Goal: Information Seeking & Learning: Learn about a topic

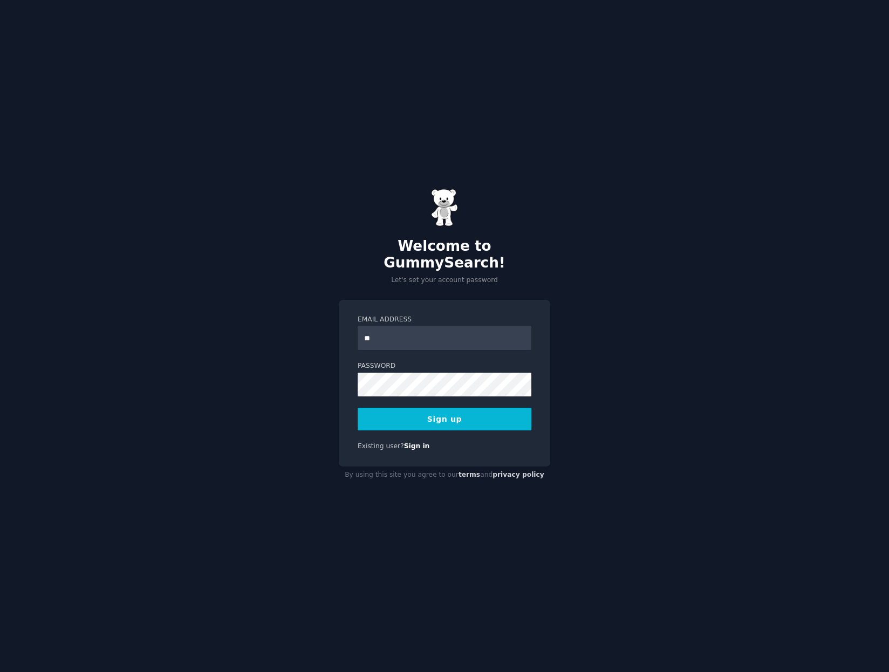
type input "**********"
click at [324, 381] on div "**********" at bounding box center [444, 336] width 889 height 672
click at [310, 386] on div "**********" at bounding box center [444, 336] width 889 height 672
click at [600, 264] on div "**********" at bounding box center [444, 336] width 889 height 672
click at [461, 416] on button "Sign up" at bounding box center [445, 419] width 174 height 23
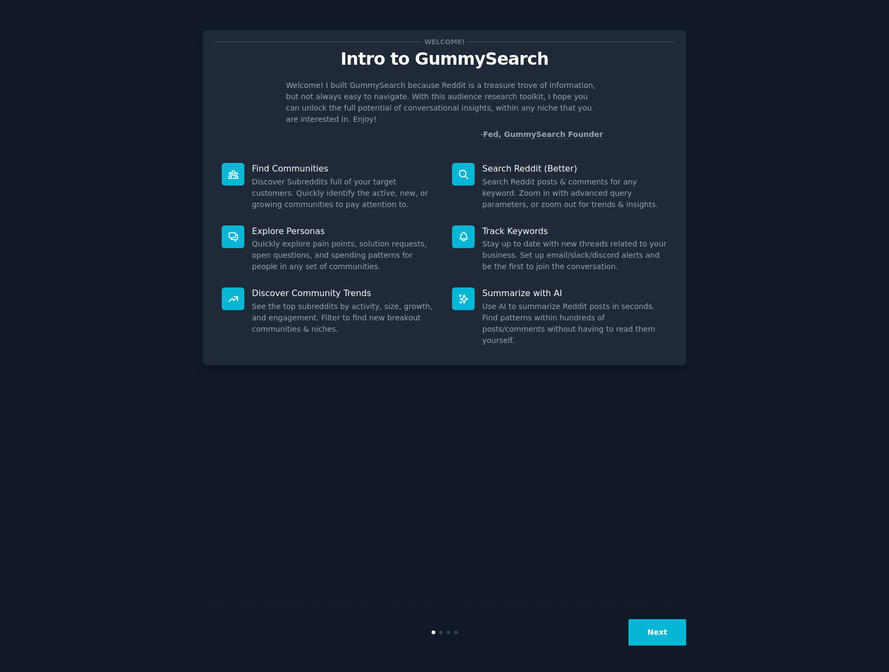
click at [652, 636] on button "Next" at bounding box center [658, 632] width 58 height 26
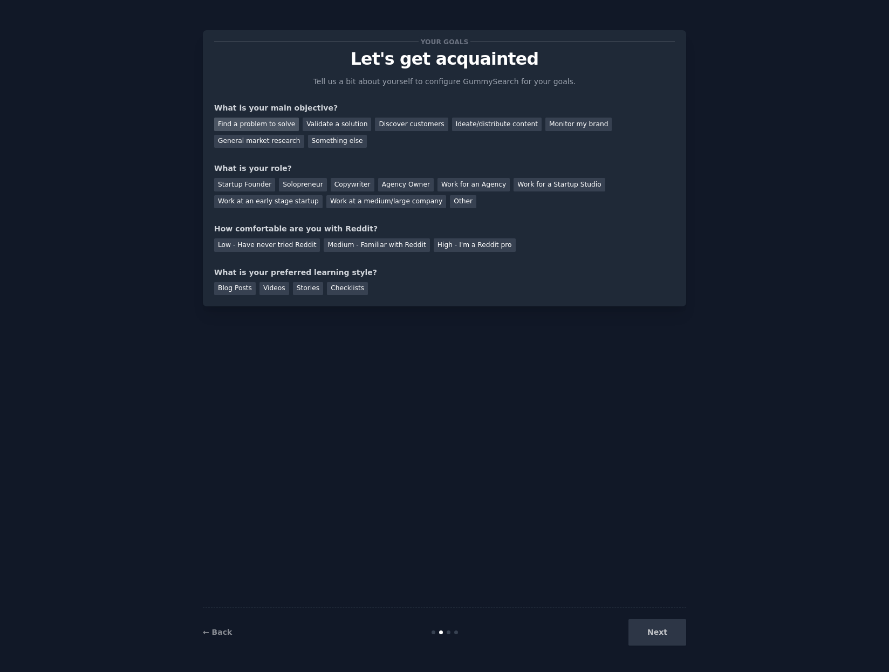
click at [261, 125] on div "Find a problem to solve" at bounding box center [256, 124] width 85 height 13
click at [304, 135] on div "General market research" at bounding box center [259, 141] width 90 height 13
click at [271, 121] on div "Find a problem to solve" at bounding box center [256, 124] width 85 height 13
click at [388, 186] on div "Agency Owner" at bounding box center [406, 184] width 56 height 13
click at [348, 245] on div "Medium - Familiar with Reddit" at bounding box center [377, 245] width 106 height 13
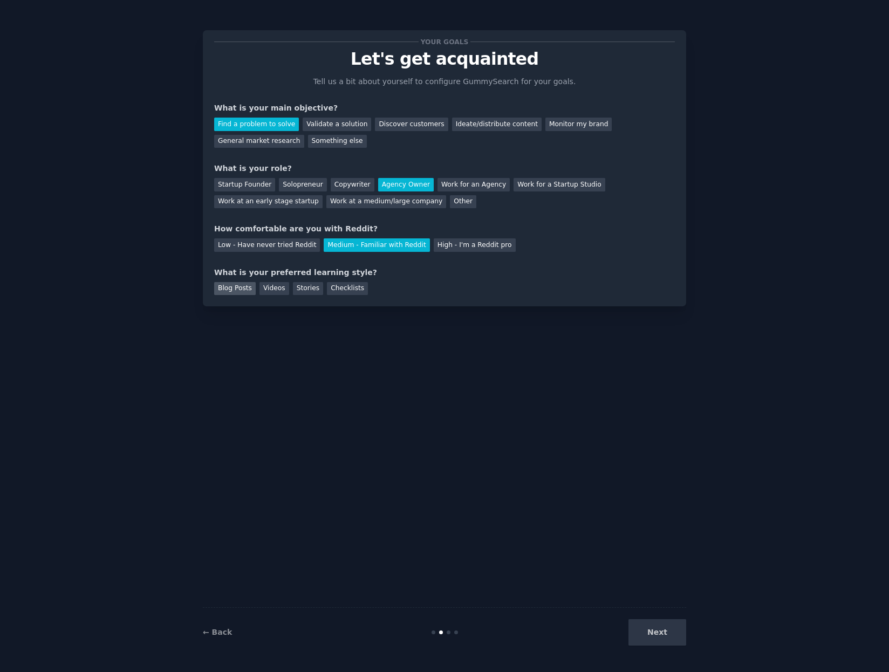
click at [232, 289] on div "Blog Posts" at bounding box center [235, 288] width 42 height 13
click at [272, 288] on div "Videos" at bounding box center [275, 288] width 30 height 13
click at [655, 634] on button "Next" at bounding box center [658, 632] width 58 height 26
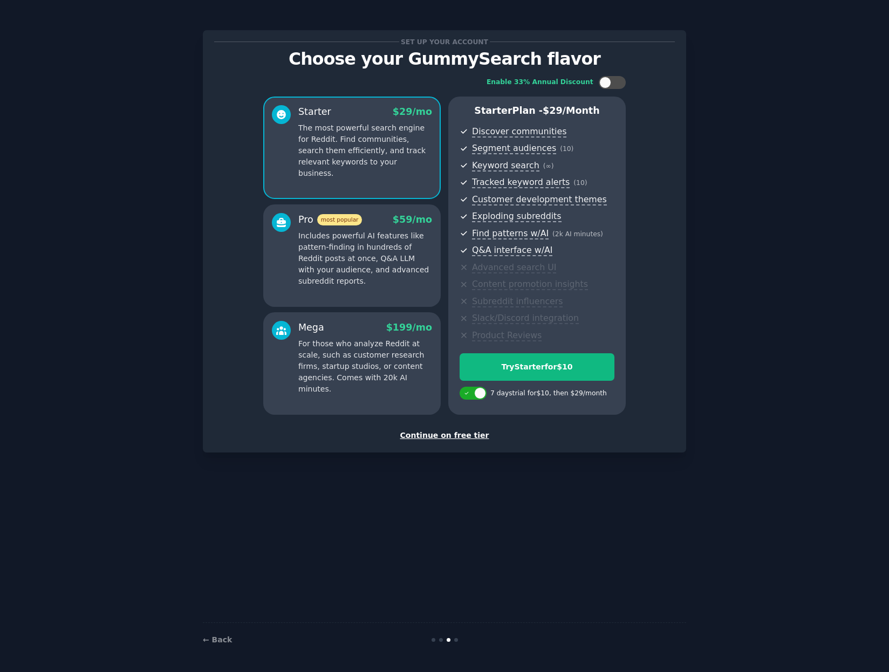
click at [446, 432] on div "Continue on free tier" at bounding box center [444, 435] width 461 height 11
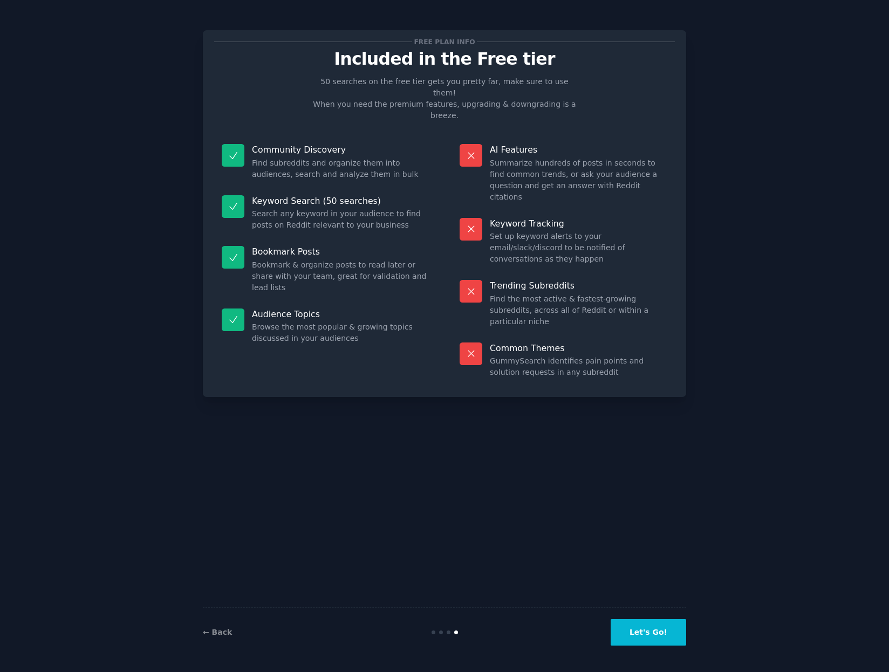
click at [637, 636] on button "Let's Go!" at bounding box center [649, 632] width 76 height 26
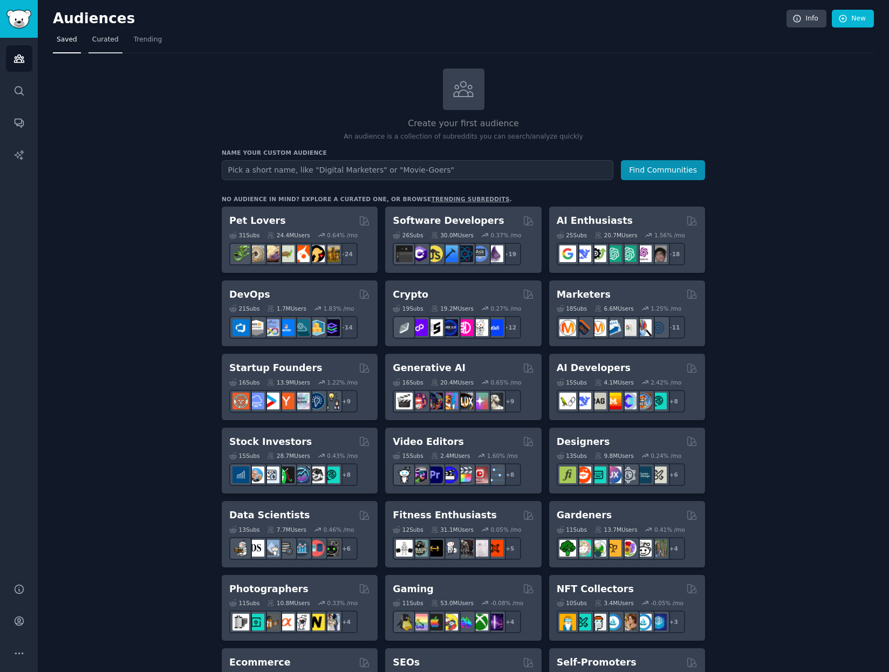
click at [106, 38] on span "Curated" at bounding box center [105, 40] width 26 height 10
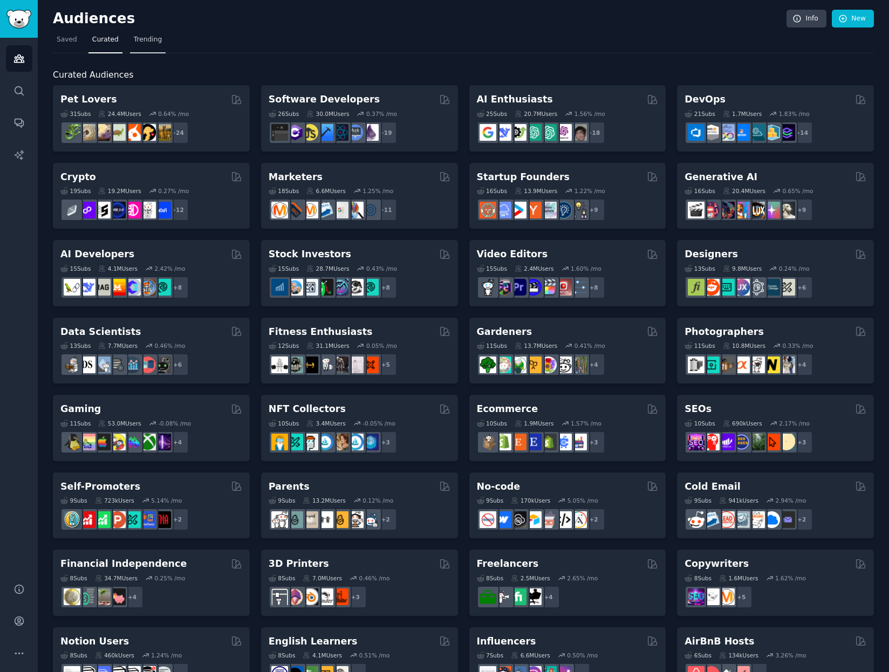
click at [145, 39] on span "Trending" at bounding box center [148, 40] width 28 height 10
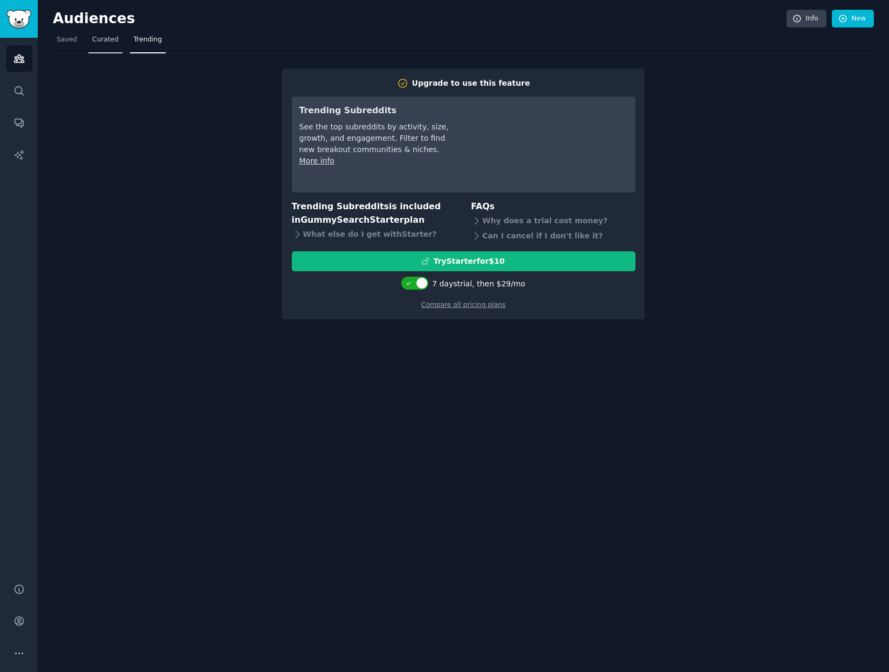
click at [98, 40] on span "Curated" at bounding box center [105, 40] width 26 height 10
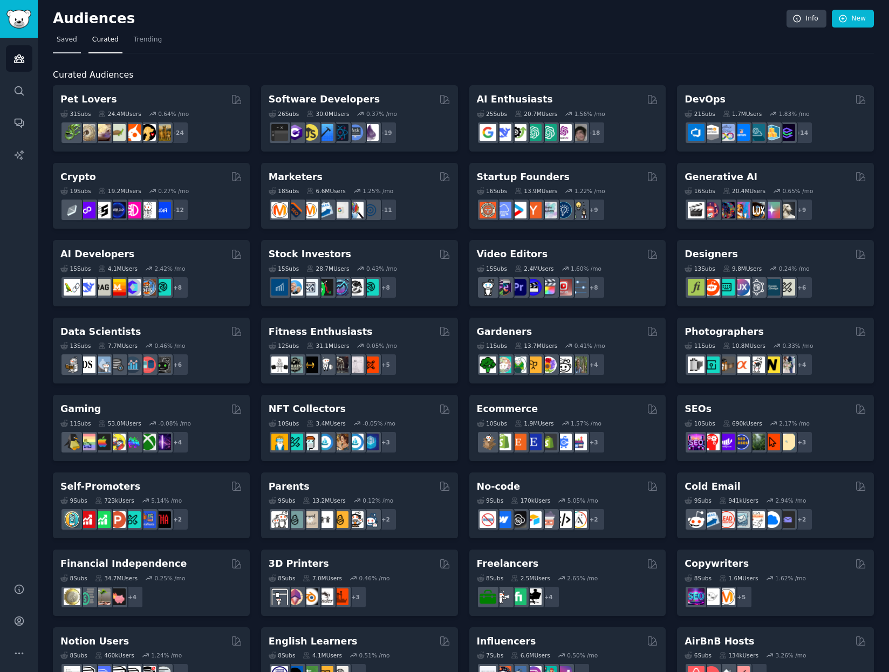
click at [68, 39] on span "Saved" at bounding box center [67, 40] width 21 height 10
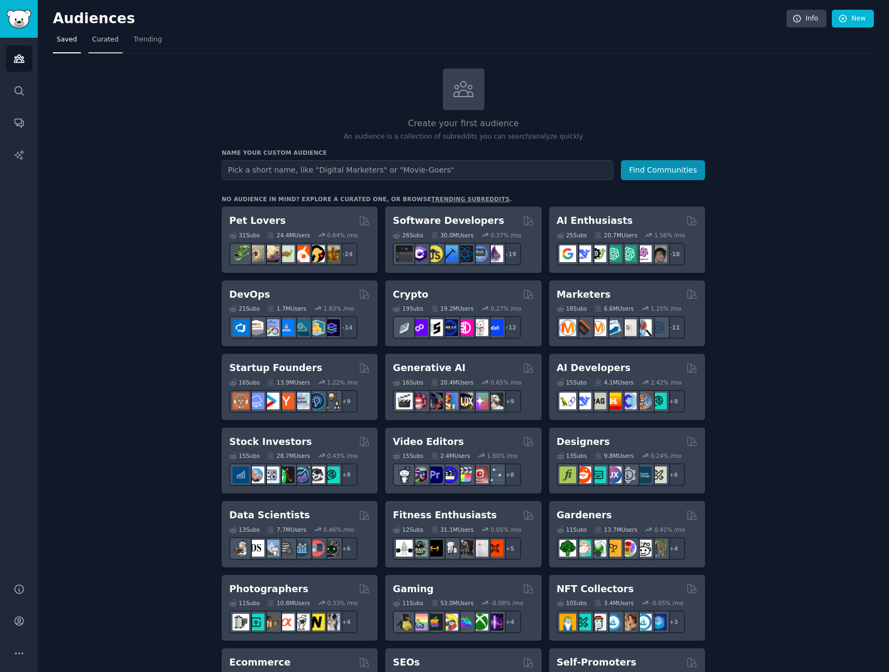
click at [100, 42] on span "Curated" at bounding box center [105, 40] width 26 height 10
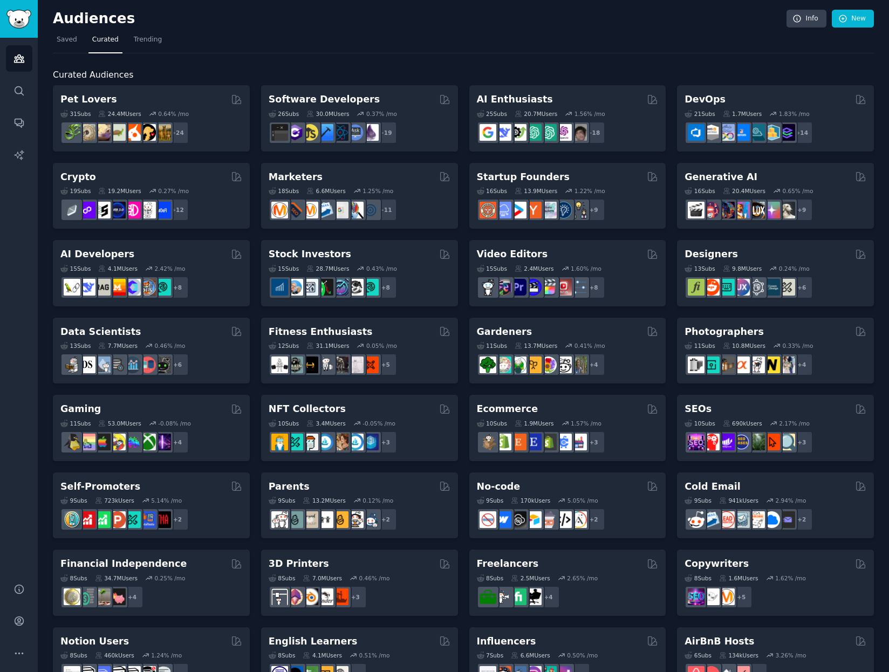
click at [200, 486] on div "Self-Promoters" at bounding box center [151, 486] width 182 height 13
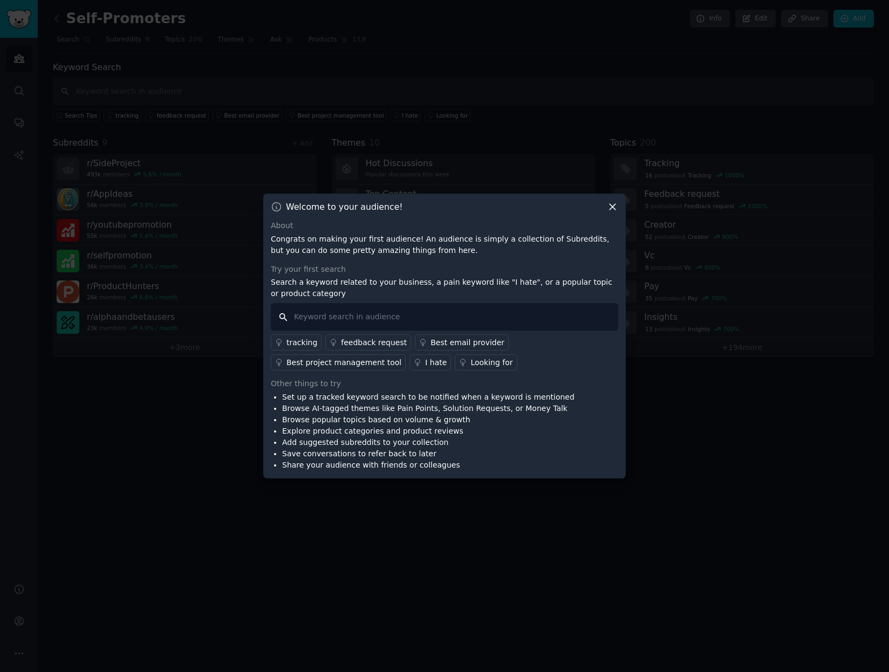
click at [363, 324] on input "text" at bounding box center [445, 317] width 348 height 28
type input "c"
type input "h"
type input "c"
click at [471, 365] on div "Looking for" at bounding box center [492, 362] width 42 height 11
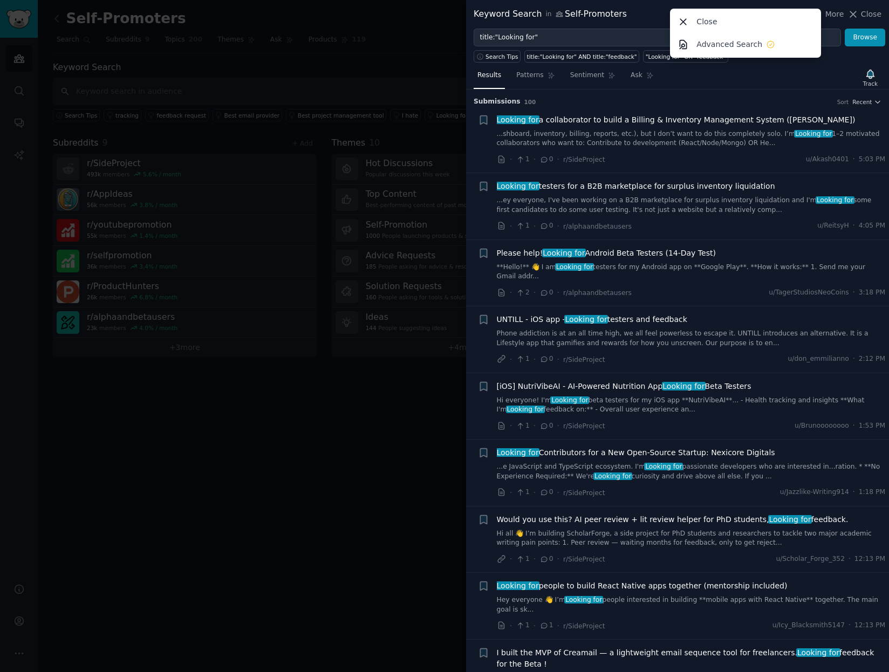
drag, startPoint x: 690, startPoint y: 17, endPoint x: 590, endPoint y: 60, distance: 109.0
click at [689, 17] on icon at bounding box center [683, 21] width 11 height 11
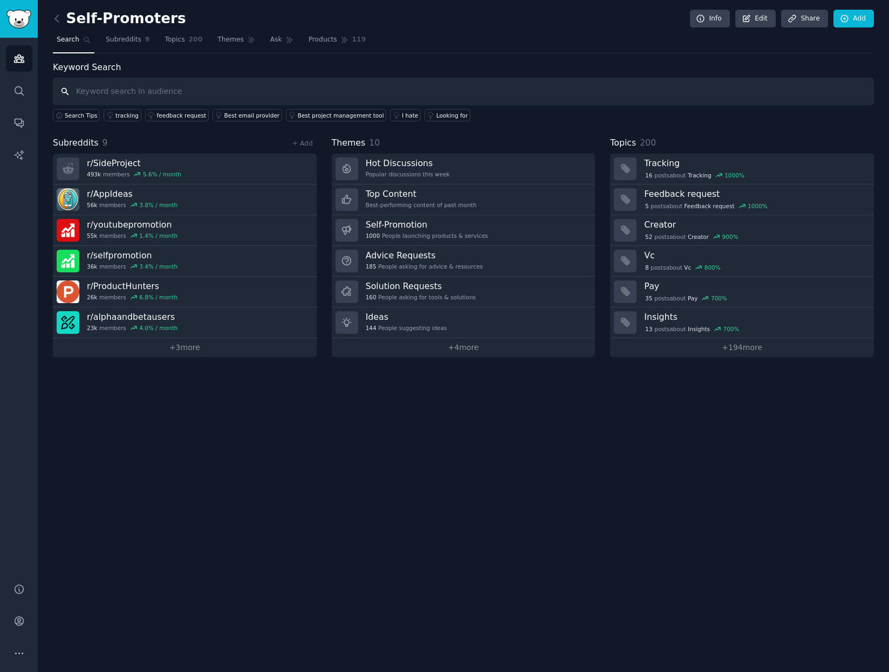
click at [178, 88] on input "text" at bounding box center [463, 92] width 821 height 28
click at [127, 38] on span "Subreddits" at bounding box center [124, 40] width 36 height 10
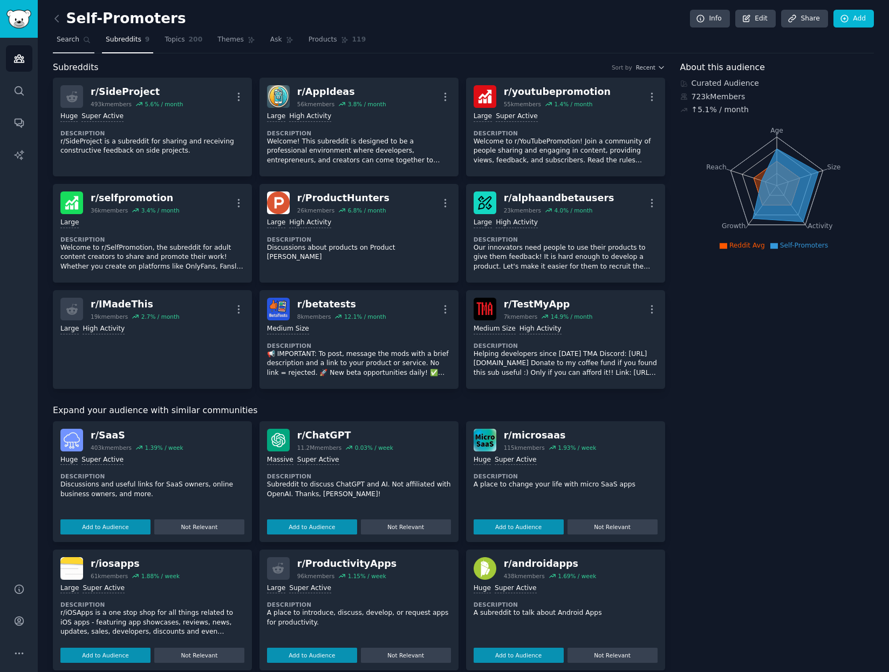
click at [65, 34] on link "Search" at bounding box center [74, 42] width 42 height 22
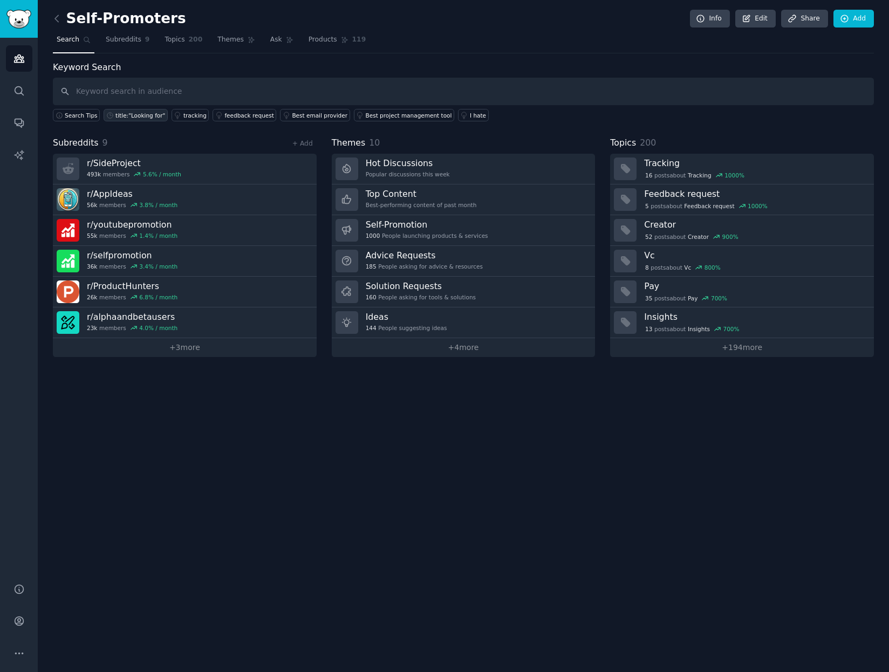
click at [126, 114] on div "title:"Looking for"" at bounding box center [140, 116] width 50 height 8
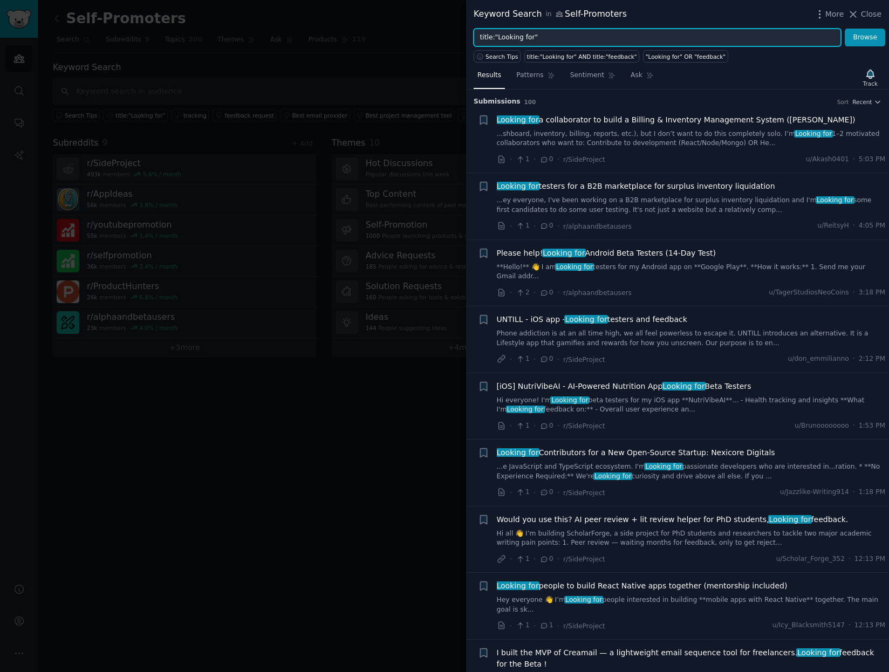
drag, startPoint x: 552, startPoint y: 35, endPoint x: 434, endPoint y: 28, distance: 117.8
click at [434, 28] on div "Keyword Search in Self-Promoters More Close title:"Looking for" Browse Search T…" at bounding box center [444, 336] width 889 height 672
click at [522, 35] on input "title:"Looking for"" at bounding box center [657, 38] width 367 height 18
click at [498, 56] on span "Search Tips" at bounding box center [502, 57] width 33 height 8
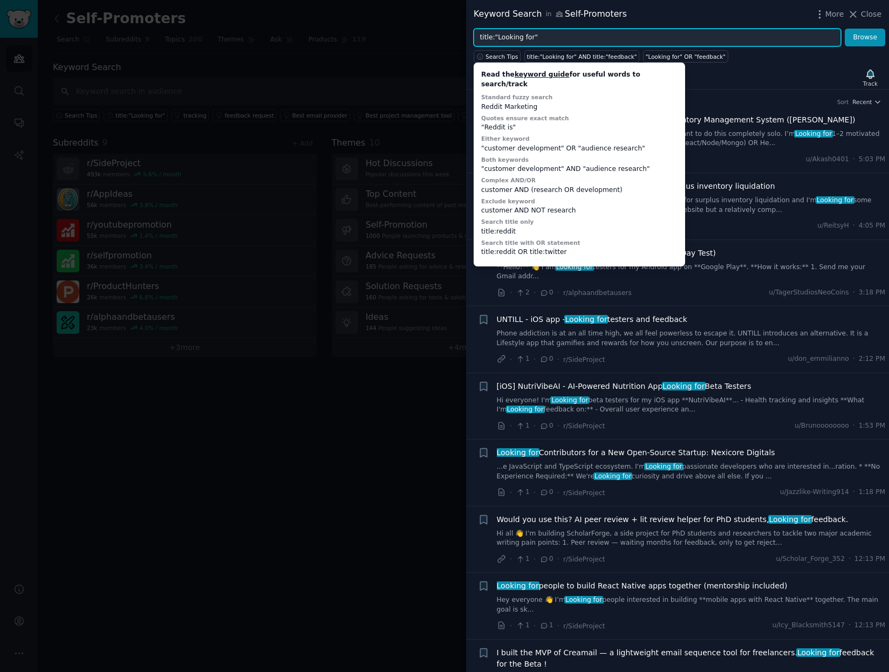
click at [565, 30] on input "title:"Looking for"" at bounding box center [657, 38] width 367 height 18
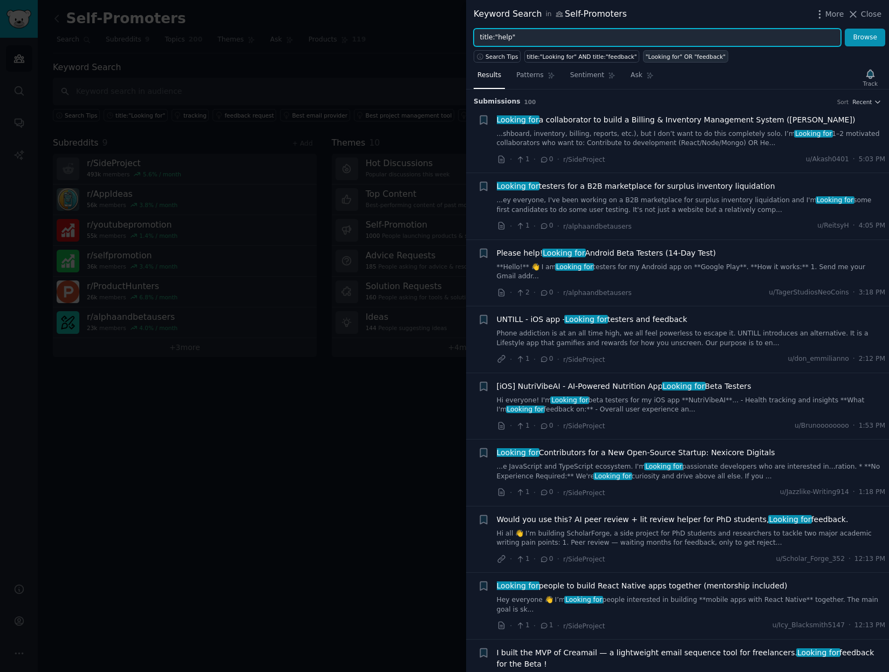
click at [845, 29] on button "Browse" at bounding box center [865, 38] width 40 height 18
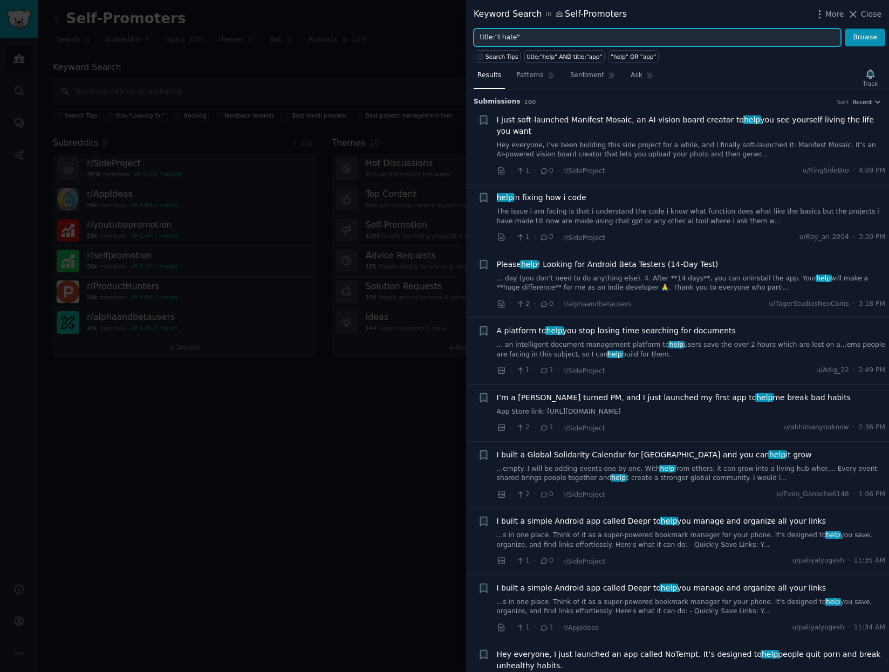
type input "title:"I hate""
click at [845, 29] on button "Browse" at bounding box center [865, 38] width 40 height 18
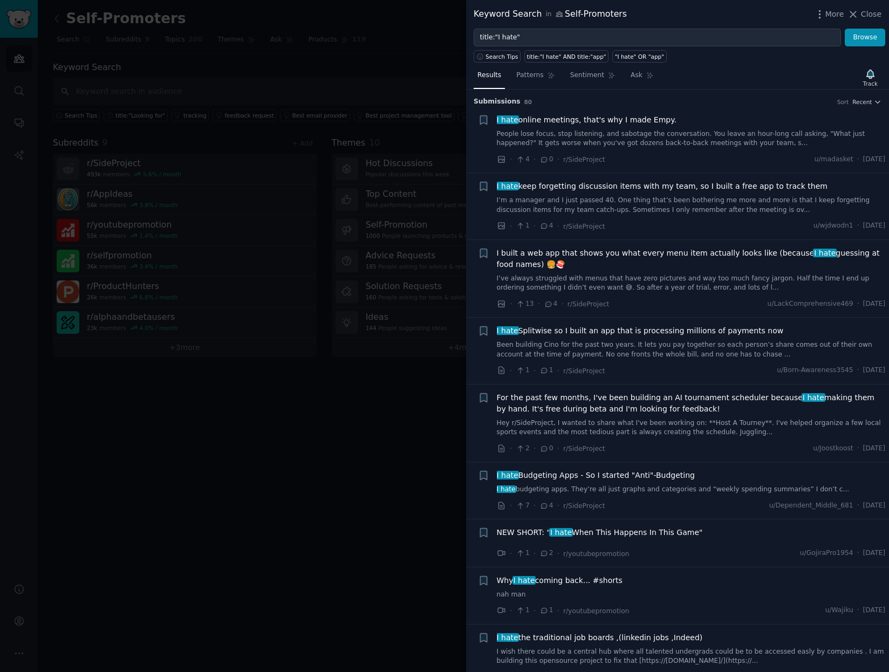
click at [118, 439] on div at bounding box center [444, 336] width 889 height 672
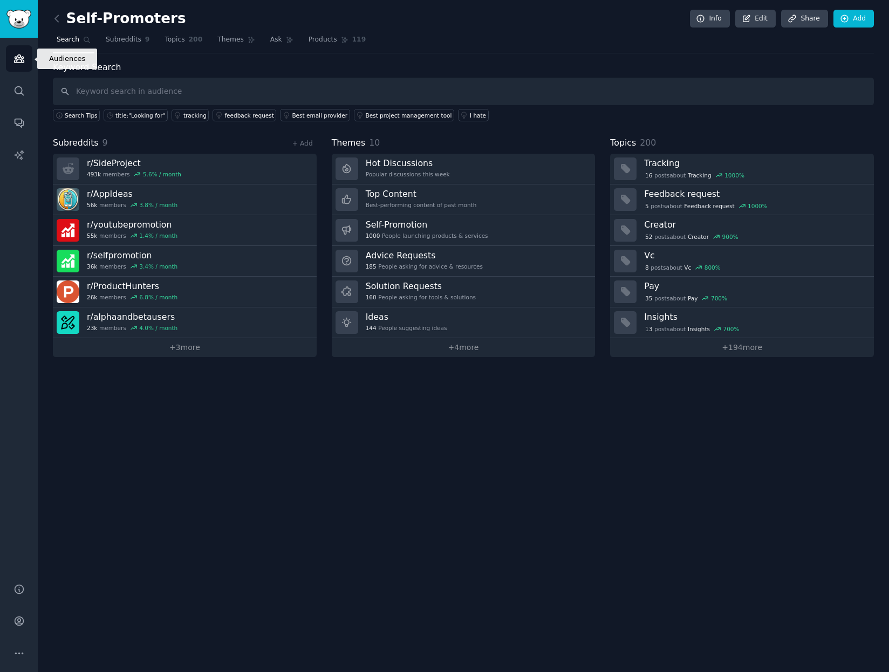
click at [16, 57] on icon "Sidebar" at bounding box center [19, 59] width 10 height 8
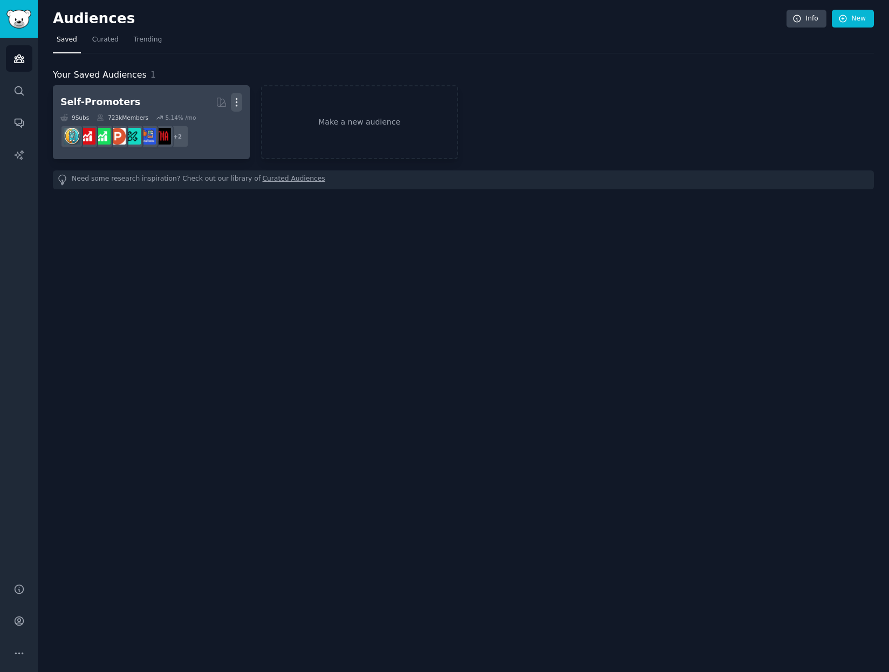
click at [235, 105] on icon "button" at bounding box center [236, 102] width 11 height 11
click at [210, 123] on p "Delete" at bounding box center [207, 124] width 25 height 11
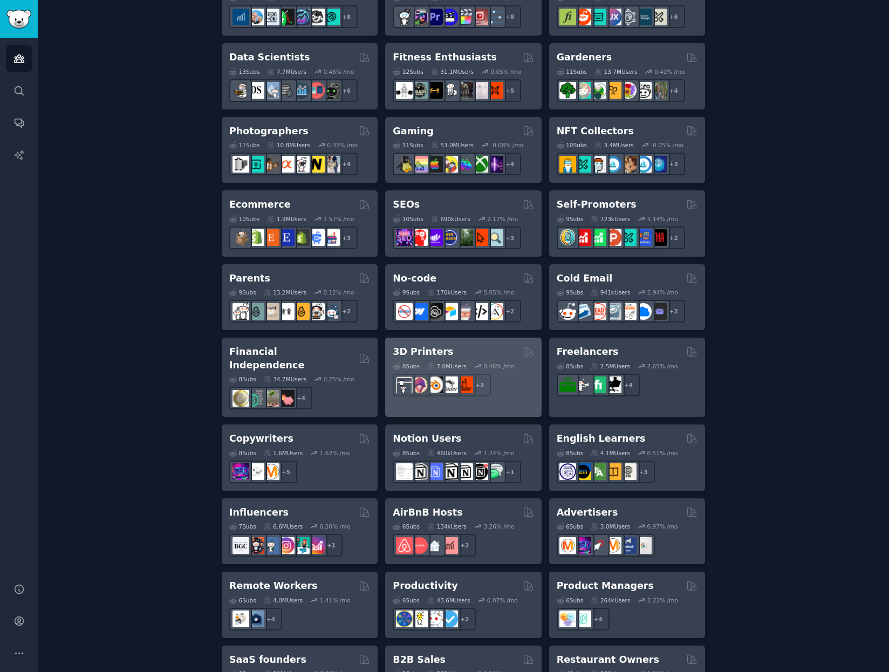
scroll to position [457, 0]
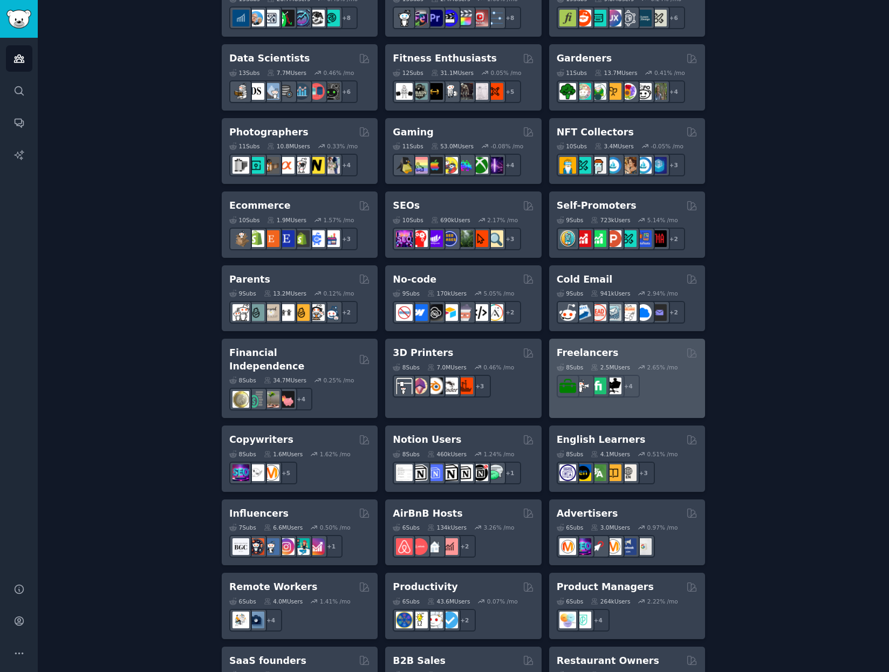
click at [627, 357] on div "Freelancers" at bounding box center [627, 352] width 141 height 13
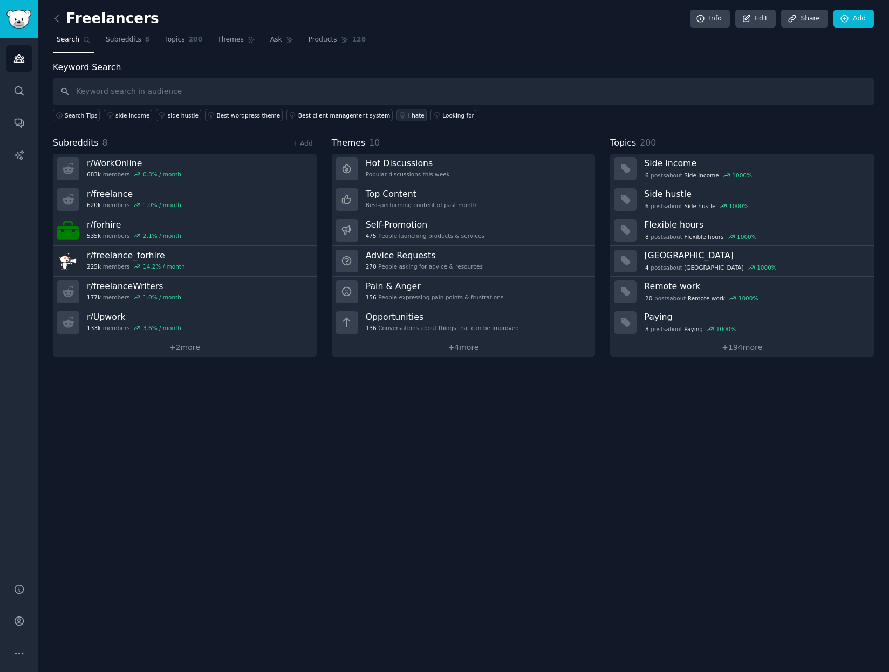
click at [409, 114] on div "I hate" at bounding box center [417, 116] width 16 height 8
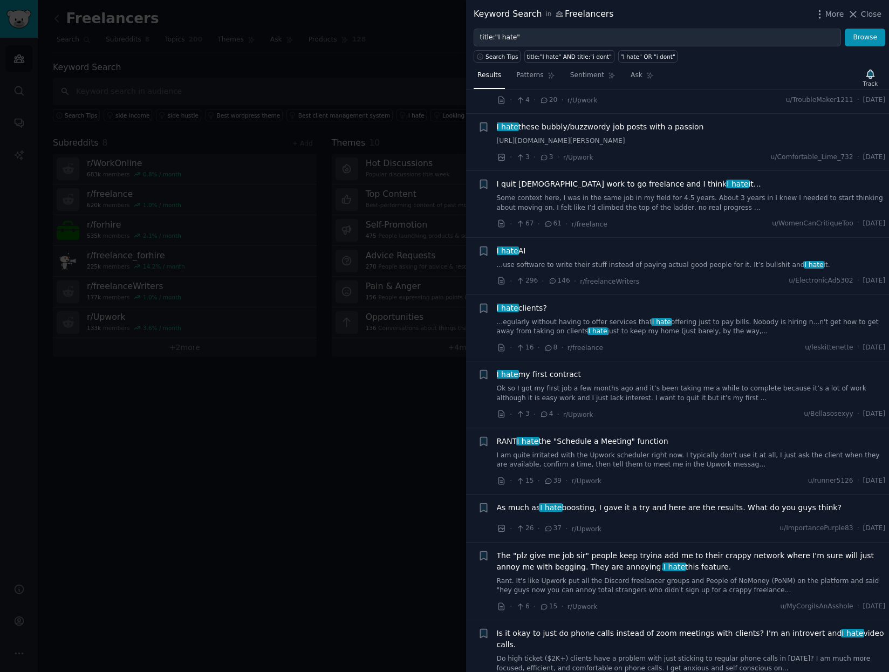
scroll to position [841, 0]
click at [614, 205] on link "Some context here, I was in the same job in my field for 4.5 years. About 3 yea…" at bounding box center [691, 202] width 389 height 19
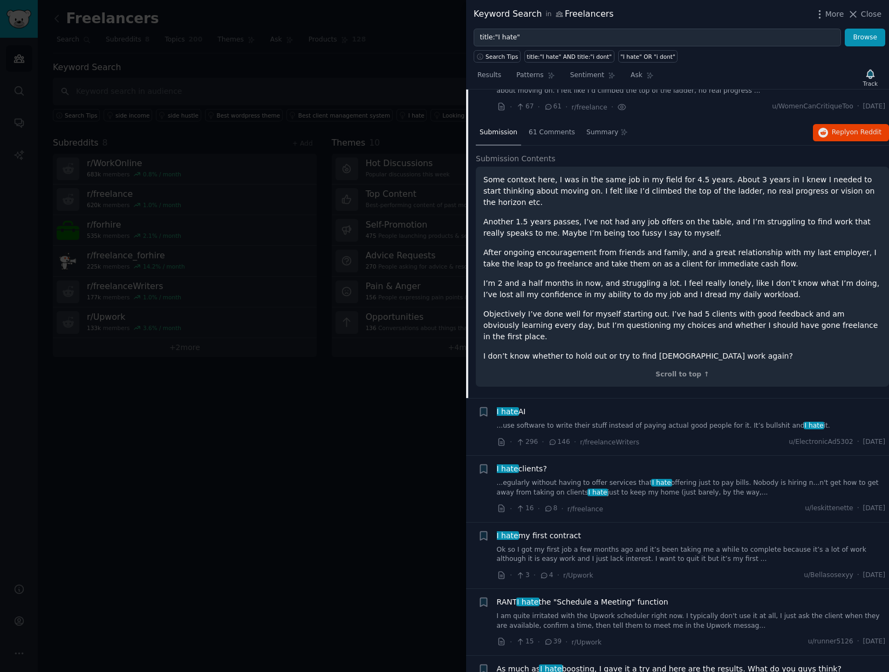
scroll to position [976, 0]
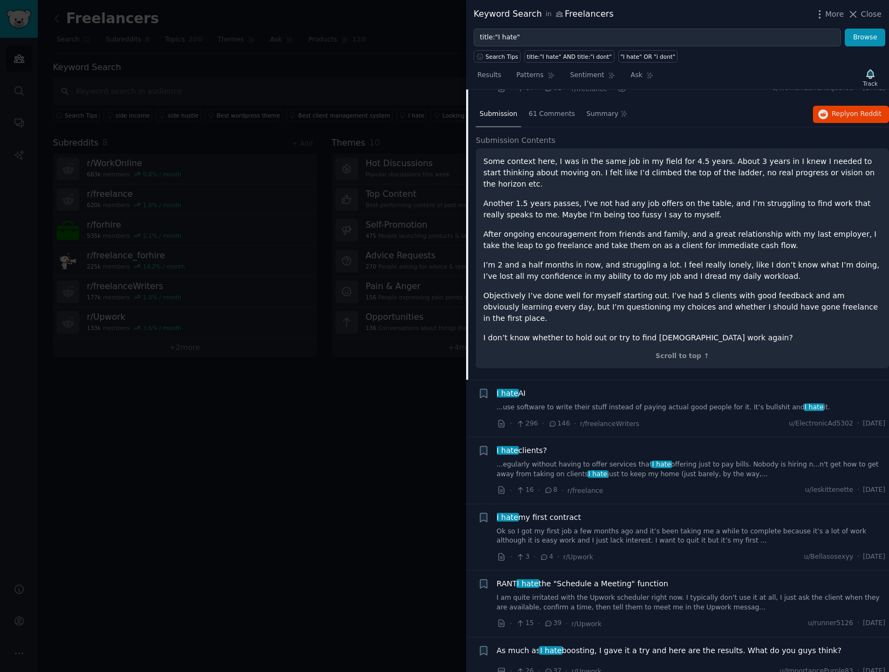
click at [719, 117] on div "Submission 61 Comments Summary Reply on Reddit" at bounding box center [682, 115] width 413 height 26
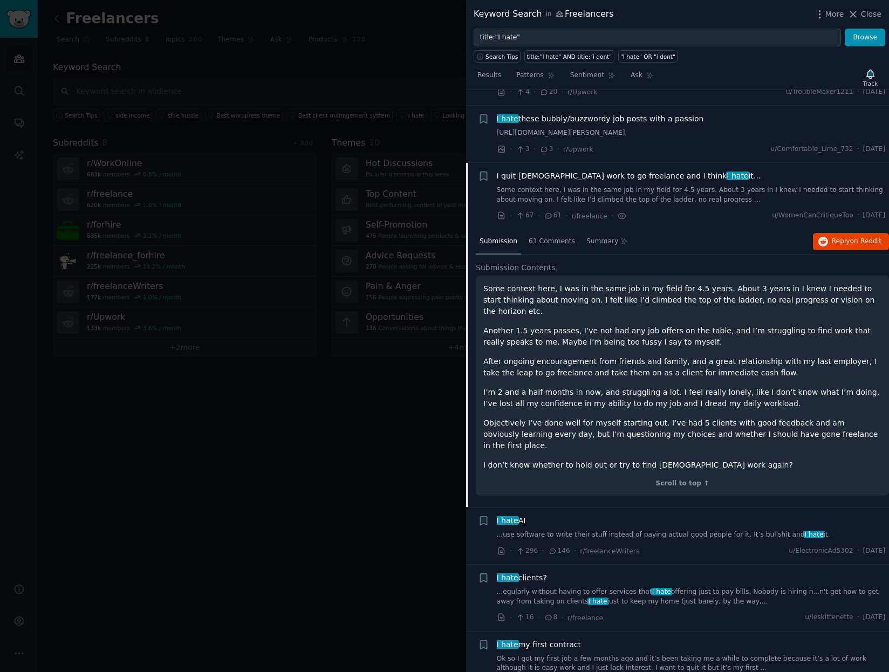
scroll to position [760, 0]
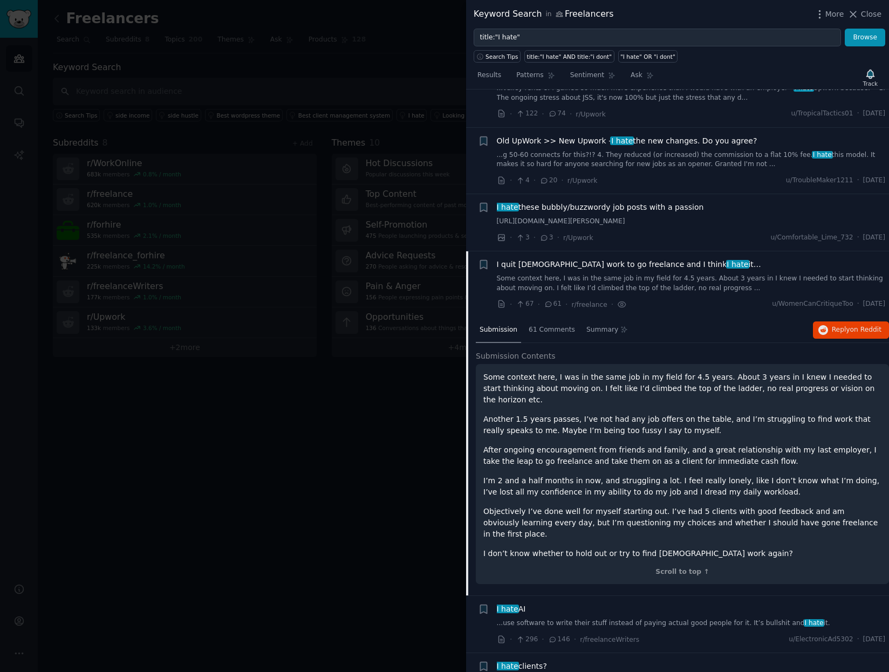
click at [636, 352] on h2 "Submission Contents" at bounding box center [682, 356] width 413 height 11
click at [677, 333] on div "Submission 61 Comments Summary Reply on Reddit" at bounding box center [682, 331] width 413 height 26
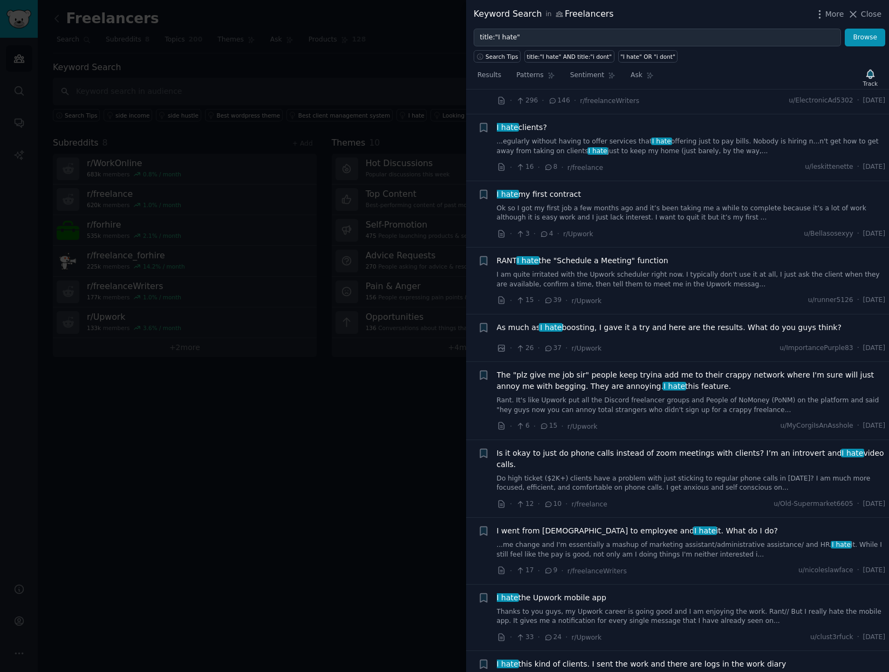
scroll to position [1299, 0]
click at [643, 322] on span "As much as I hate boosting, I gave it a try and here are the results. What do y…" at bounding box center [669, 327] width 345 height 11
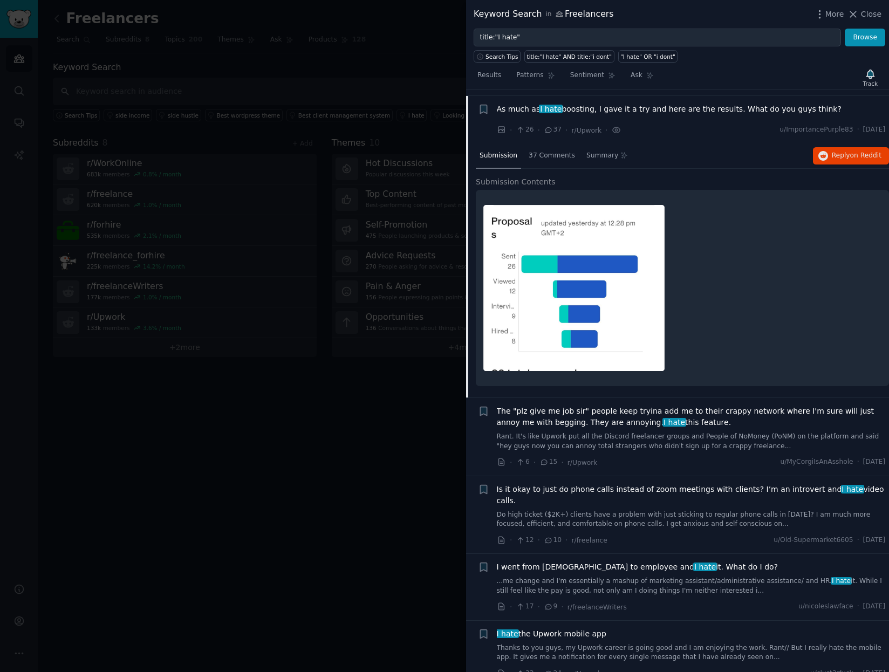
scroll to position [1245, 0]
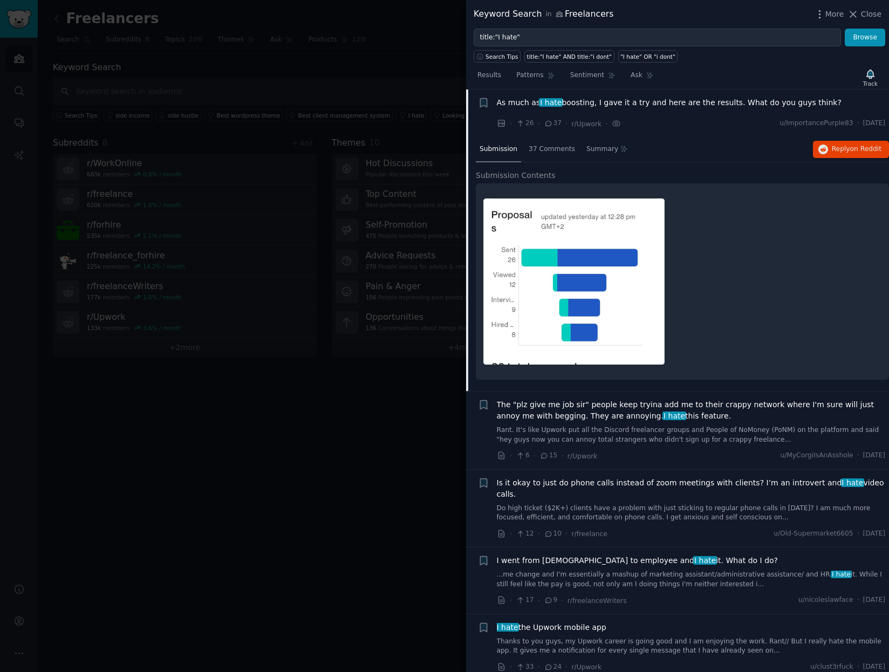
click at [718, 155] on div "Submission 37 Comments Summary Reply on Reddit" at bounding box center [682, 150] width 413 height 26
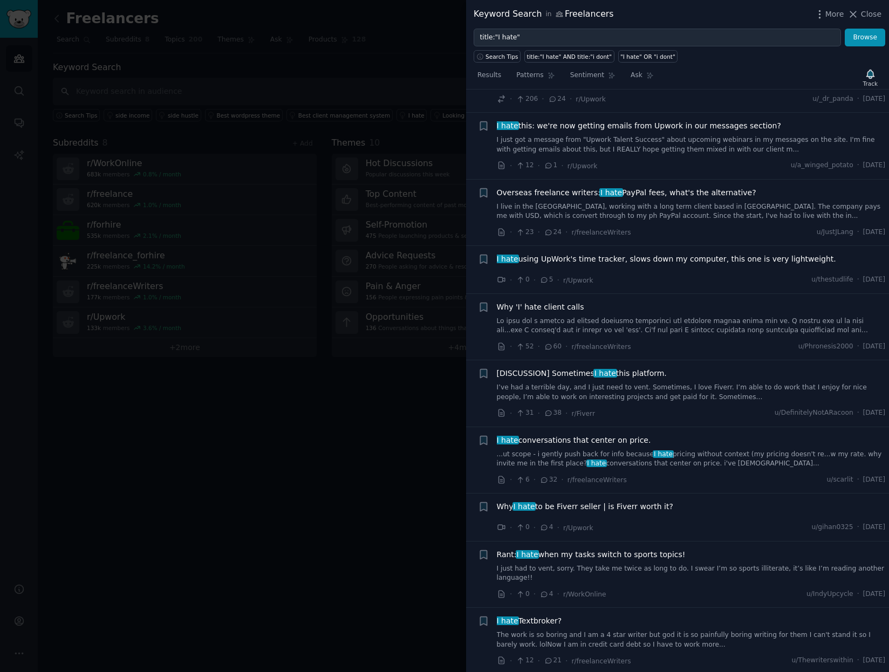
scroll to position [1997, 0]
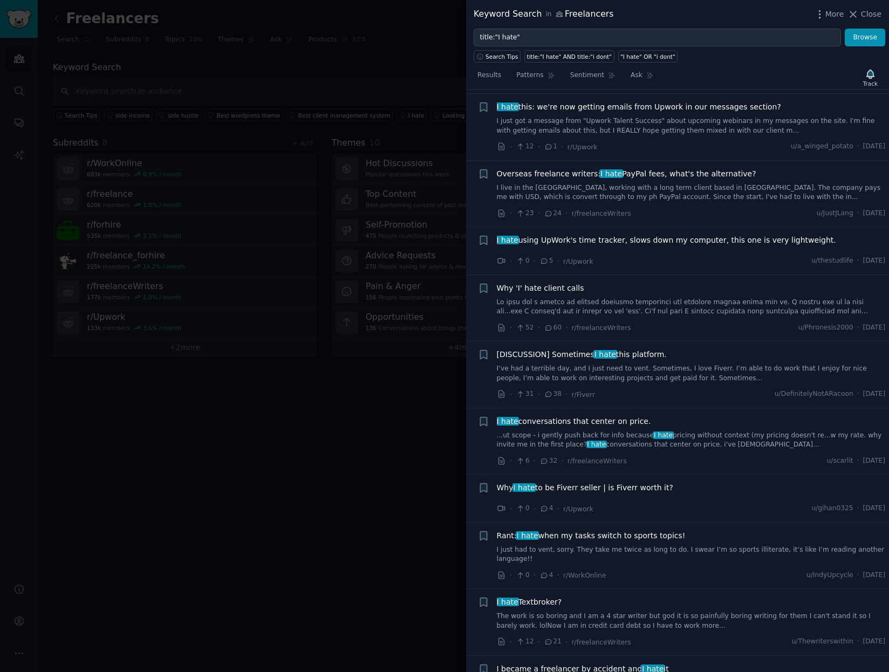
click at [596, 183] on link "I live in the Philippines, working with a long term client based in China. The …" at bounding box center [691, 192] width 389 height 19
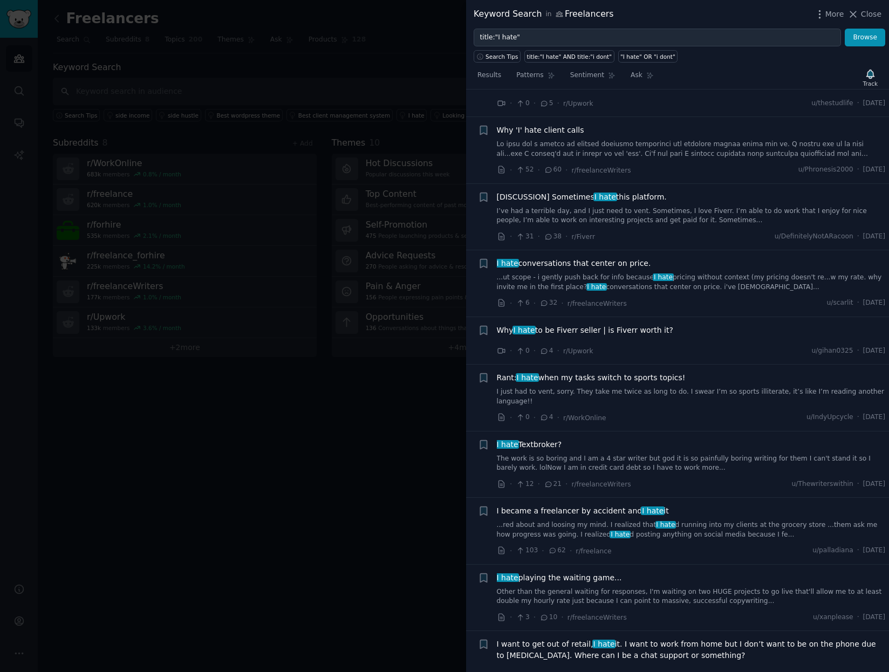
scroll to position [2018, 0]
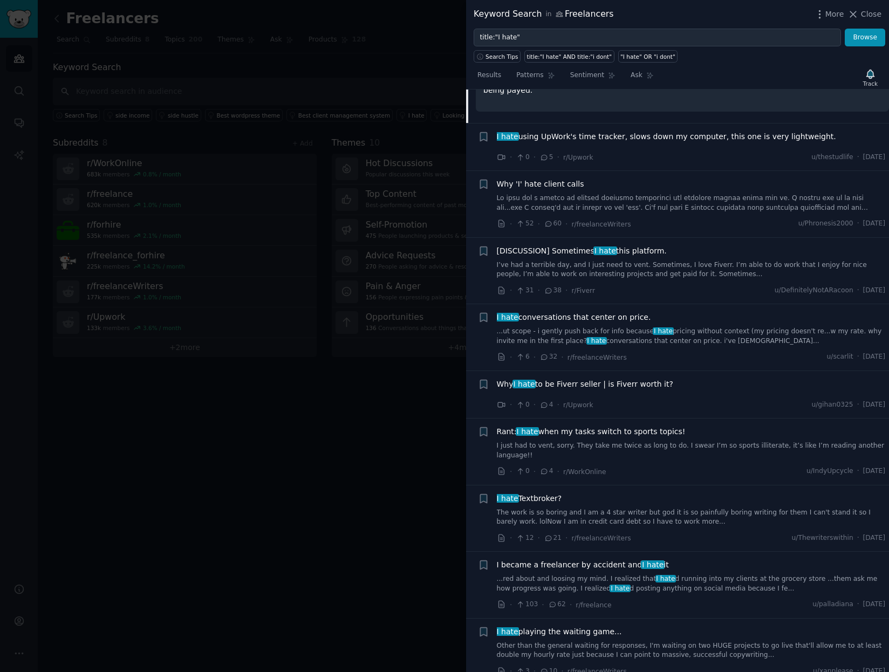
click at [661, 194] on link at bounding box center [691, 203] width 389 height 19
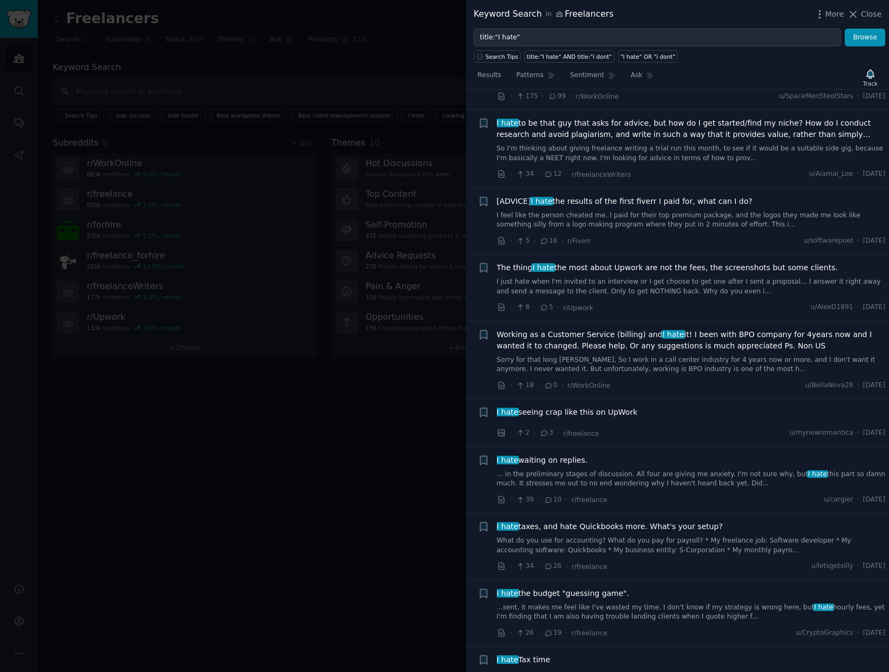
scroll to position [2768, 0]
click at [563, 453] on span "I hate waiting on replies." at bounding box center [542, 458] width 91 height 11
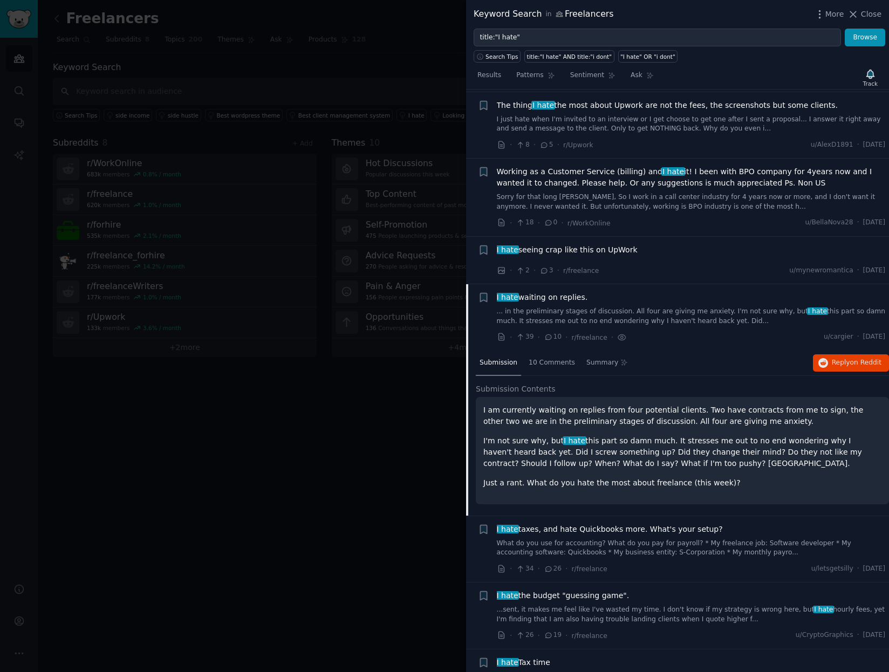
scroll to position [2647, 0]
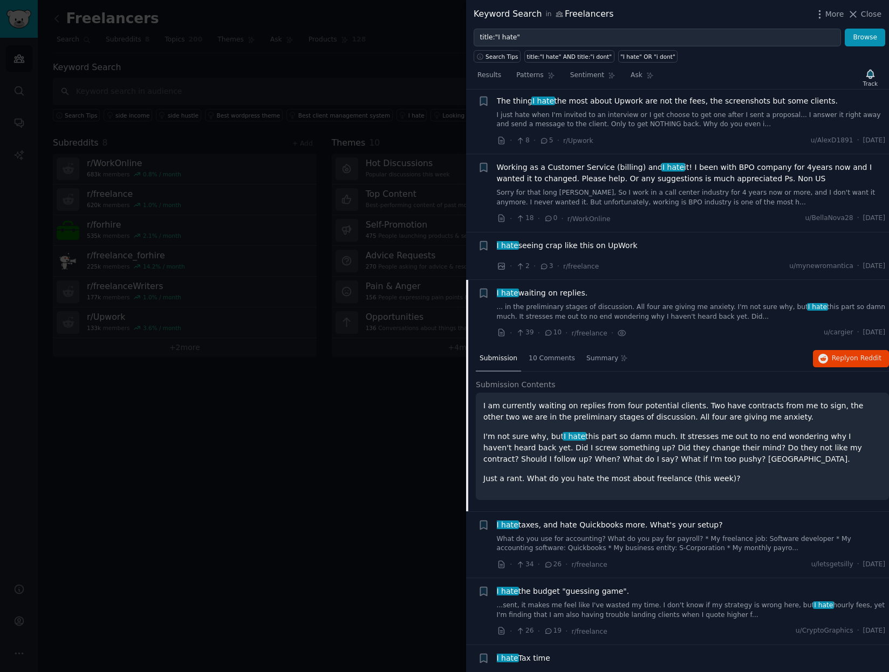
click at [609, 288] on div "I hate waiting on replies." at bounding box center [691, 293] width 389 height 11
click at [538, 35] on input "title:"I hate"" at bounding box center [657, 38] width 367 height 18
click at [845, 29] on button "Browse" at bounding box center [865, 38] width 40 height 18
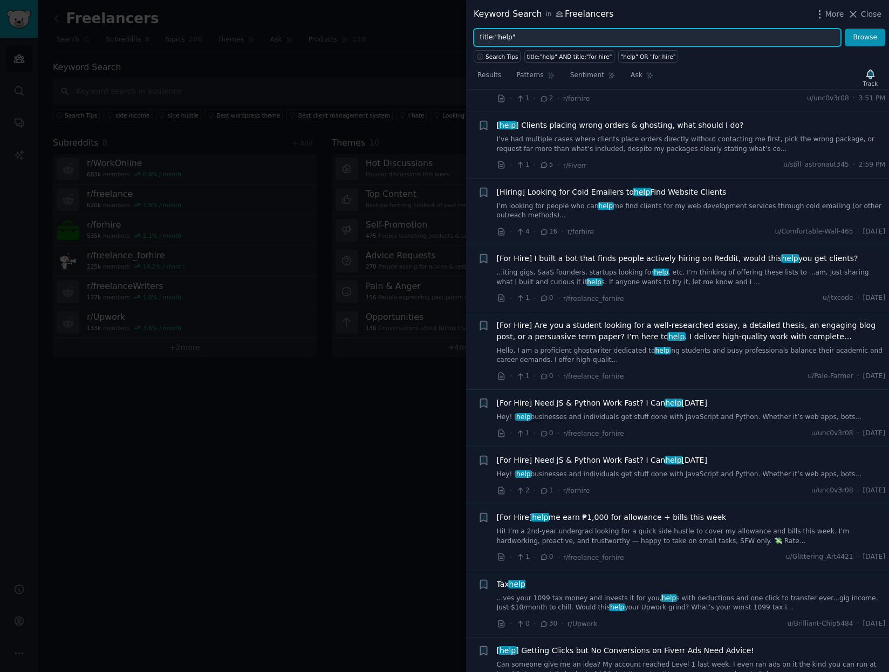
scroll to position [0, 0]
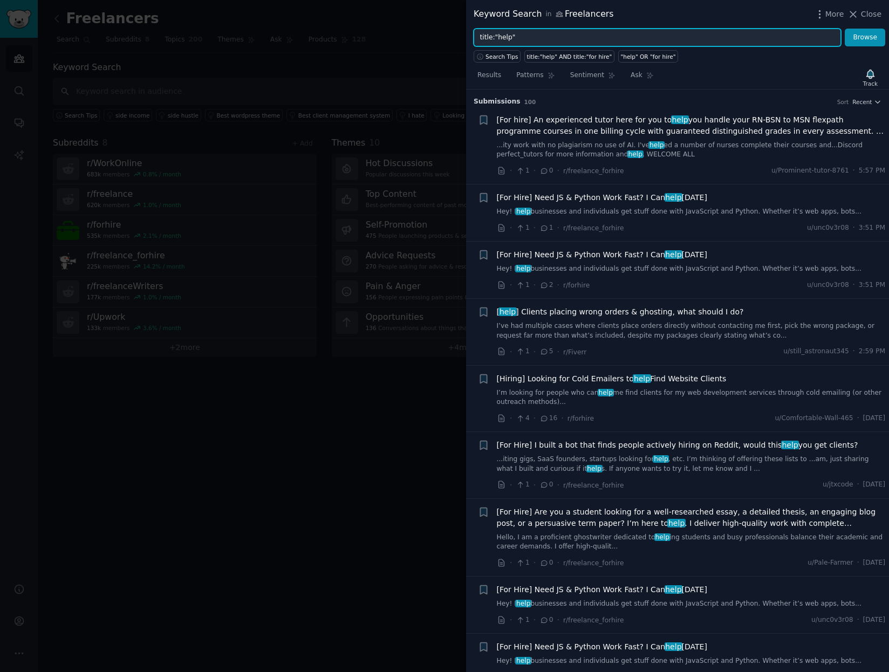
drag, startPoint x: 522, startPoint y: 38, endPoint x: 497, endPoint y: 38, distance: 24.8
click at [497, 38] on input "title:"help"" at bounding box center [657, 38] width 367 height 18
type input "title:"can't""
click at [845, 29] on button "Browse" at bounding box center [865, 38] width 40 height 18
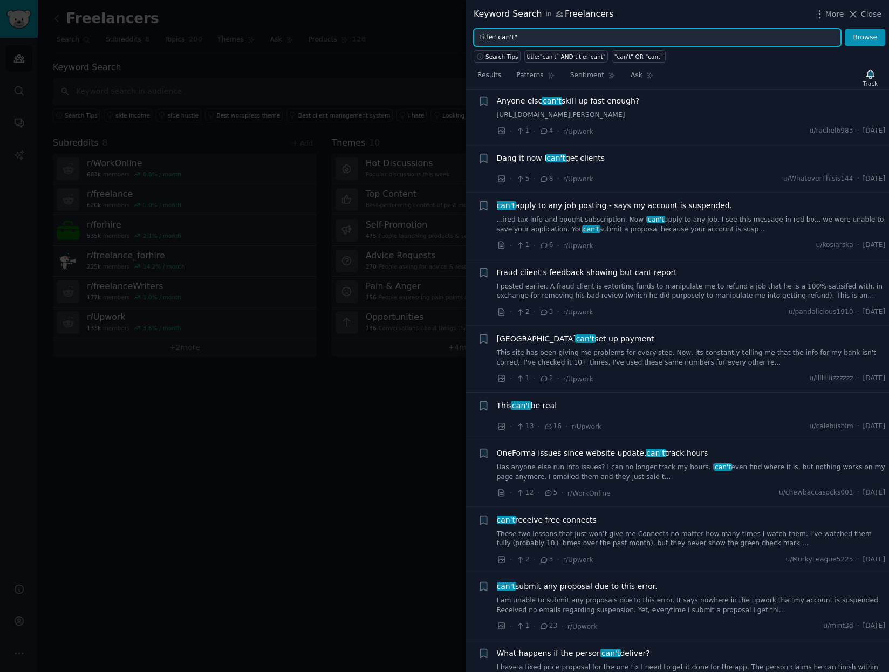
scroll to position [278, 0]
click at [574, 164] on span "Dang it now I can't get clients" at bounding box center [551, 157] width 108 height 11
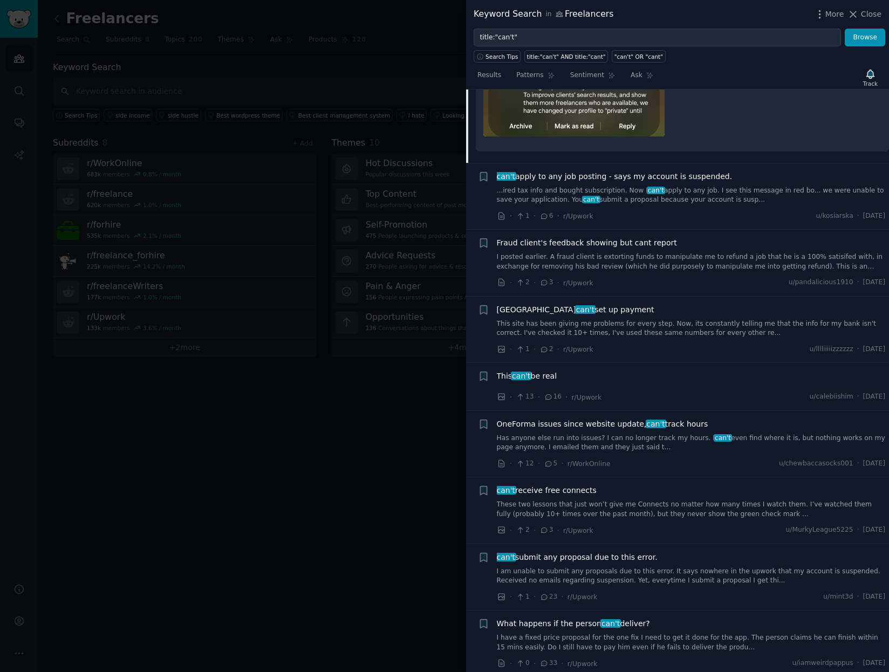
scroll to position [587, 0]
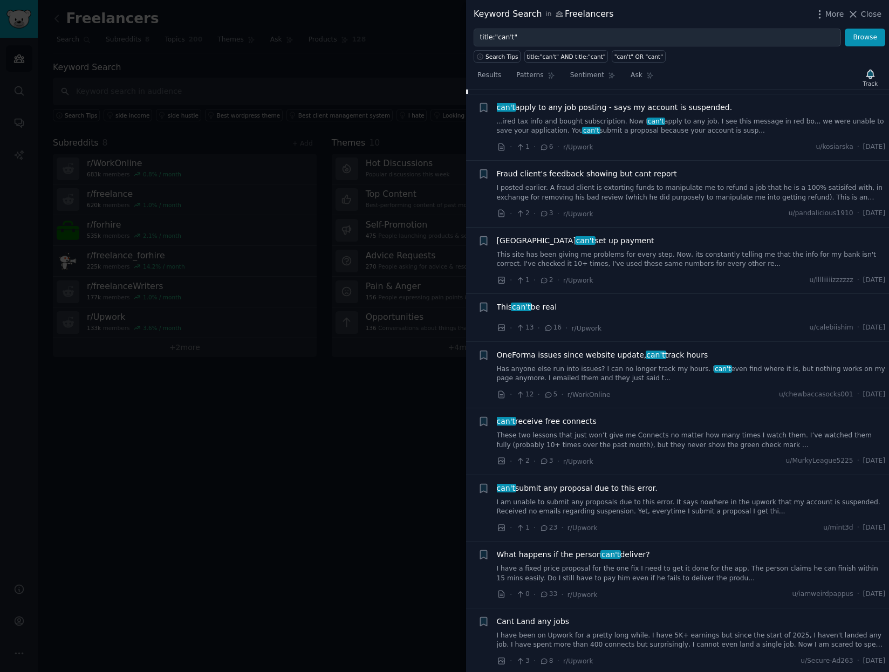
click at [590, 136] on link "...ired tax info and bought subscription. Now I can't apply to any job. I see t…" at bounding box center [691, 126] width 389 height 19
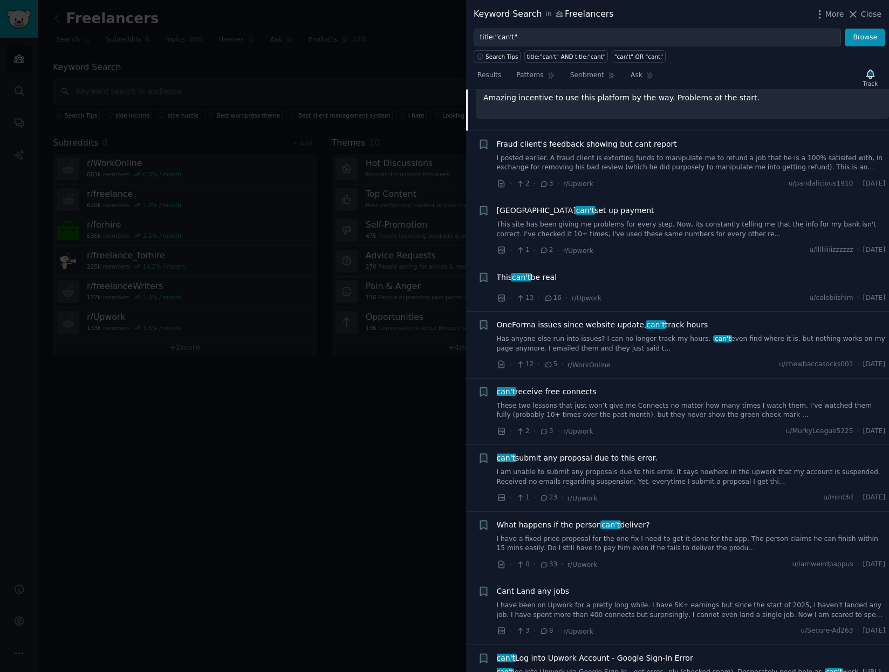
scroll to position [632, 0]
click at [638, 173] on link "I posted earlier. A fraud client is extorting funds to manipulate me to refund …" at bounding box center [691, 163] width 389 height 19
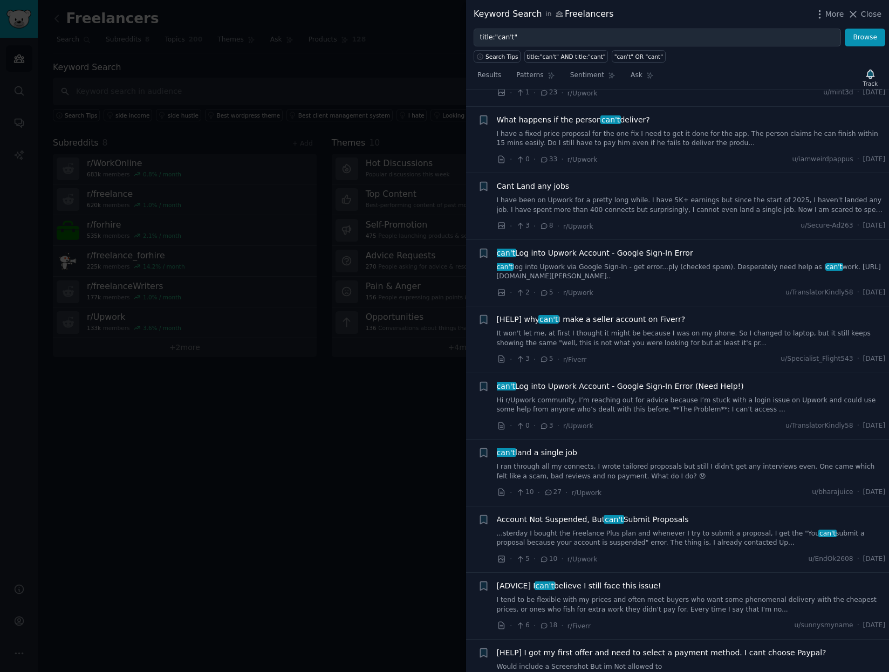
scroll to position [974, 0]
click at [607, 214] on link "I have been on Upwork for a pretty long while. I have 5K+ earnings but since th…" at bounding box center [691, 204] width 389 height 19
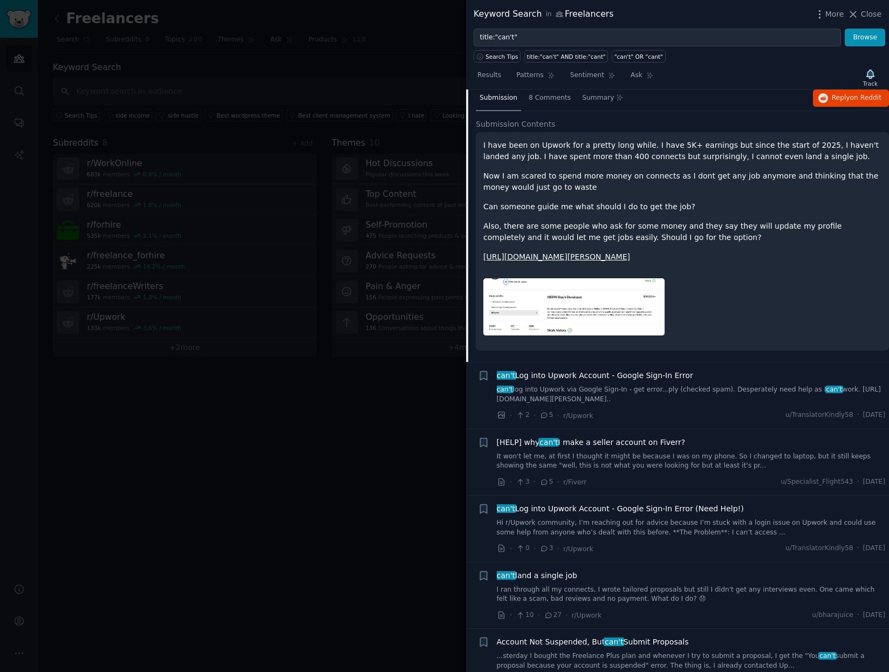
scroll to position [966, 0]
click at [595, 326] on img at bounding box center [574, 306] width 181 height 58
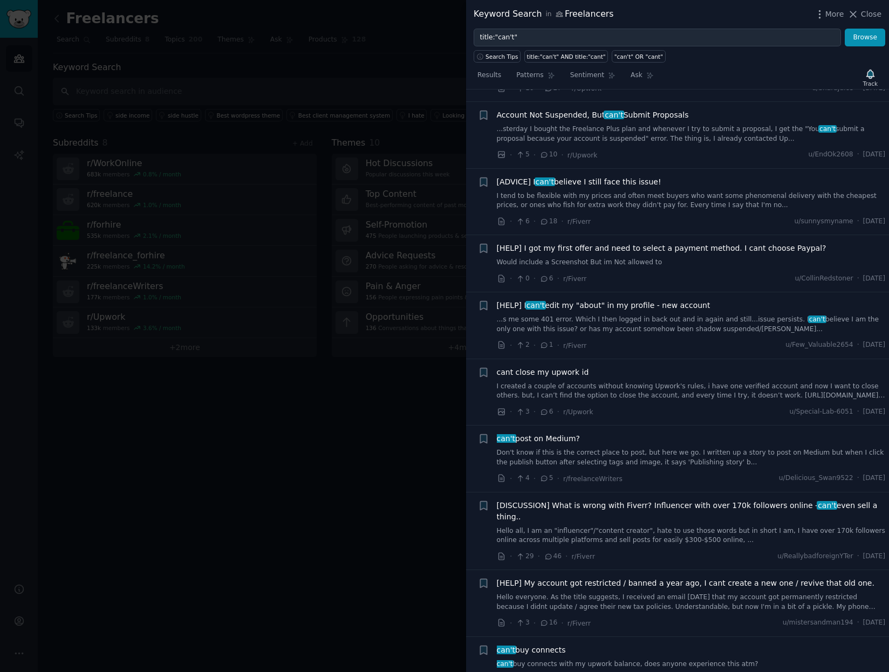
scroll to position [1493, 0]
click at [617, 210] on link "I tend to be flexible with my prices and often meet buyers who want some phenom…" at bounding box center [691, 200] width 389 height 19
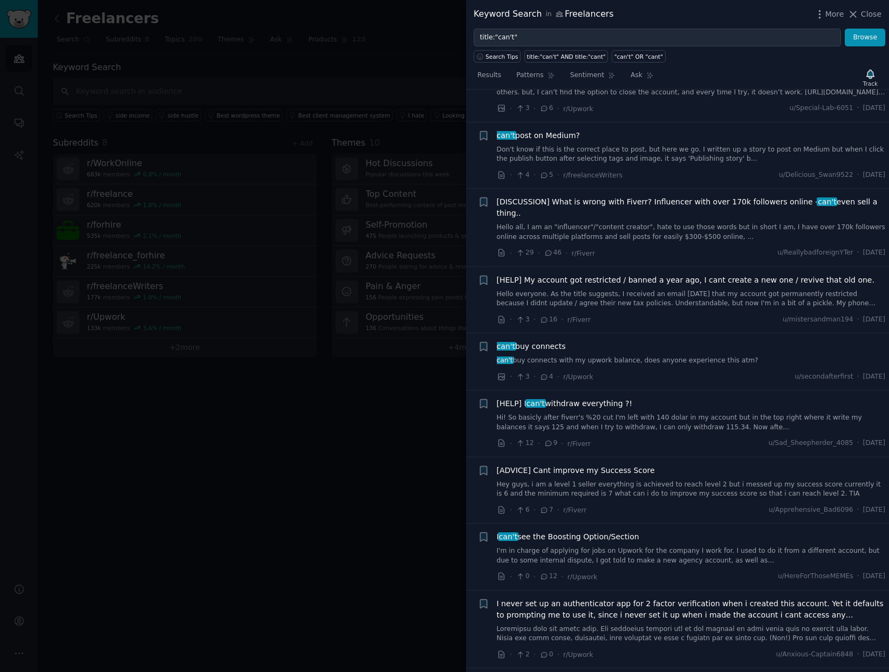
scroll to position [1683, 0]
click at [599, 209] on span "[DISCUSSION] What is wrong with Fiverr? Influencer with over 170k followers onl…" at bounding box center [691, 206] width 389 height 23
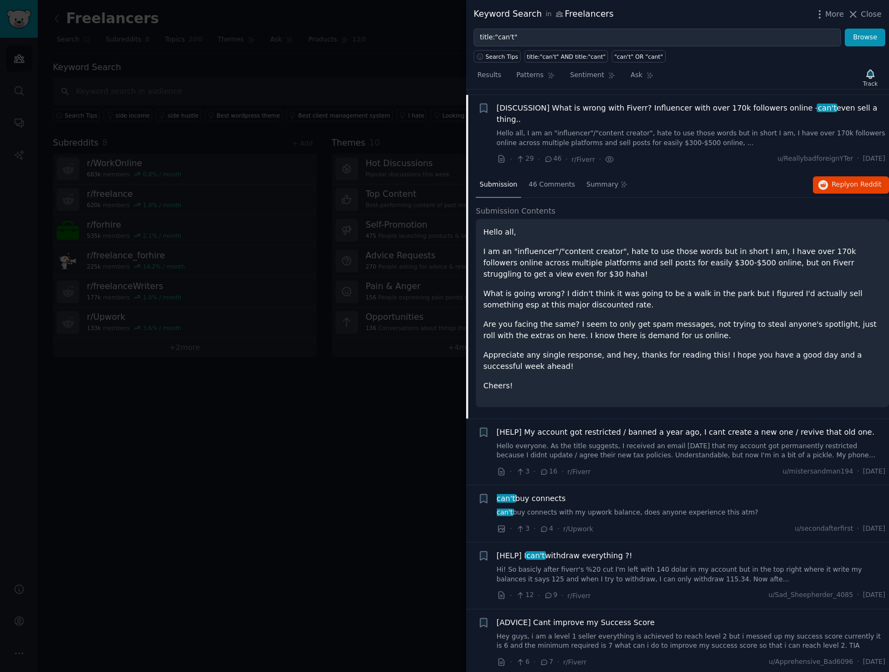
scroll to position [1629, 0]
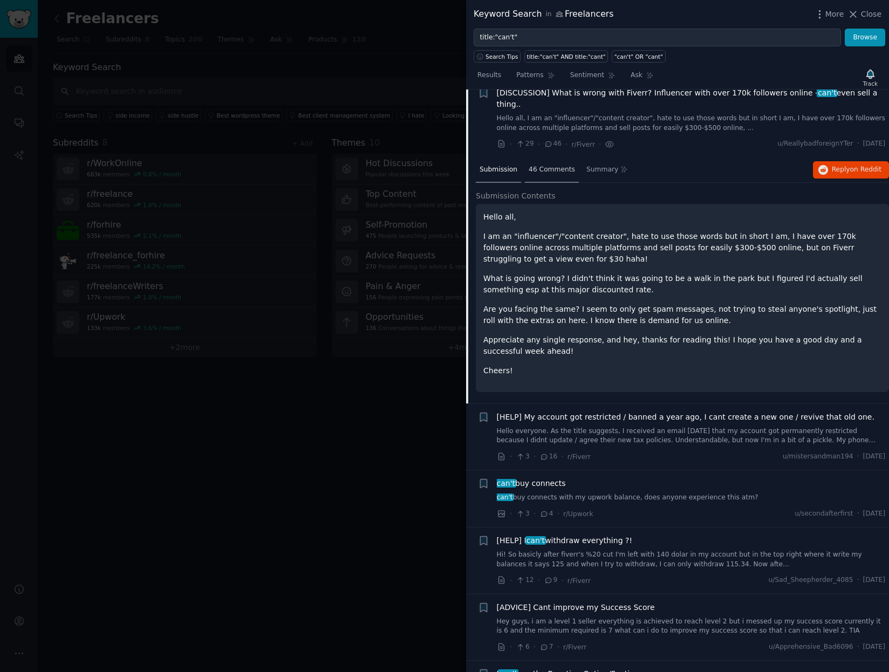
click at [548, 167] on span "46 Comments" at bounding box center [552, 170] width 46 height 10
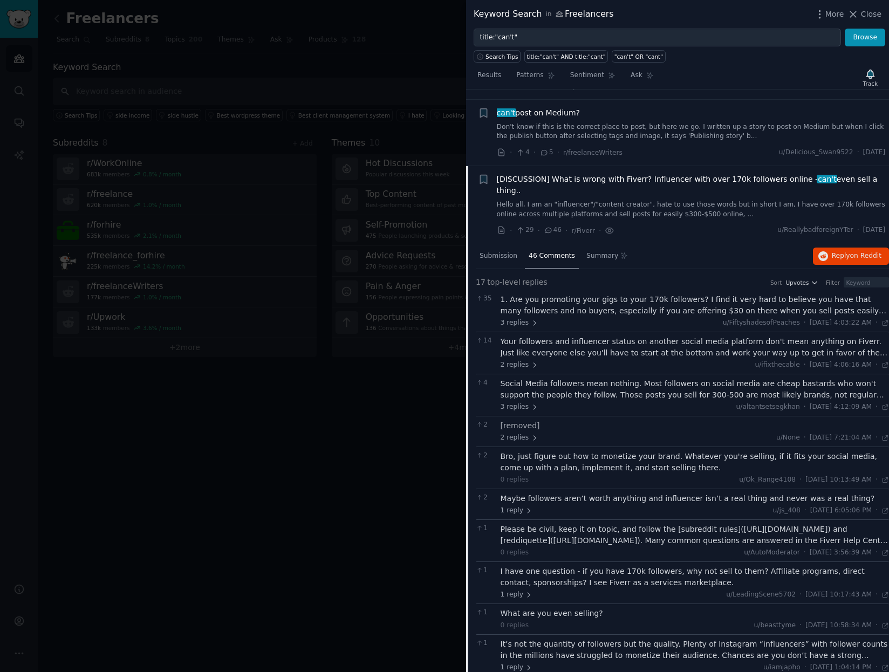
scroll to position [1467, 0]
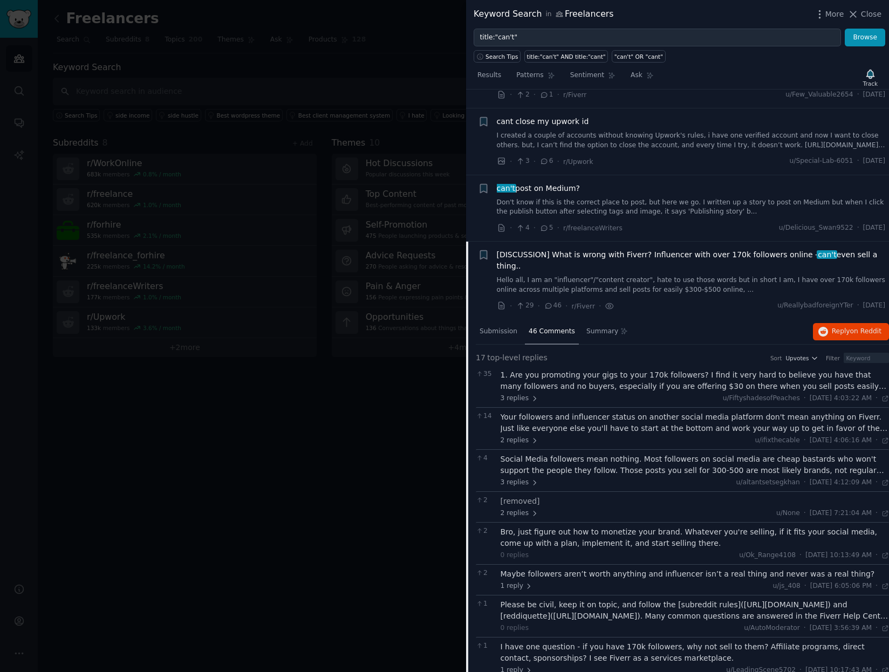
click at [540, 332] on span "46 Comments" at bounding box center [552, 332] width 46 height 10
click at [668, 270] on span "[DISCUSSION] What is wrong with Fiverr? Influencer with over 170k followers onl…" at bounding box center [691, 260] width 389 height 23
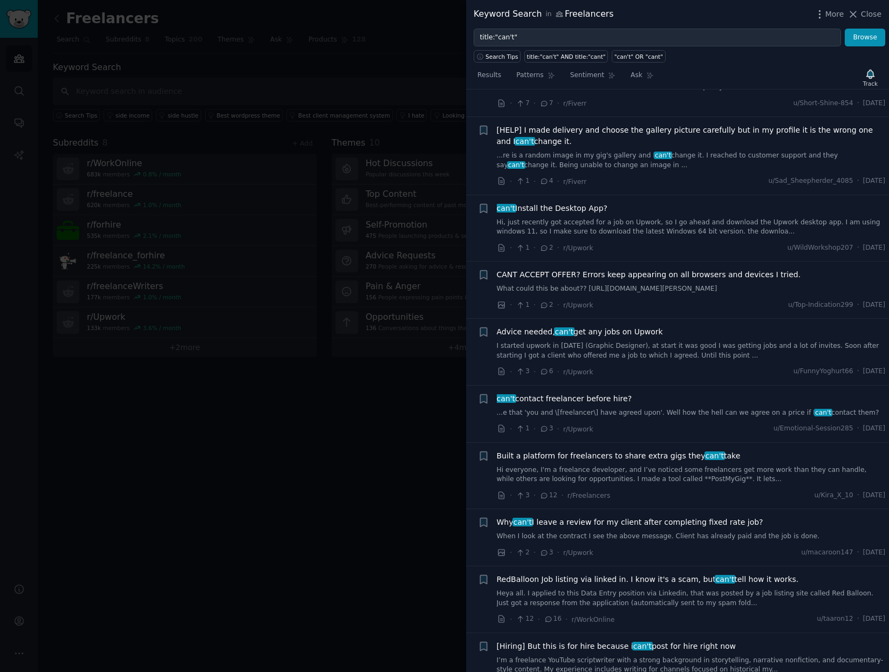
scroll to position [2654, 0]
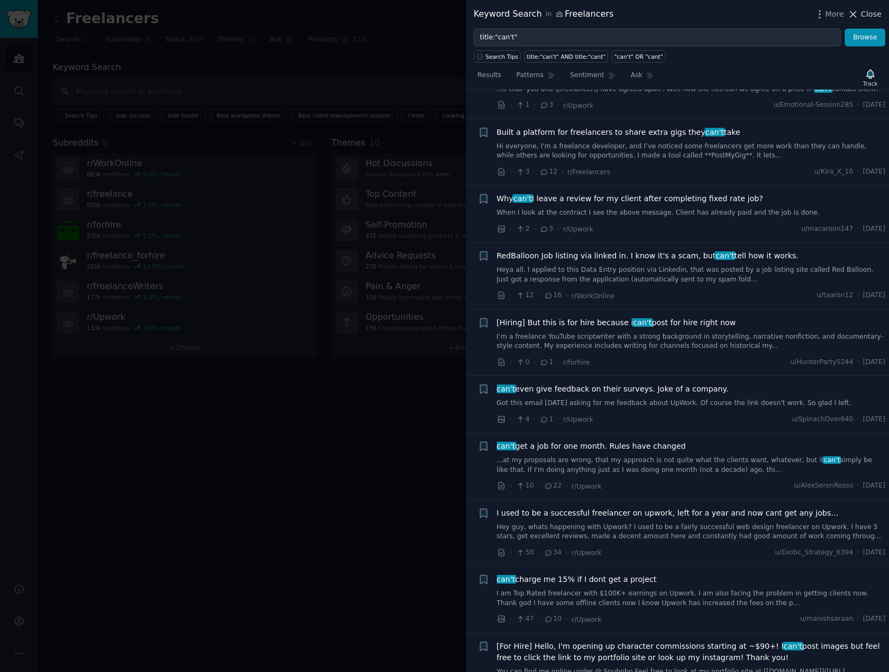
click at [874, 15] on span "Close" at bounding box center [871, 14] width 21 height 11
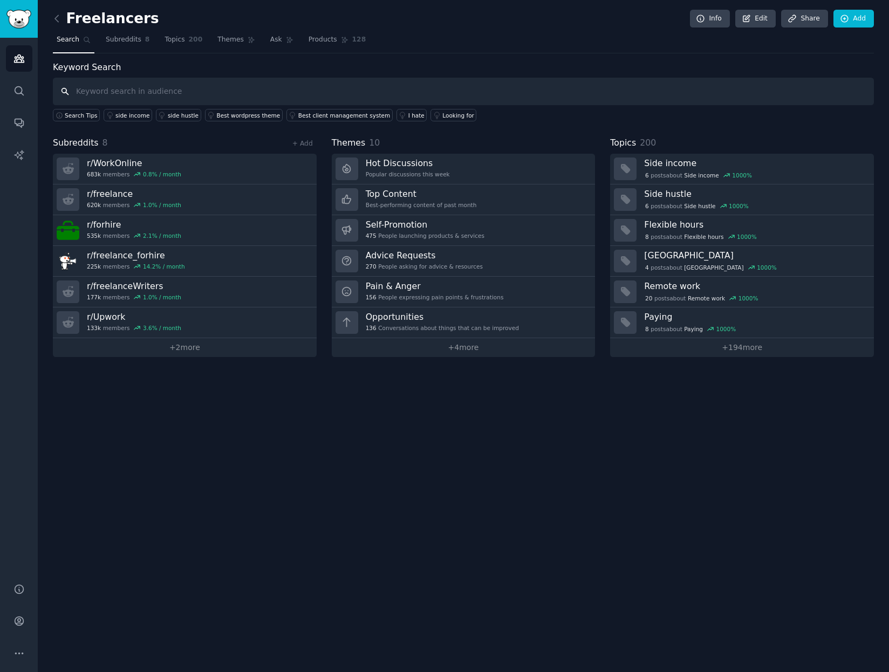
click at [327, 94] on input "text" at bounding box center [463, 92] width 821 height 28
click at [15, 58] on icon "Sidebar" at bounding box center [19, 59] width 10 height 8
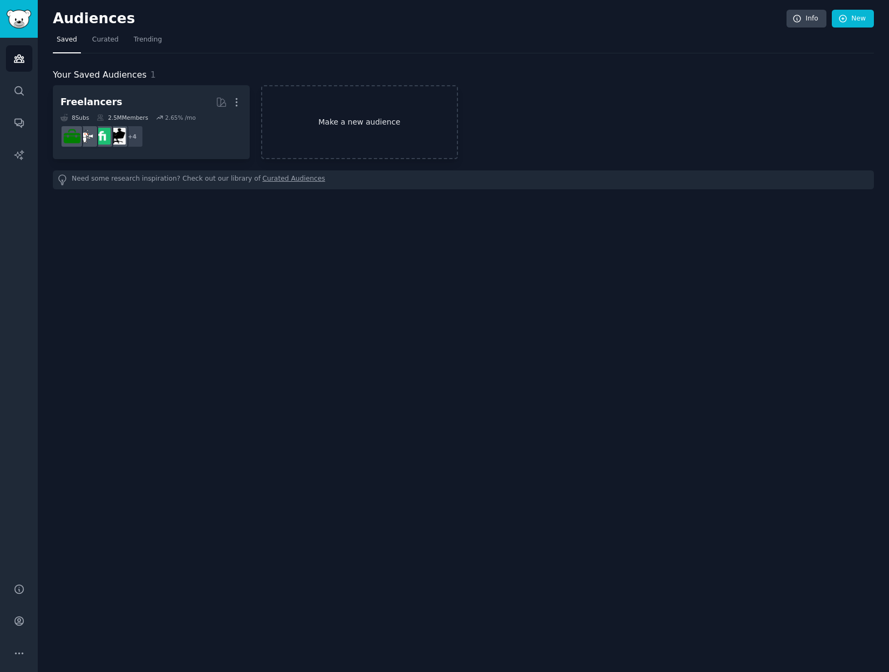
click at [367, 124] on link "Make a new audience" at bounding box center [359, 122] width 197 height 74
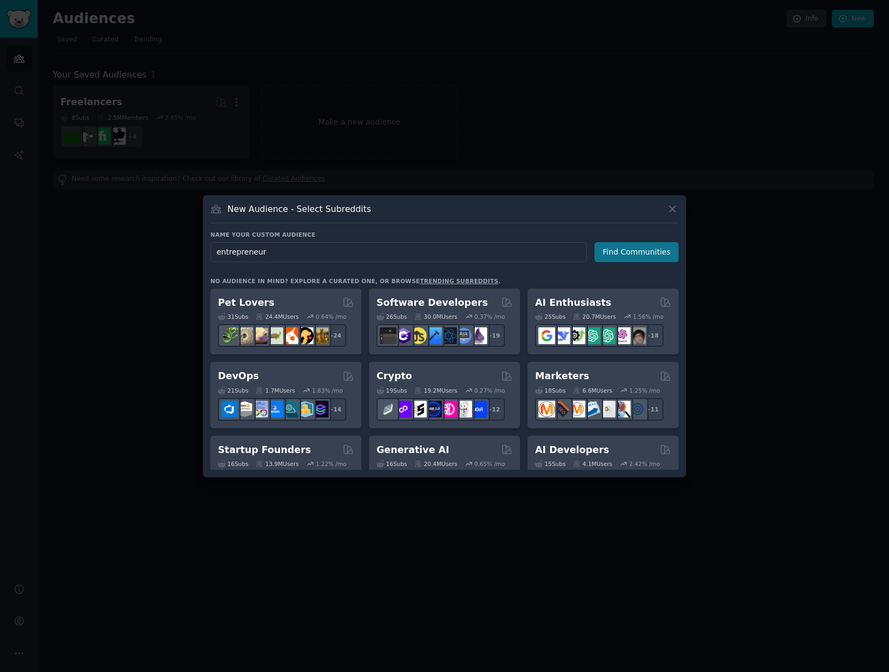
type input "entrepreneur"
click at [629, 252] on button "Find Communities" at bounding box center [637, 252] width 84 height 20
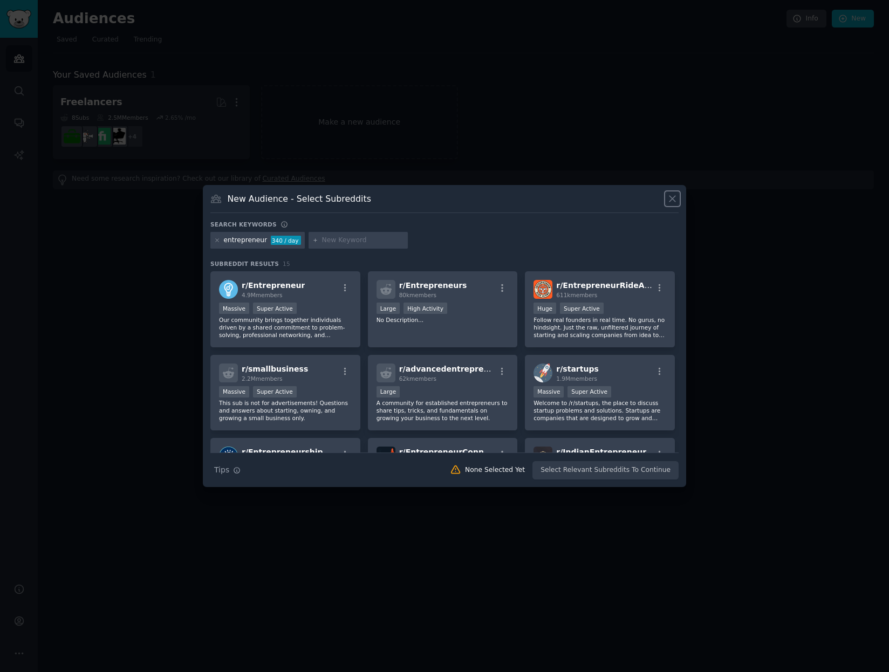
click at [671, 200] on icon at bounding box center [672, 198] width 11 height 11
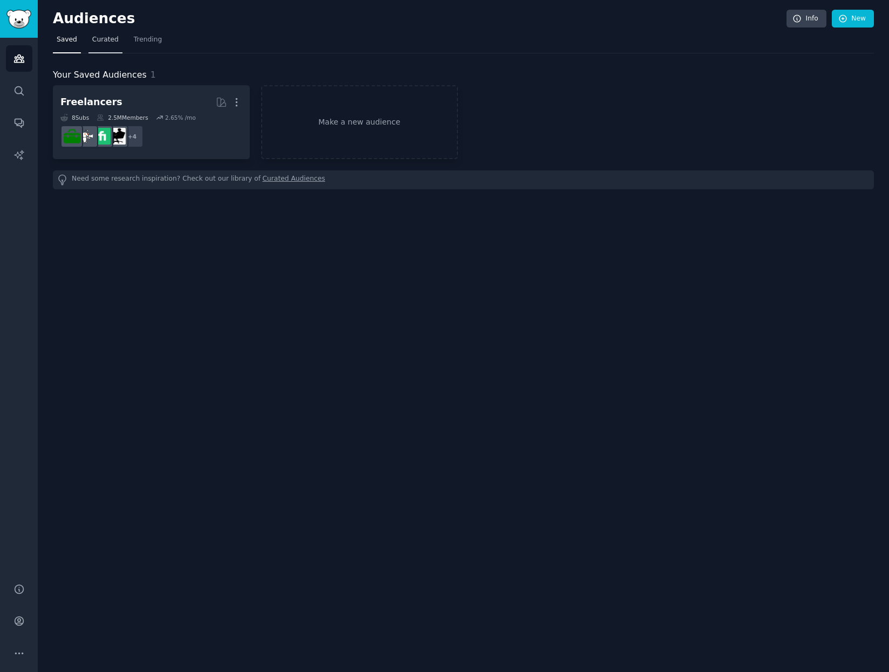
click at [100, 42] on span "Curated" at bounding box center [105, 40] width 26 height 10
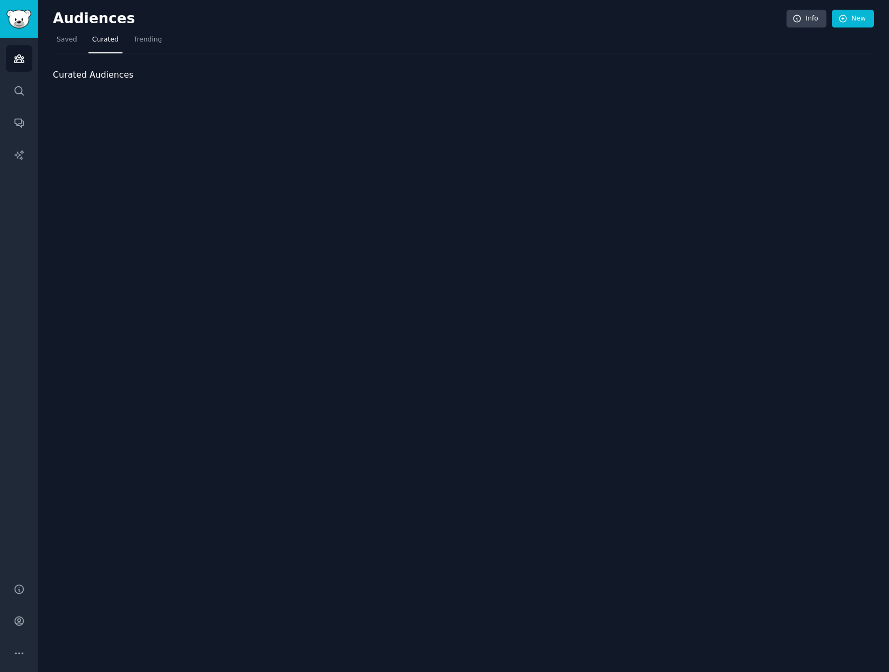
click at [100, 42] on span "Curated" at bounding box center [105, 40] width 26 height 10
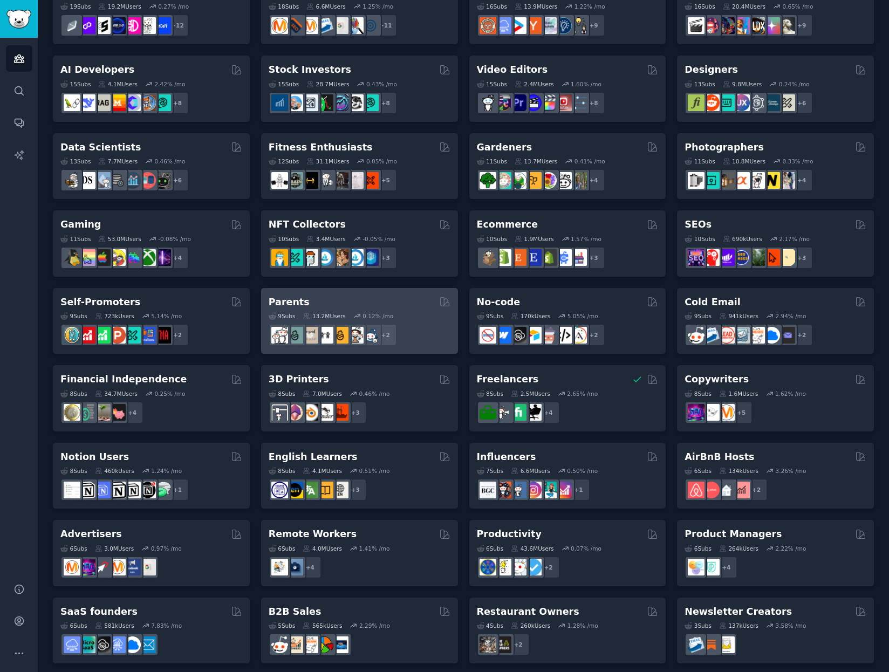
scroll to position [191, 0]
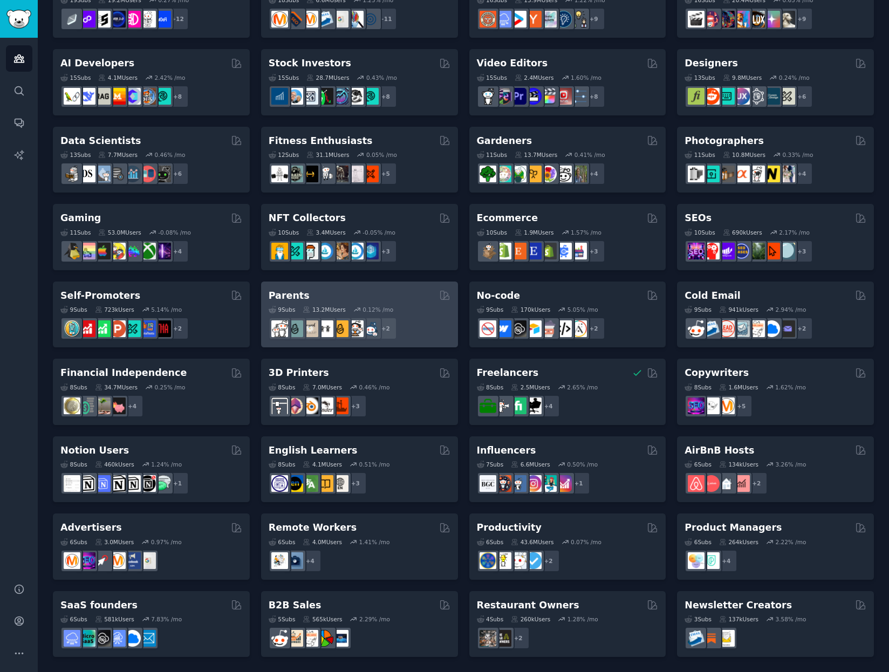
click at [398, 297] on div "Parents" at bounding box center [360, 295] width 182 height 13
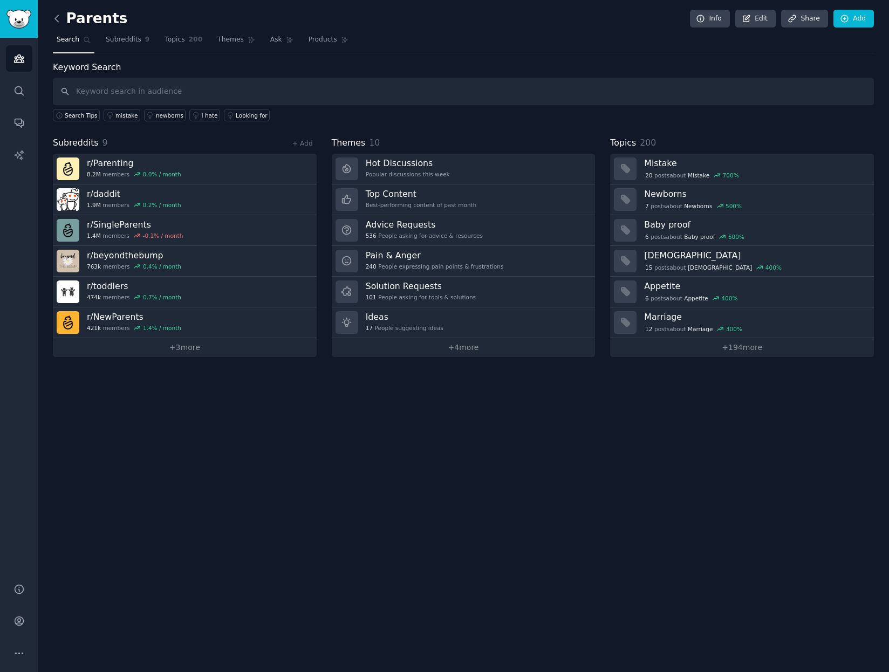
click at [56, 19] on icon at bounding box center [56, 18] width 3 height 6
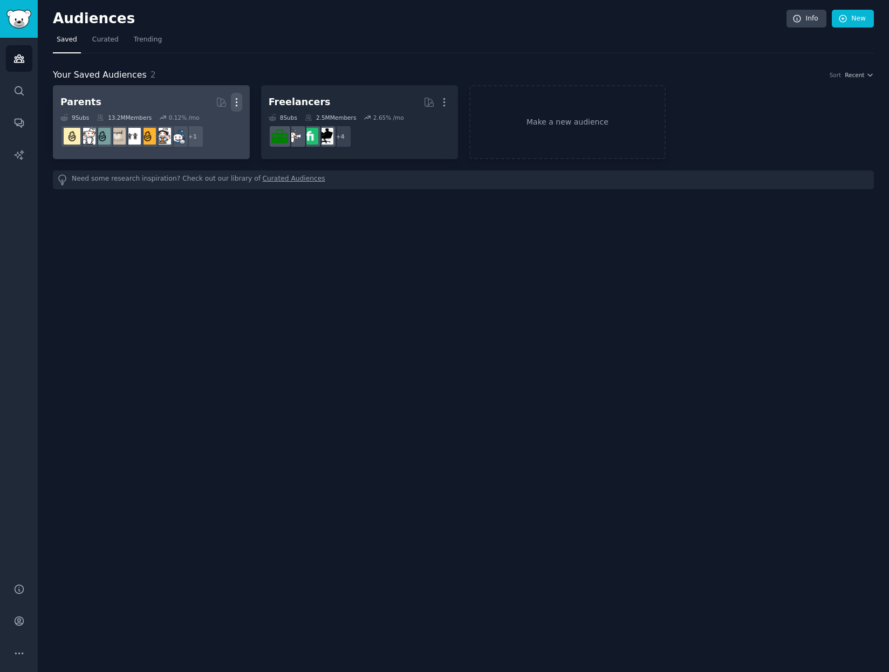
click at [236, 102] on icon "button" at bounding box center [236, 103] width 1 height 8
click at [206, 129] on p "Delete" at bounding box center [207, 124] width 25 height 11
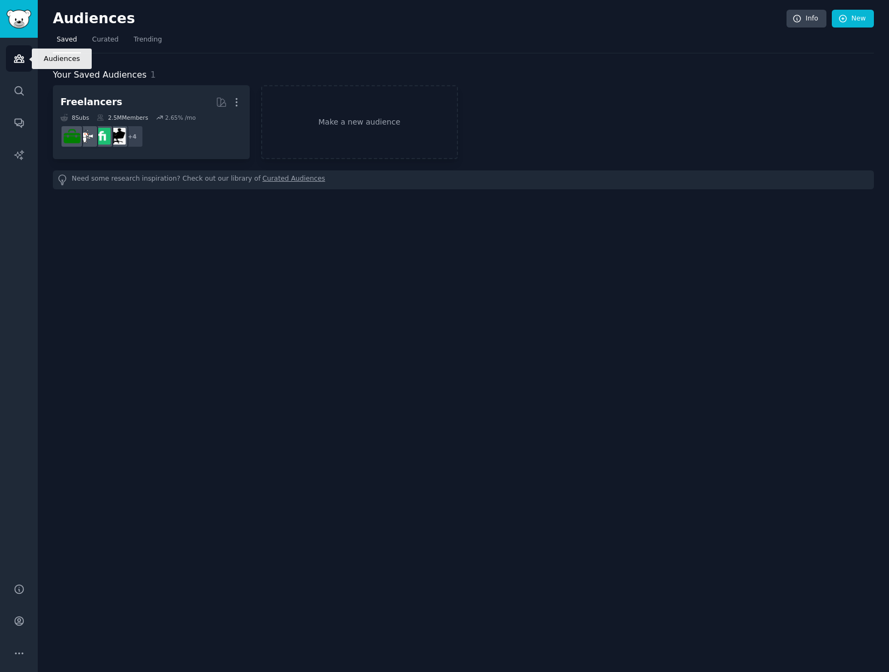
click at [13, 56] on icon "Sidebar" at bounding box center [18, 58] width 11 height 11
click at [17, 56] on icon "Sidebar" at bounding box center [19, 59] width 10 height 8
click at [18, 88] on icon "Sidebar" at bounding box center [18, 90] width 11 height 11
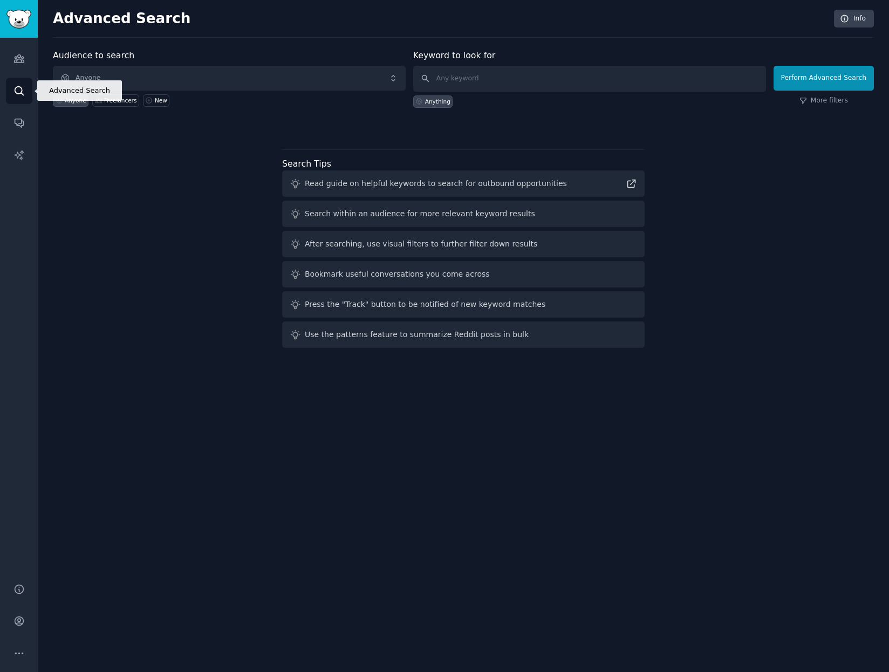
click at [18, 88] on icon "Sidebar" at bounding box center [18, 90] width 11 height 11
click at [16, 60] on icon "Sidebar" at bounding box center [19, 59] width 10 height 8
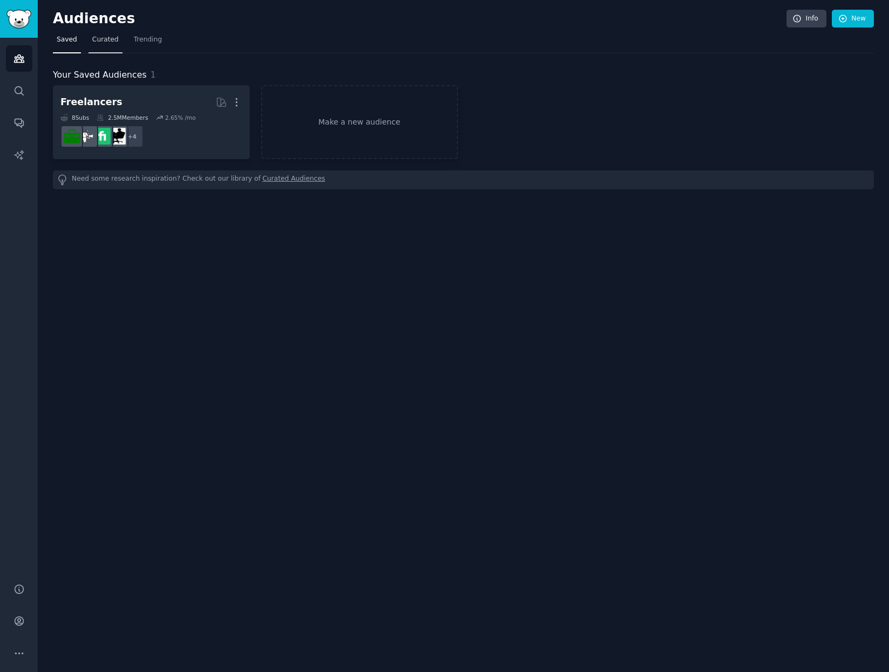
click at [98, 36] on span "Curated" at bounding box center [105, 40] width 26 height 10
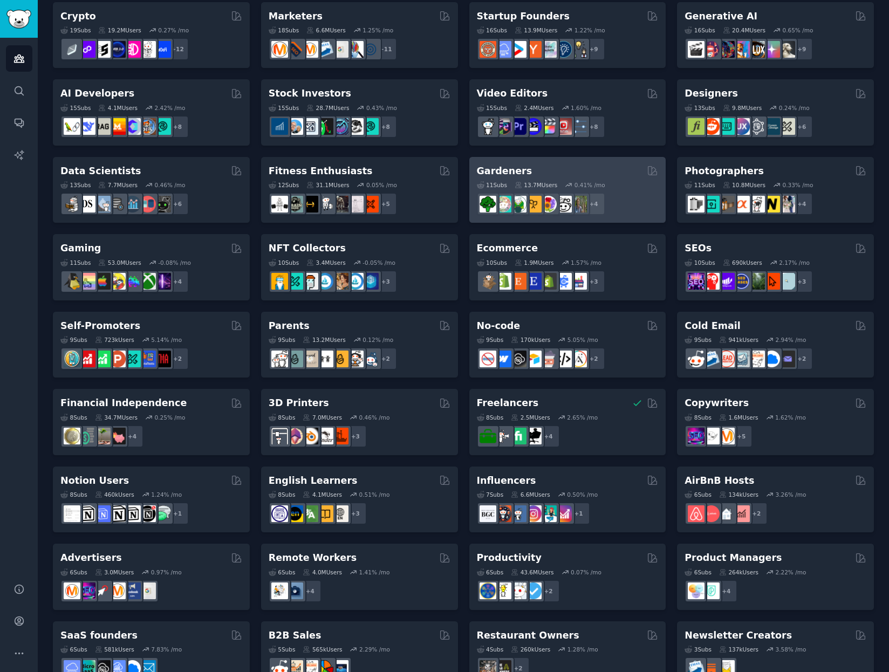
scroll to position [191, 0]
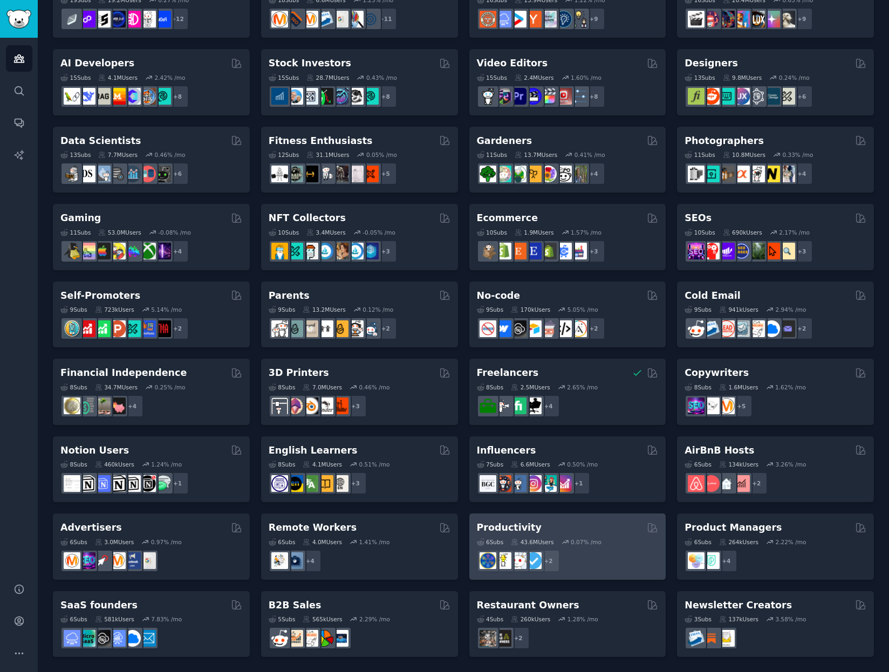
click at [592, 532] on div "Productivity" at bounding box center [568, 527] width 182 height 13
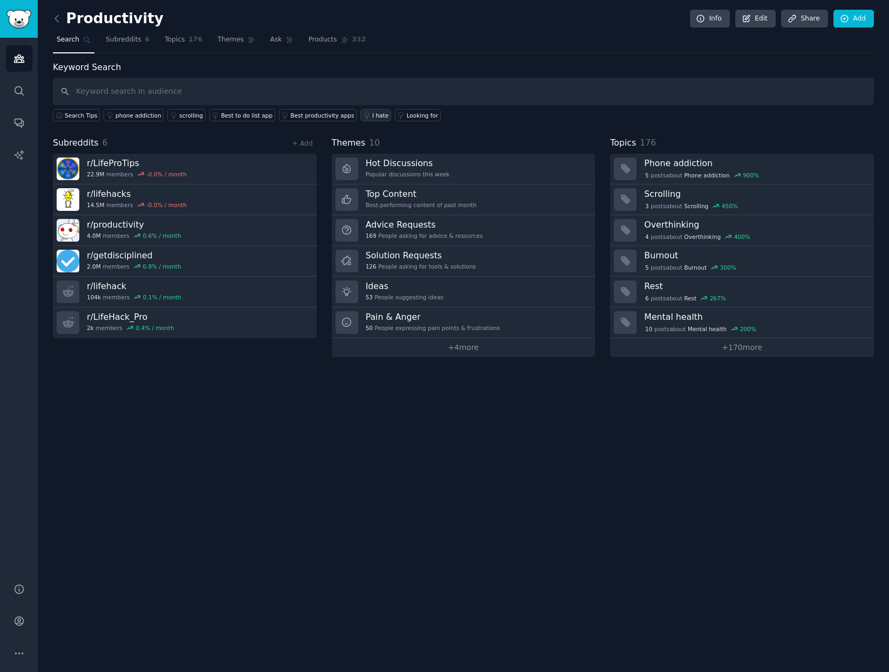
click at [372, 114] on div "I hate" at bounding box center [380, 116] width 16 height 8
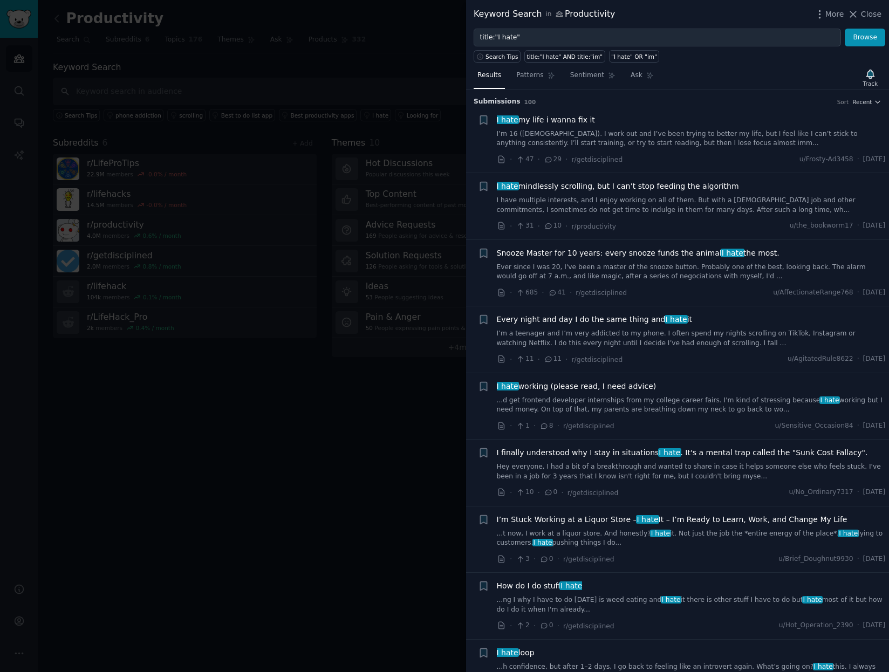
click at [642, 343] on link "I’m a teenager and I’m very addicted to my phone. I often spend my nights scrol…" at bounding box center [691, 338] width 389 height 19
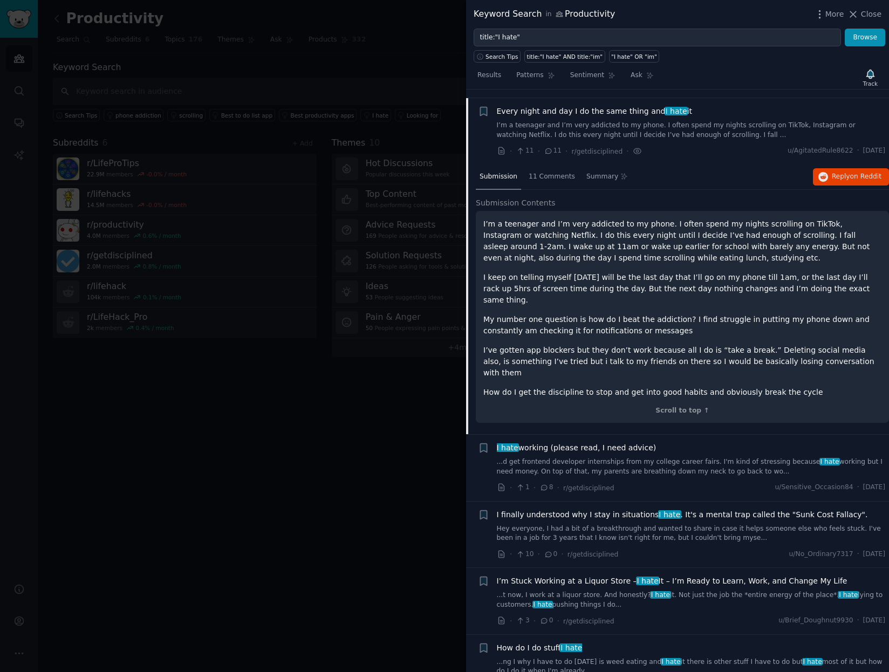
scroll to position [217, 0]
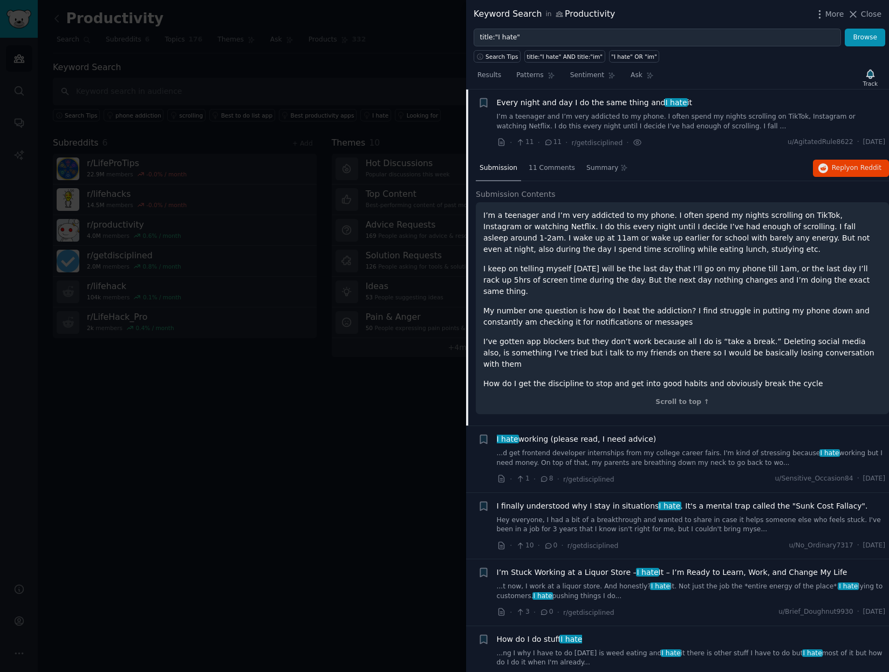
click at [657, 10] on div "Keyword Search in Productivity More Close" at bounding box center [678, 14] width 408 height 13
click at [625, 107] on span "Every night and day I do the same thing and I hate it" at bounding box center [595, 102] width 196 height 11
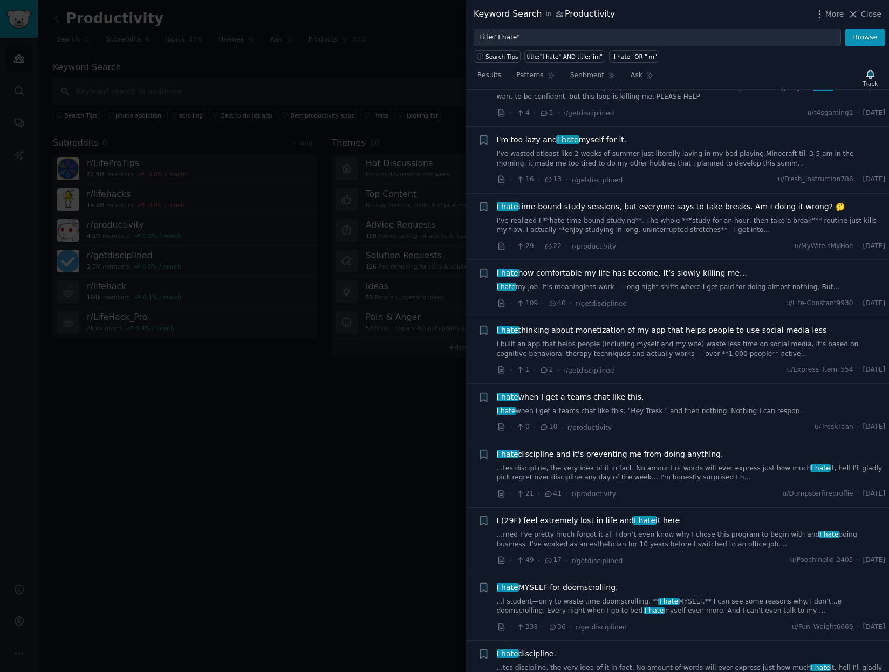
scroll to position [595, 0]
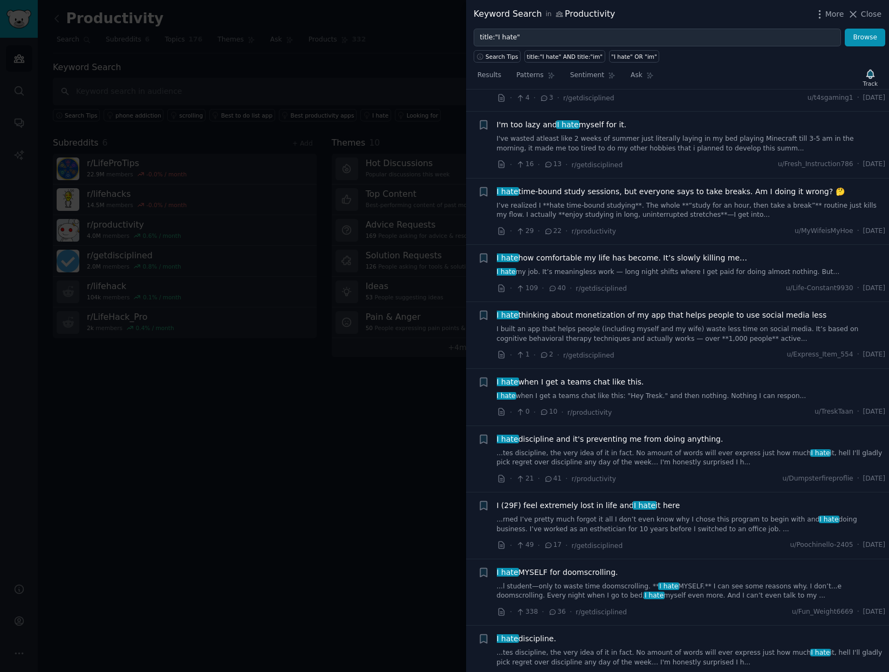
click at [603, 260] on span "I hate how comfortable my life has become. It’s slowly killing me…" at bounding box center [622, 258] width 251 height 11
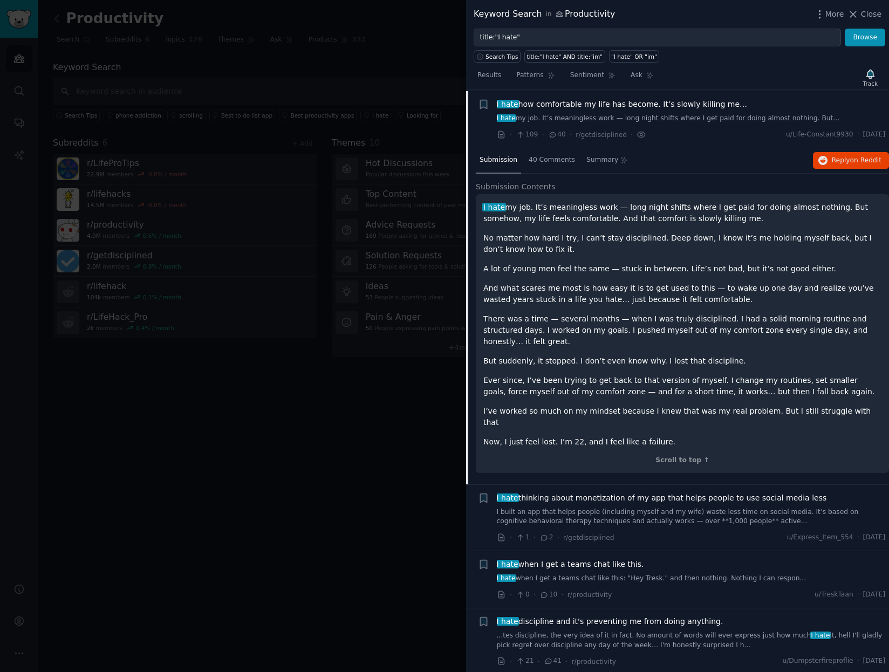
scroll to position [750, 0]
click at [547, 161] on span "40 Comments" at bounding box center [552, 159] width 46 height 10
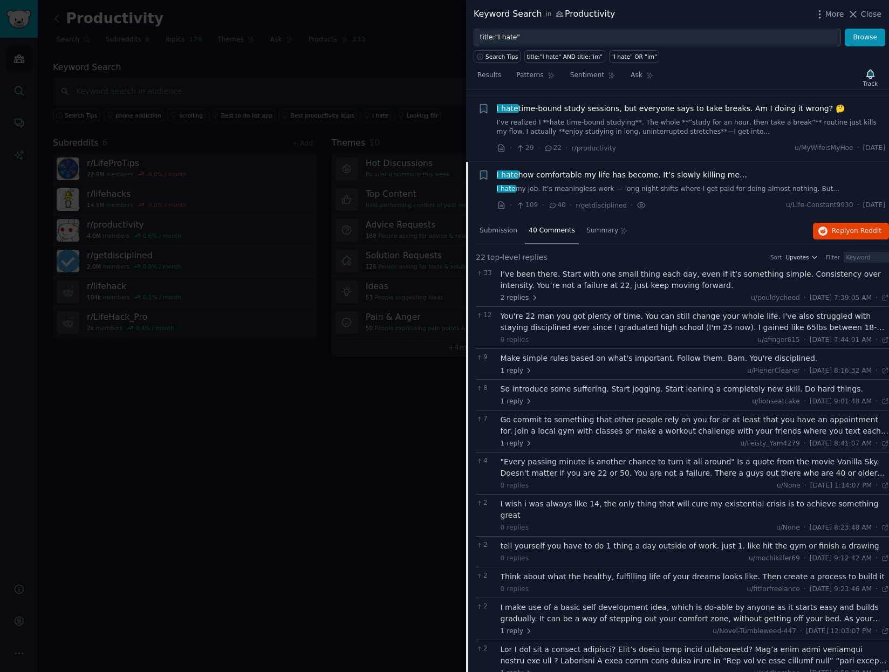
scroll to position [755, 0]
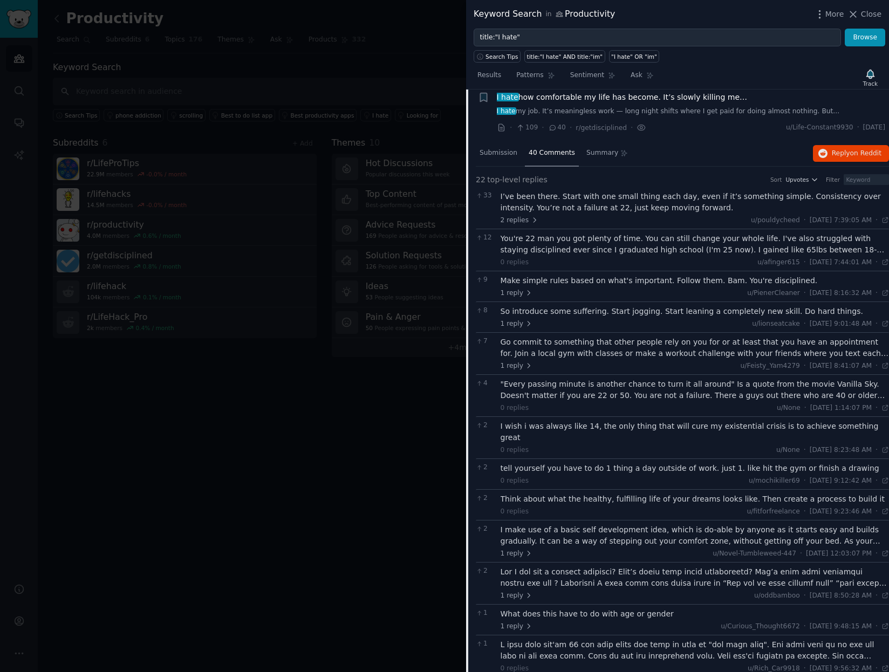
click at [598, 199] on div "I’ve been there. Start with one small thing each day, even if it’s something si…" at bounding box center [695, 202] width 389 height 23
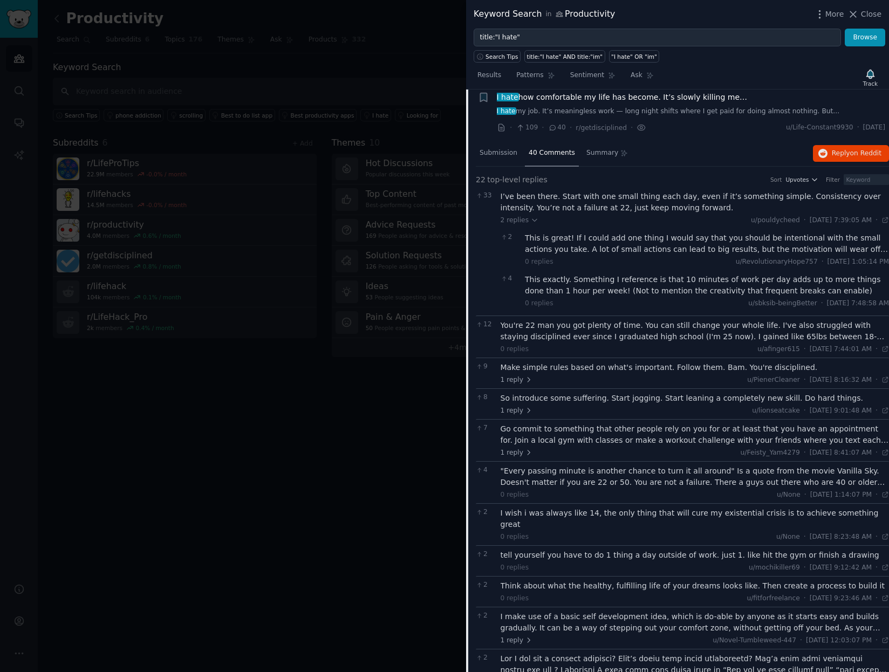
click at [522, 185] on span "replies" at bounding box center [534, 179] width 25 height 11
click at [556, 99] on span "I hate how comfortable my life has become. It’s slowly killing me…" at bounding box center [622, 97] width 251 height 11
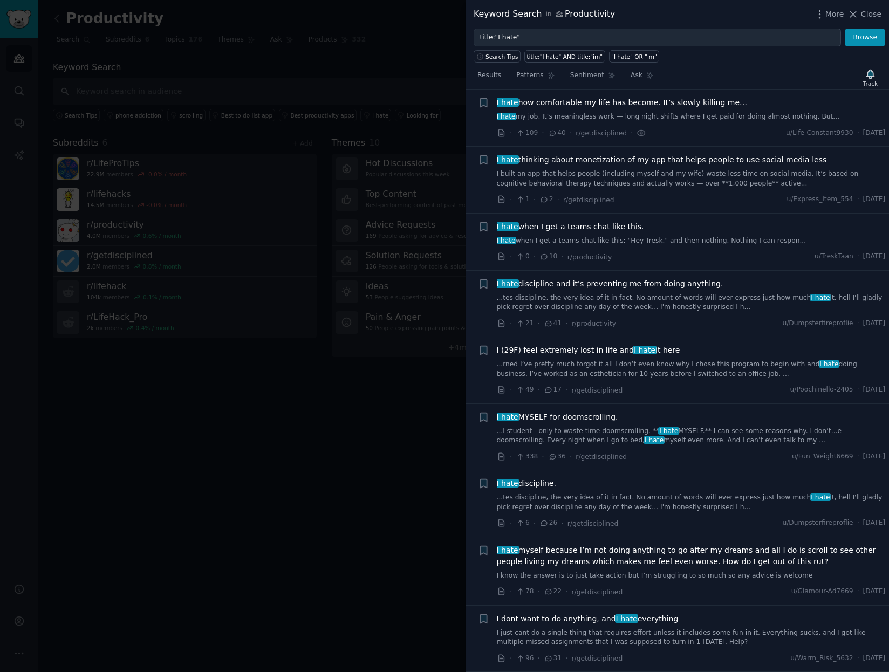
scroll to position [850, 0]
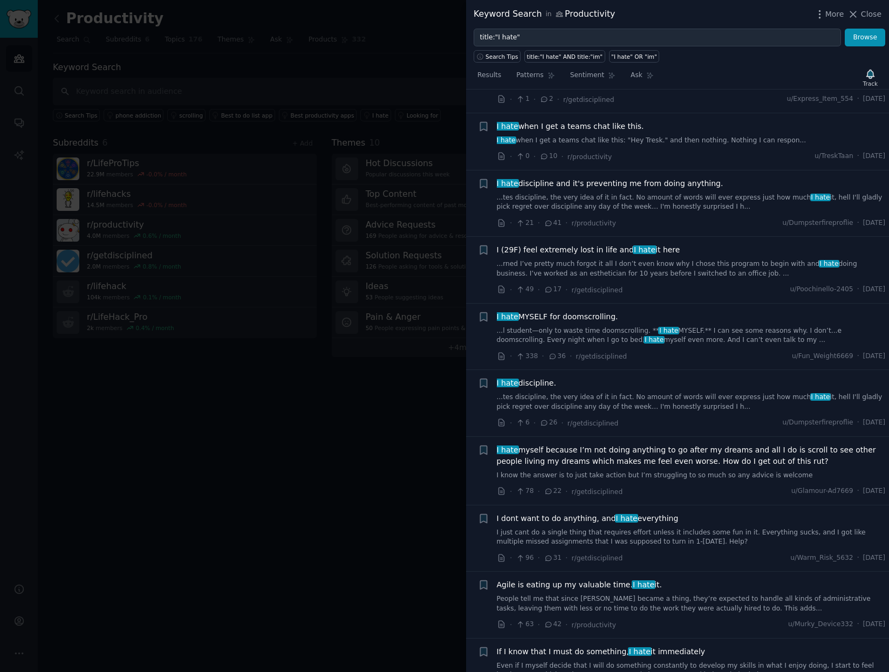
click at [594, 189] on span "I hate discipline and it's preventing me from doing anything." at bounding box center [610, 183] width 227 height 11
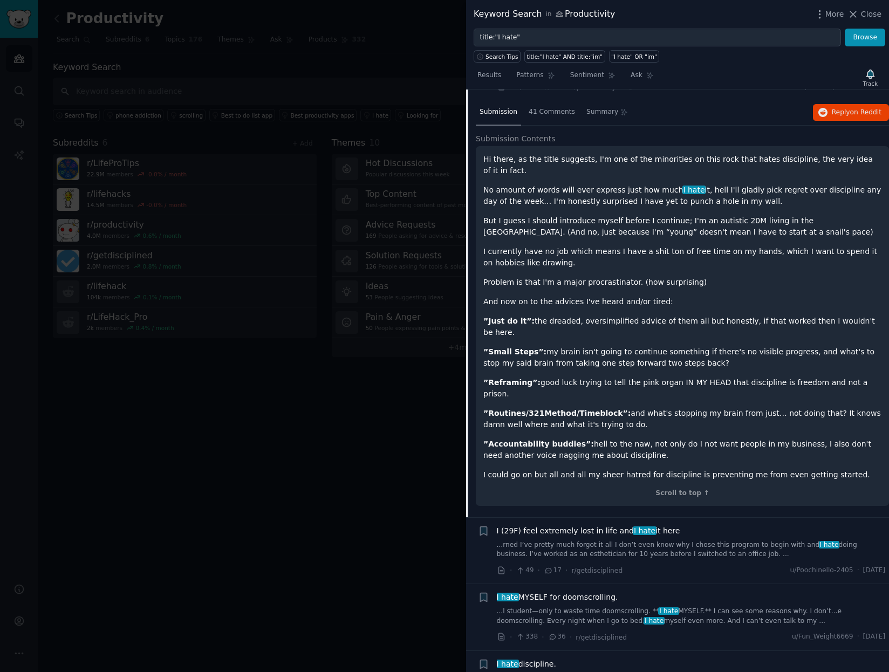
scroll to position [986, 0]
click at [544, 114] on span "41 Comments" at bounding box center [552, 113] width 46 height 10
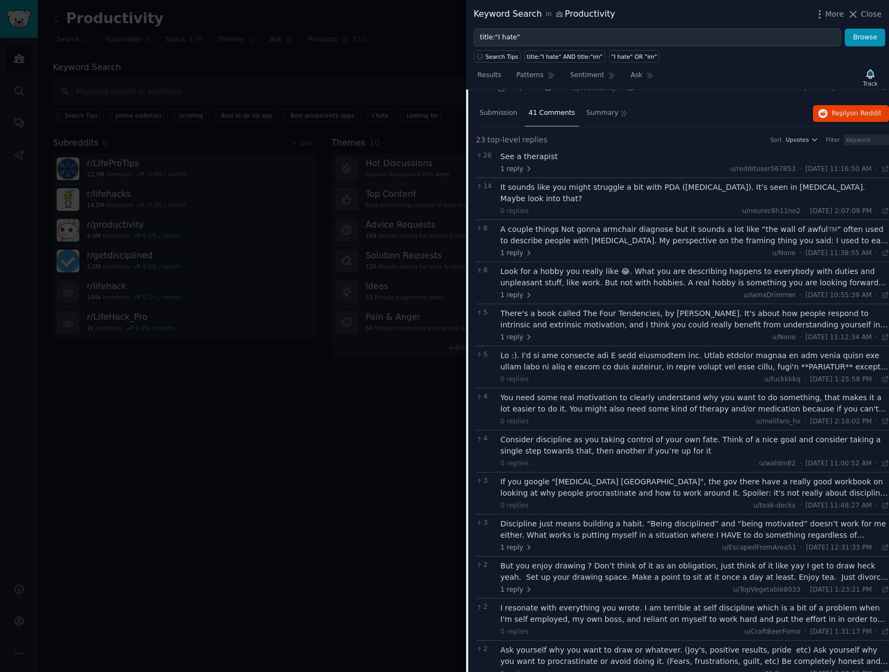
click at [600, 318] on div "There's a book called The Four Tendencies, by Gretchen Rubin. It's about how pe…" at bounding box center [695, 319] width 389 height 23
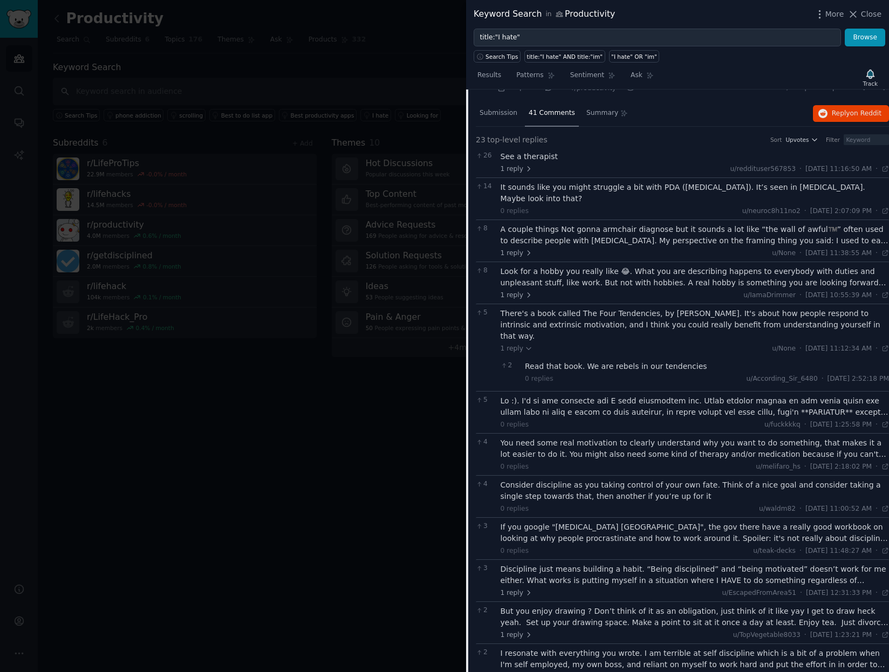
click at [574, 321] on div "There's a book called The Four Tendencies, by Gretchen Rubin. It's about how pe…" at bounding box center [695, 325] width 389 height 34
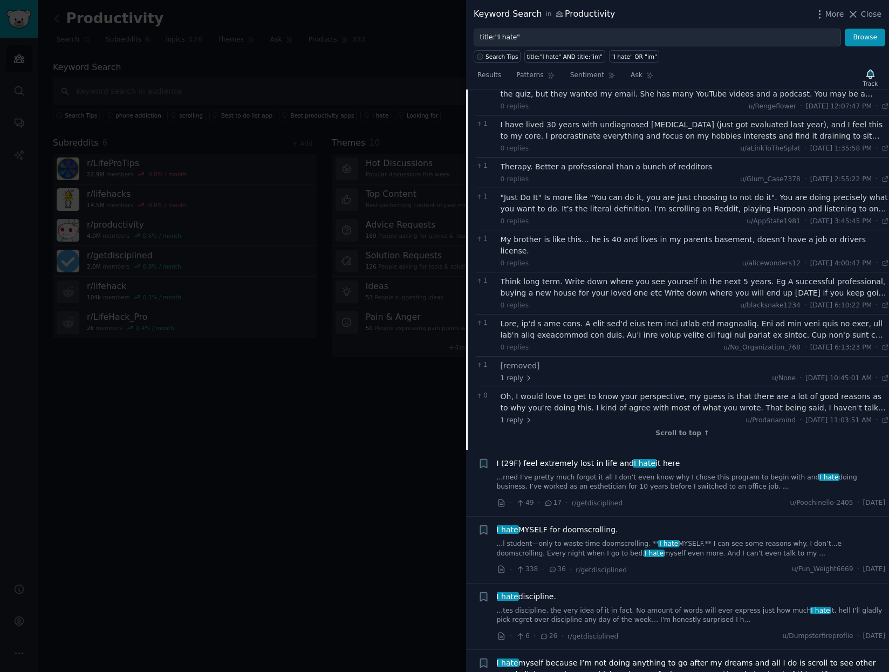
scroll to position [1672, 0]
click at [612, 318] on div at bounding box center [695, 329] width 389 height 23
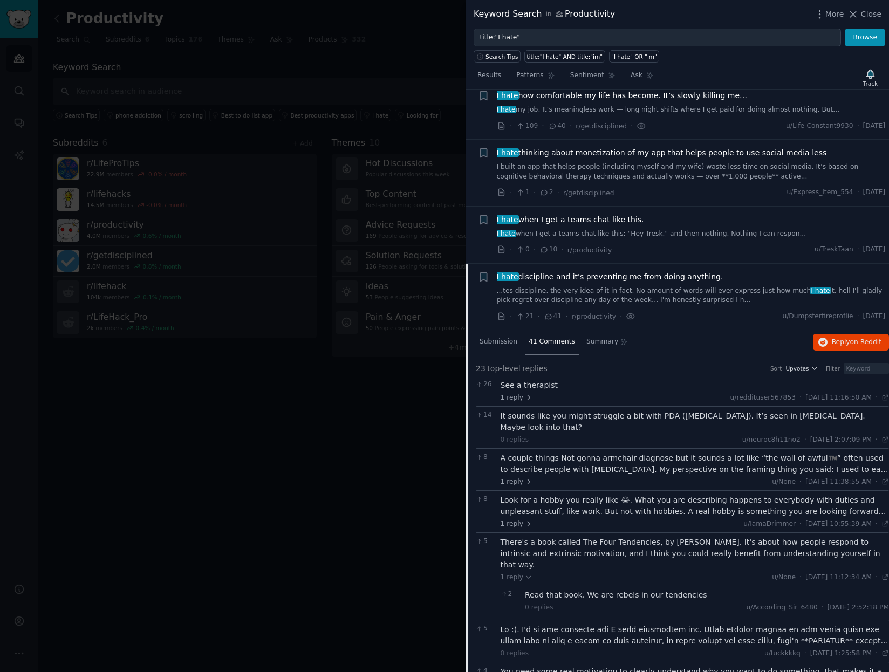
scroll to position [829, 0]
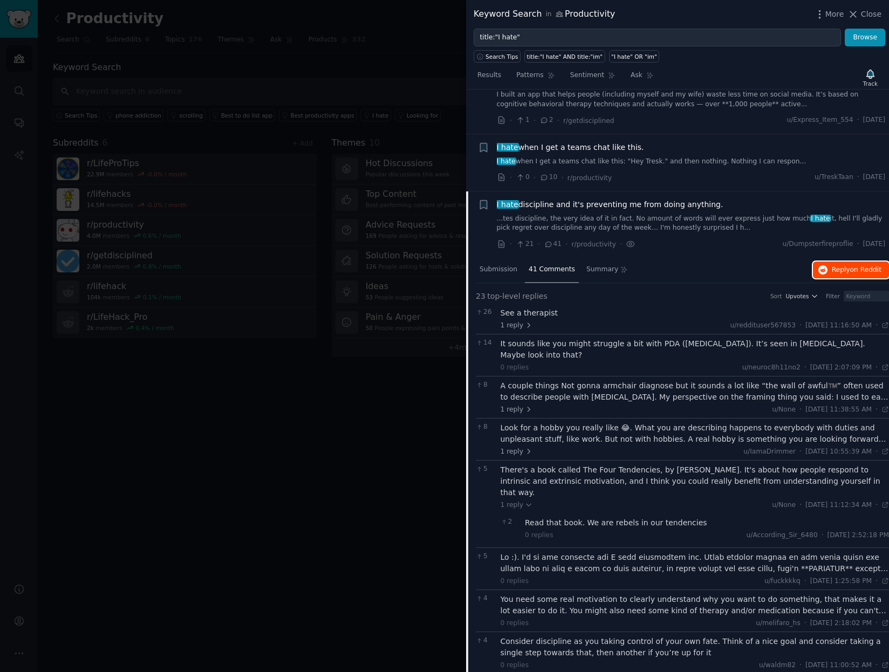
click at [834, 267] on span "Reply on Reddit" at bounding box center [857, 270] width 50 height 10
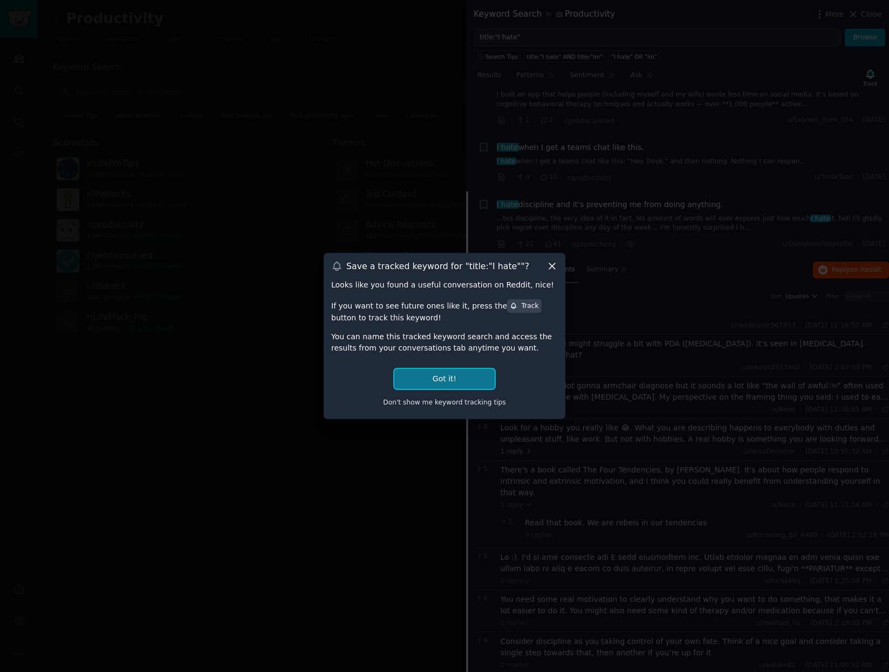
click at [440, 376] on button "Got it!" at bounding box center [444, 379] width 100 height 20
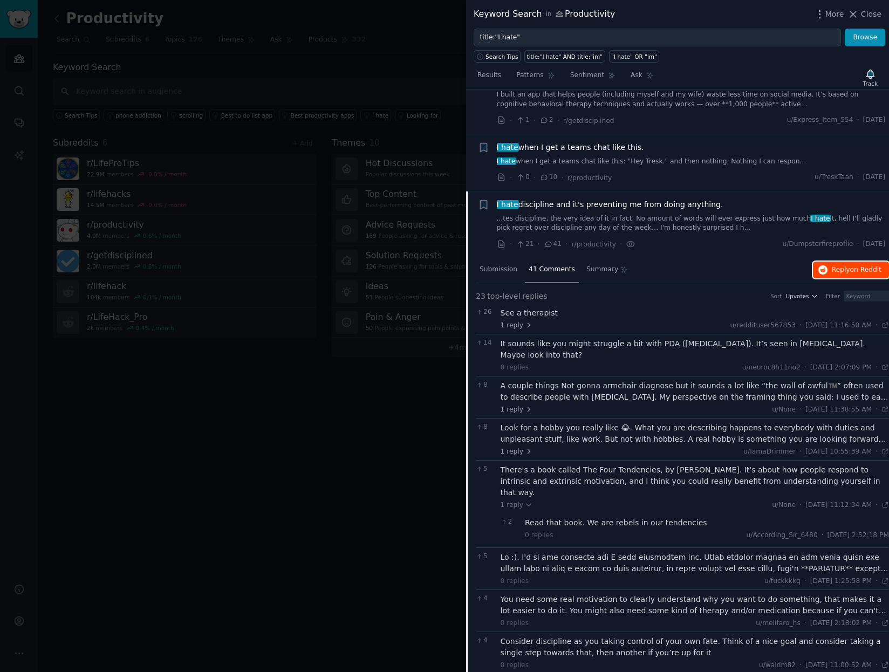
click at [854, 270] on span "on Reddit" at bounding box center [865, 270] width 31 height 8
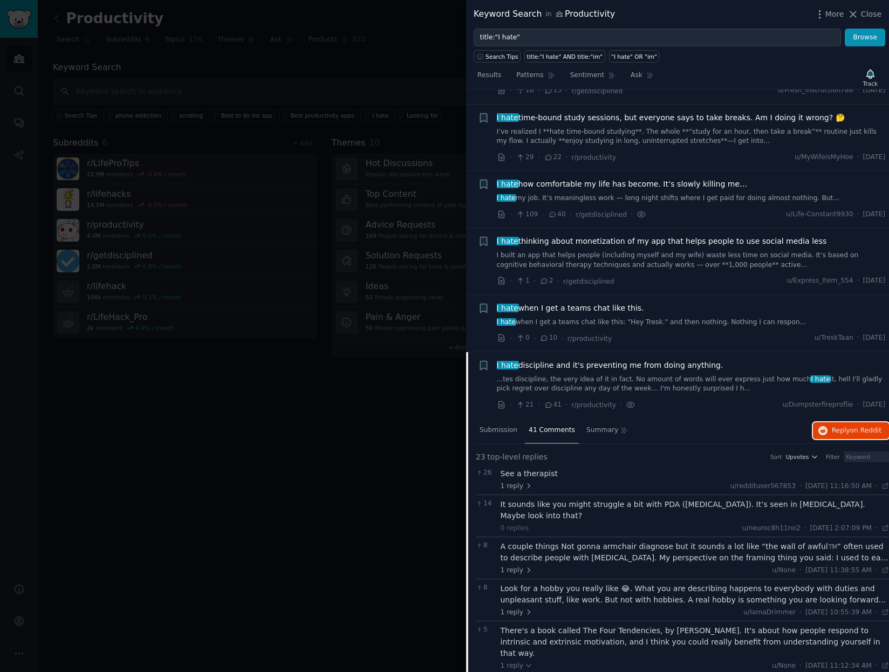
scroll to position [589, 0]
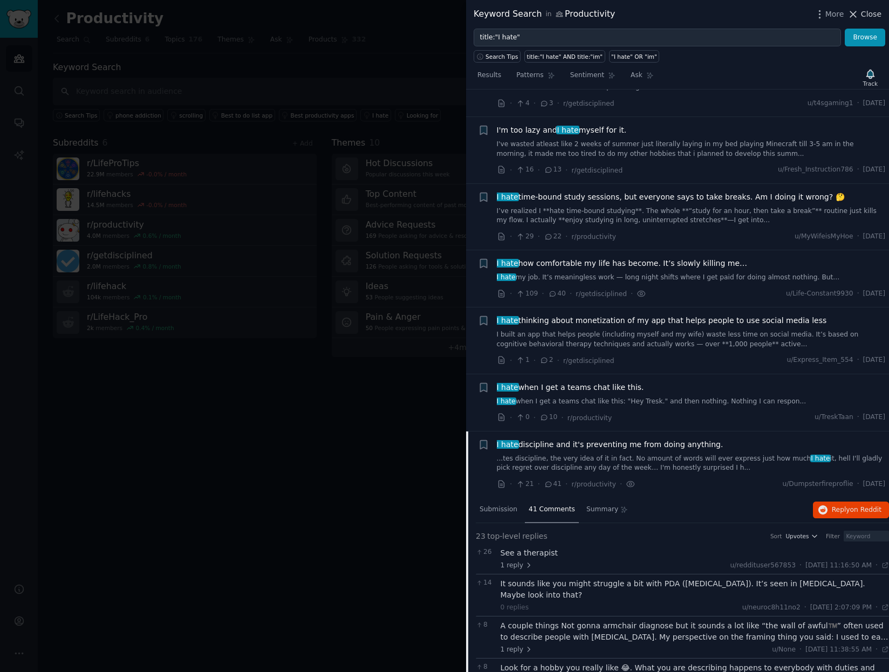
click at [870, 18] on span "Close" at bounding box center [871, 14] width 21 height 11
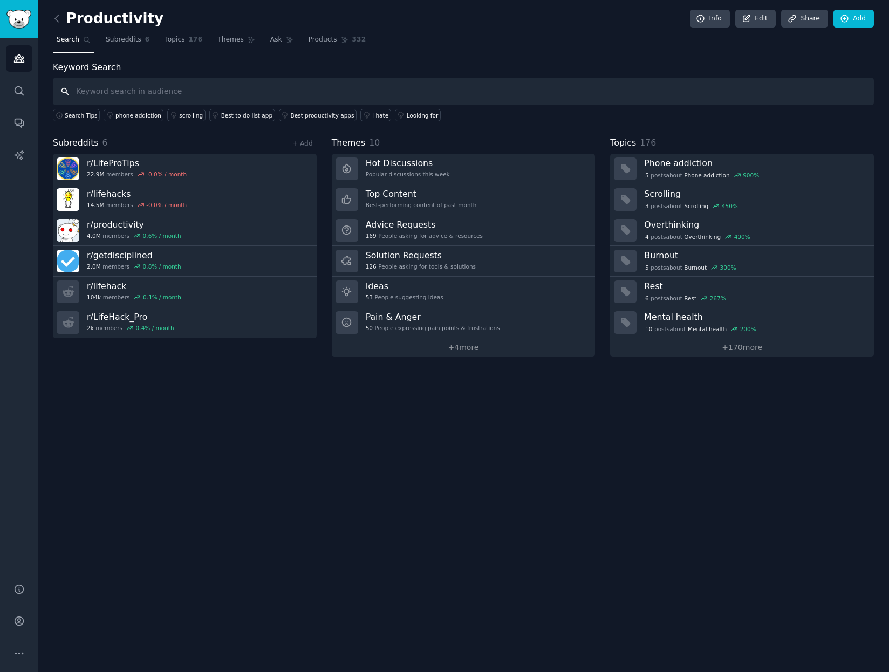
click at [379, 93] on input "text" at bounding box center [463, 92] width 821 height 28
click at [372, 117] on div "I hate" at bounding box center [380, 116] width 16 height 8
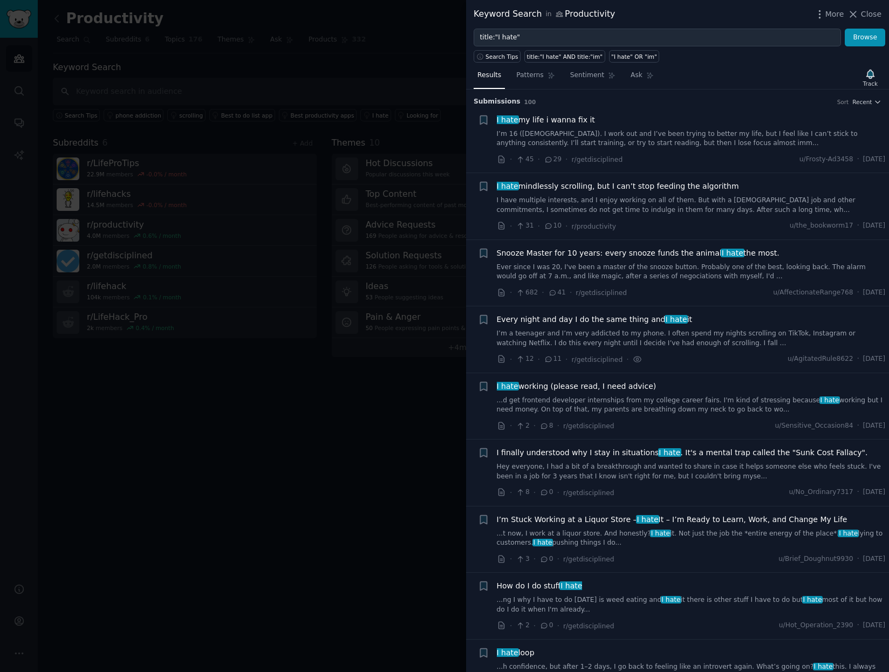
click at [650, 250] on span "Snooze Master for 10 years: every snooze funds the animal I hate the most." at bounding box center [638, 253] width 283 height 11
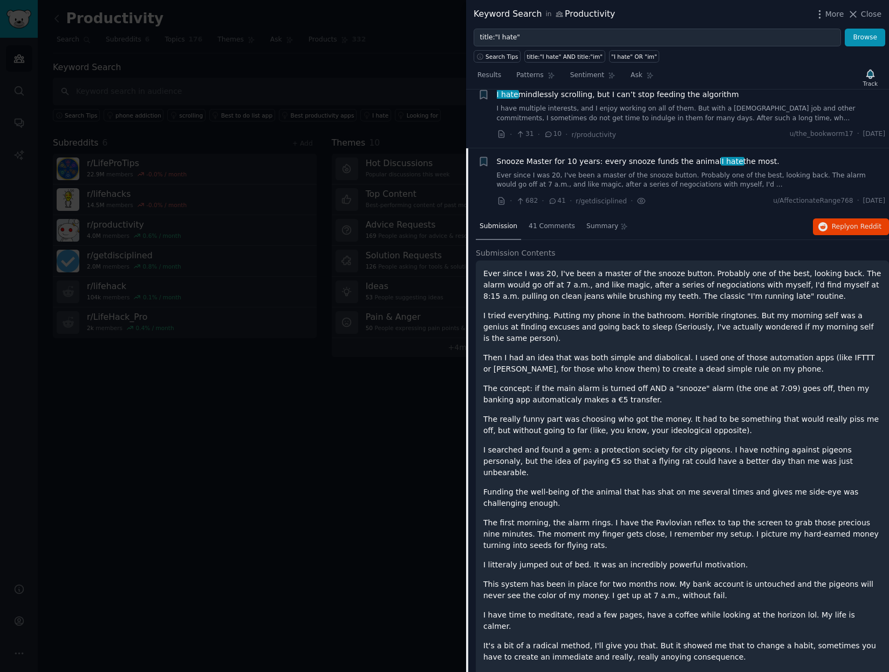
scroll to position [91, 0]
click at [542, 226] on span "41 Comments" at bounding box center [552, 227] width 46 height 10
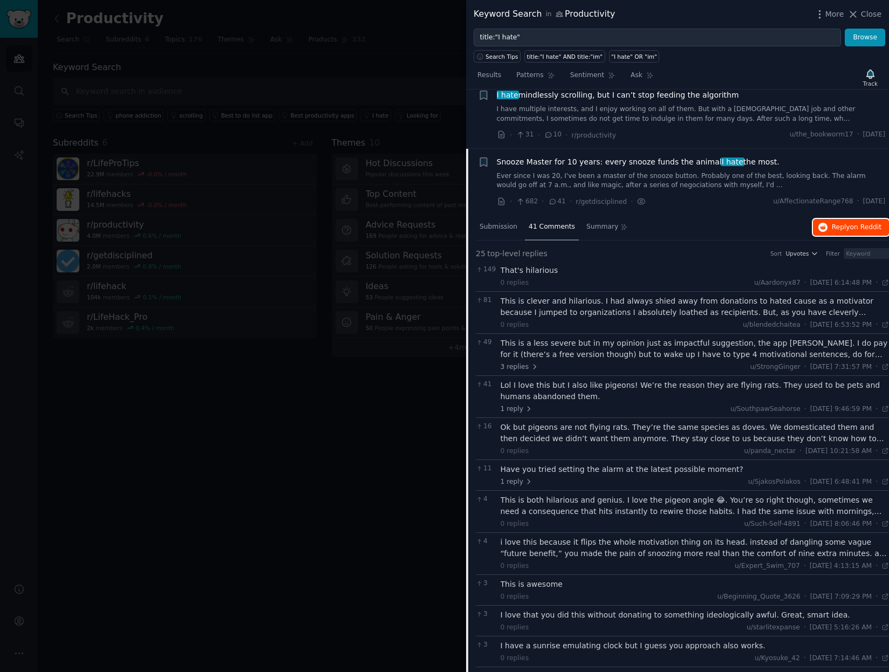
click at [853, 226] on span "on Reddit" at bounding box center [865, 227] width 31 height 8
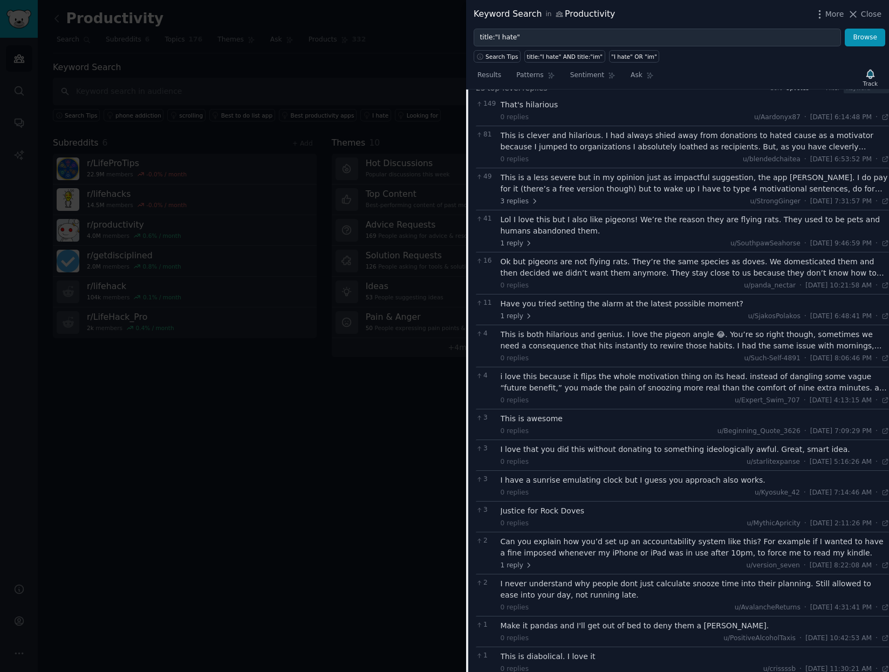
scroll to position [54, 0]
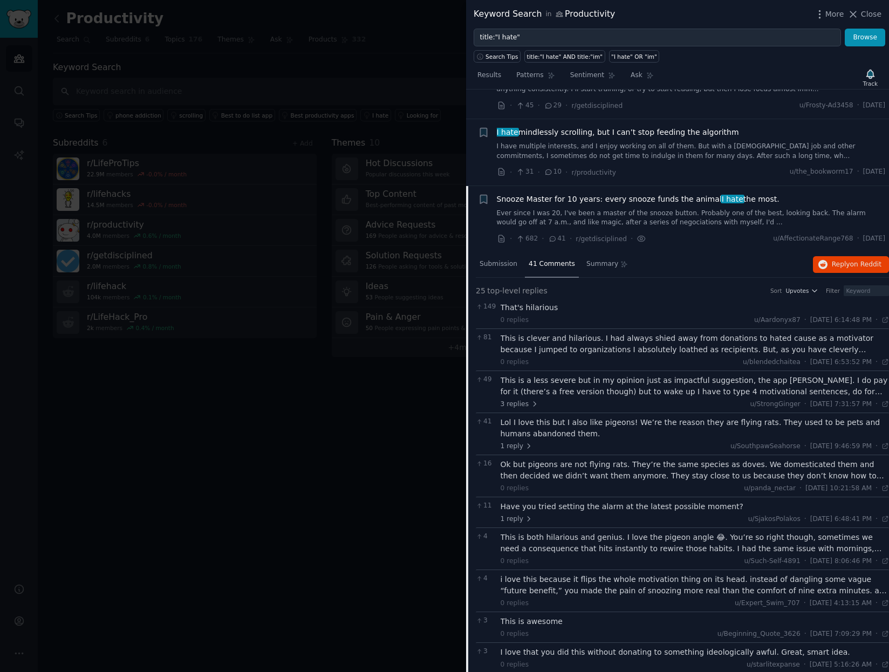
click at [632, 200] on span "Snooze Master for 10 years: every snooze funds the animal I hate the most." at bounding box center [638, 199] width 283 height 11
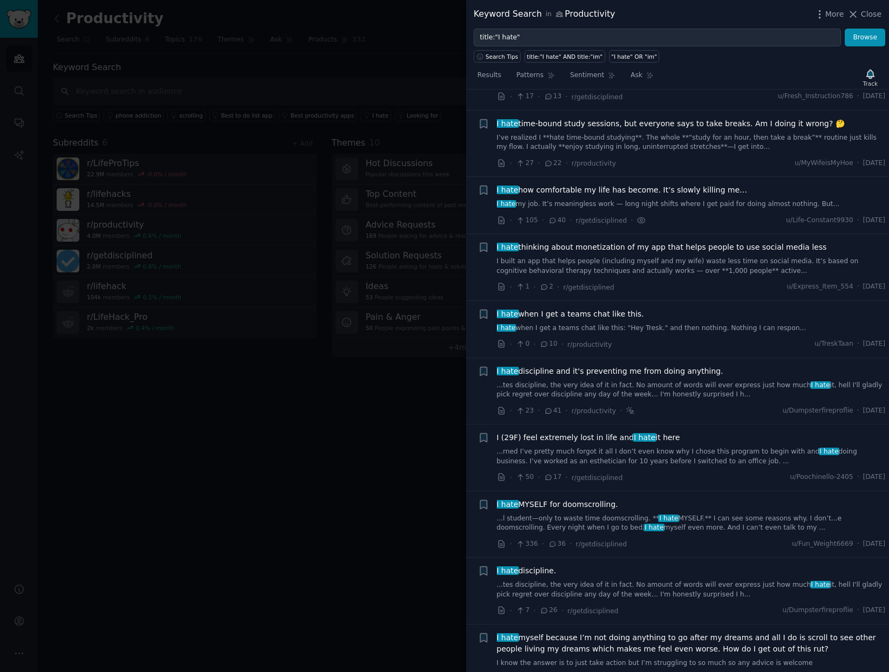
scroll to position [663, 0]
click at [585, 187] on span "I hate how comfortable my life has become. It’s slowly killing me…" at bounding box center [622, 189] width 251 height 11
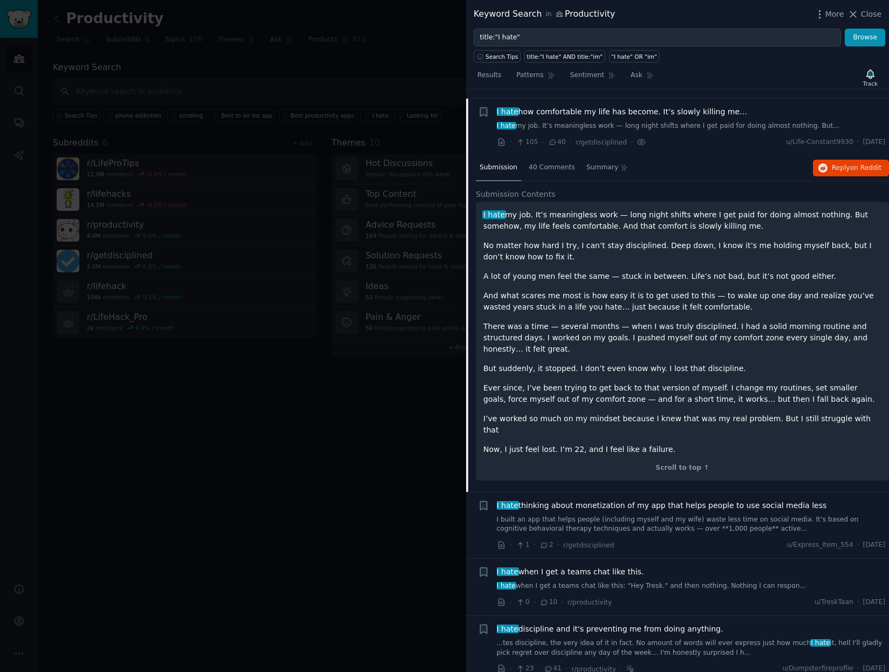
scroll to position [750, 0]
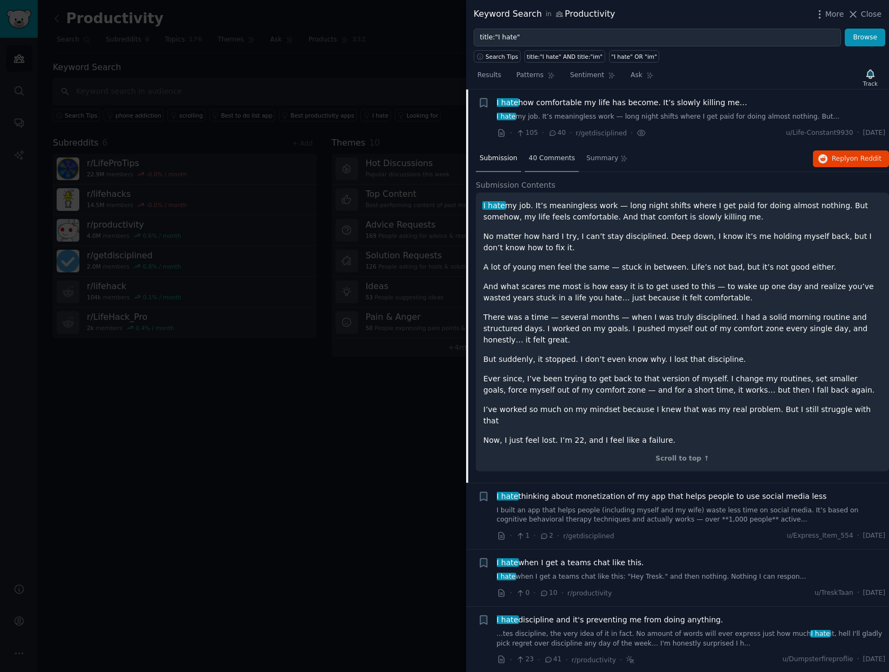
click at [546, 160] on span "40 Comments" at bounding box center [552, 159] width 46 height 10
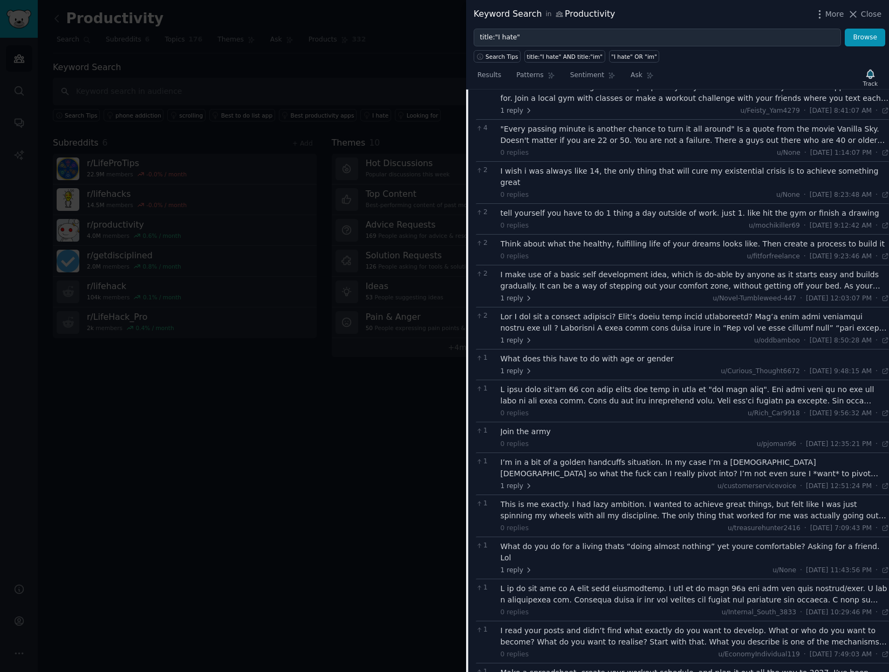
scroll to position [1013, 0]
click at [525, 335] on icon at bounding box center [529, 339] width 8 height 8
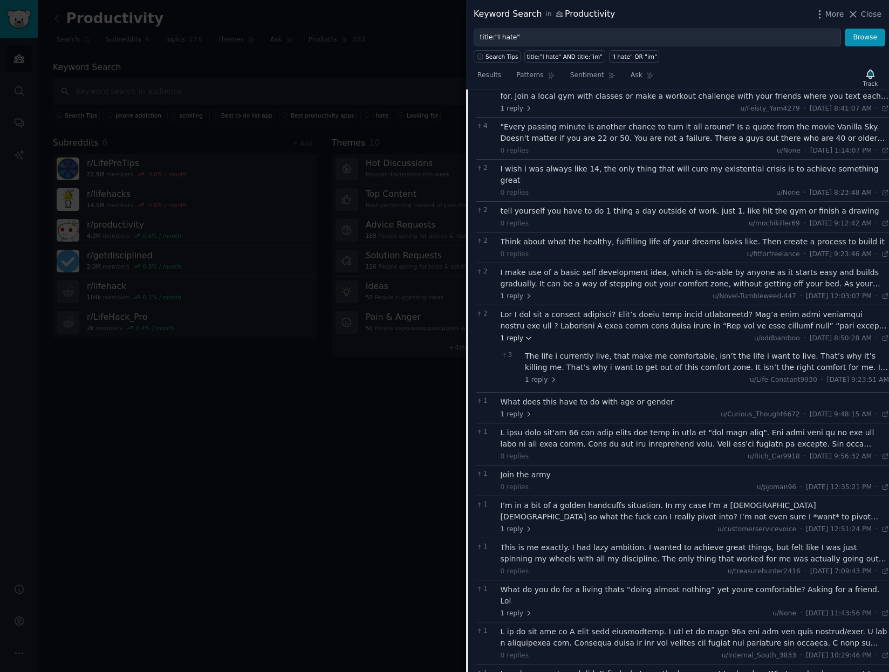
click at [525, 335] on icon at bounding box center [529, 339] width 8 height 8
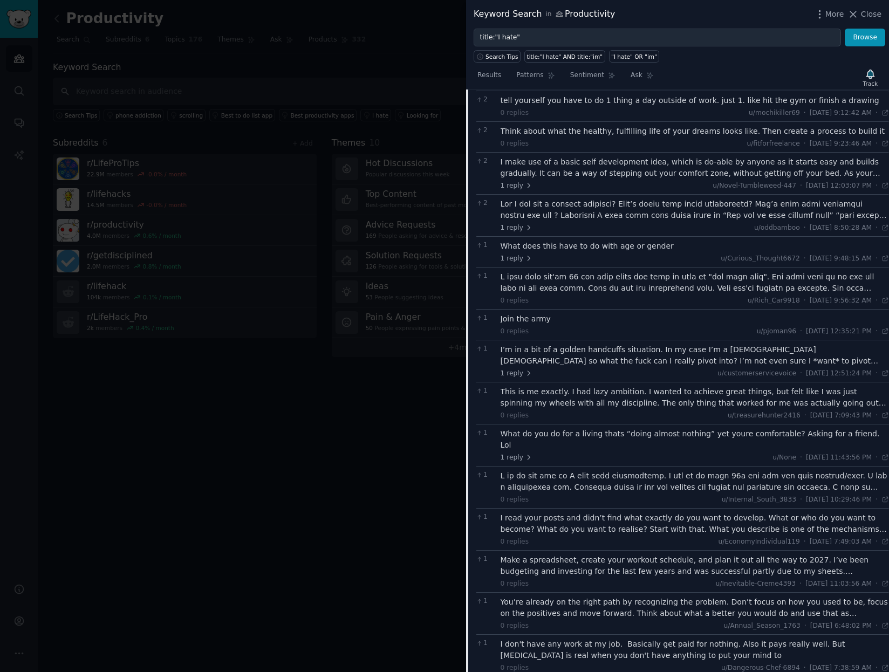
scroll to position [1124, 0]
click at [525, 369] on icon at bounding box center [529, 373] width 8 height 8
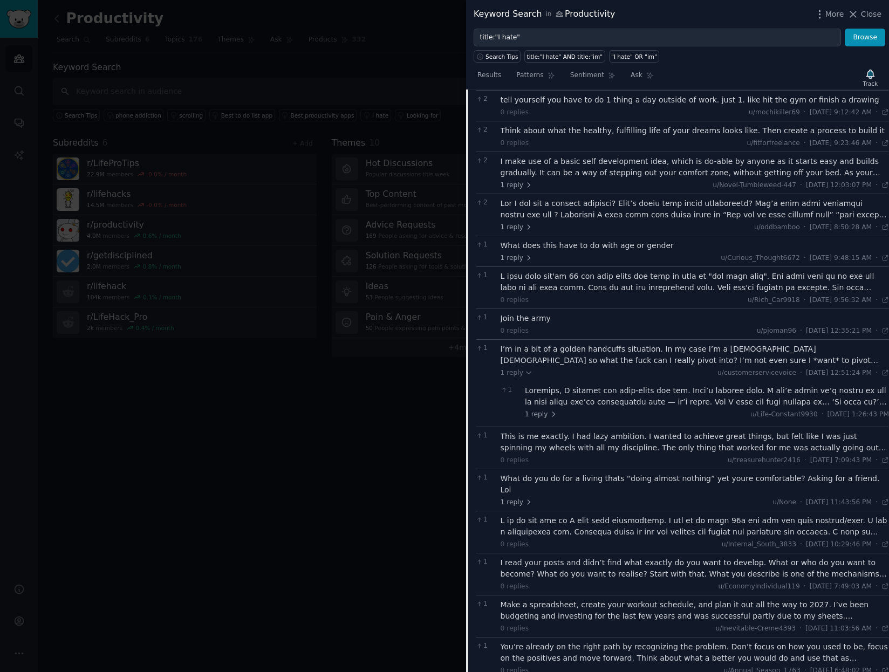
click at [598, 350] on div "I’m in a bit of a golden handcuffs situation. In my case I’m a 38 year old fema…" at bounding box center [695, 355] width 389 height 23
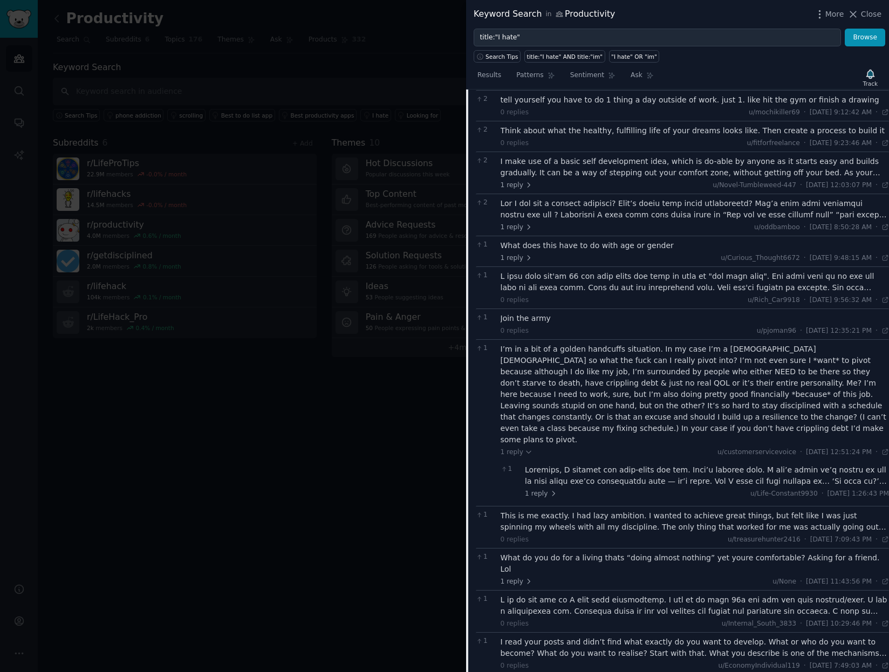
click at [550, 344] on div "I’m in a bit of a golden handcuffs situation. In my case I’m a 38 year old fema…" at bounding box center [695, 395] width 389 height 102
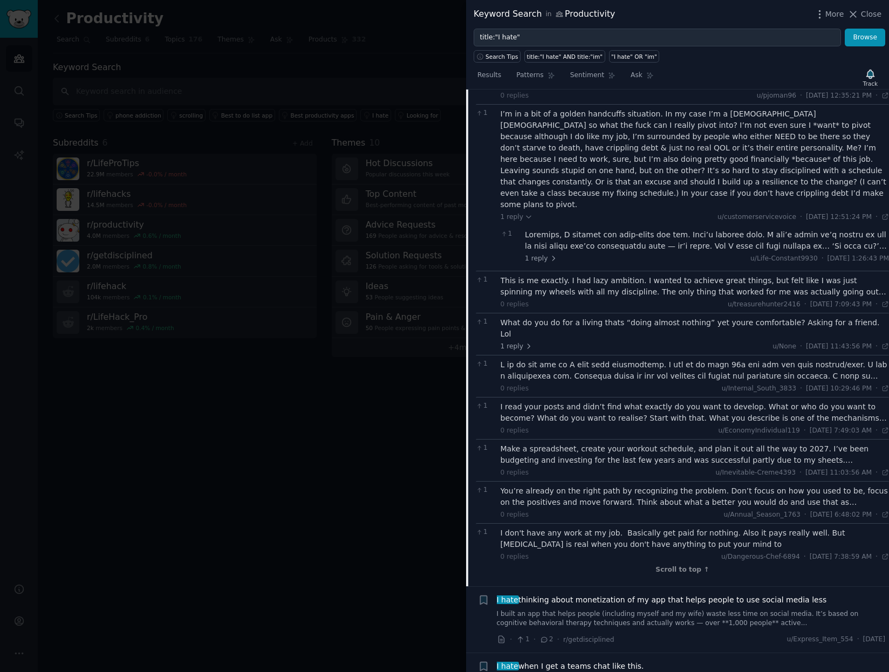
scroll to position [1360, 0]
drag, startPoint x: 599, startPoint y: 356, endPoint x: 693, endPoint y: 70, distance: 300.5
click at [693, 70] on div "Results Patterns Sentiment Ask Track" at bounding box center [677, 77] width 423 height 23
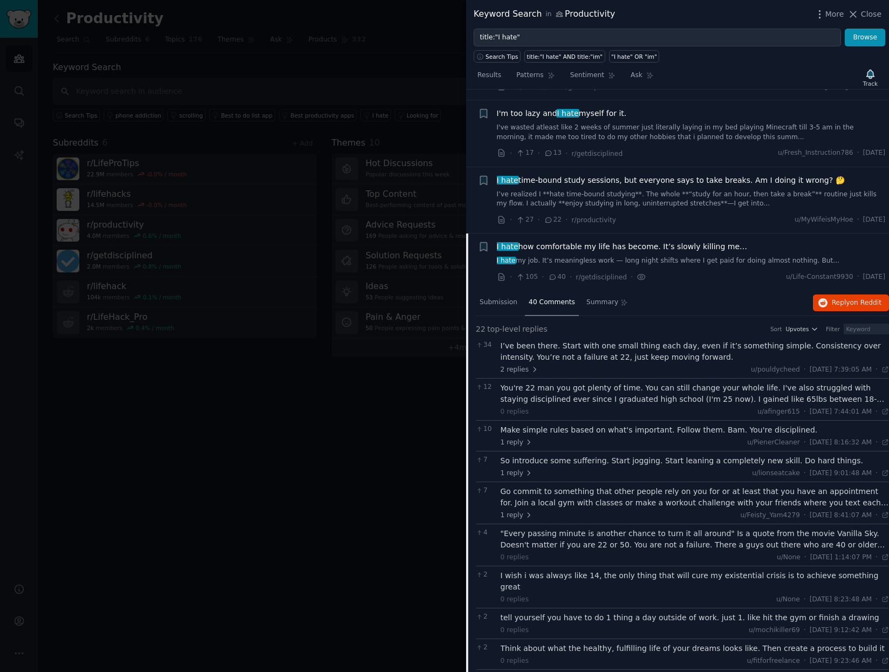
scroll to position [669, 0]
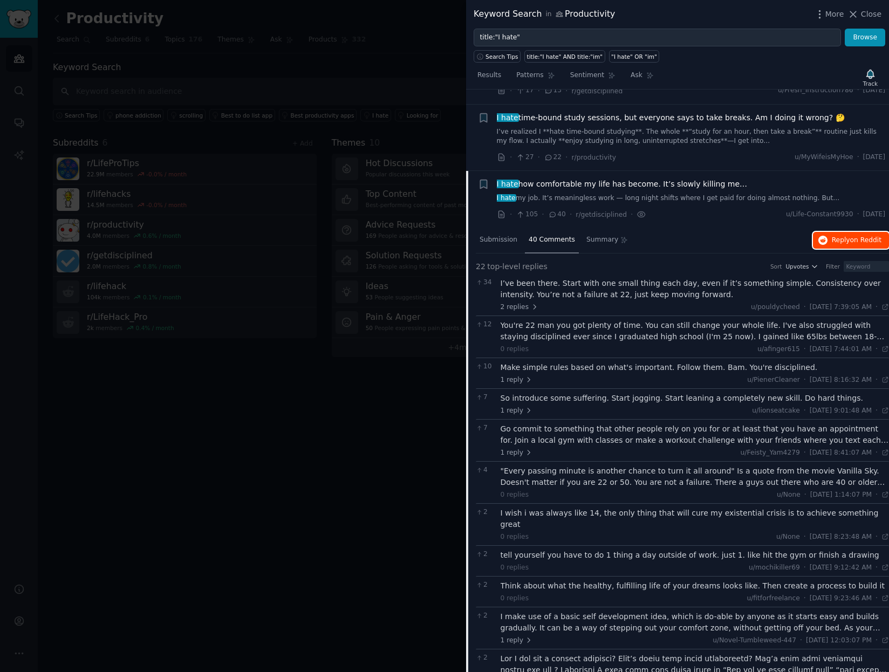
click at [846, 242] on span "Reply on Reddit" at bounding box center [857, 241] width 50 height 10
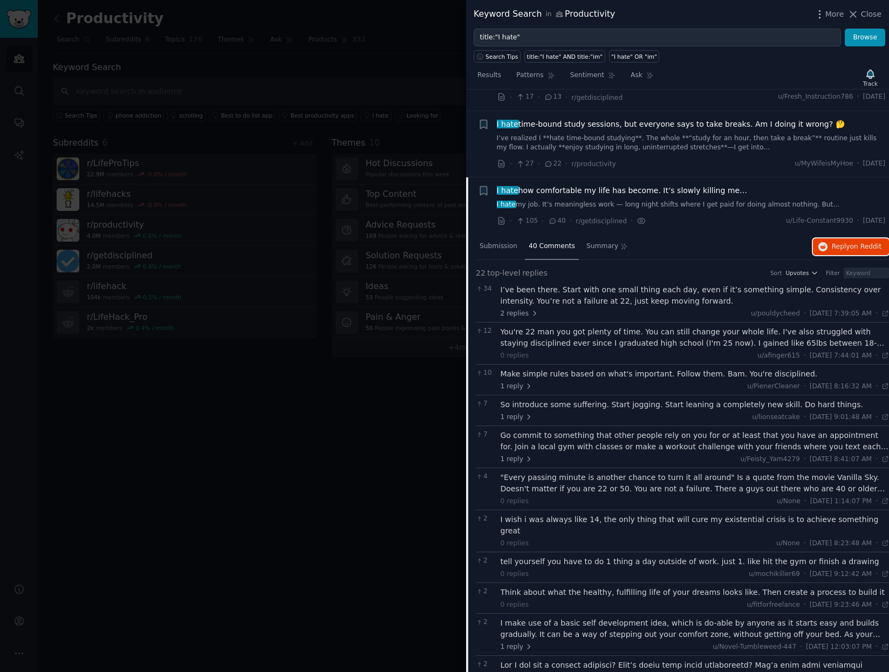
scroll to position [663, 0]
click at [564, 190] on span "I hate how comfortable my life has become. It’s slowly killing me…" at bounding box center [622, 189] width 251 height 11
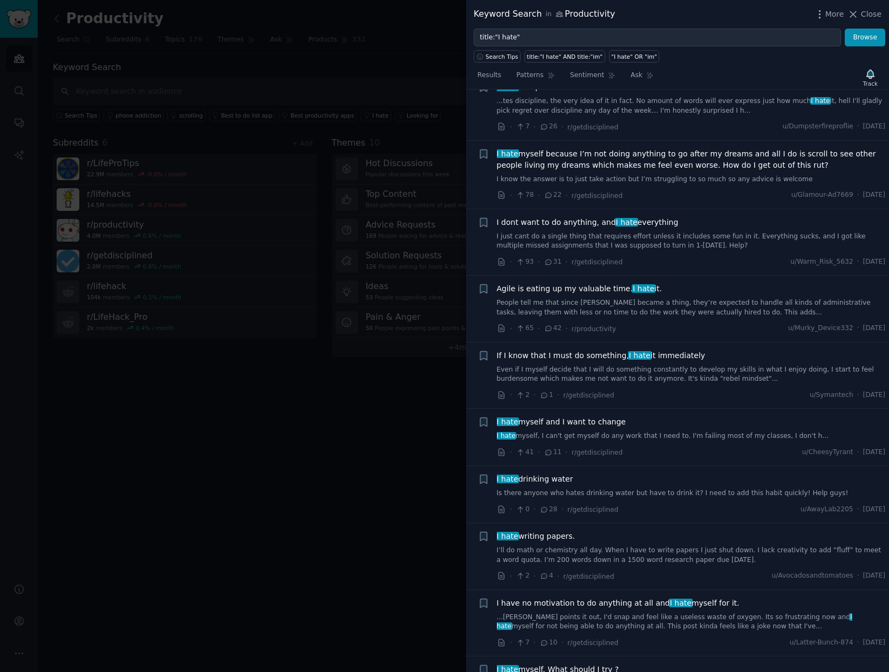
scroll to position [1149, 0]
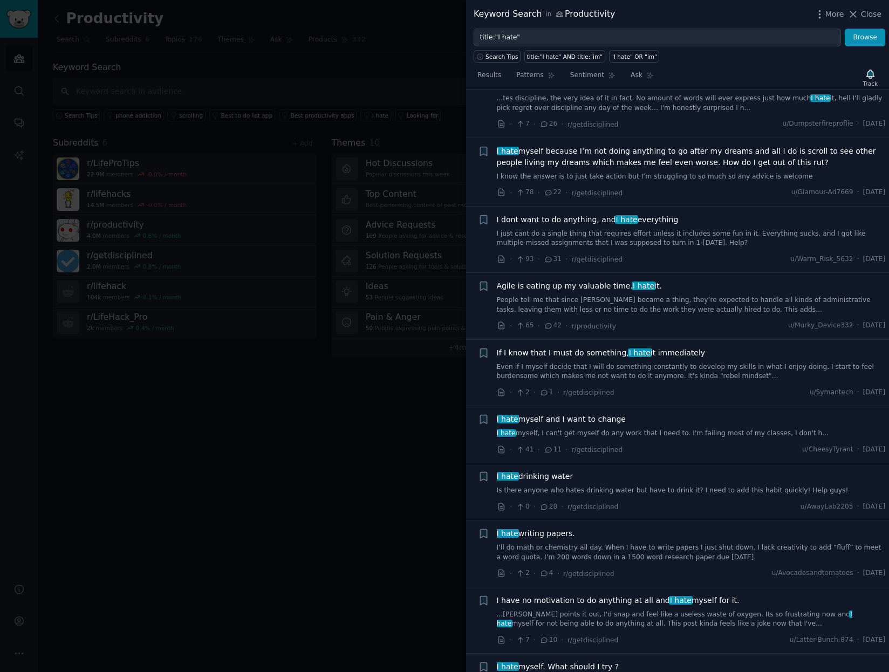
click at [588, 158] on span "I hate myself because I’m not doing anything to go after my dreams and all I do…" at bounding box center [691, 157] width 389 height 23
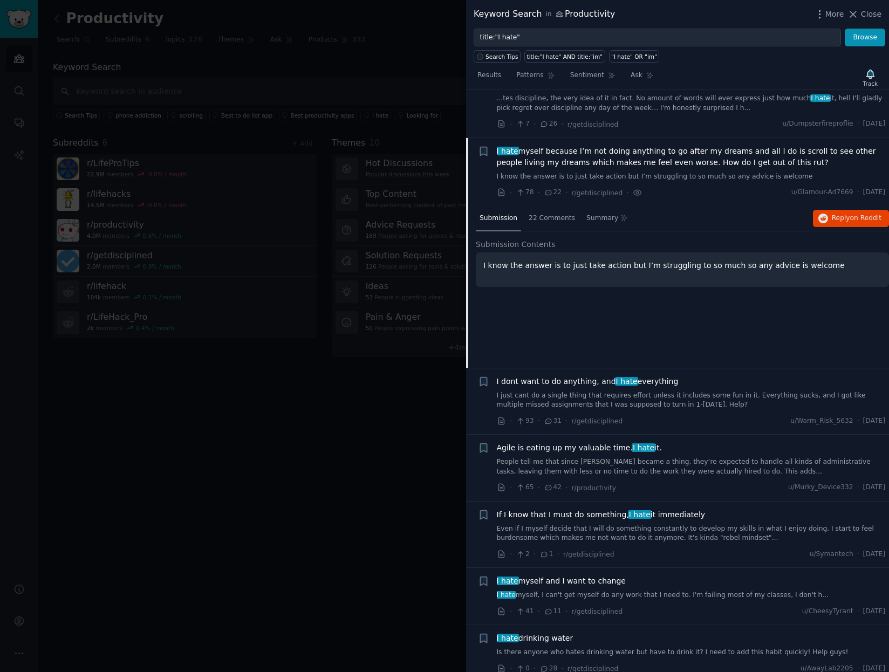
scroll to position [1198, 0]
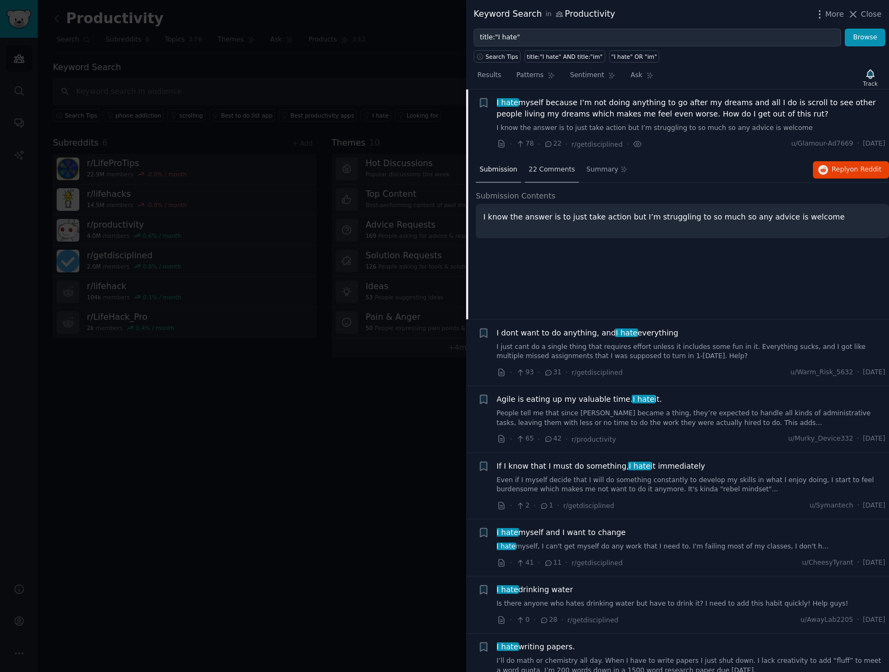
click at [553, 169] on span "22 Comments" at bounding box center [552, 170] width 46 height 10
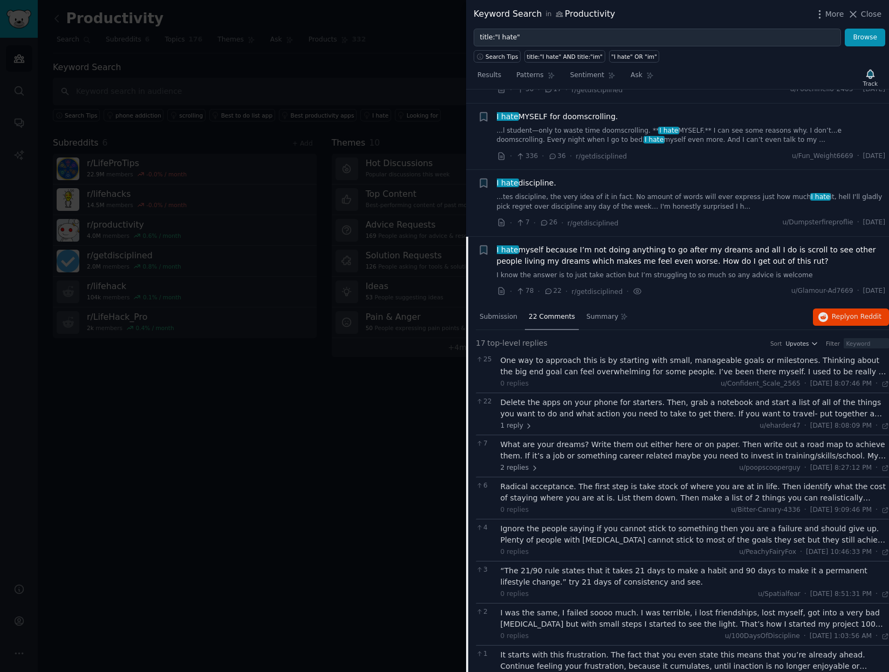
scroll to position [1080, 0]
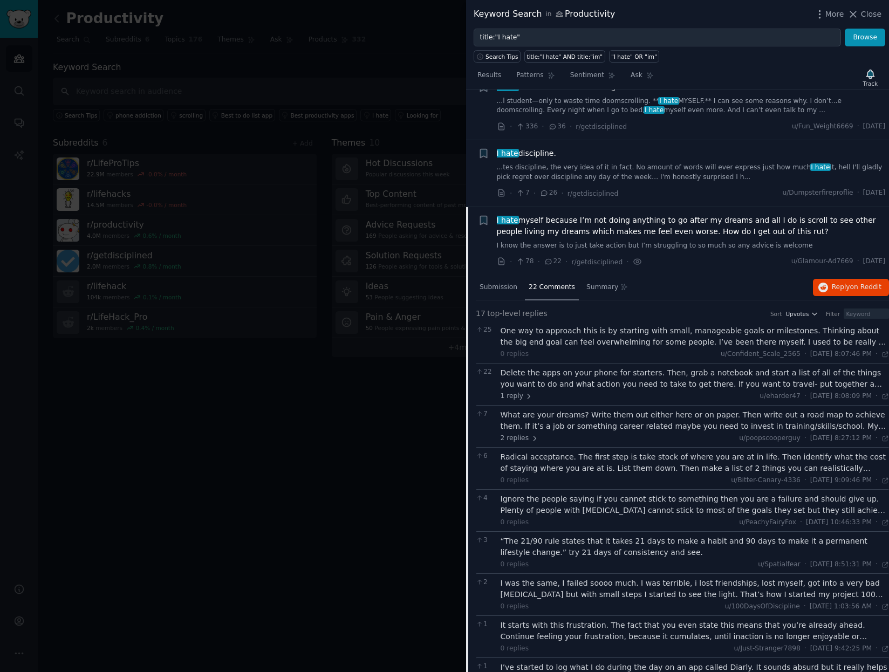
click at [570, 228] on span "I hate myself because I’m not doing anything to go after my dreams and all I do…" at bounding box center [691, 226] width 389 height 23
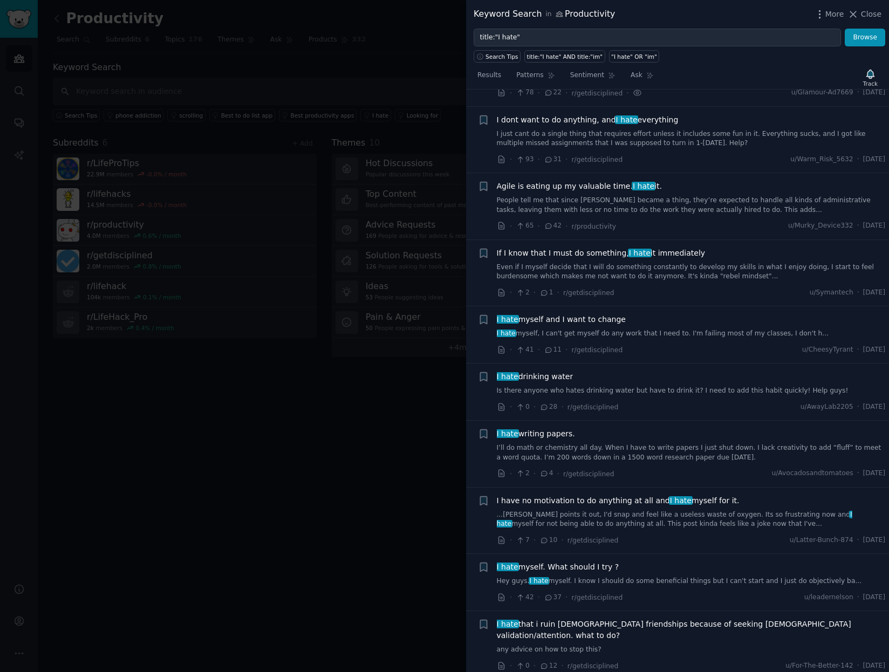
scroll to position [1250, 0]
click at [584, 120] on span "I dont want to do anything, and I hate everything" at bounding box center [588, 118] width 182 height 11
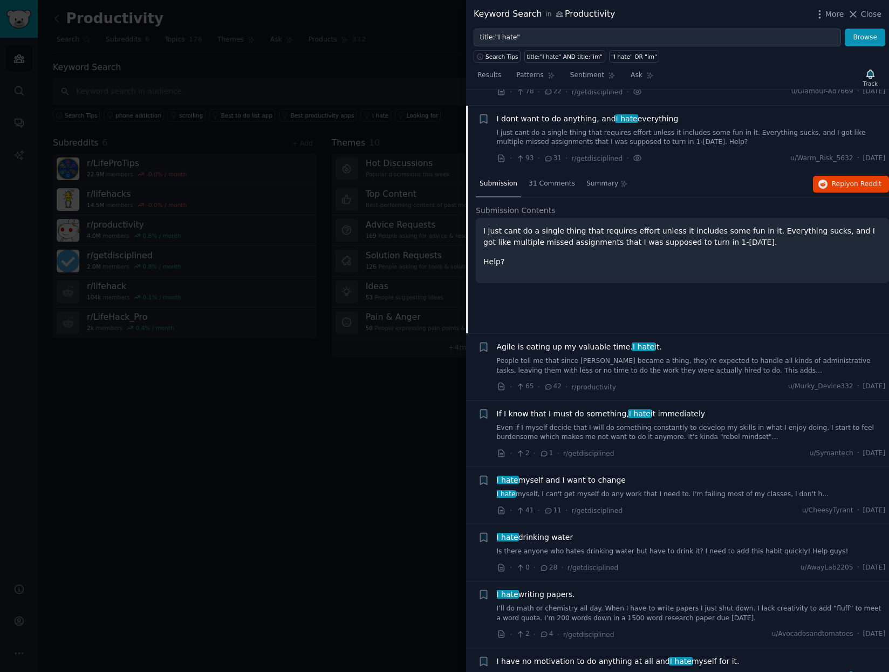
scroll to position [1267, 0]
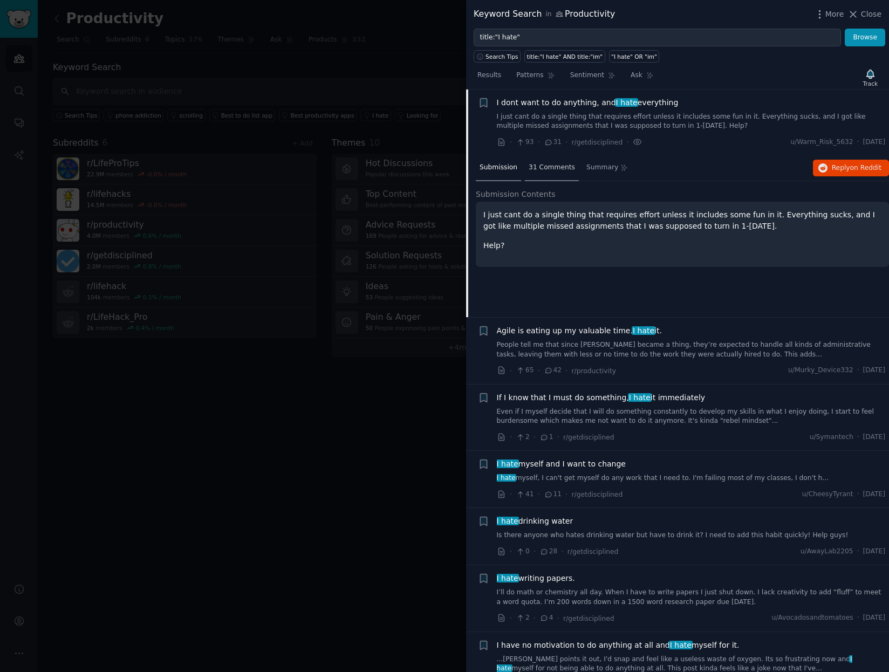
click at [543, 165] on span "31 Comments" at bounding box center [552, 168] width 46 height 10
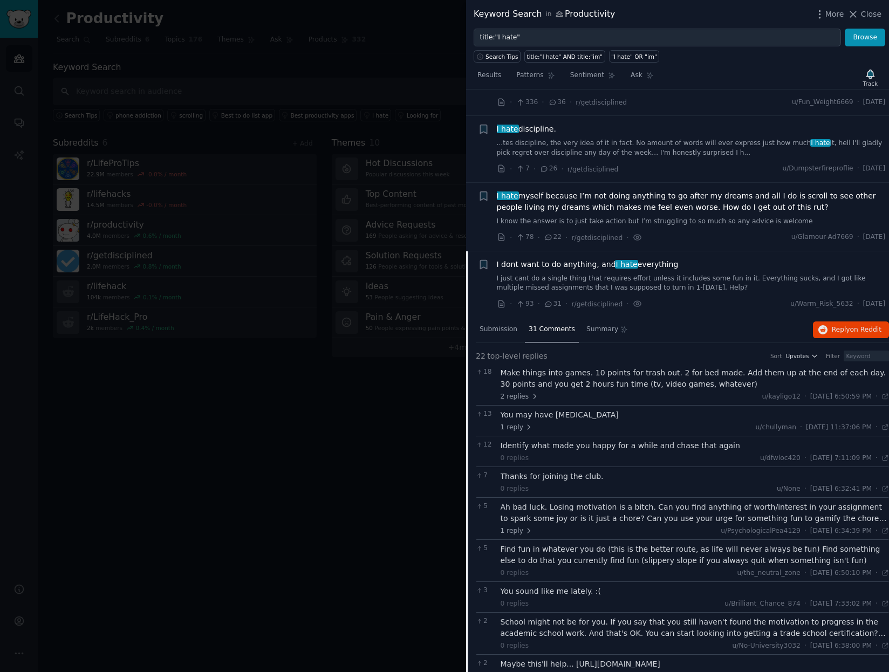
scroll to position [1213, 0]
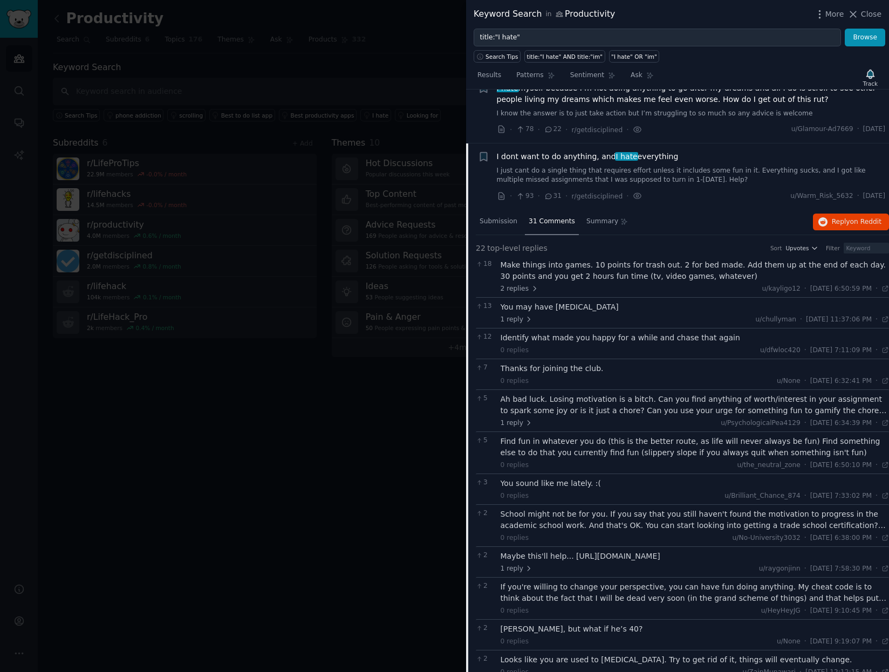
click at [565, 161] on span "I dont want to do anything, and I hate everything" at bounding box center [588, 156] width 182 height 11
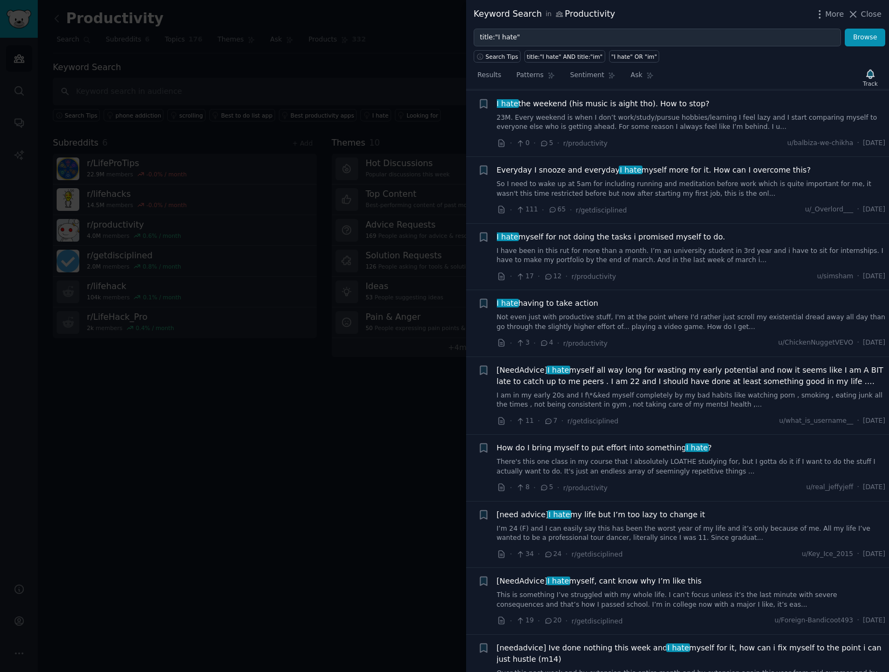
scroll to position [2184, 0]
click at [566, 164] on span "Everyday I snooze and everyday I hate myself more for it. How can I overcome th…" at bounding box center [654, 169] width 314 height 11
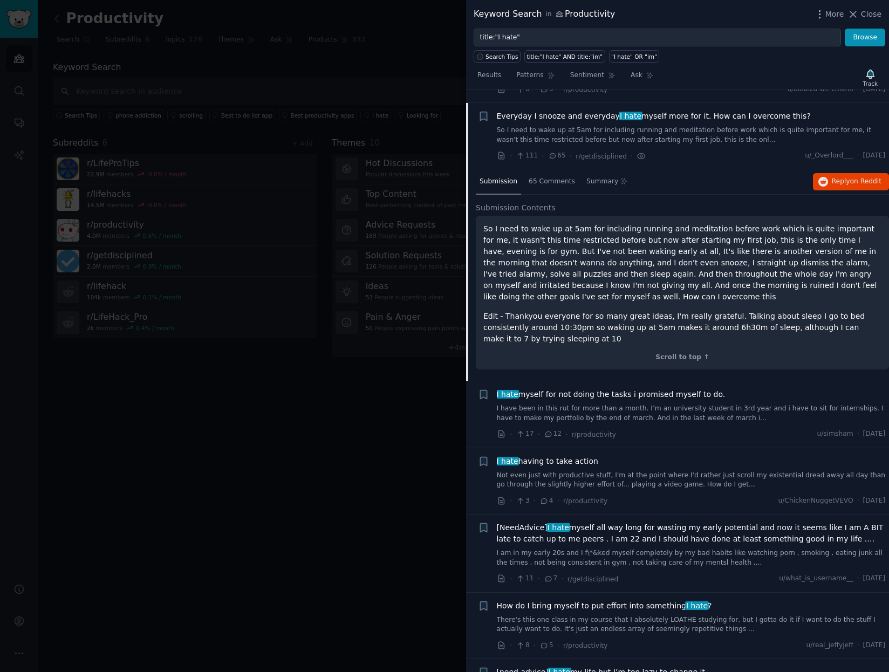
scroll to position [2239, 0]
click at [566, 108] on span "Everyday I snooze and everyday I hate myself more for it. How can I overcome th…" at bounding box center [654, 113] width 314 height 11
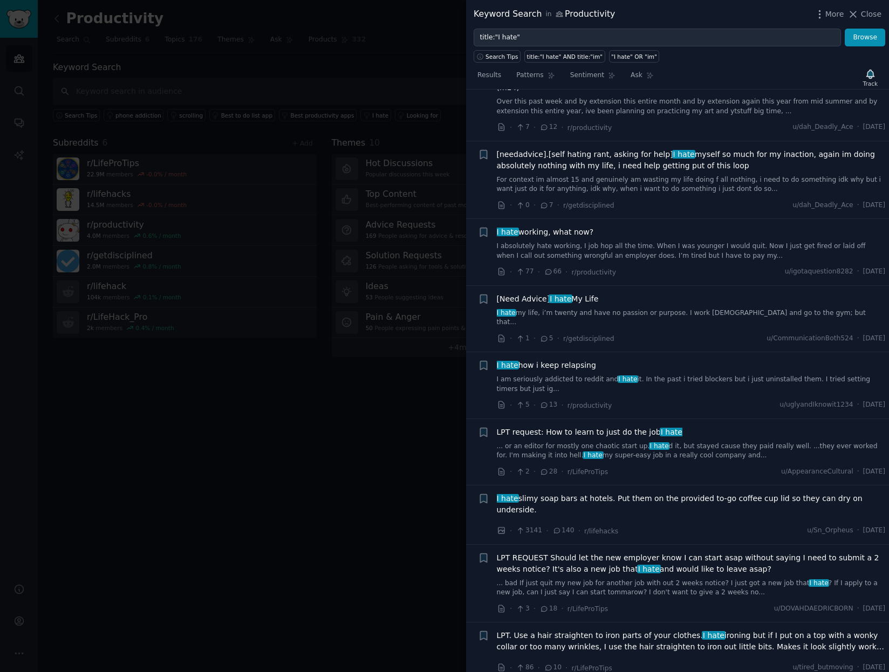
scroll to position [2887, 0]
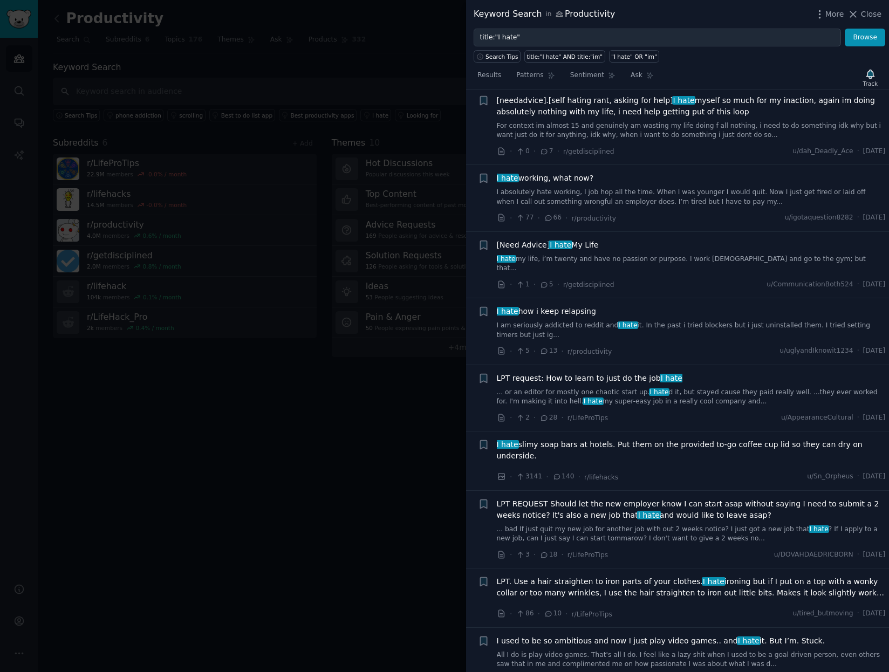
click at [540, 173] on span "I hate working, what now?" at bounding box center [545, 178] width 97 height 11
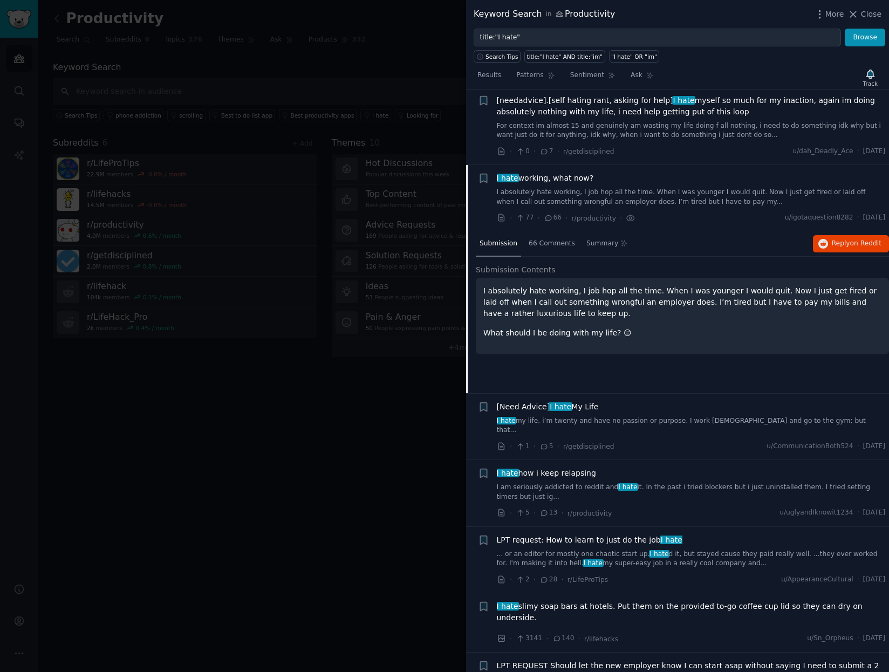
scroll to position [2940, 0]
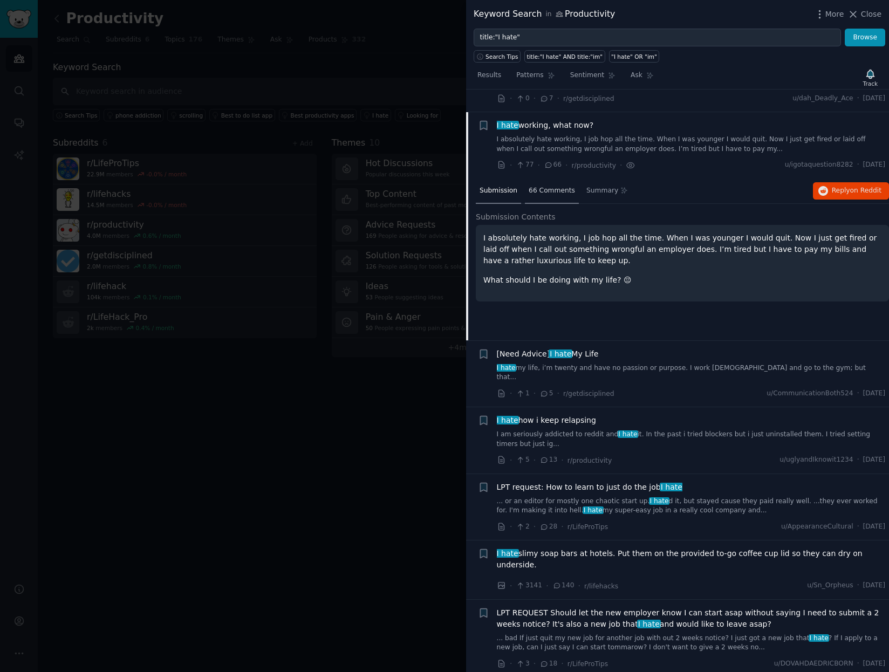
click at [553, 179] on div "66 Comments" at bounding box center [552, 192] width 54 height 26
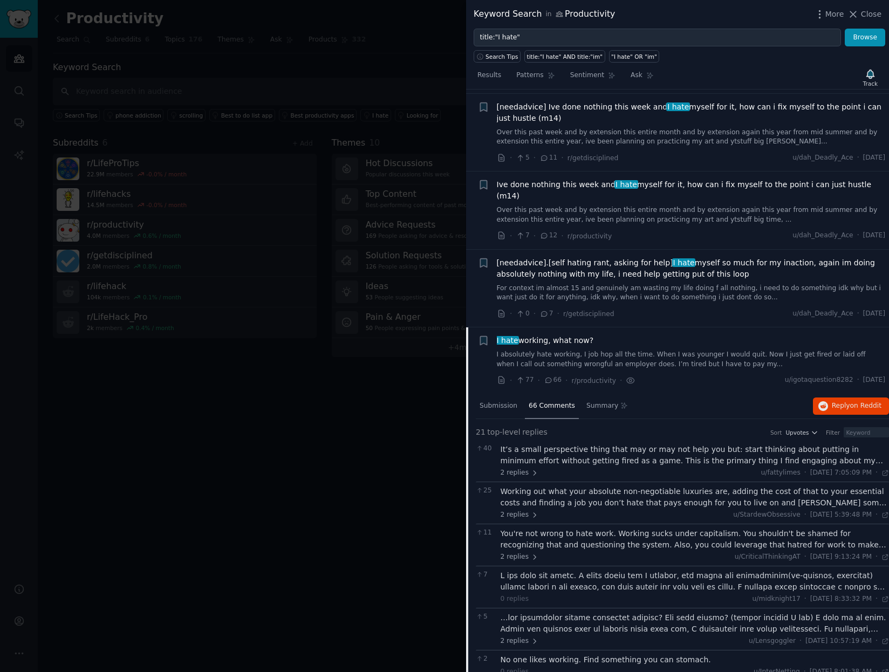
scroll to position [2724, 0]
click at [570, 336] on span "I hate working, what now?" at bounding box center [545, 341] width 97 height 11
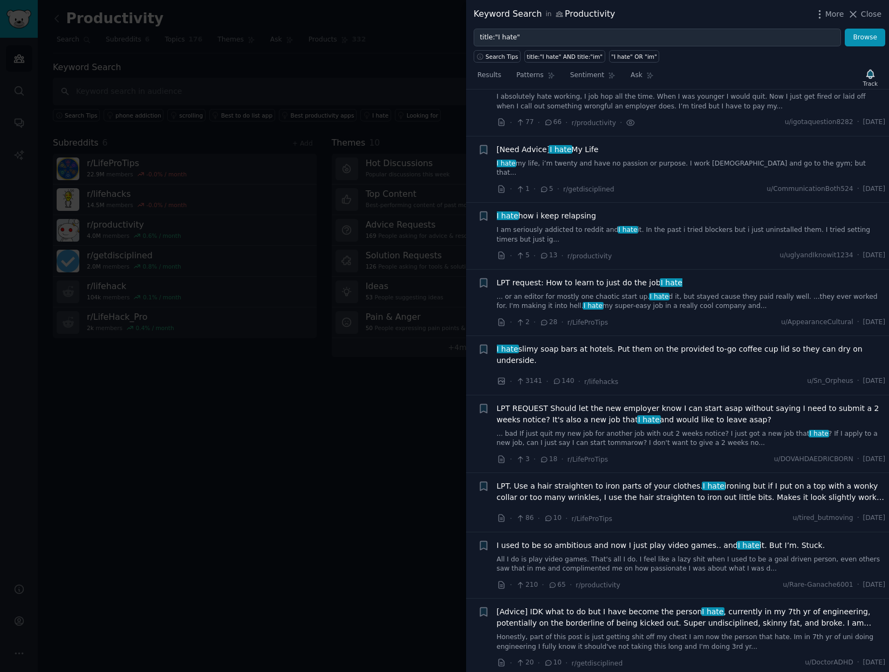
scroll to position [3048, 0]
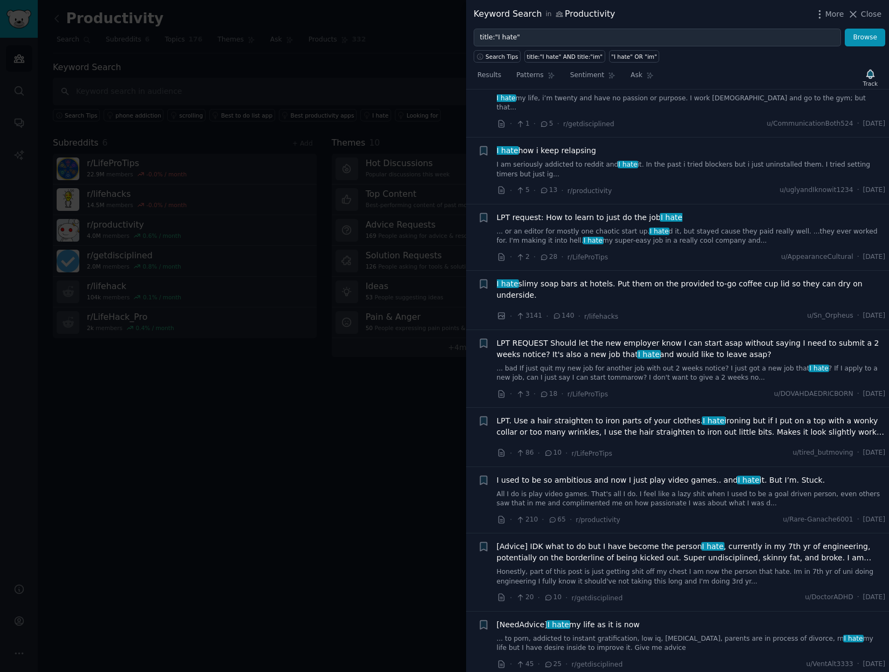
click at [595, 278] on span "I hate slimy soap bars at hotels. Put them on the provided to-go coffee cup lid…" at bounding box center [691, 289] width 389 height 23
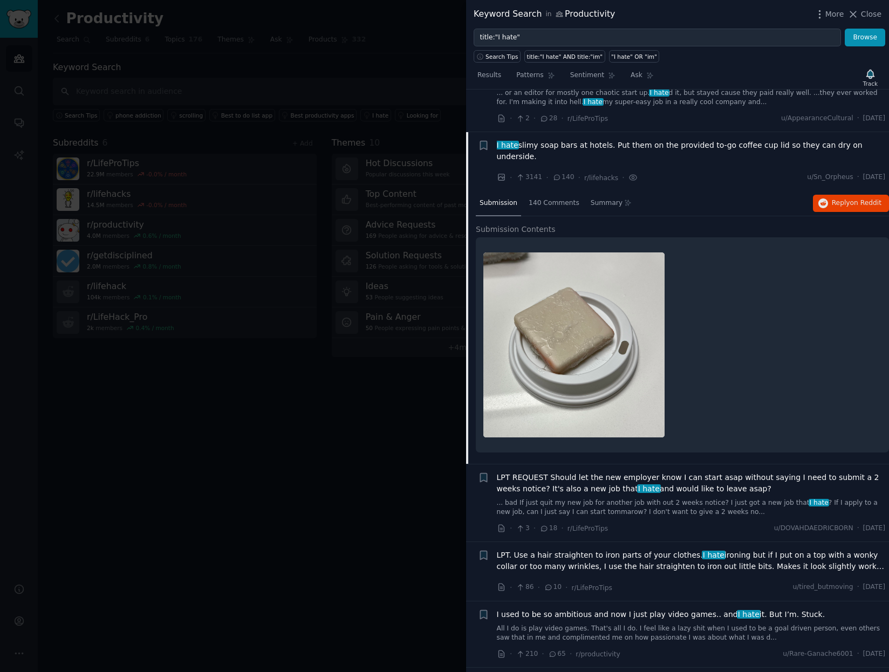
scroll to position [3188, 0]
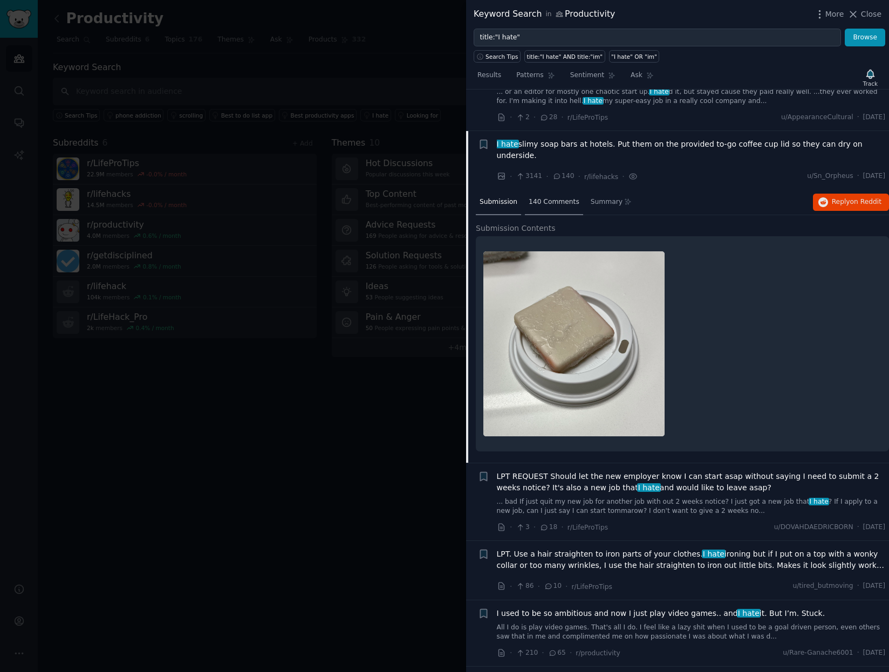
click at [537, 198] on span "140 Comments" at bounding box center [554, 203] width 51 height 10
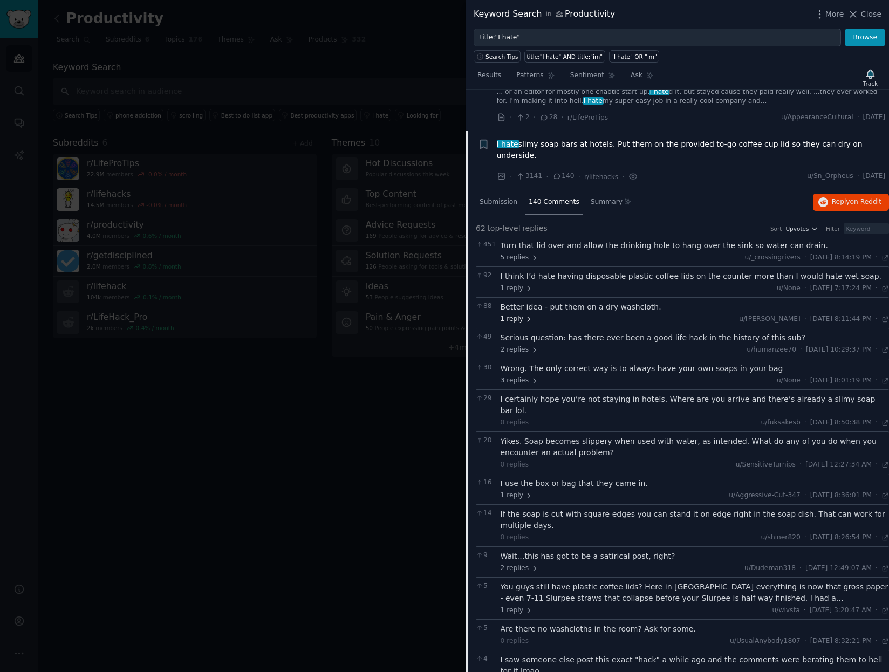
click at [520, 315] on span "1 reply" at bounding box center [517, 320] width 32 height 10
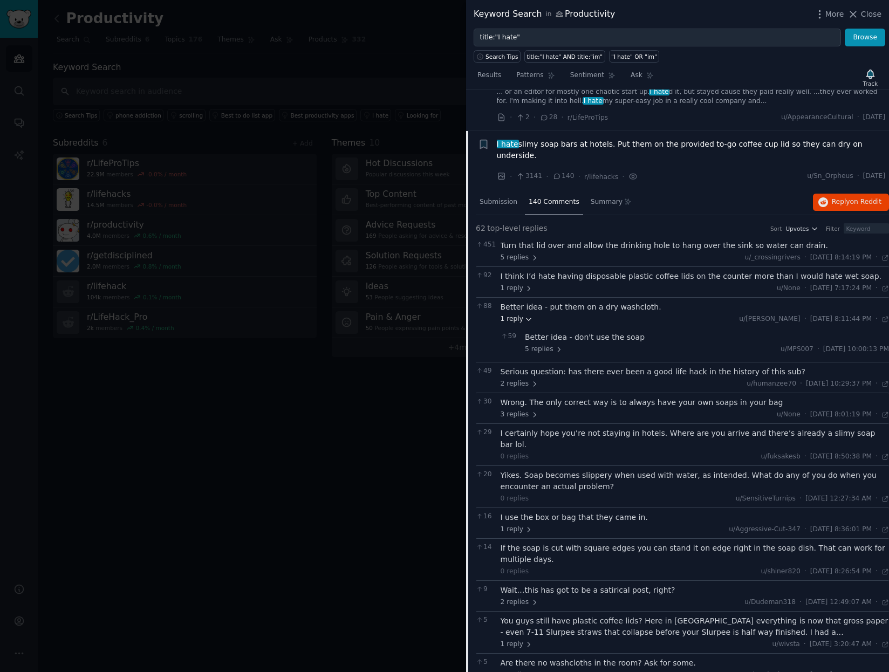
click at [520, 315] on span "1 reply" at bounding box center [517, 320] width 32 height 10
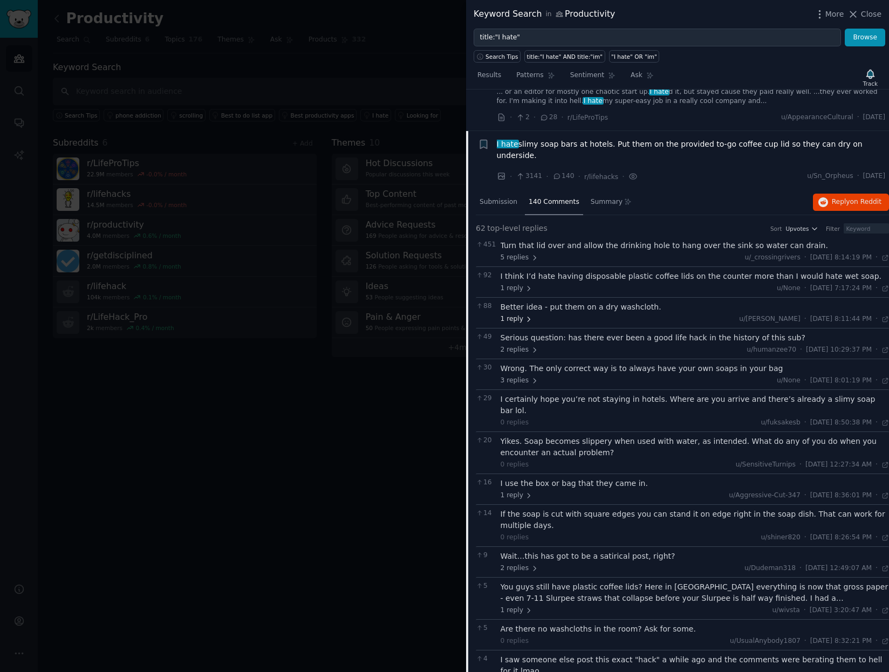
click at [520, 315] on span "1 reply" at bounding box center [517, 320] width 32 height 10
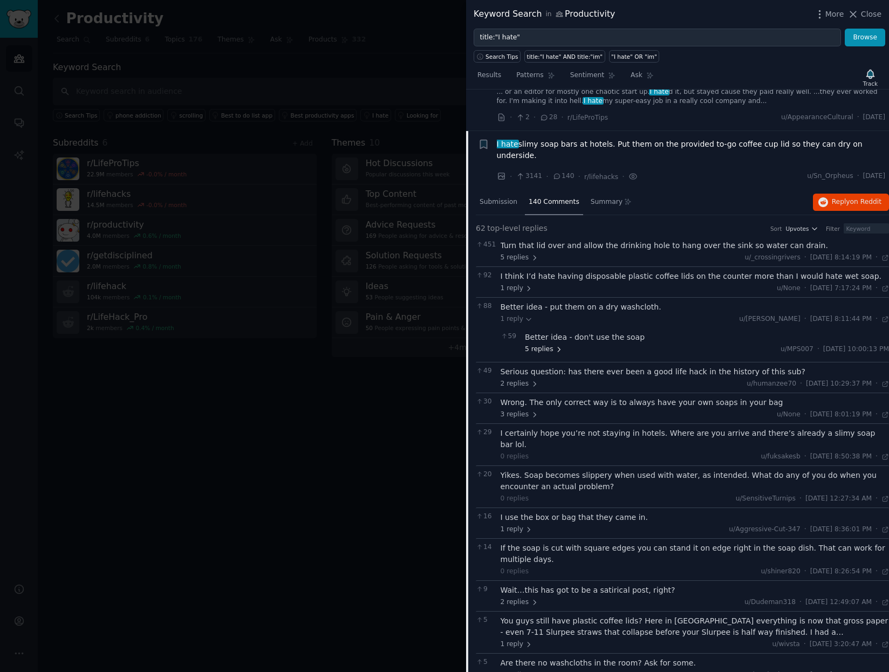
click at [528, 345] on span "5 replies" at bounding box center [544, 350] width 38 height 10
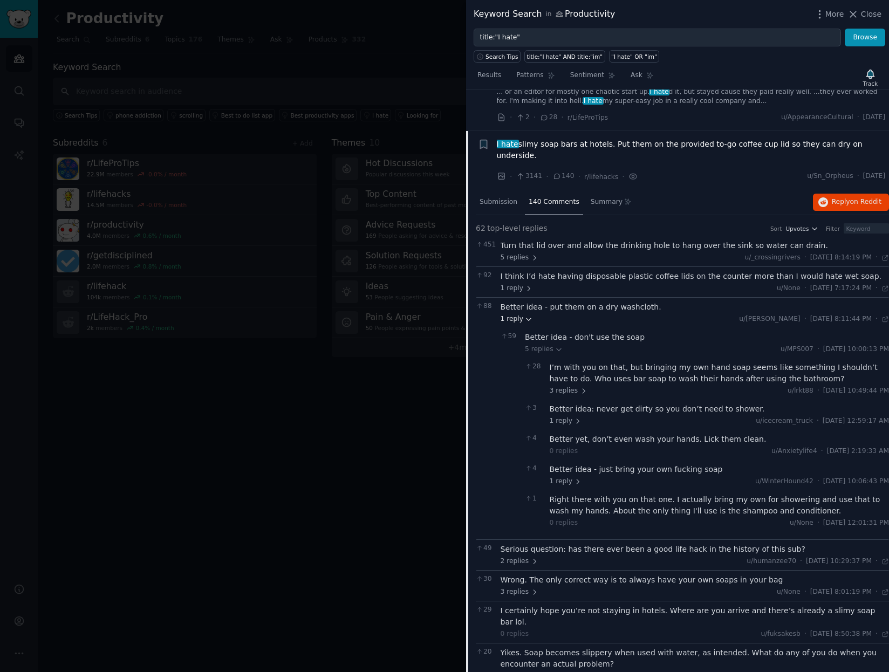
click at [518, 315] on span "1 reply" at bounding box center [517, 320] width 32 height 10
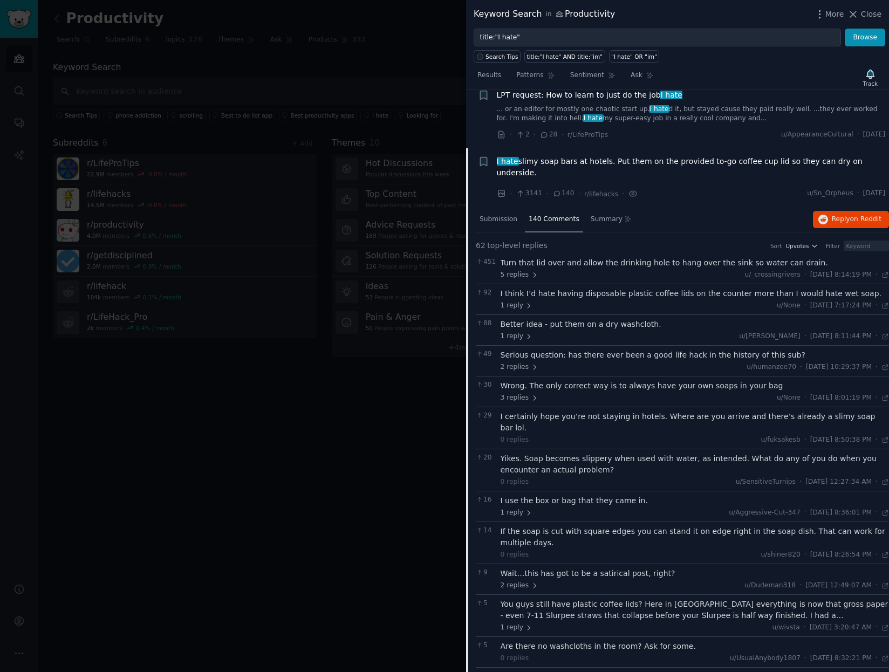
scroll to position [3080, 0]
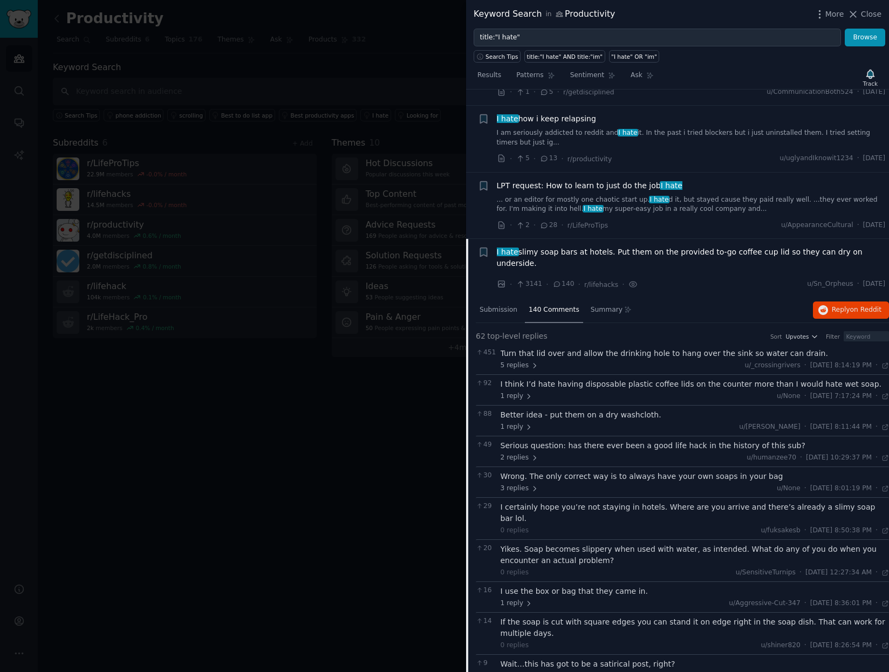
click at [550, 247] on span "I hate slimy soap bars at hotels. Put them on the provided to-go coffee cup lid…" at bounding box center [691, 258] width 389 height 23
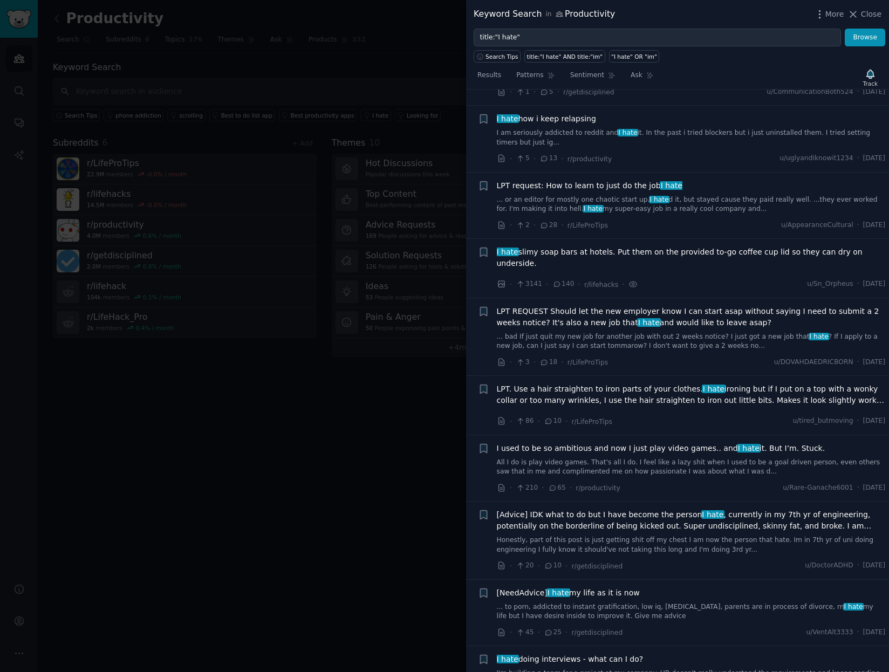
scroll to position [3188, 0]
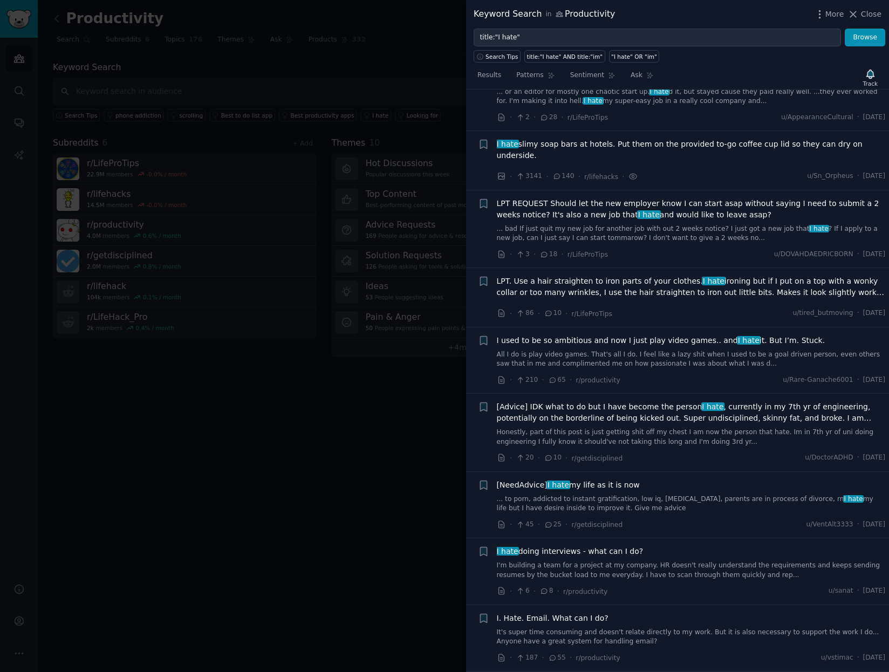
click at [593, 335] on span "I used to be so ambitious and now I just play video games.. and I hate it. But …" at bounding box center [661, 340] width 329 height 11
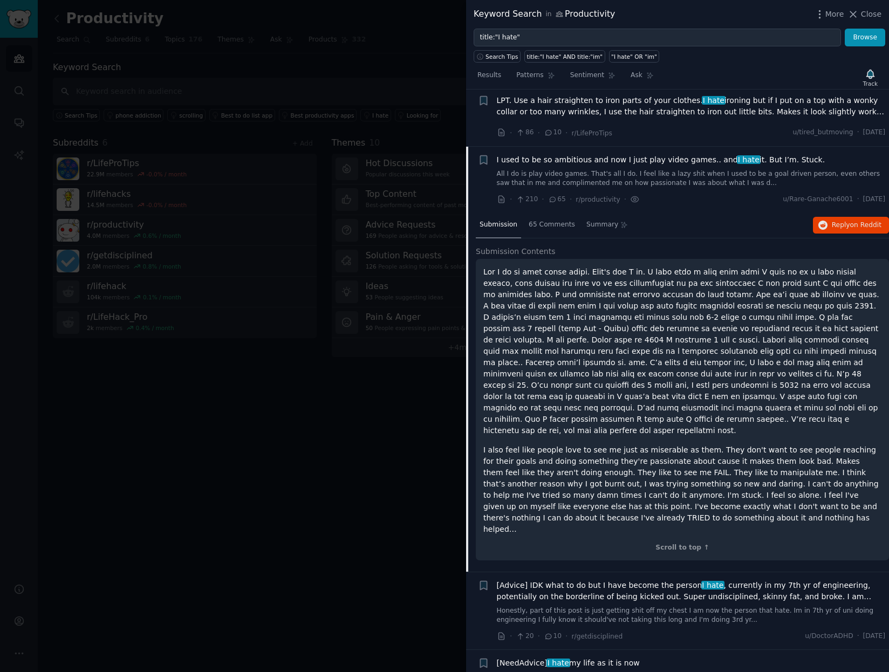
scroll to position [3373, 0]
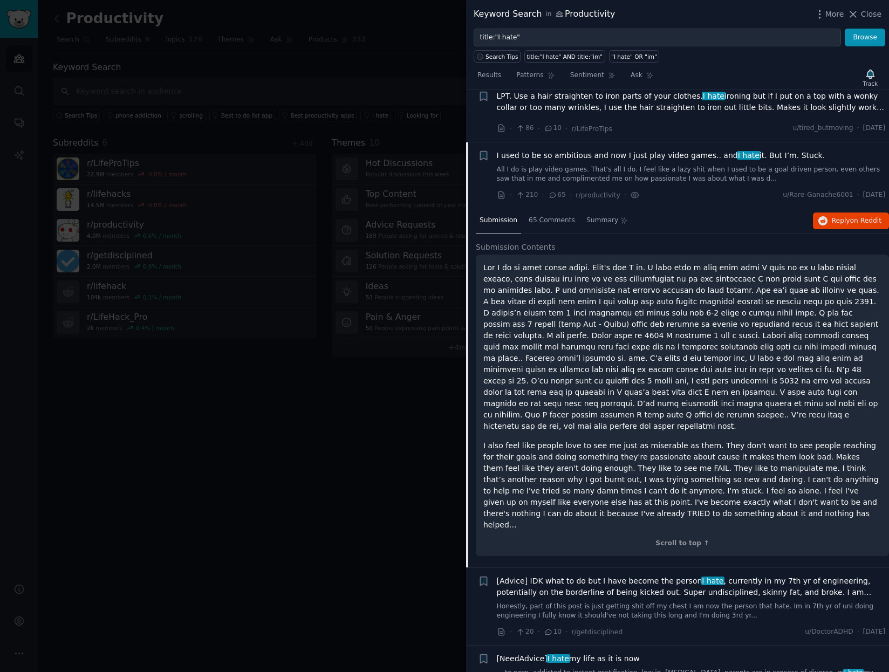
click at [554, 150] on span "I used to be so ambitious and now I just play video games.. and I hate it. But …" at bounding box center [661, 155] width 329 height 11
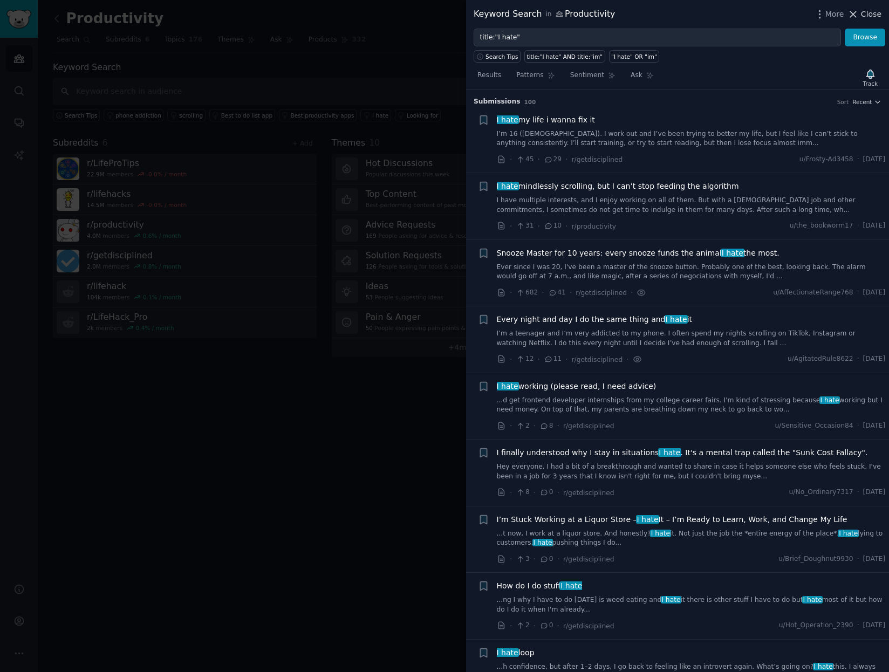
click at [869, 15] on span "Close" at bounding box center [871, 14] width 21 height 11
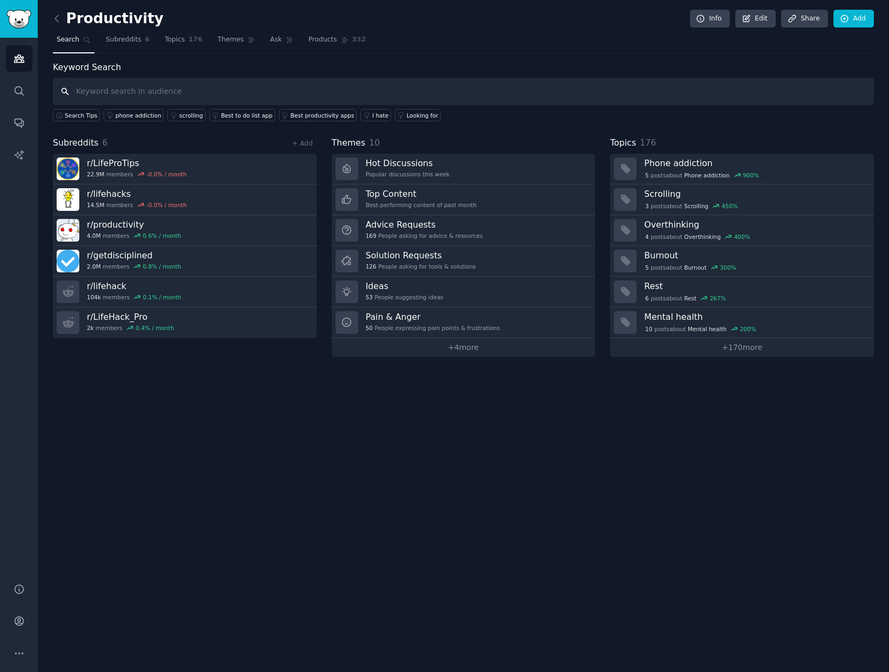
click at [138, 92] on input "text" at bounding box center [463, 92] width 821 height 28
type input "how to"
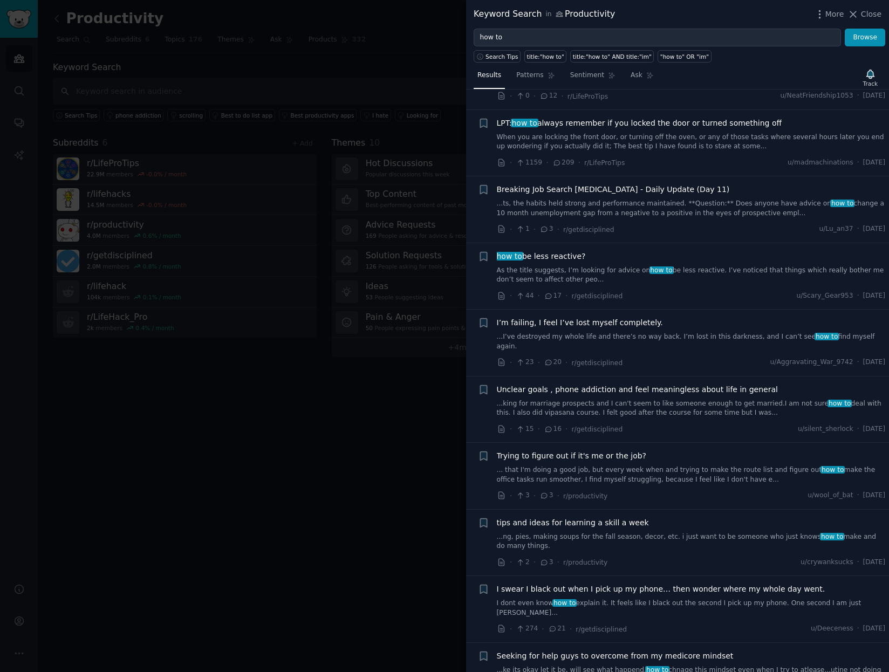
scroll to position [1295, 0]
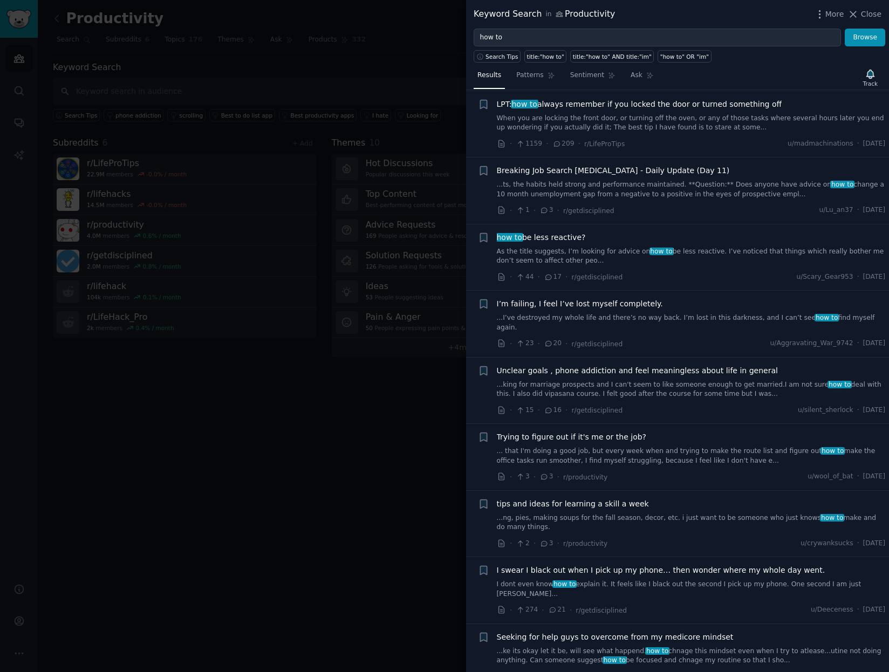
click at [579, 248] on link "As the title suggests, I’m looking for advice on how to be less reactive. I’ve …" at bounding box center [691, 256] width 389 height 19
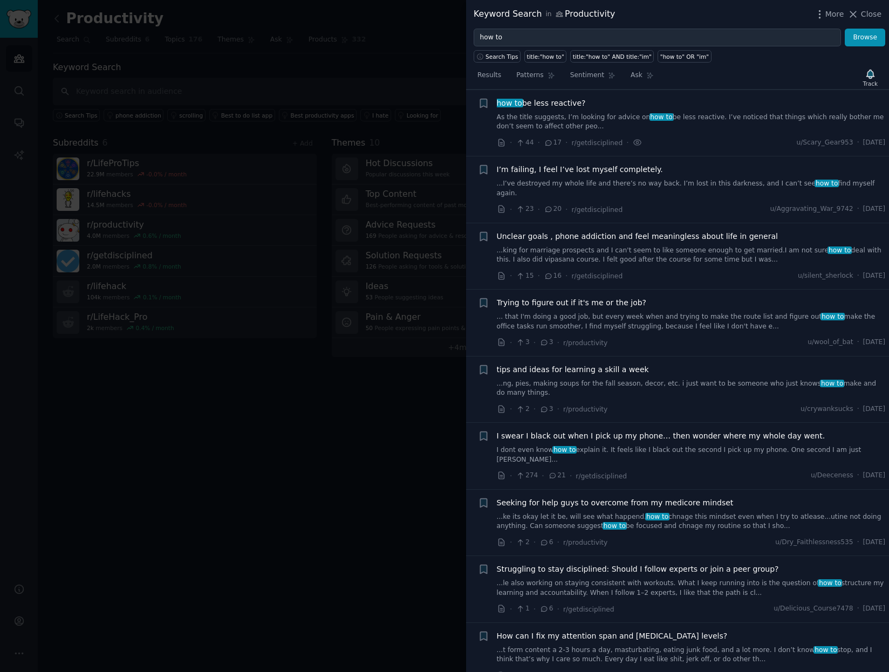
scroll to position [1430, 0]
click at [527, 105] on span "how to be less reactive?" at bounding box center [541, 102] width 89 height 11
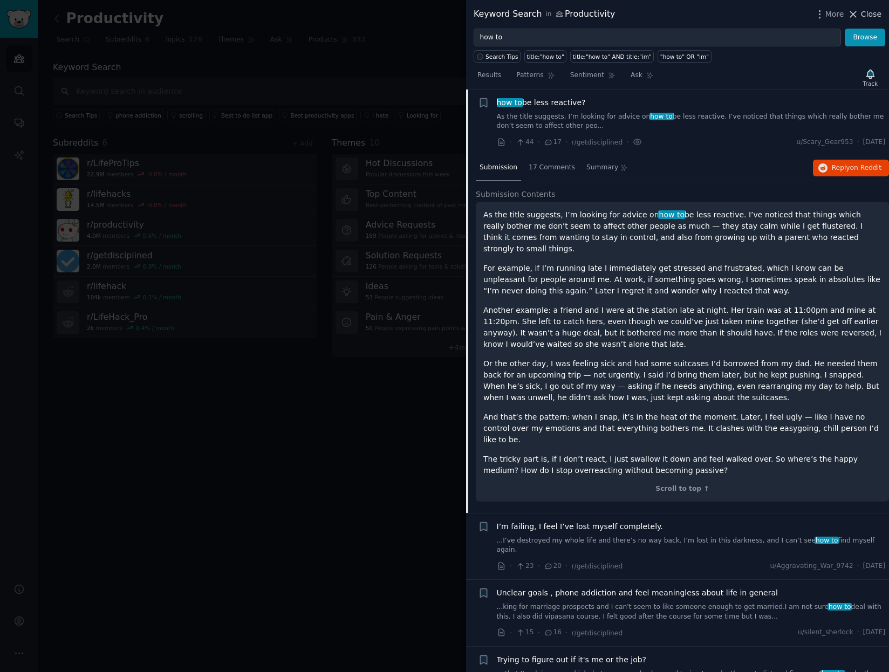
click at [872, 17] on span "Close" at bounding box center [871, 14] width 21 height 11
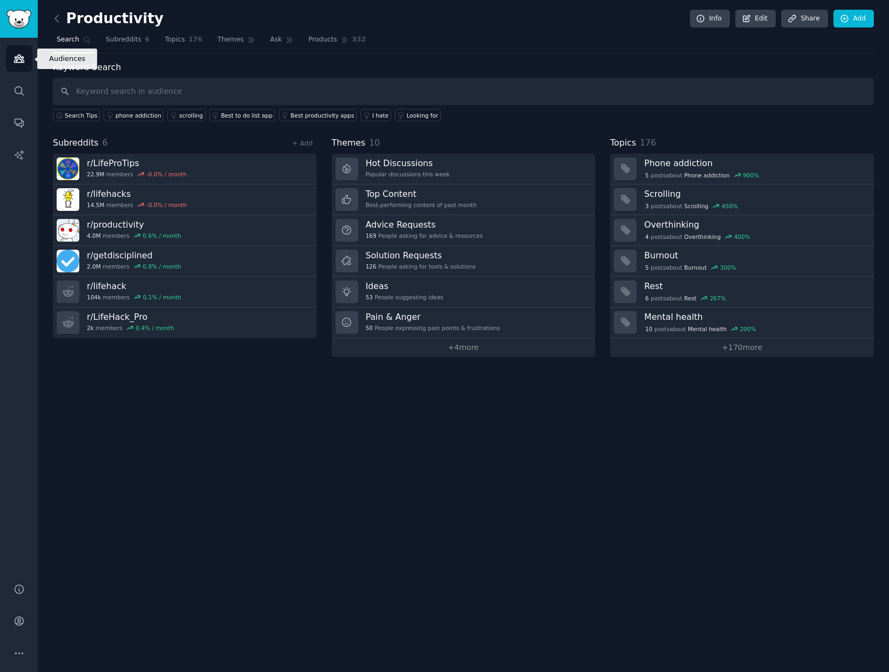
click at [17, 54] on icon "Sidebar" at bounding box center [18, 58] width 11 height 11
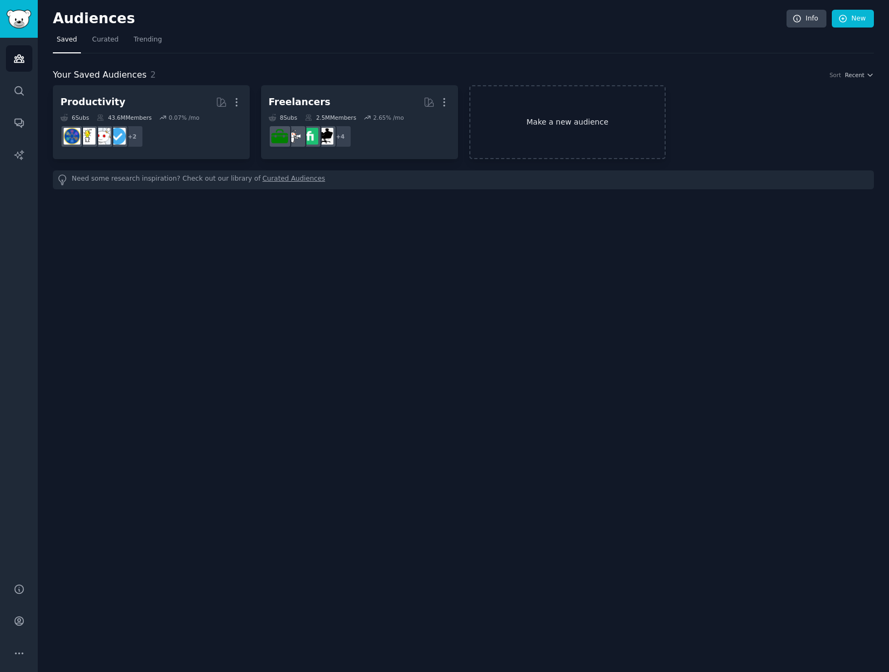
click at [516, 130] on link "Make a new audience" at bounding box center [567, 122] width 197 height 74
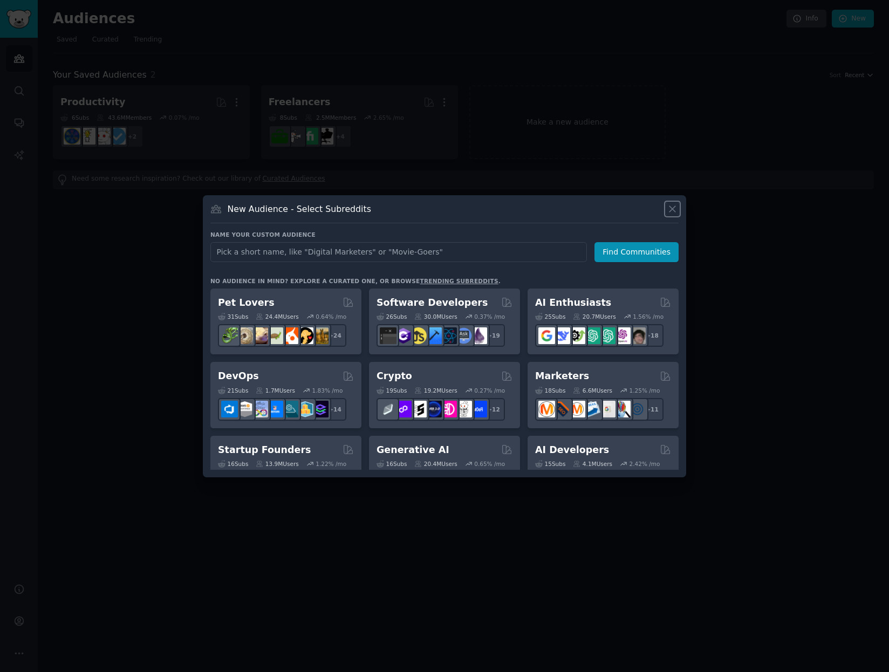
click at [670, 210] on icon at bounding box center [672, 208] width 11 height 11
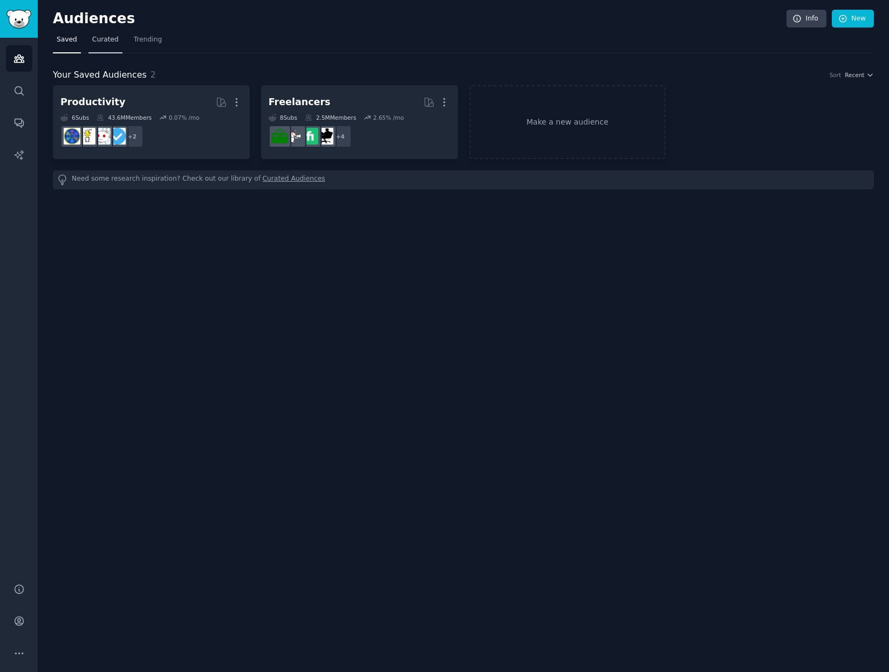
click at [96, 42] on span "Curated" at bounding box center [105, 40] width 26 height 10
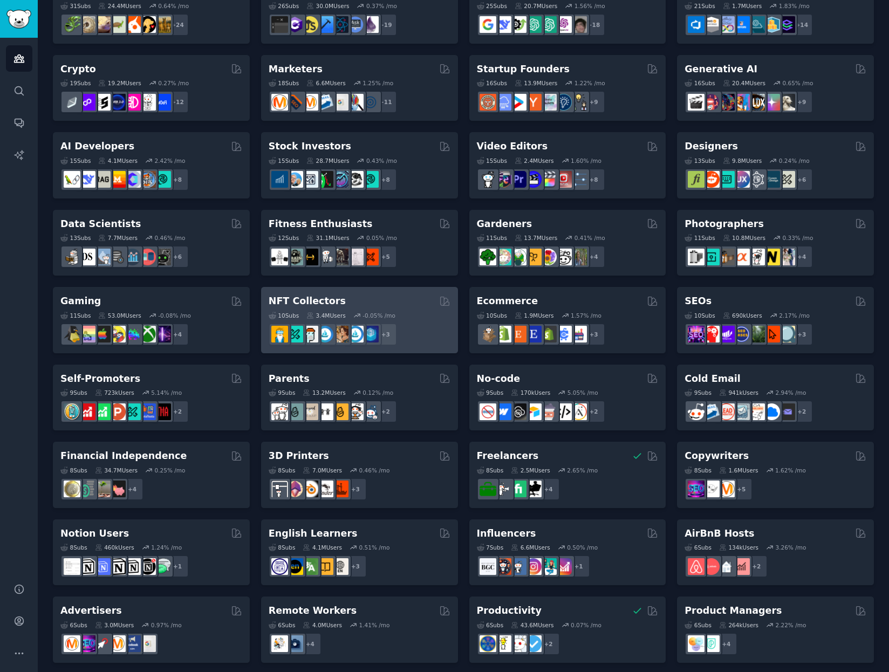
scroll to position [191, 0]
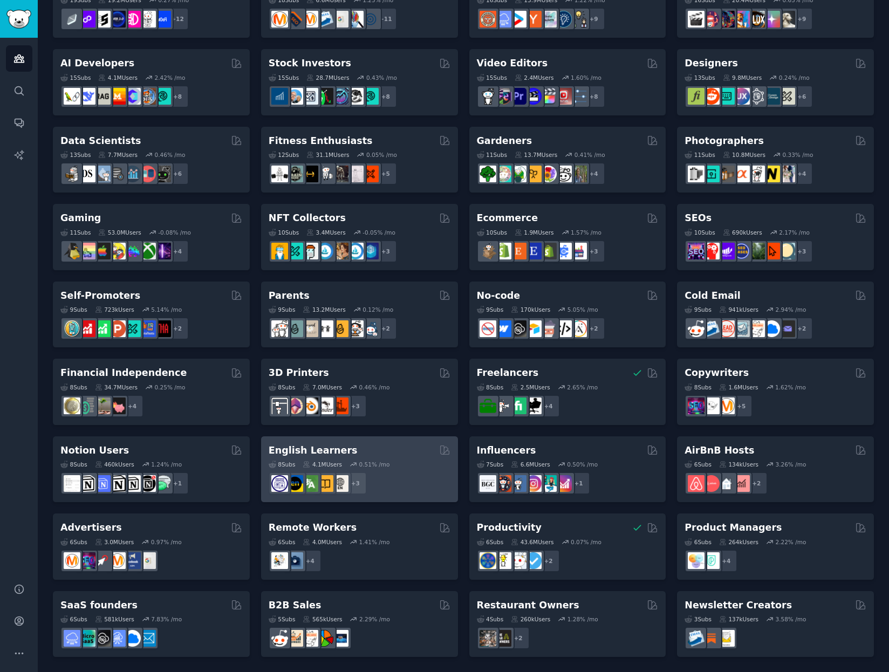
click at [392, 469] on div "8 Sub s 4.1M Users 0.51 % /mo + 3" at bounding box center [360, 476] width 182 height 38
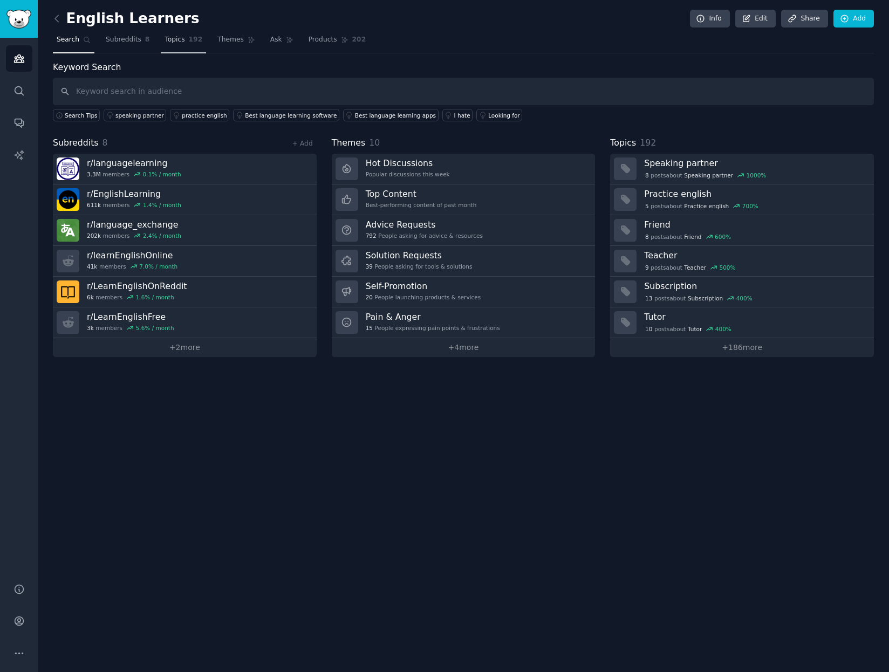
click at [173, 43] on span "Topics" at bounding box center [175, 40] width 20 height 10
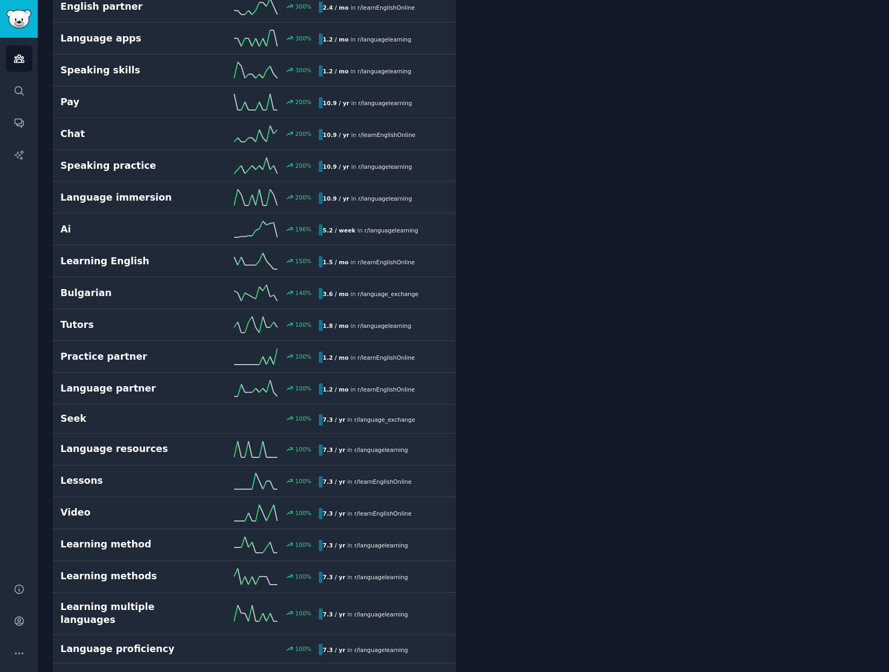
scroll to position [378, 0]
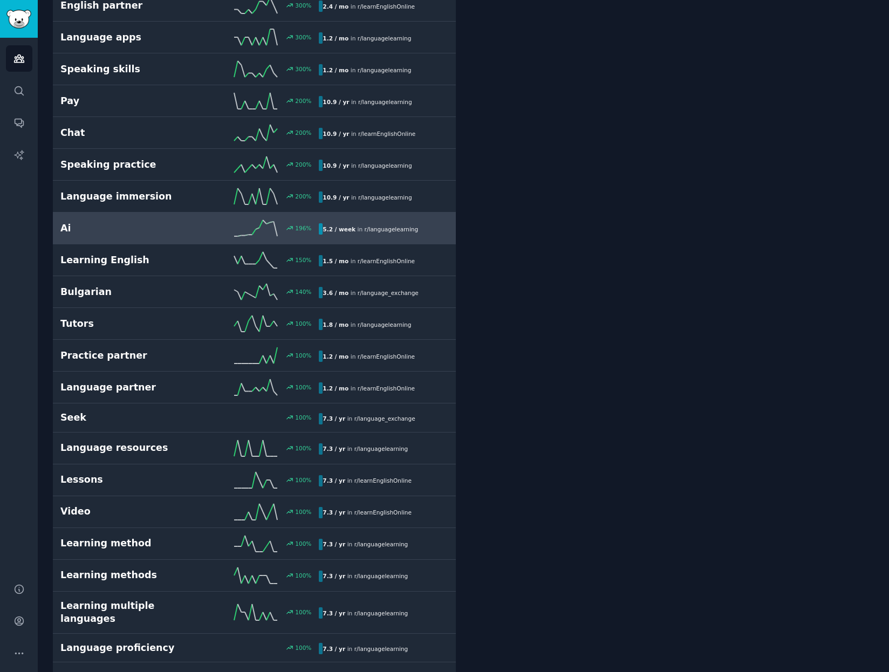
click at [174, 229] on h2 "Ai" at bounding box center [125, 228] width 130 height 13
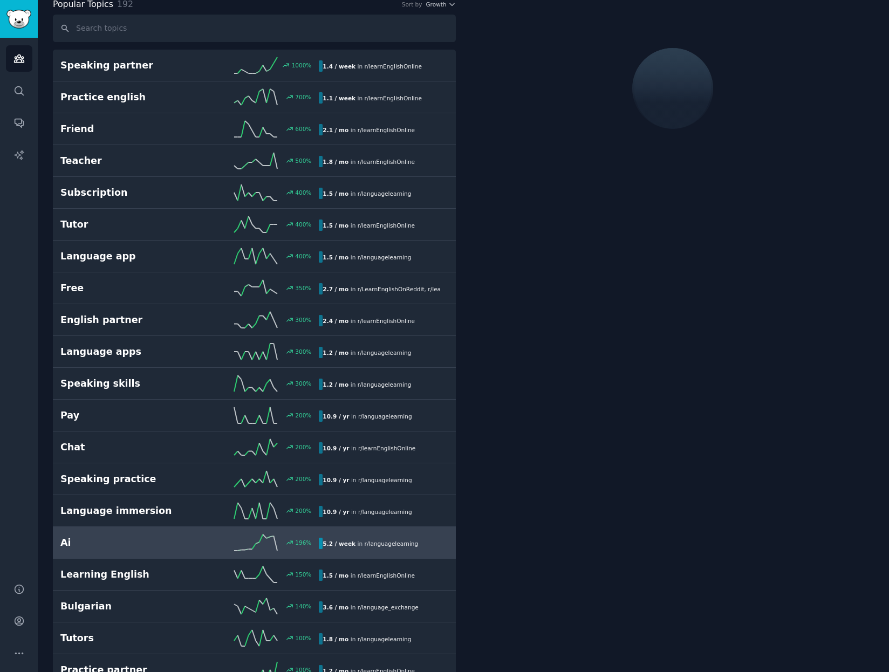
scroll to position [61, 0]
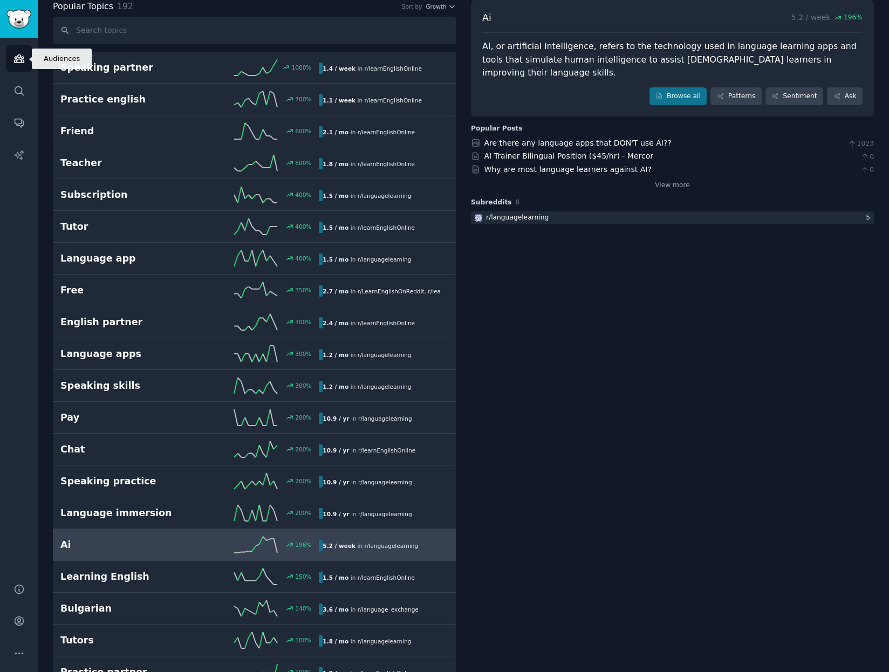
click at [15, 56] on icon "Sidebar" at bounding box center [18, 58] width 11 height 11
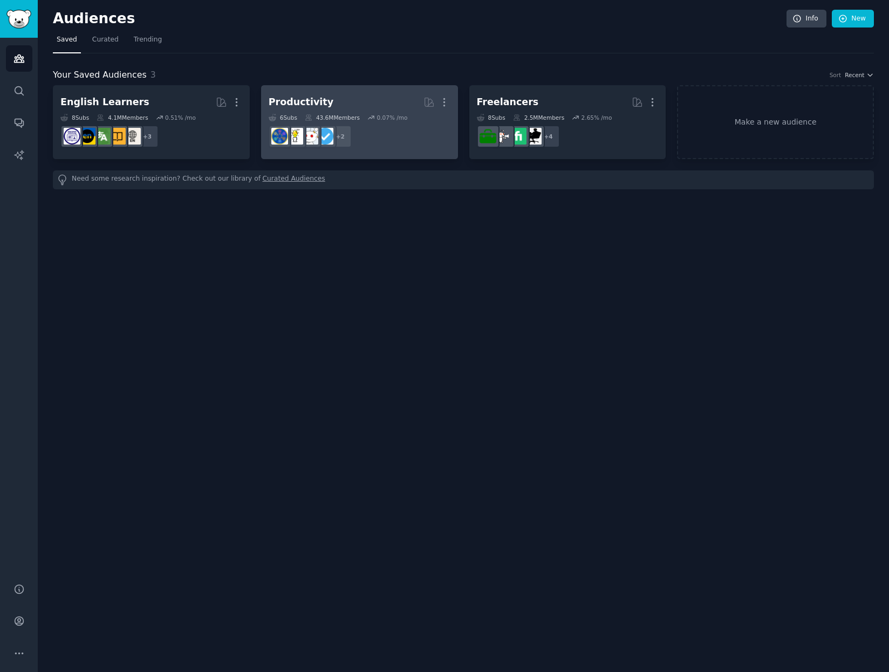
click at [309, 119] on icon at bounding box center [309, 118] width 8 height 8
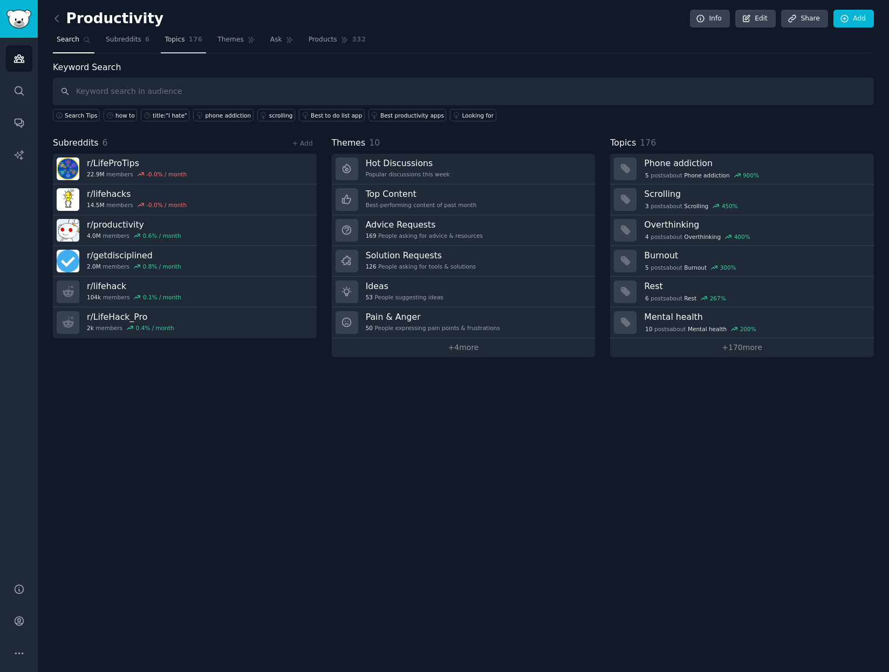
click at [175, 44] on span "Topics" at bounding box center [175, 40] width 20 height 10
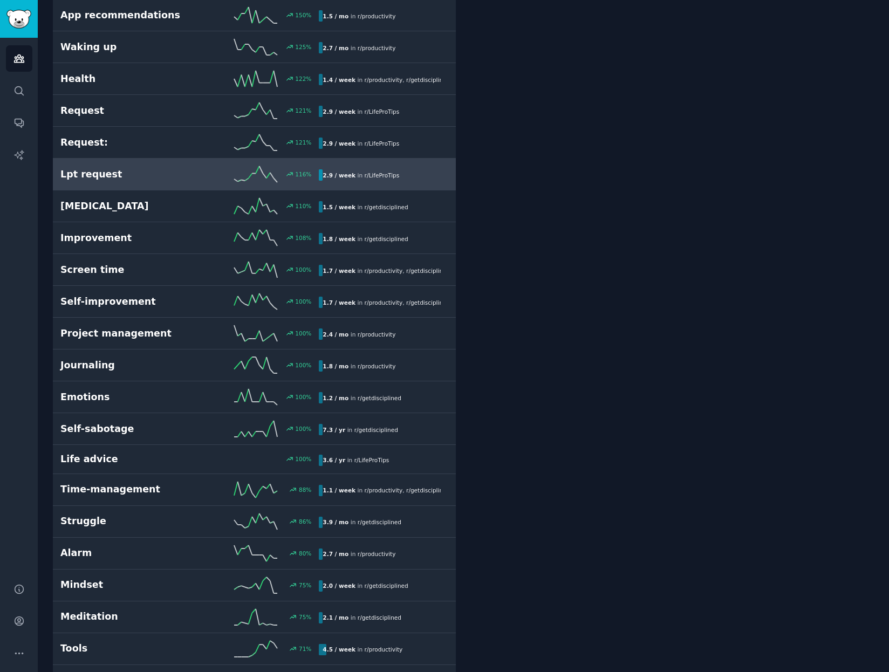
scroll to position [482, 0]
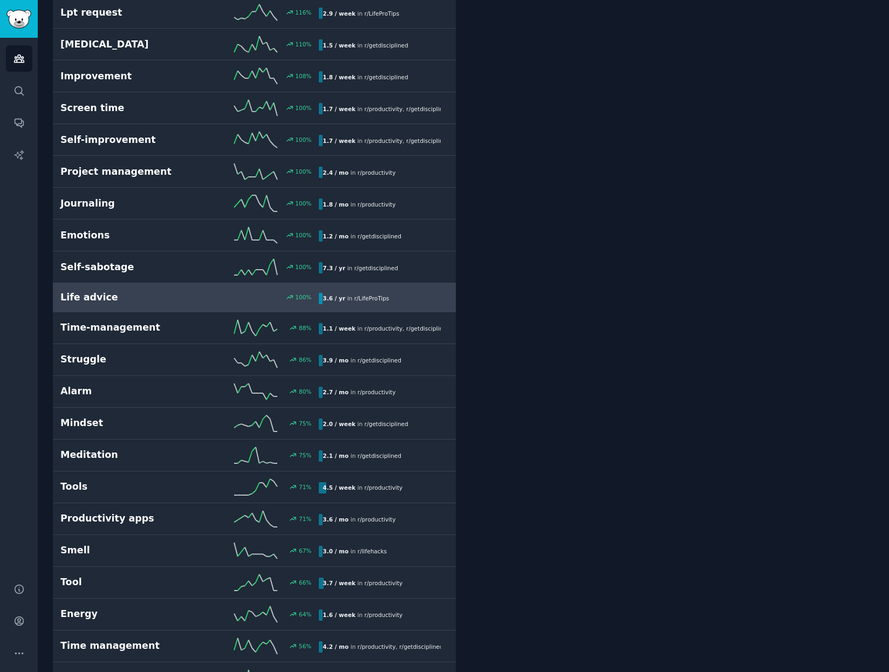
scroll to position [432, 0]
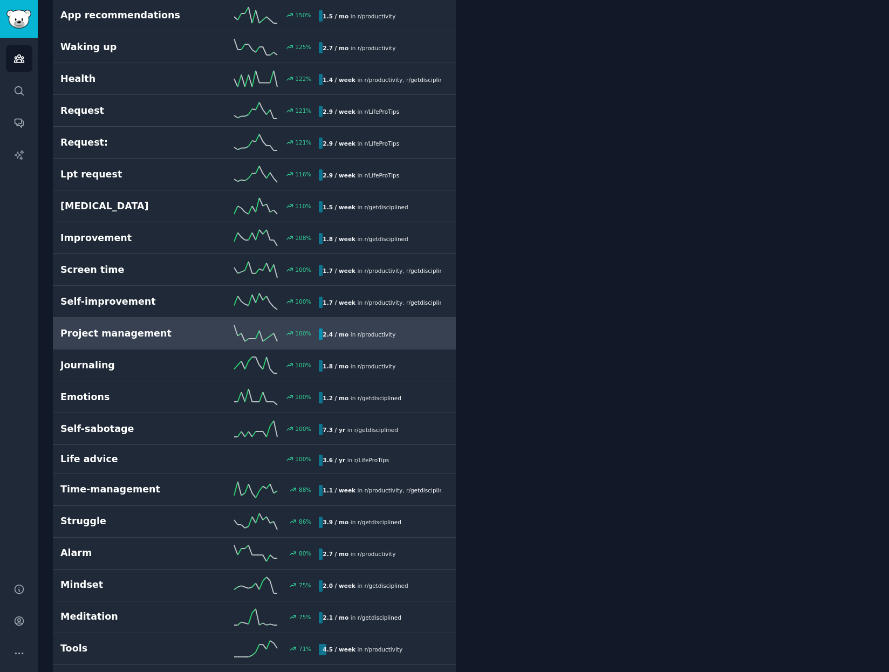
click at [178, 331] on h2 "Project management" at bounding box center [125, 333] width 130 height 13
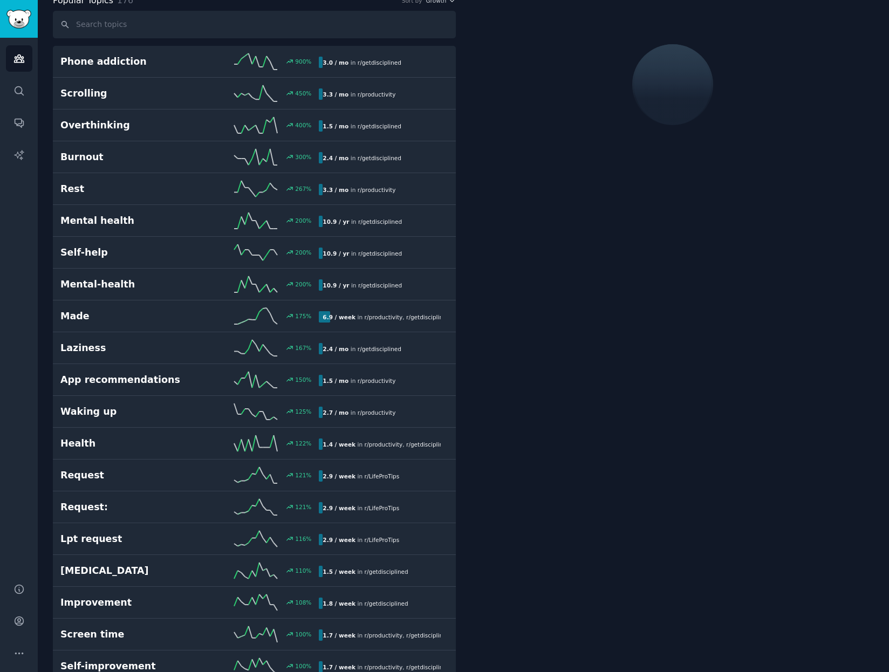
scroll to position [61, 0]
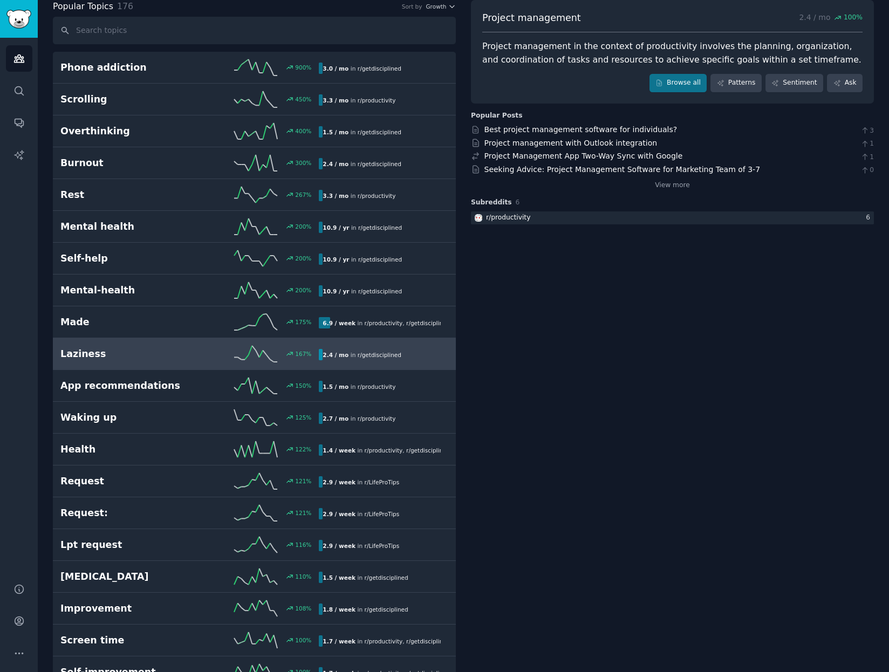
click at [153, 355] on h2 "Laziness" at bounding box center [125, 354] width 130 height 13
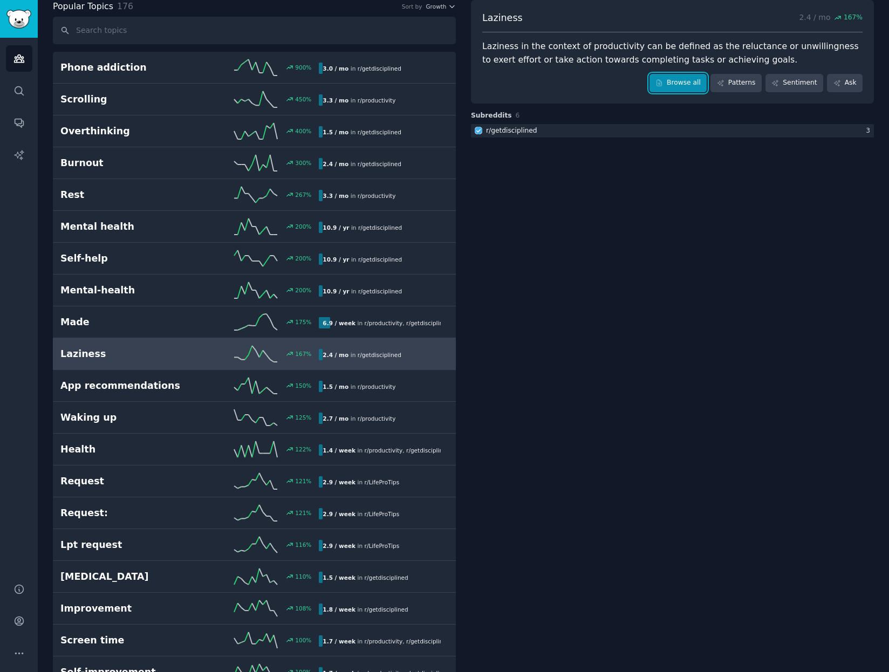
click at [680, 83] on link "Browse all" at bounding box center [679, 83] width 58 height 18
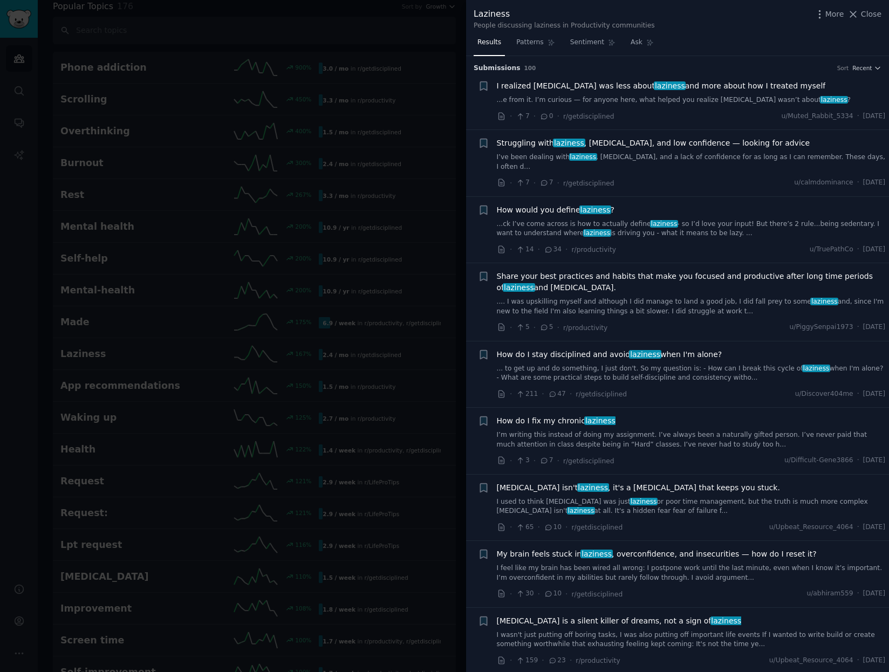
click at [591, 349] on span "How do I stay disciplined and avoid laziness when I'm alone?" at bounding box center [610, 354] width 226 height 11
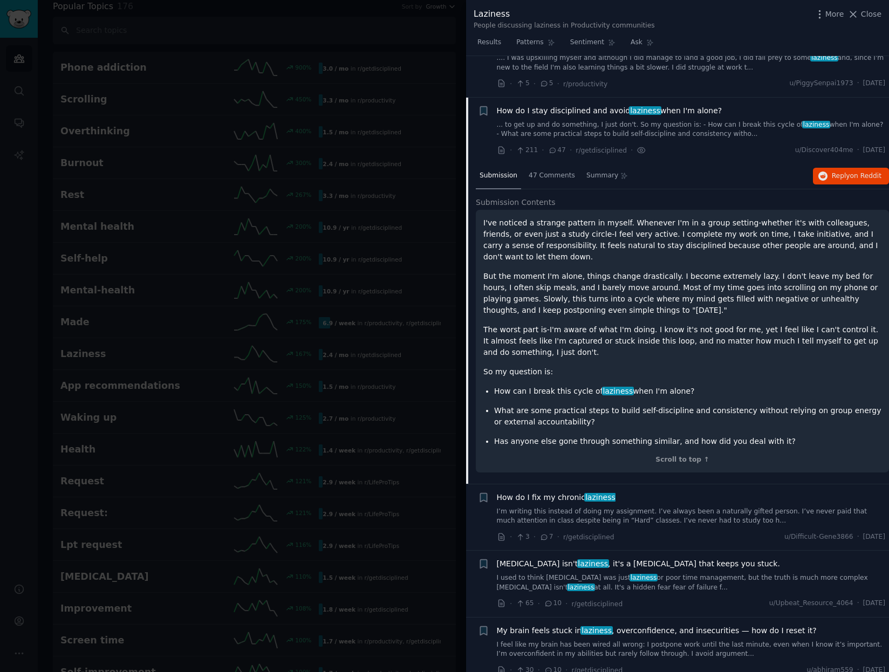
scroll to position [276, 0]
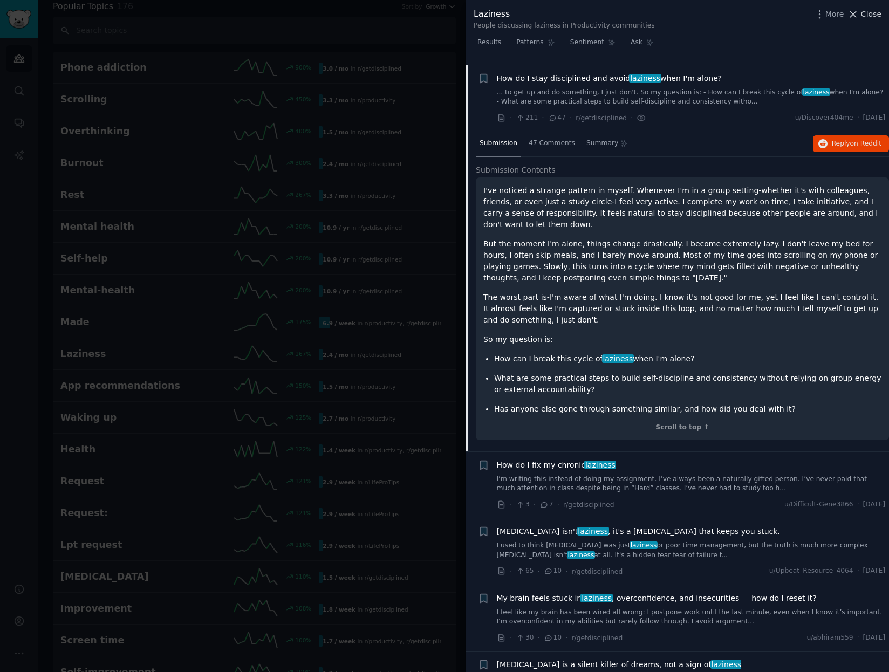
click at [874, 16] on span "Close" at bounding box center [871, 14] width 21 height 11
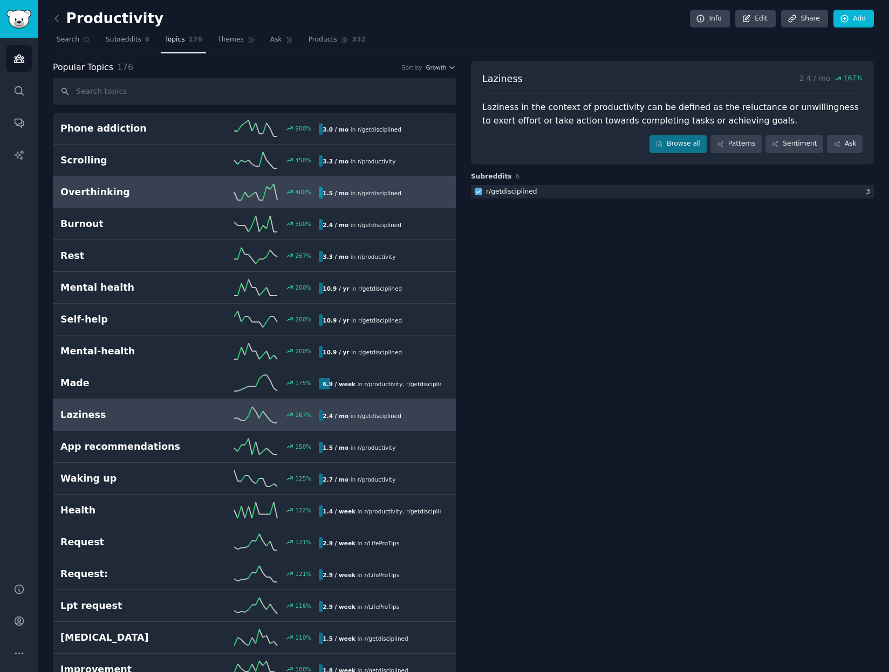
click at [162, 189] on h2 "Overthinking" at bounding box center [125, 192] width 130 height 13
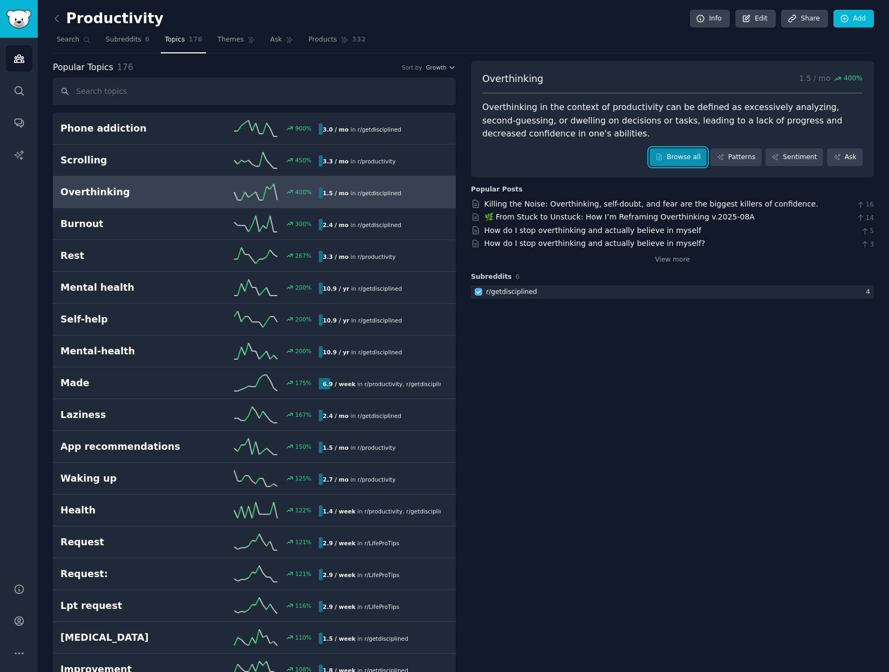
click at [677, 155] on link "Browse all" at bounding box center [679, 157] width 58 height 18
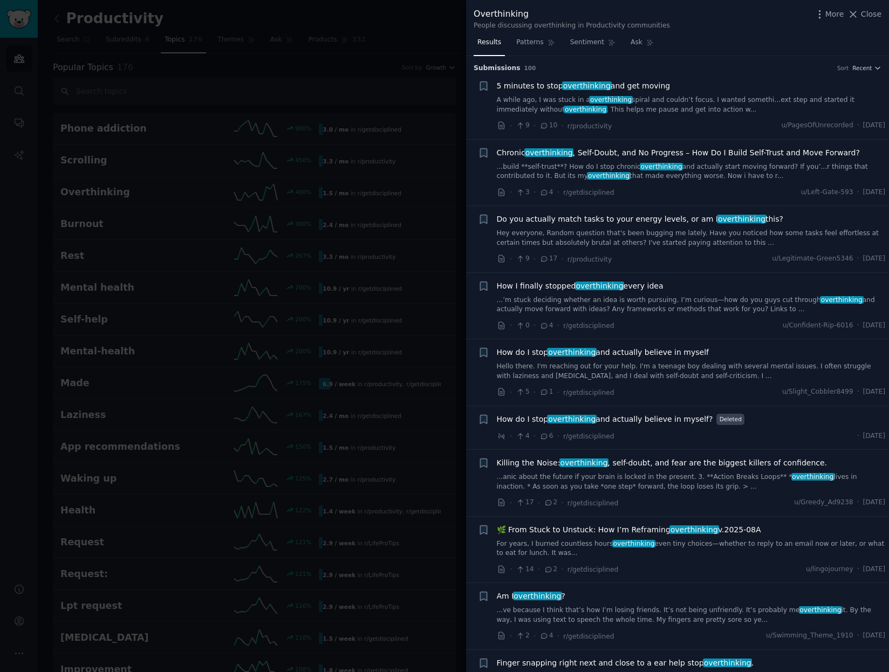
click at [542, 82] on span "5 minutes to stop overthinking and get moving" at bounding box center [584, 85] width 174 height 11
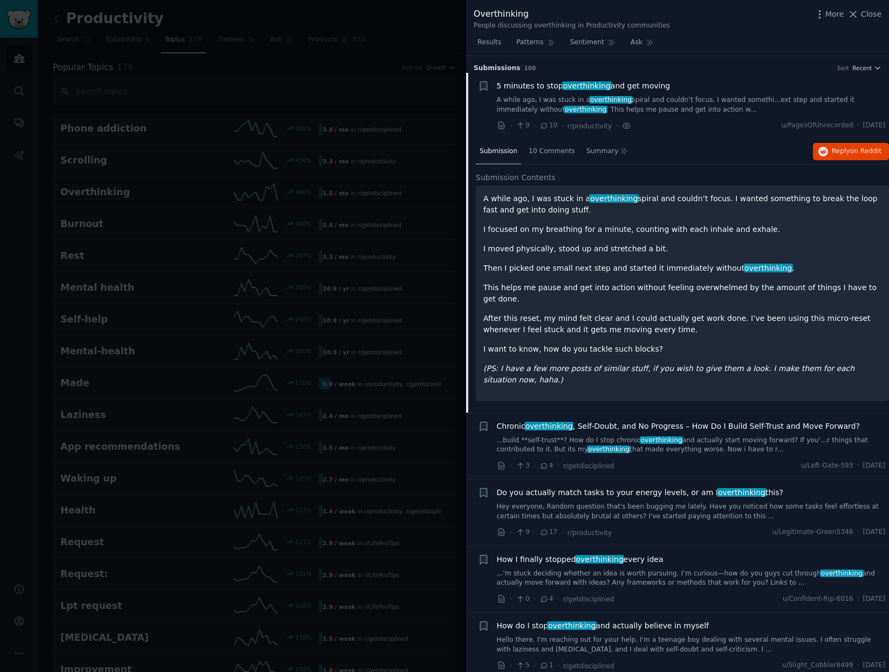
scroll to position [17, 0]
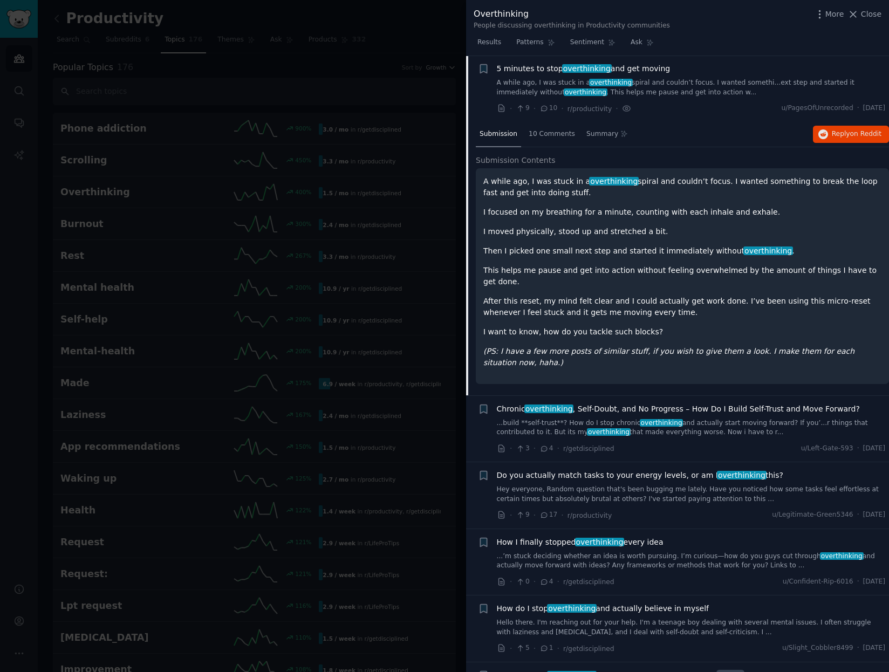
click at [541, 67] on span "5 minutes to stop overthinking and get moving" at bounding box center [584, 68] width 174 height 11
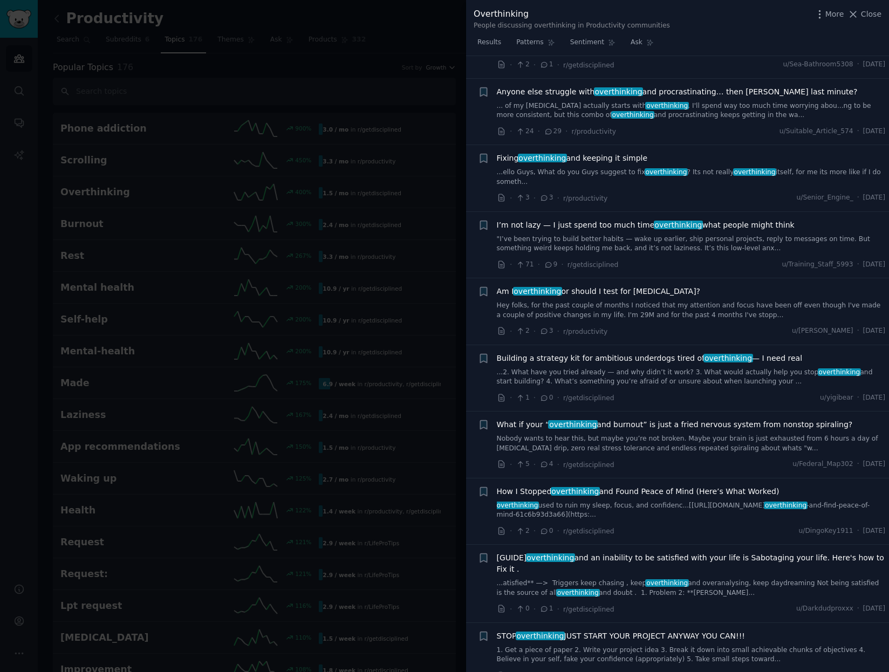
scroll to position [838, 0]
click at [546, 220] on span "I’m not lazy — I just spend too much time overthinking what people might think" at bounding box center [646, 225] width 298 height 11
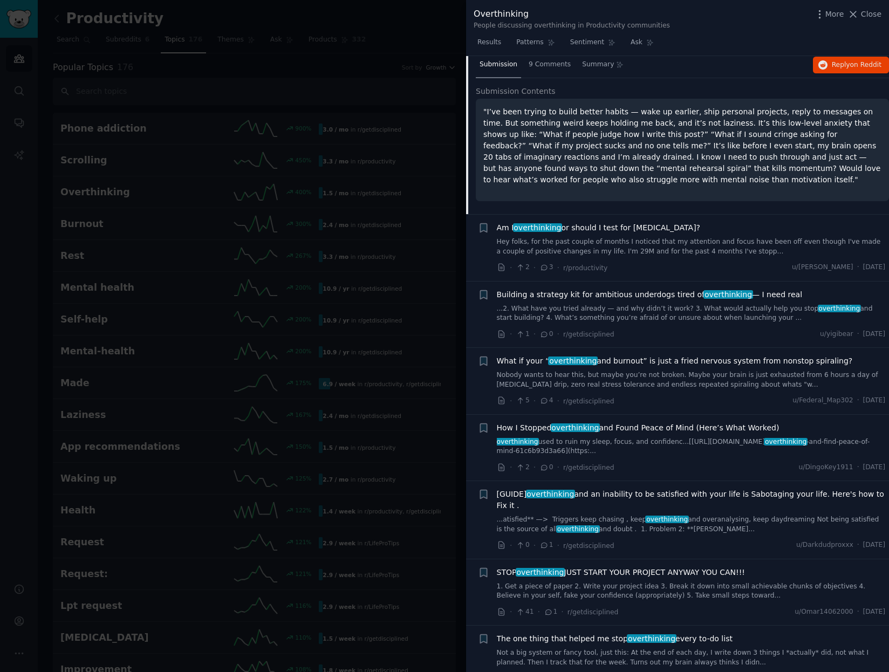
scroll to position [989, 0]
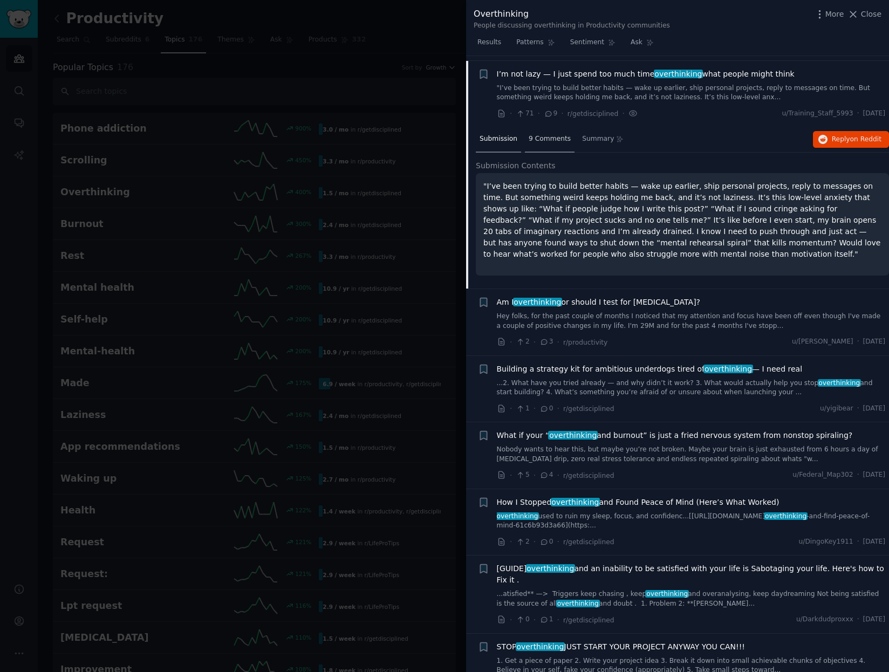
click at [540, 134] on span "9 Comments" at bounding box center [550, 139] width 42 height 10
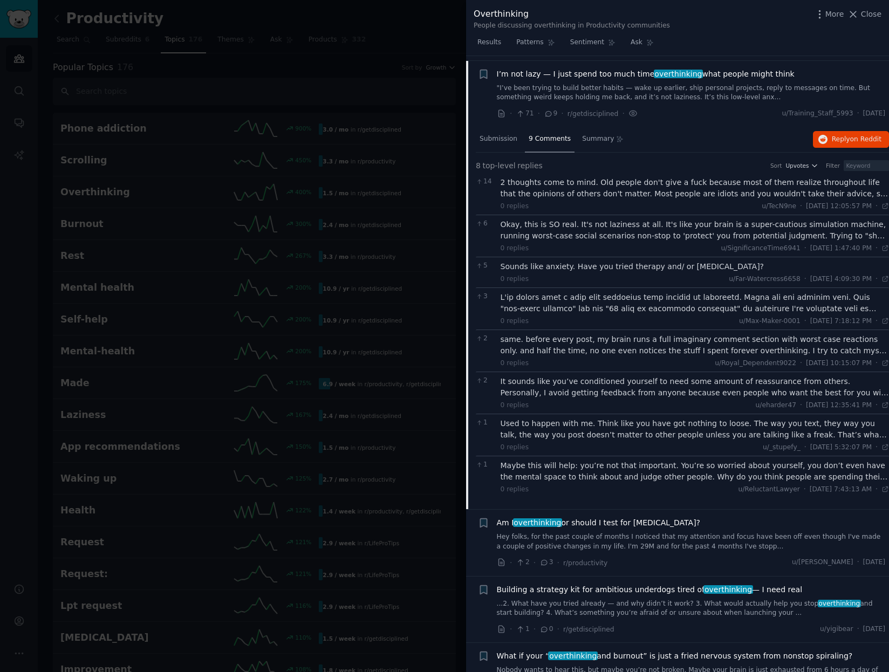
click at [537, 184] on div "2 thoughts come to mind. Old people don't give a fuck because most of them real…" at bounding box center [695, 188] width 389 height 23
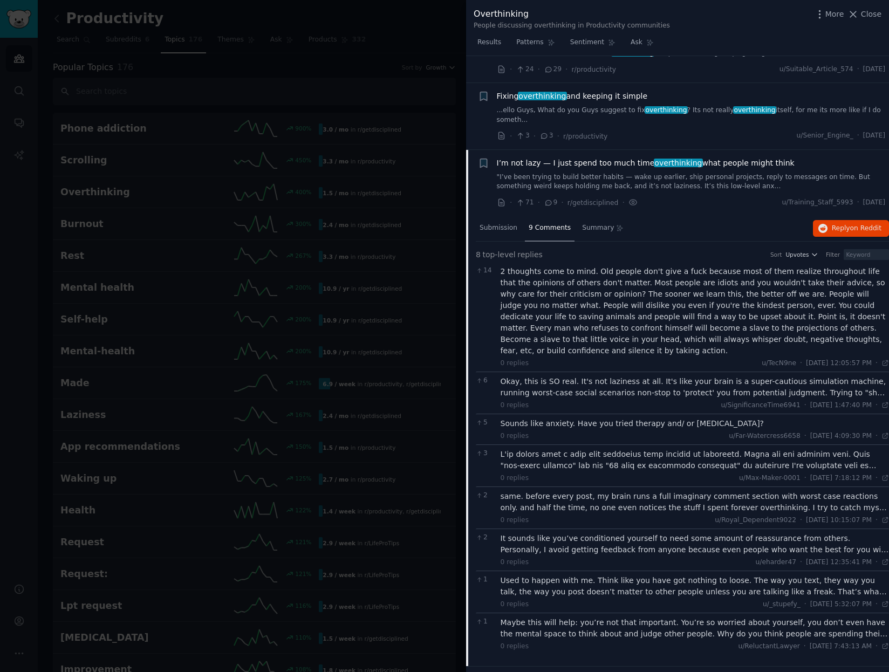
scroll to position [890, 0]
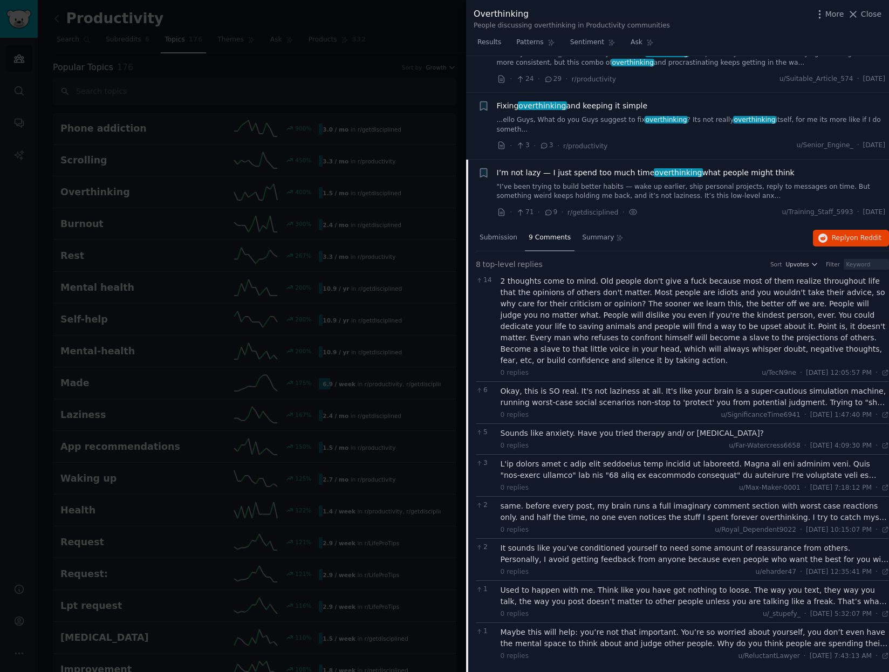
click at [532, 167] on span "I’m not lazy — I just spend too much time overthinking what people might think" at bounding box center [646, 172] width 298 height 11
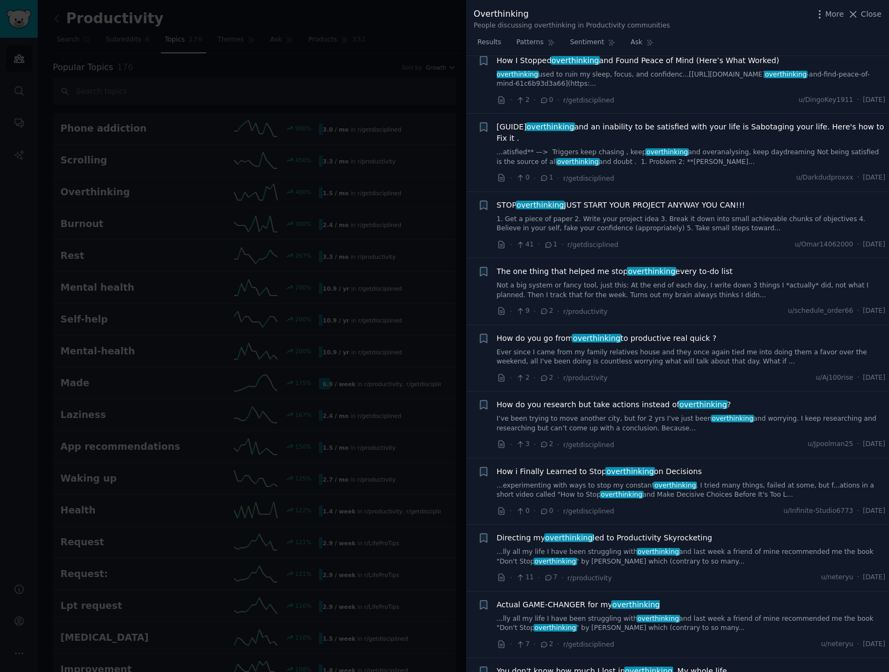
scroll to position [1270, 0]
click at [550, 265] on span "The one thing that helped me stop overthinking every to-do list" at bounding box center [615, 270] width 236 height 11
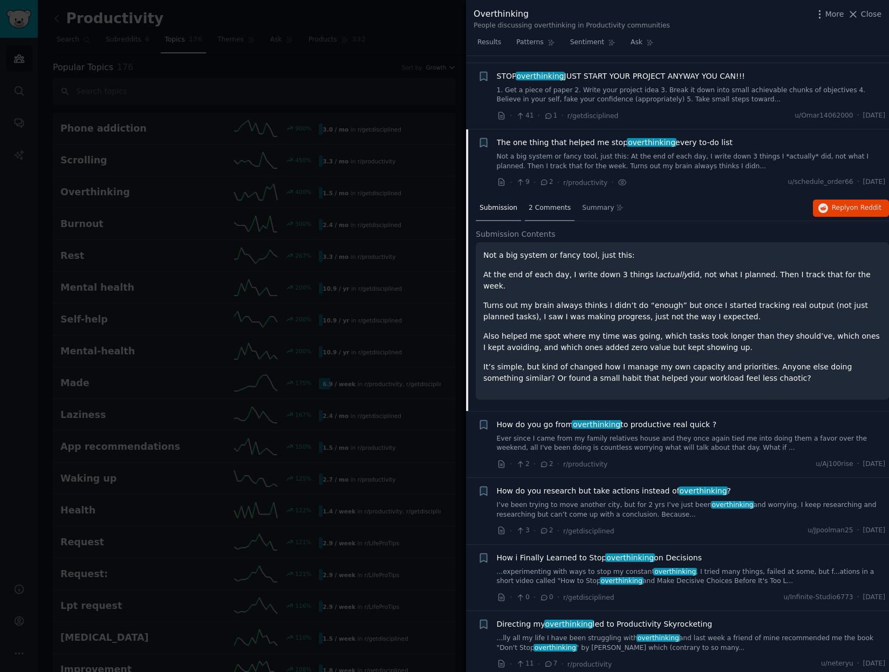
scroll to position [1398, 0]
click at [541, 138] on span "The one thing that helped me stop overthinking every to-do list" at bounding box center [615, 143] width 236 height 11
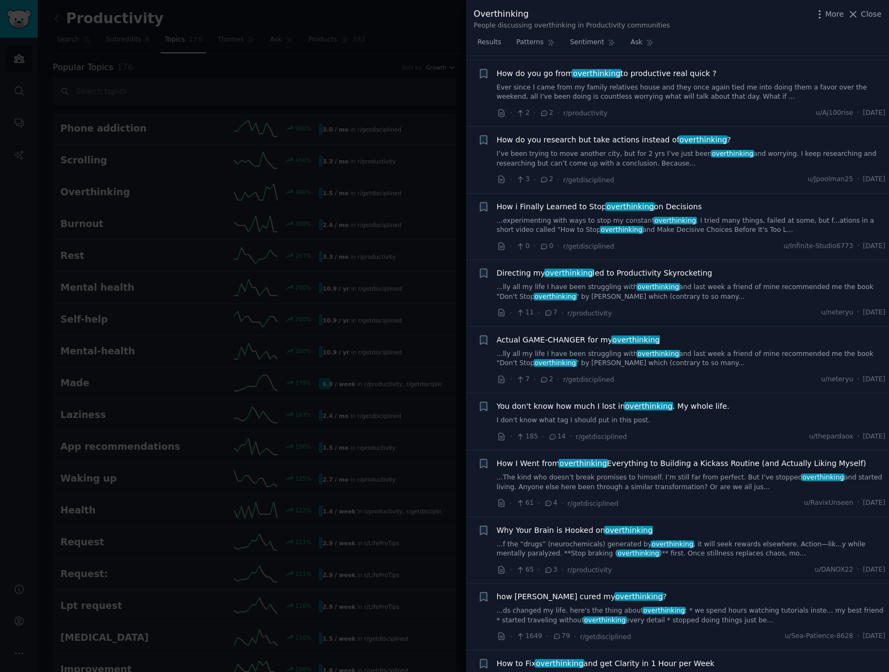
scroll to position [1575, 0]
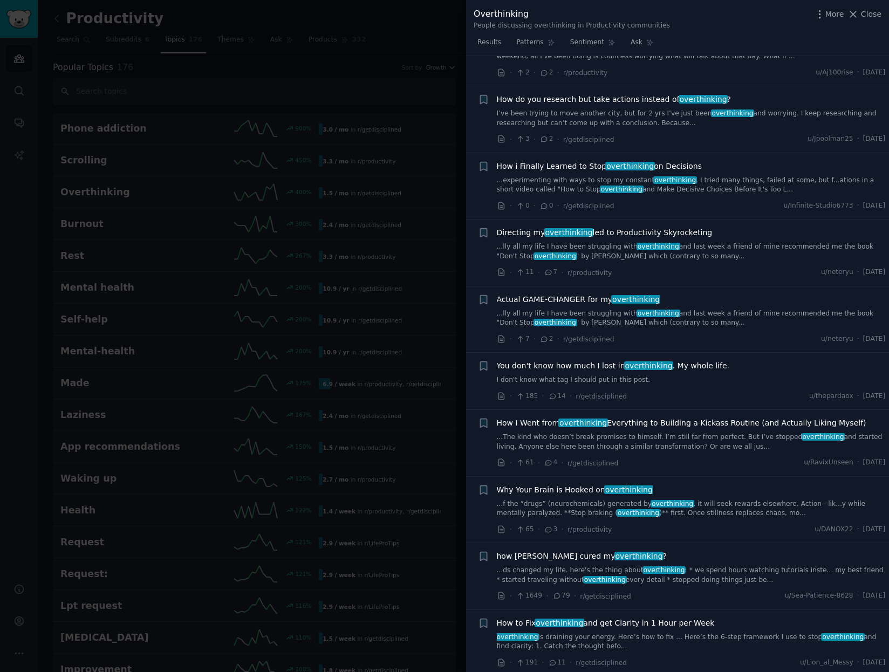
click at [537, 227] on span "Directing my overthinking led to Productivity Skyrocketing" at bounding box center [605, 232] width 216 height 11
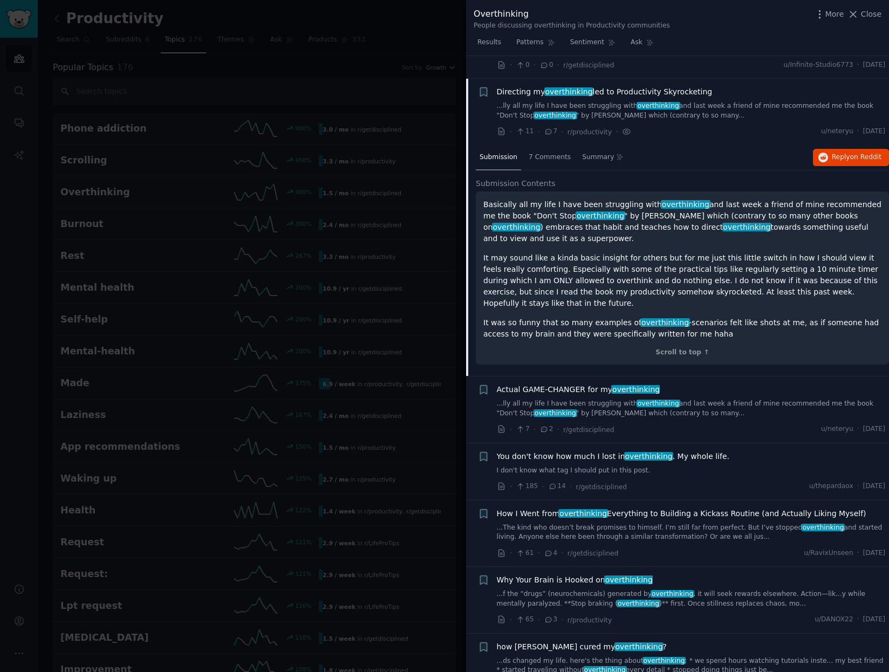
scroll to position [1718, 0]
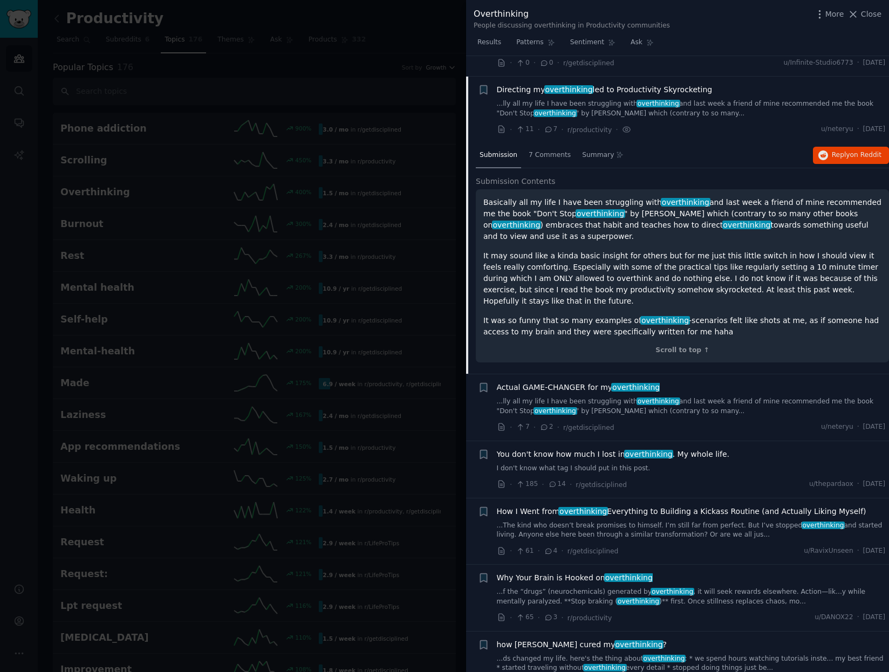
click at [527, 84] on span "Directing my overthinking led to Productivity Skyrocketing" at bounding box center [605, 89] width 216 height 11
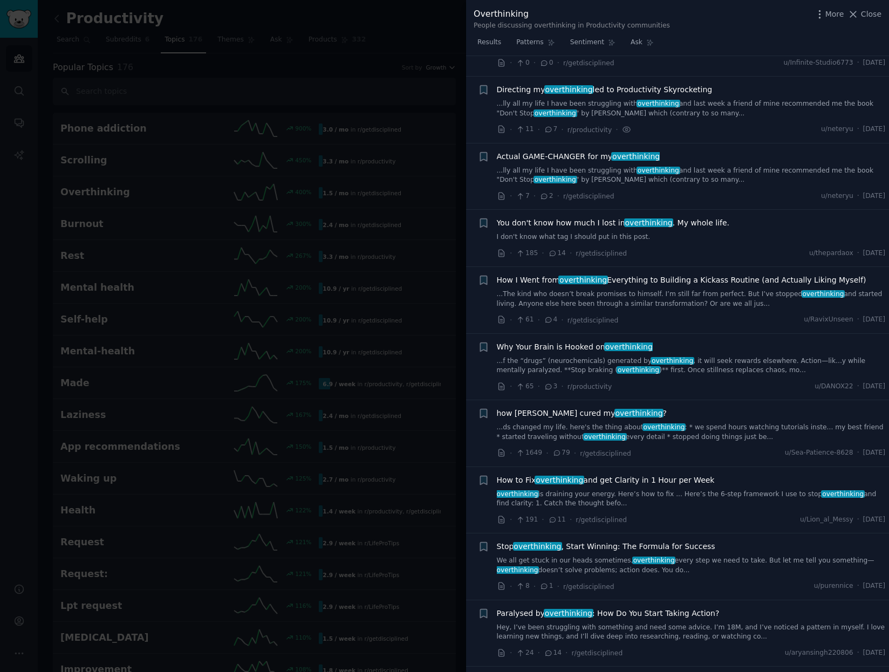
click at [543, 217] on span "You don't know how much I lost in overthinking . My whole life." at bounding box center [613, 222] width 233 height 11
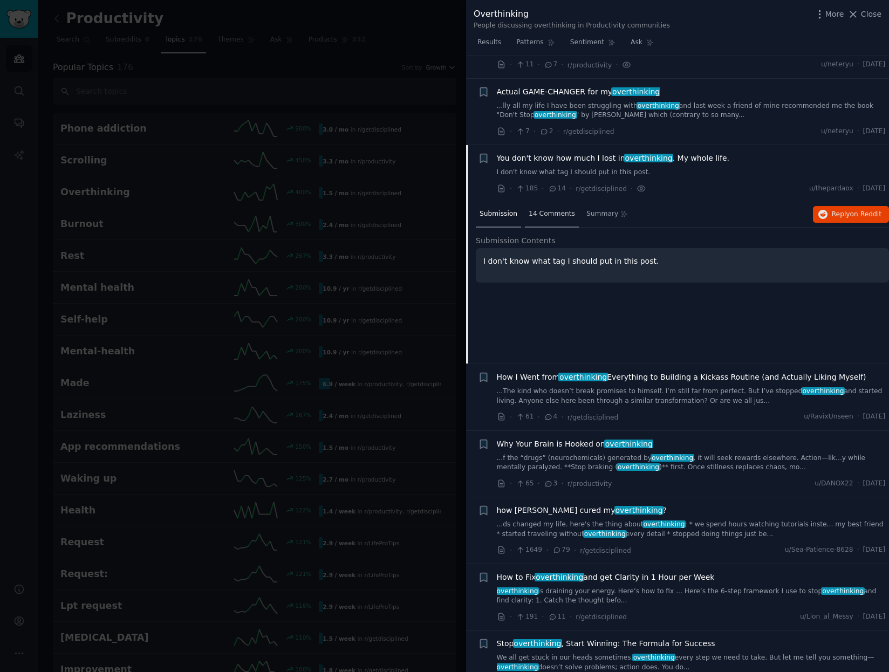
scroll to position [1781, 0]
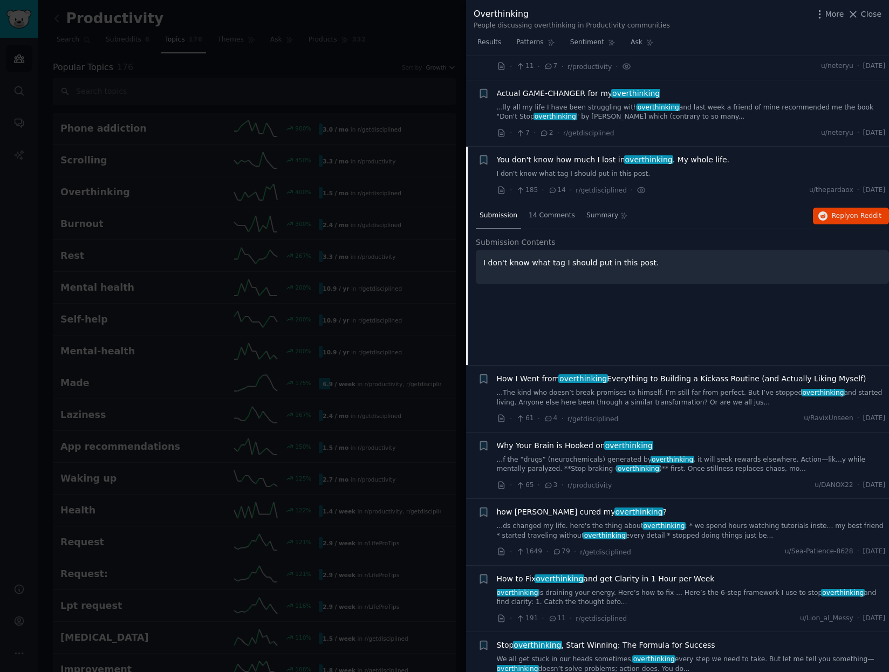
click at [552, 154] on span "You don't know how much I lost in overthinking . My whole life." at bounding box center [613, 159] width 233 height 11
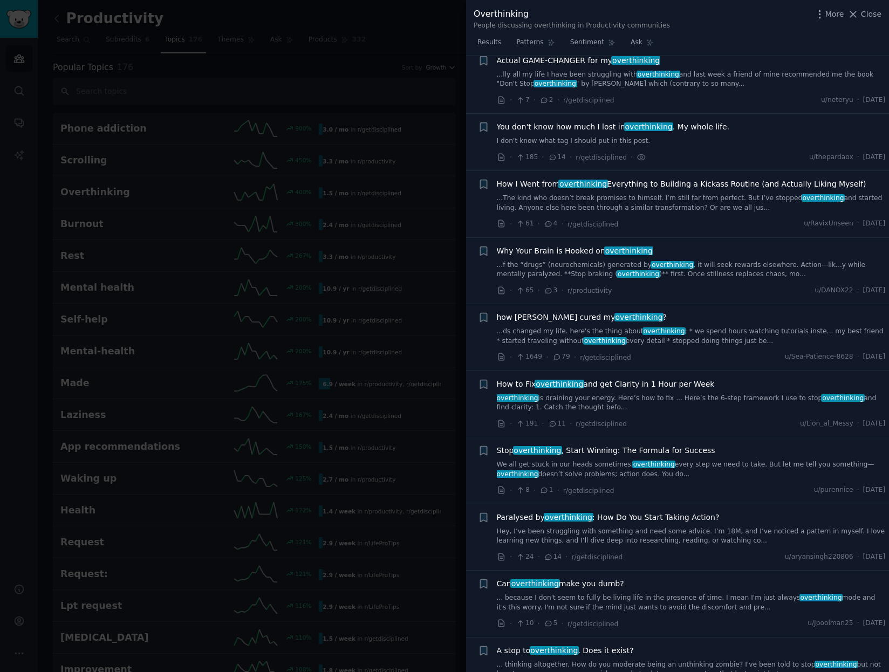
scroll to position [1811, 0]
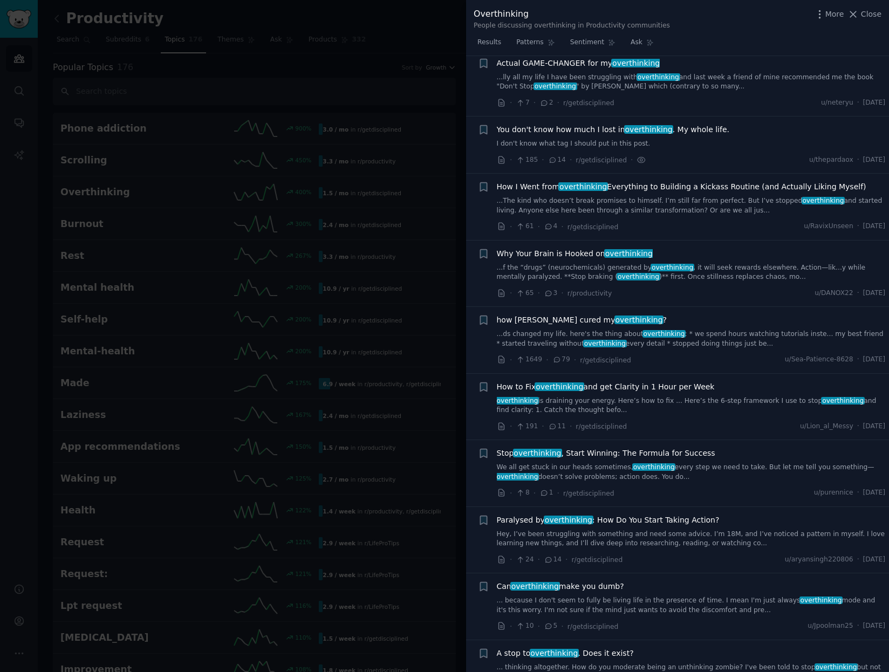
click at [584, 382] on div "How to Fix overthinking and get Clarity in 1 Hour per Week overthinking is drai…" at bounding box center [691, 399] width 389 height 34
click at [520, 382] on span "How to Fix overthinking and get Clarity in 1 Hour per Week" at bounding box center [606, 387] width 218 height 11
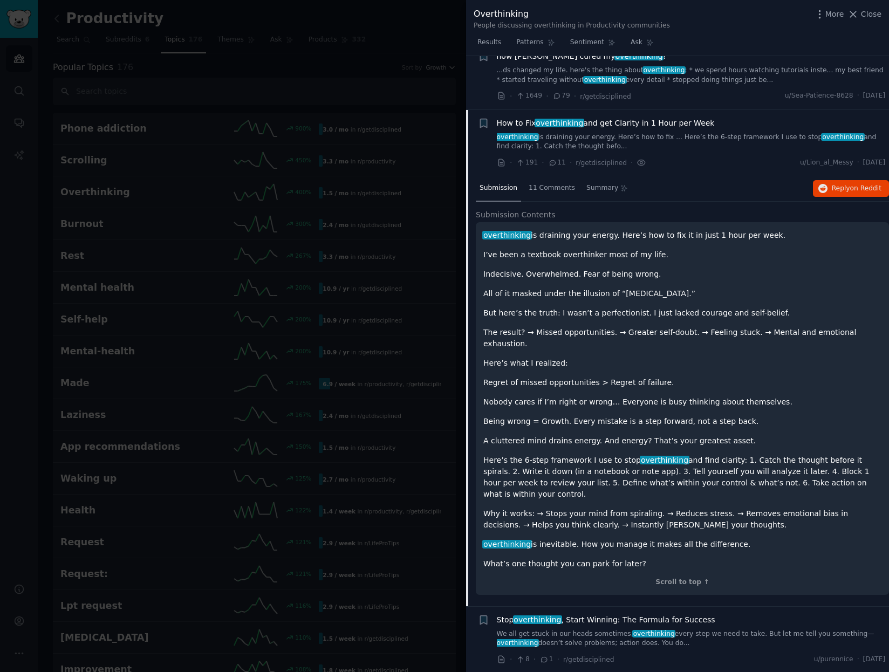
scroll to position [2074, 0]
click at [515, 118] on span "How to Fix overthinking and get Clarity in 1 Hour per Week" at bounding box center [606, 123] width 218 height 11
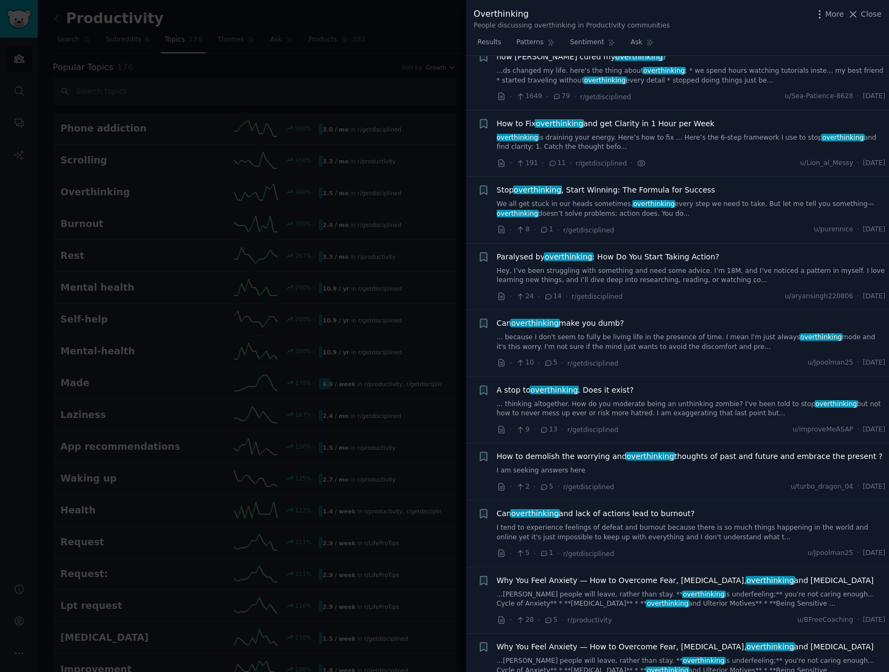
scroll to position [2108, 0]
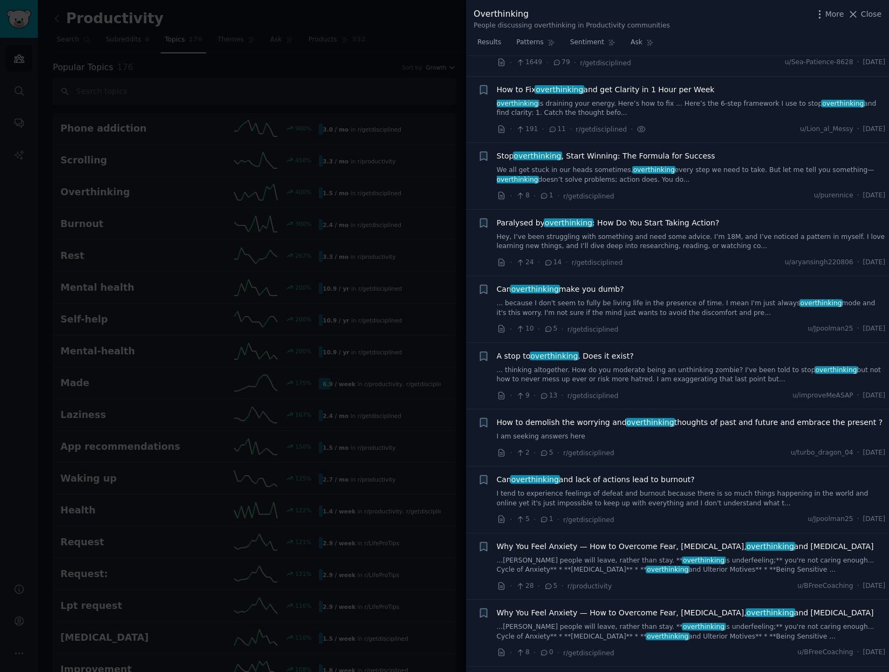
click at [518, 84] on span "How to Fix overthinking and get Clarity in 1 Hour per Week" at bounding box center [606, 89] width 218 height 11
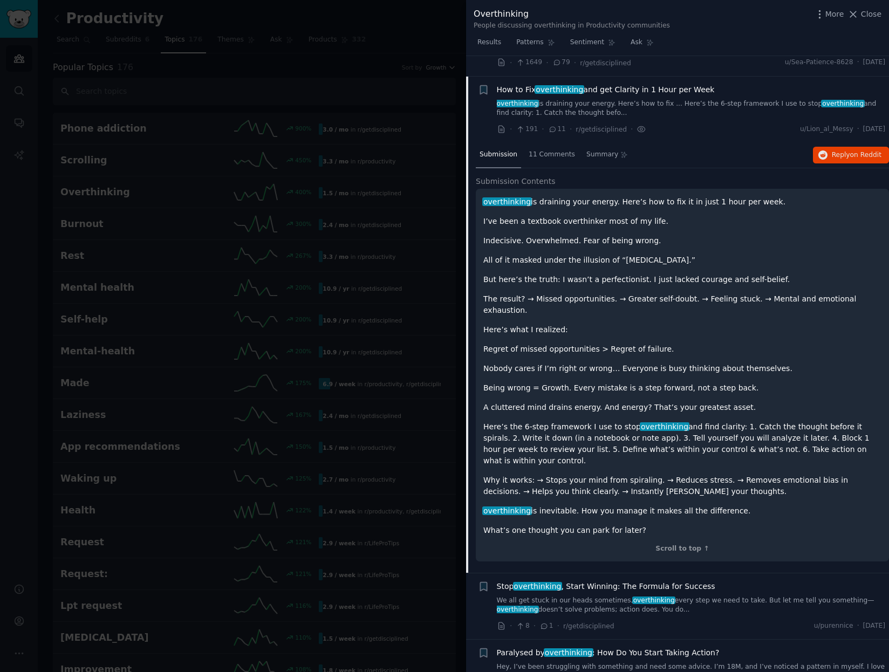
click at [547, 85] on span "overthinking" at bounding box center [560, 89] width 50 height 9
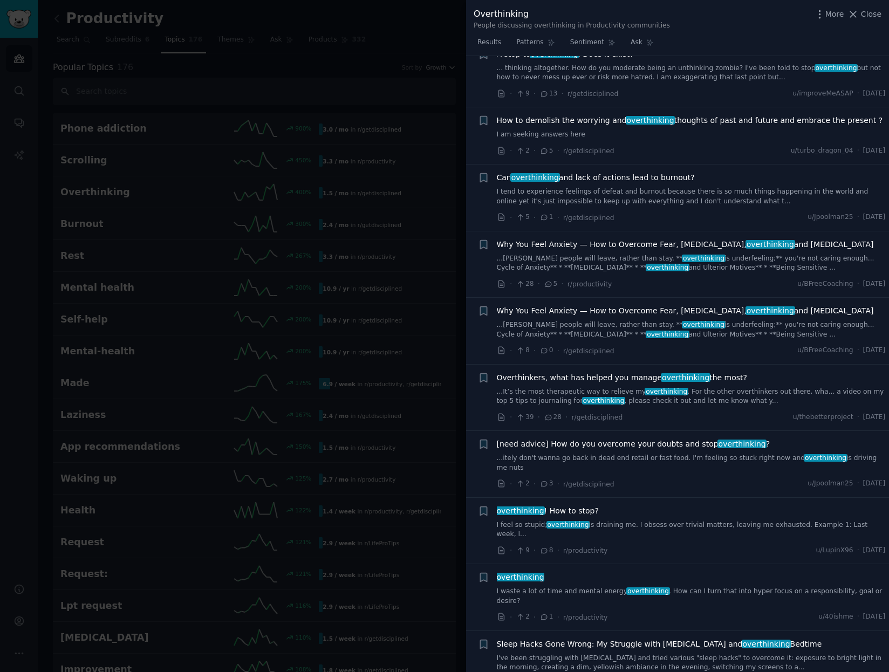
scroll to position [2411, 0]
click at [569, 372] on span "Overthinkers, what has helped you manage overthinking the most?" at bounding box center [622, 377] width 251 height 11
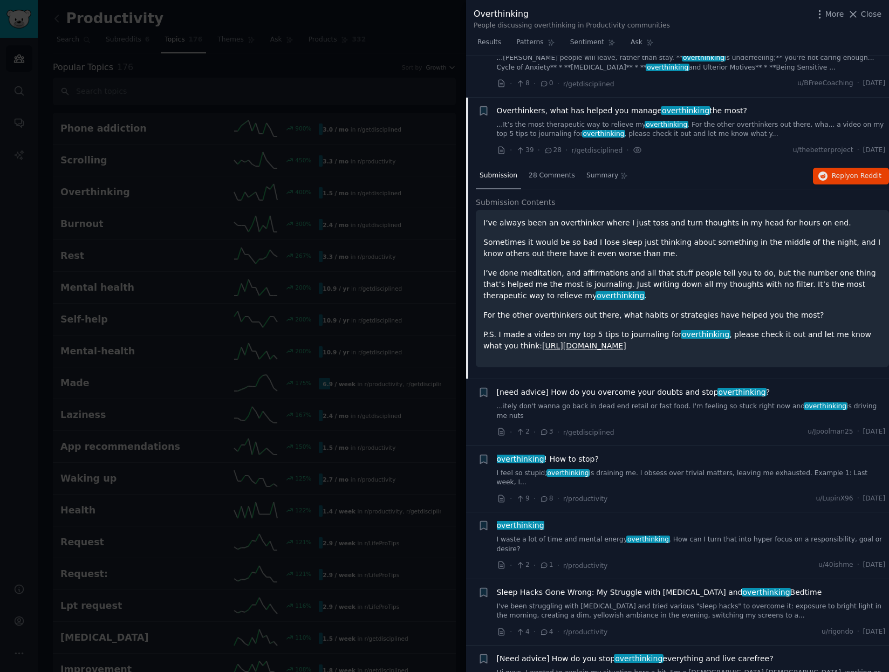
scroll to position [2699, 0]
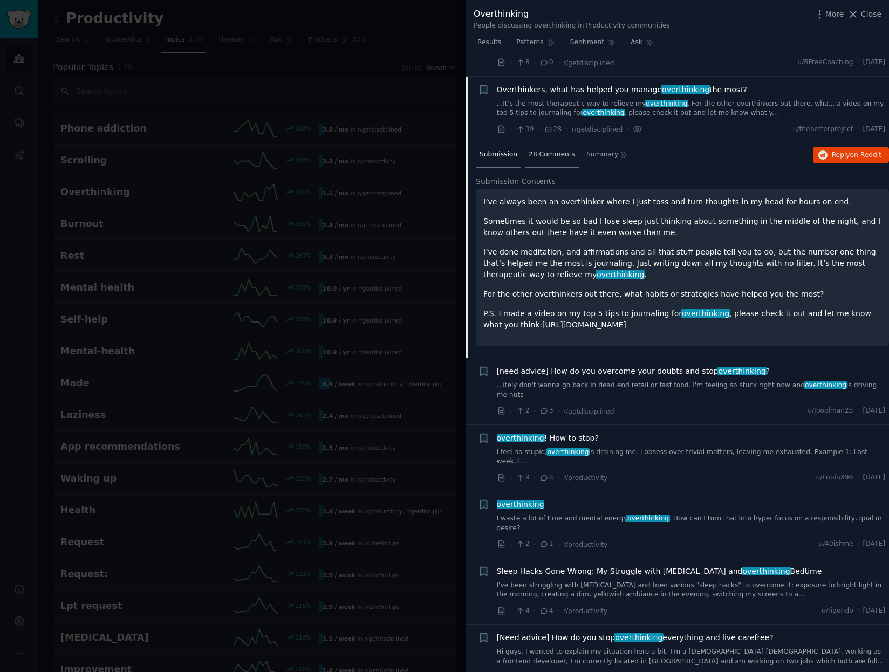
click at [549, 150] on span "28 Comments" at bounding box center [552, 155] width 46 height 10
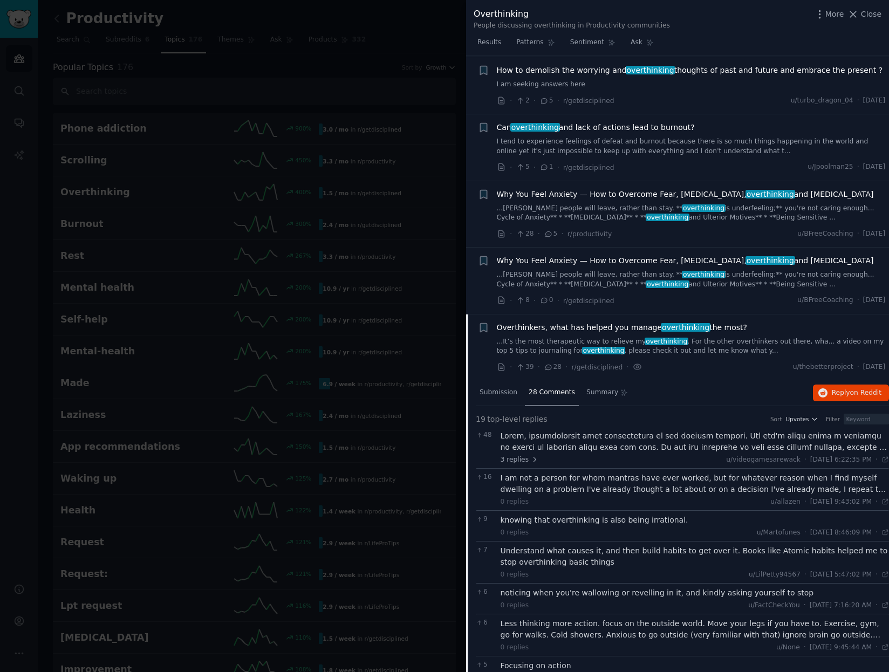
scroll to position [2438, 0]
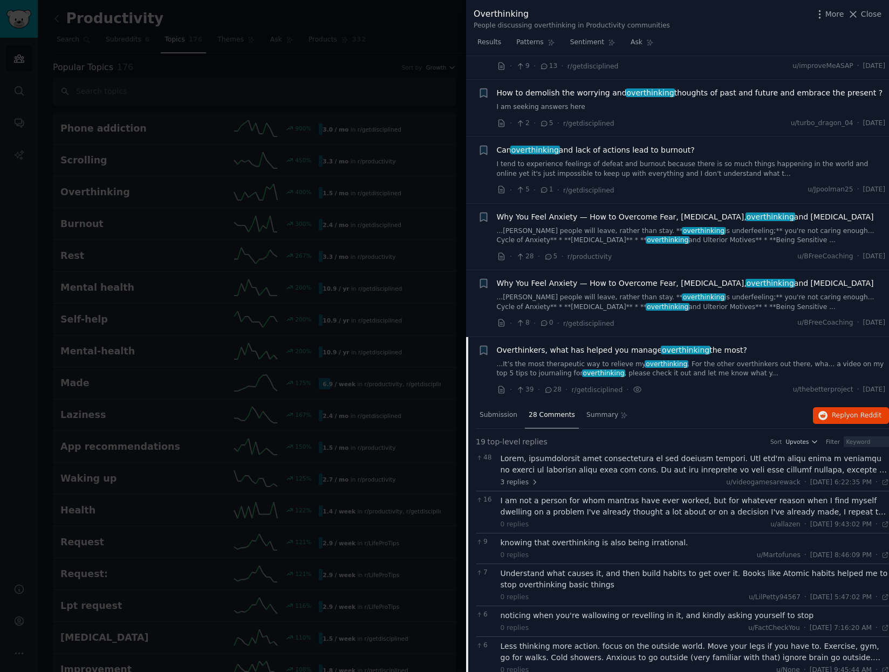
click at [554, 345] on span "Overthinkers, what has helped you manage overthinking the most?" at bounding box center [622, 350] width 251 height 11
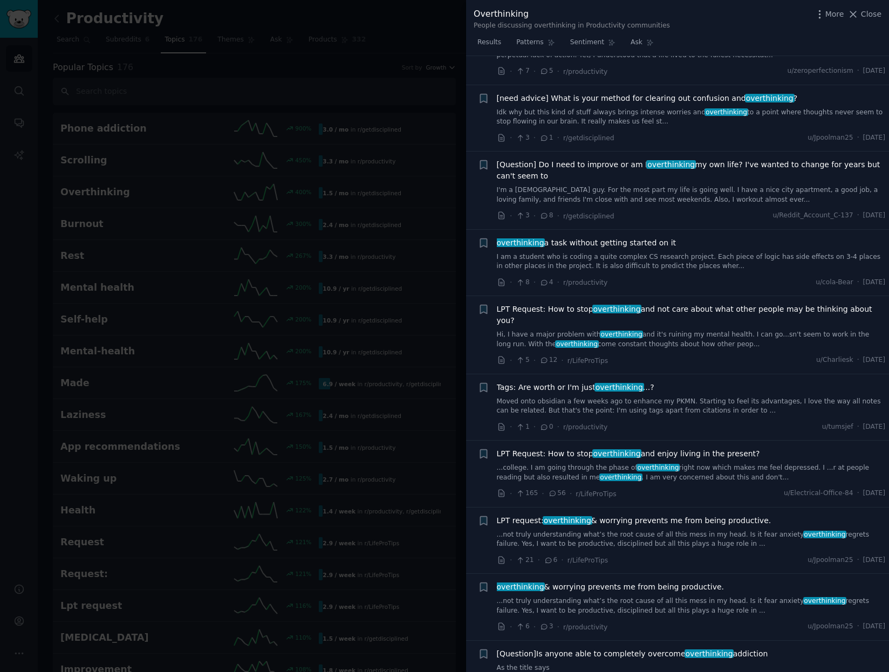
scroll to position [3237, 0]
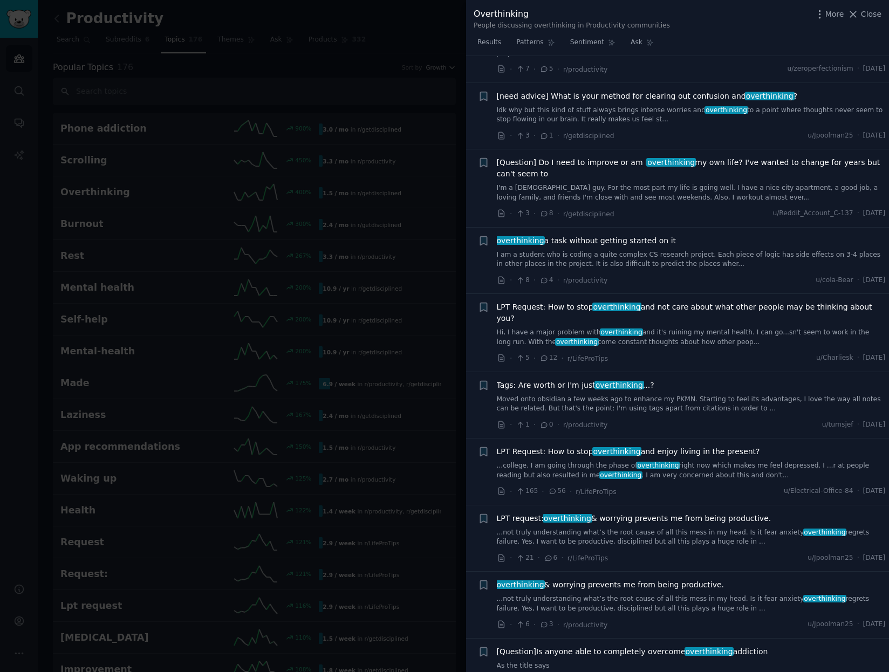
drag, startPoint x: 865, startPoint y: 5, endPoint x: 564, endPoint y: 10, distance: 300.6
click at [564, 10] on div "Overthinking" at bounding box center [572, 14] width 196 height 13
click at [831, 11] on span "More" at bounding box center [835, 14] width 19 height 11
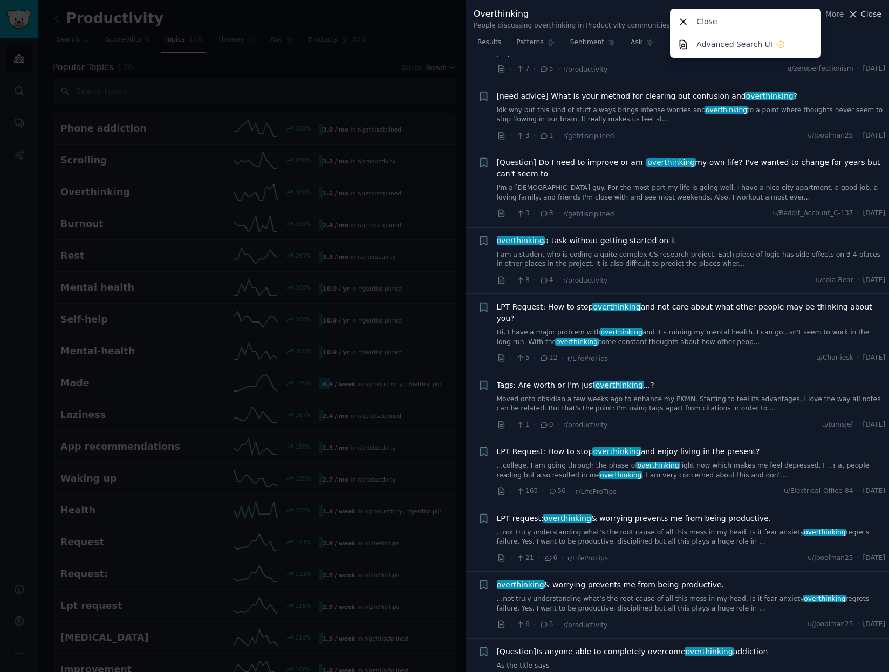
click at [867, 11] on span "Close" at bounding box center [871, 14] width 21 height 11
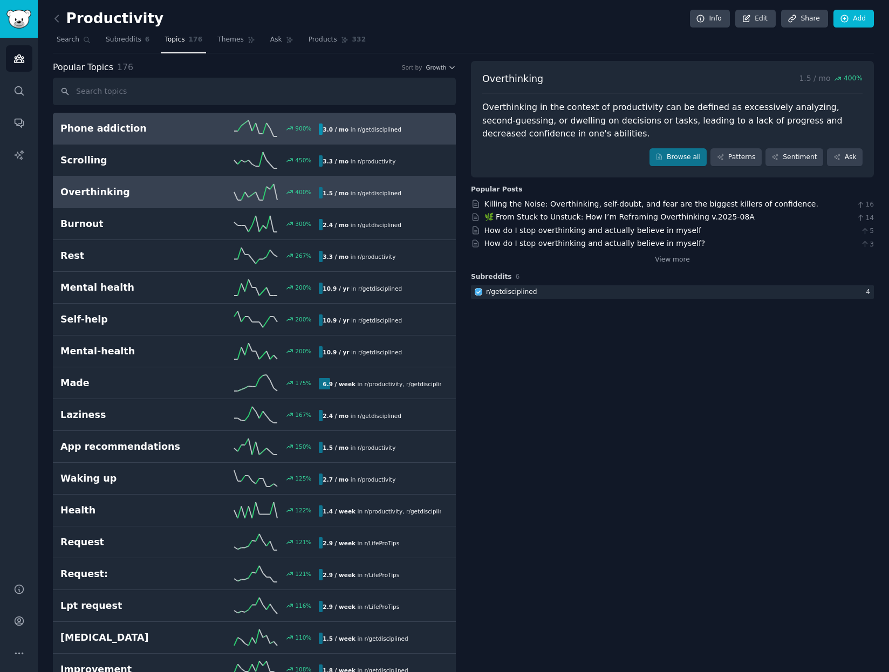
click at [171, 126] on h2 "Phone addiction" at bounding box center [125, 128] width 130 height 13
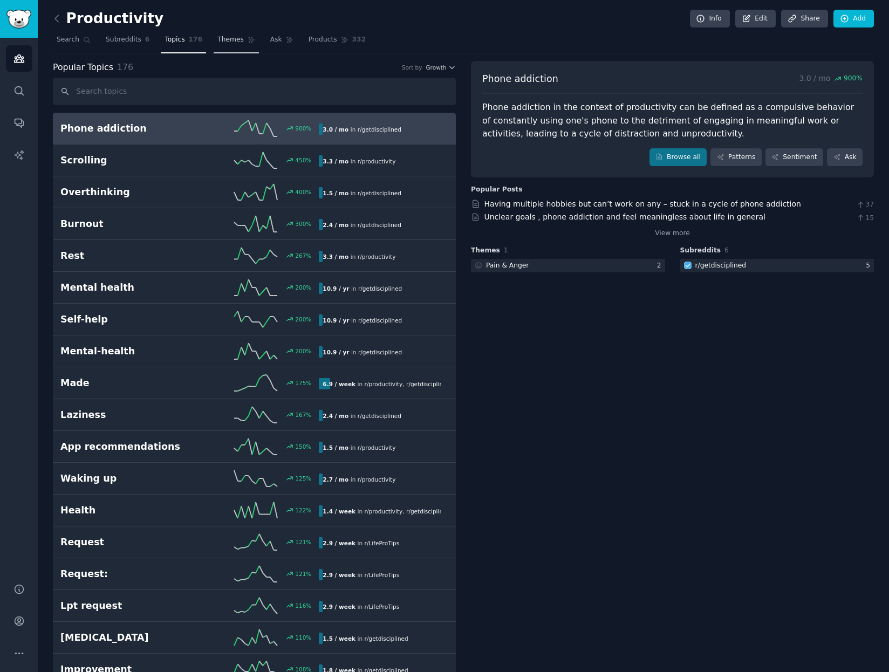
click at [217, 36] on span "Themes" at bounding box center [230, 40] width 26 height 10
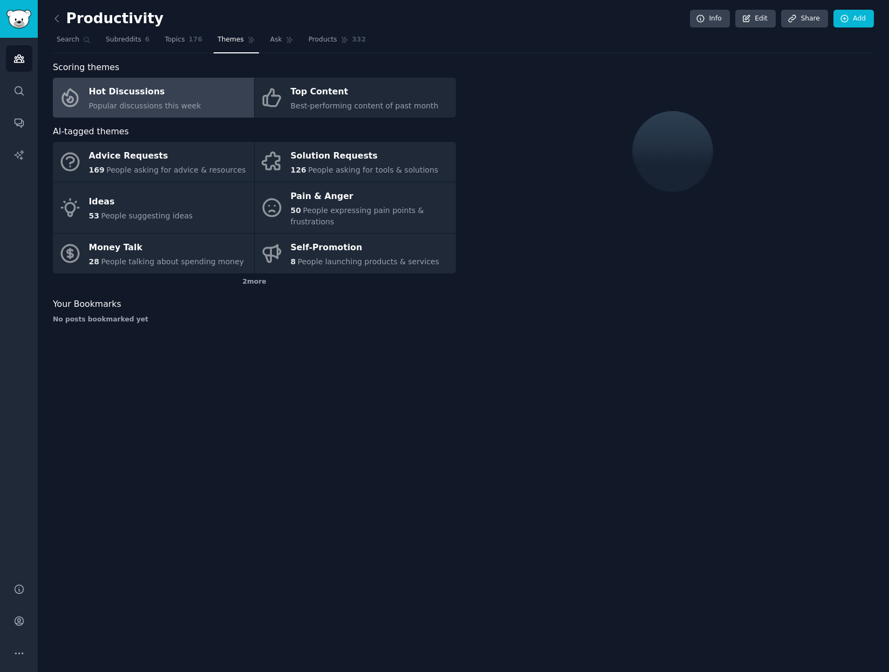
click at [125, 103] on span "Popular discussions this week" at bounding box center [145, 105] width 112 height 9
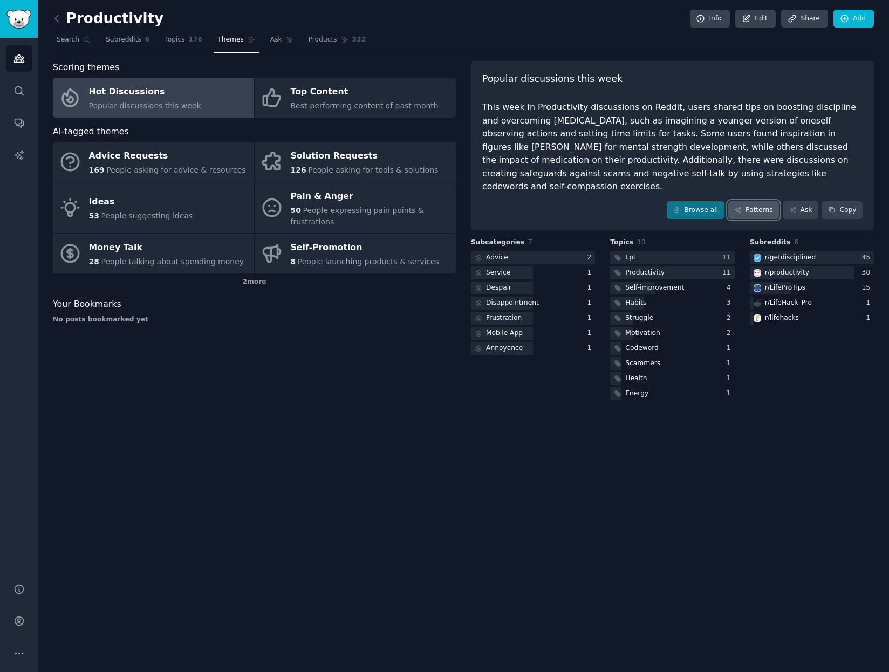
click at [744, 201] on link "Patterns" at bounding box center [754, 210] width 51 height 18
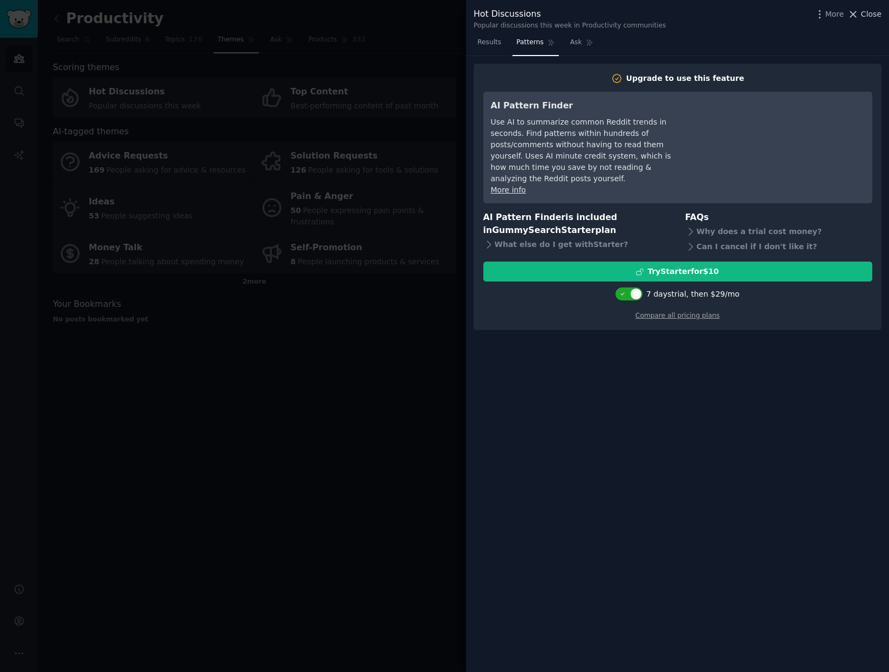
click at [867, 12] on span "Close" at bounding box center [871, 14] width 21 height 11
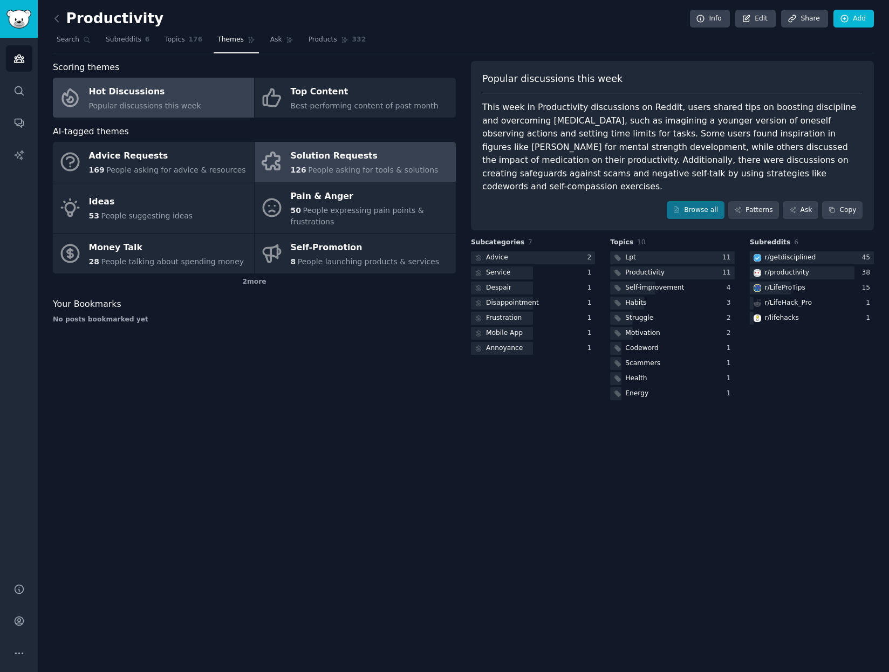
click at [335, 163] on div "Solution Requests" at bounding box center [365, 156] width 148 height 17
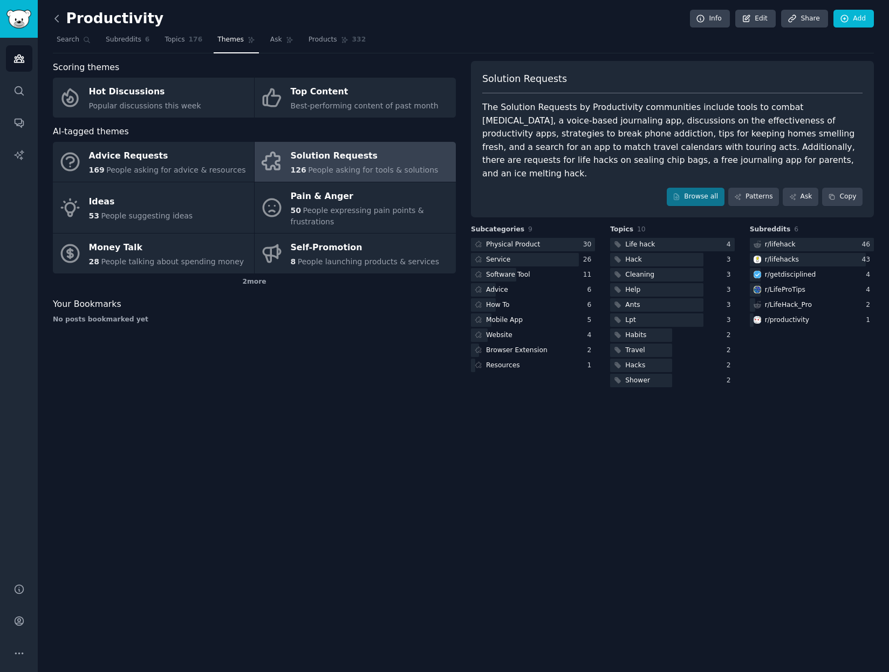
click at [58, 22] on icon at bounding box center [56, 18] width 3 height 6
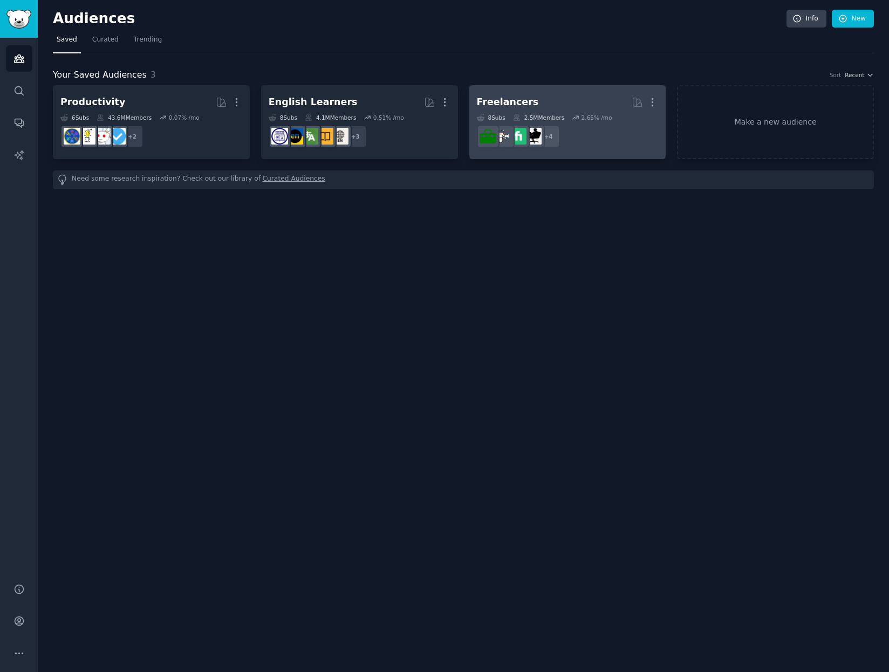
click at [612, 94] on h2 "Freelancers More" at bounding box center [568, 102] width 182 height 19
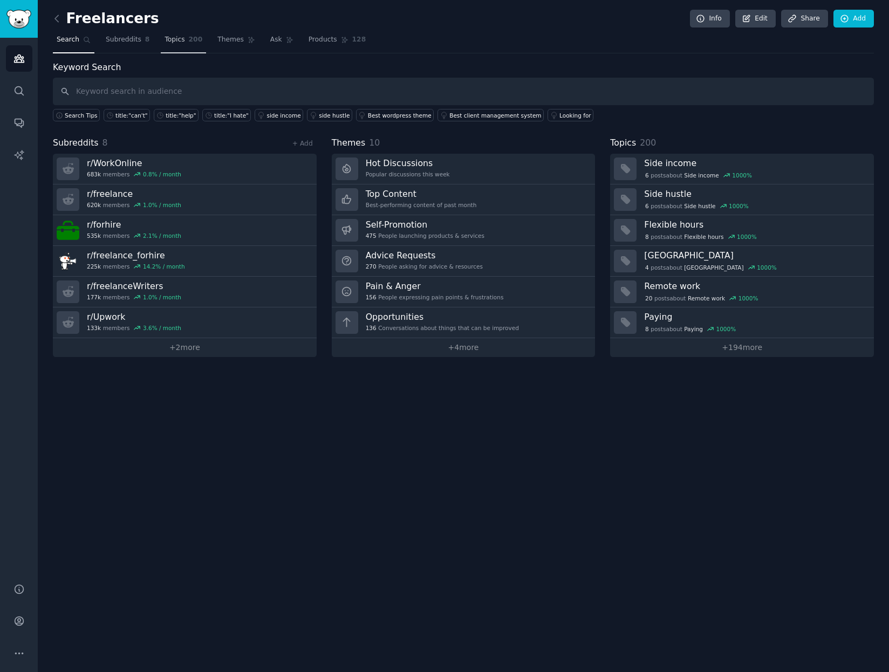
click at [175, 38] on span "Topics" at bounding box center [175, 40] width 20 height 10
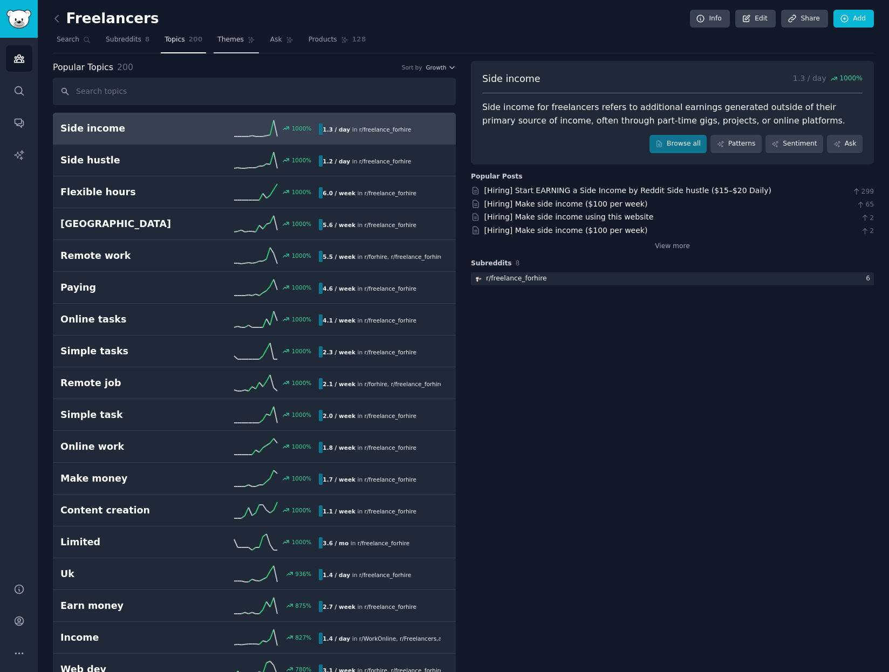
click at [217, 37] on span "Themes" at bounding box center [230, 40] width 26 height 10
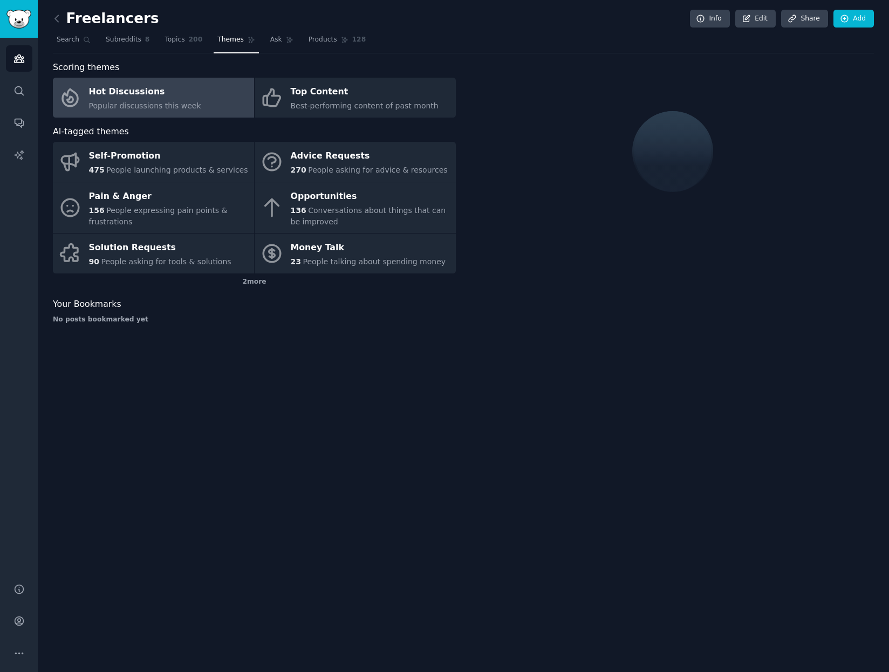
click at [180, 100] on div "Hot Discussions" at bounding box center [145, 92] width 112 height 17
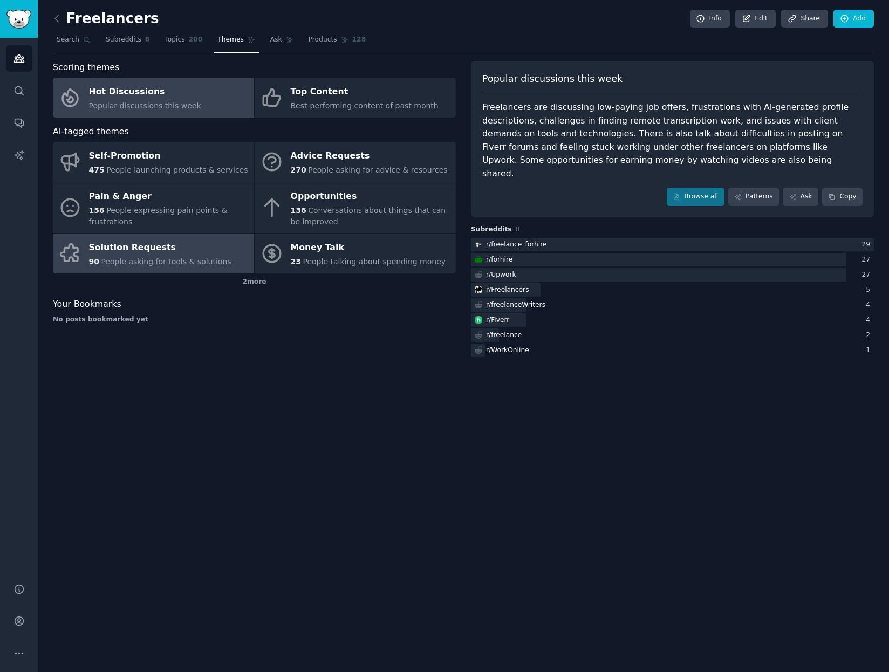
click at [164, 253] on div "Solution Requests" at bounding box center [160, 248] width 142 height 17
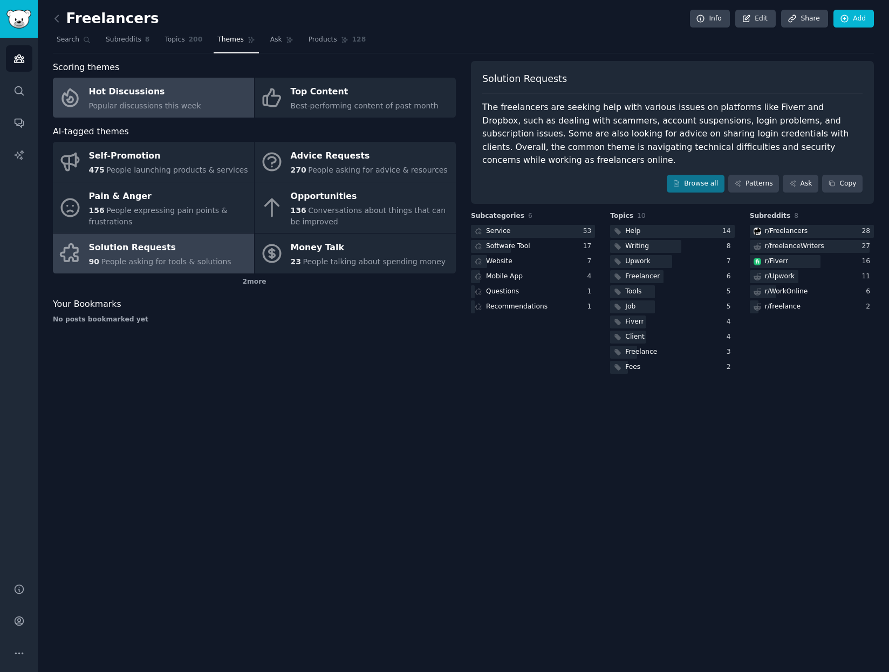
click at [183, 97] on div "Hot Discussions" at bounding box center [145, 92] width 112 height 17
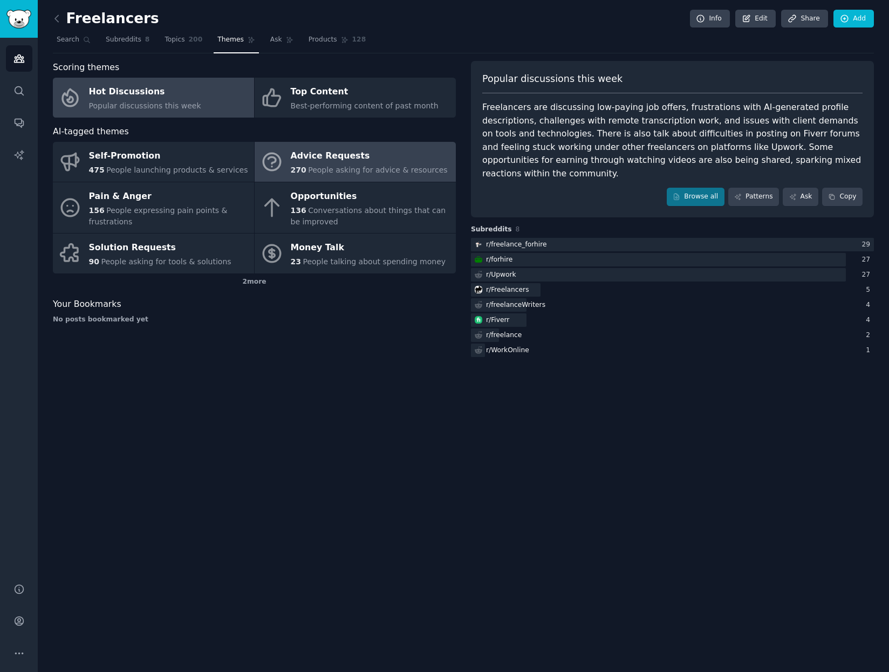
click at [350, 161] on div "Advice Requests" at bounding box center [369, 156] width 157 height 17
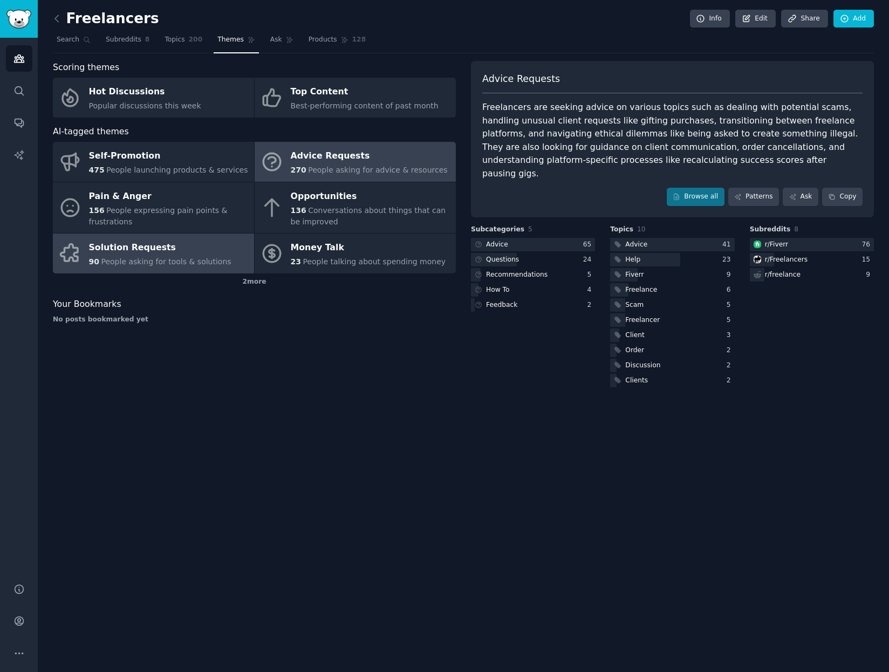
click at [185, 253] on div "Solution Requests" at bounding box center [160, 248] width 142 height 17
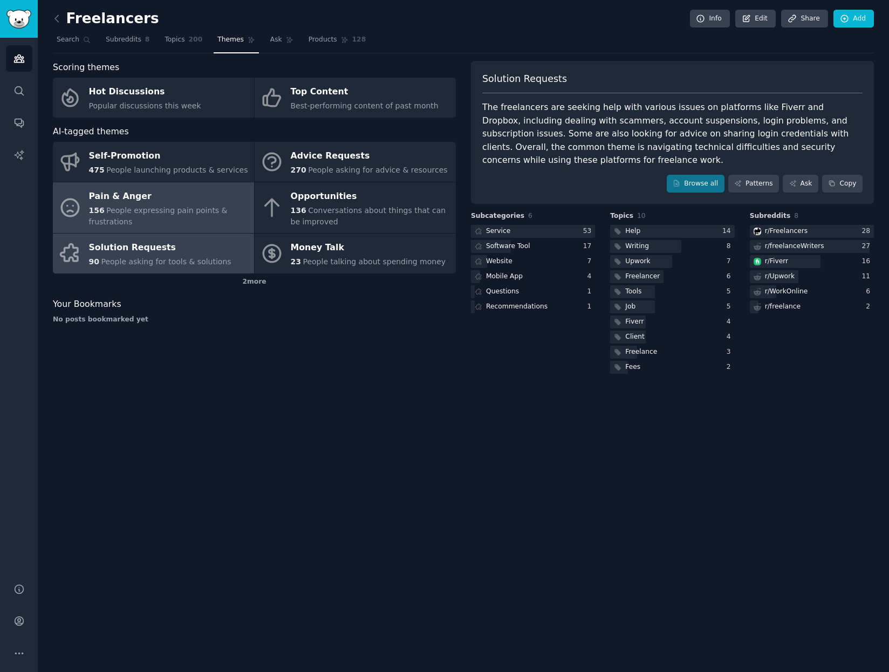
click at [171, 207] on span "People expressing pain points & frustrations" at bounding box center [158, 216] width 139 height 20
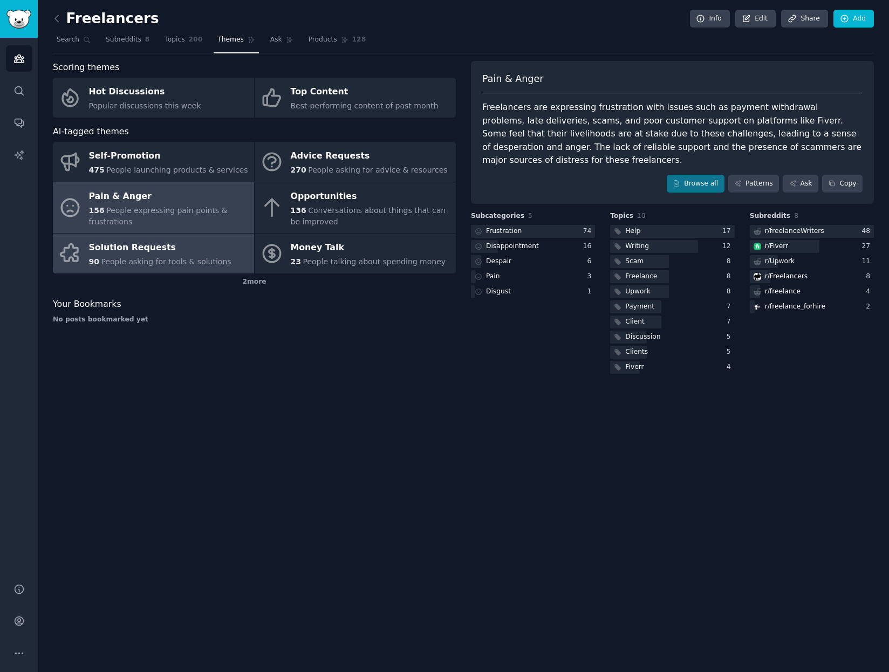
click at [174, 252] on div "Solution Requests" at bounding box center [160, 248] width 142 height 17
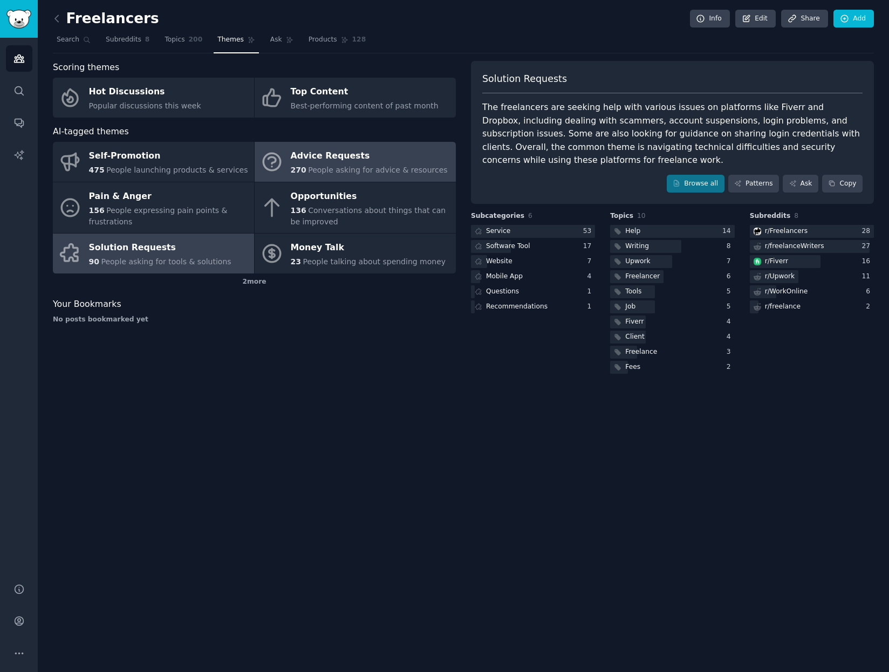
click at [340, 156] on div "Advice Requests" at bounding box center [369, 156] width 157 height 17
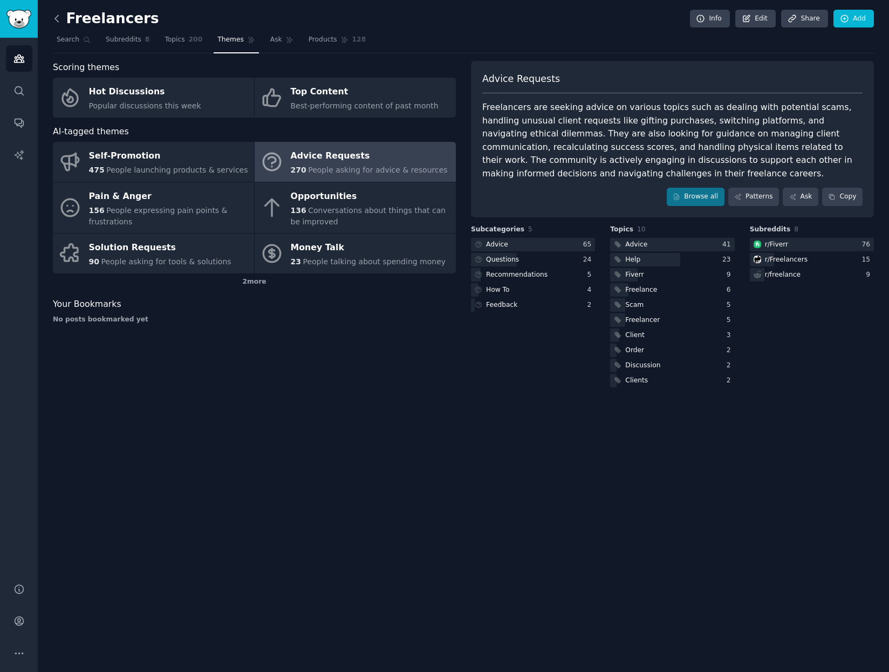
click at [58, 16] on icon at bounding box center [56, 18] width 11 height 11
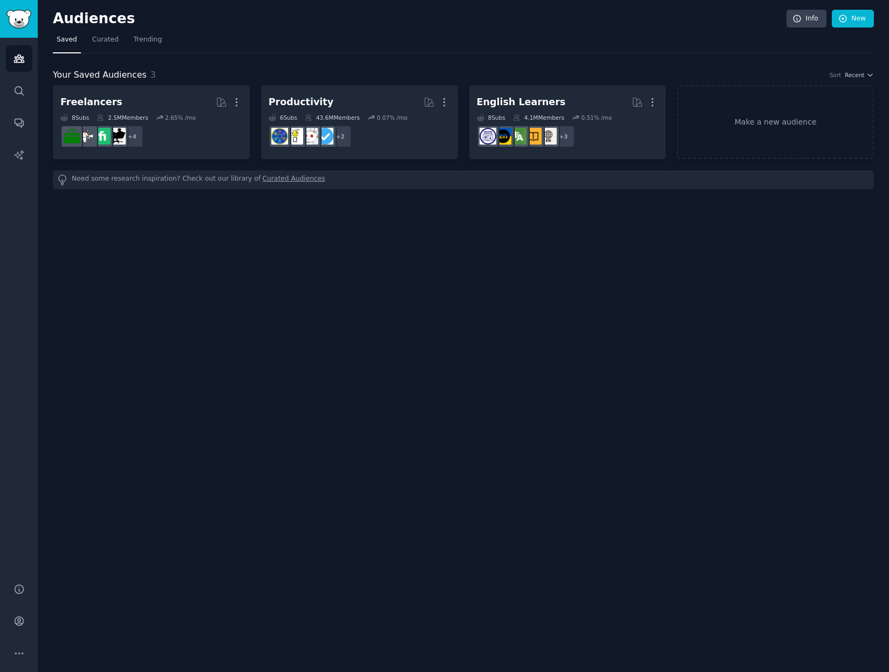
click at [263, 177] on link "Curated Audiences" at bounding box center [294, 179] width 63 height 11
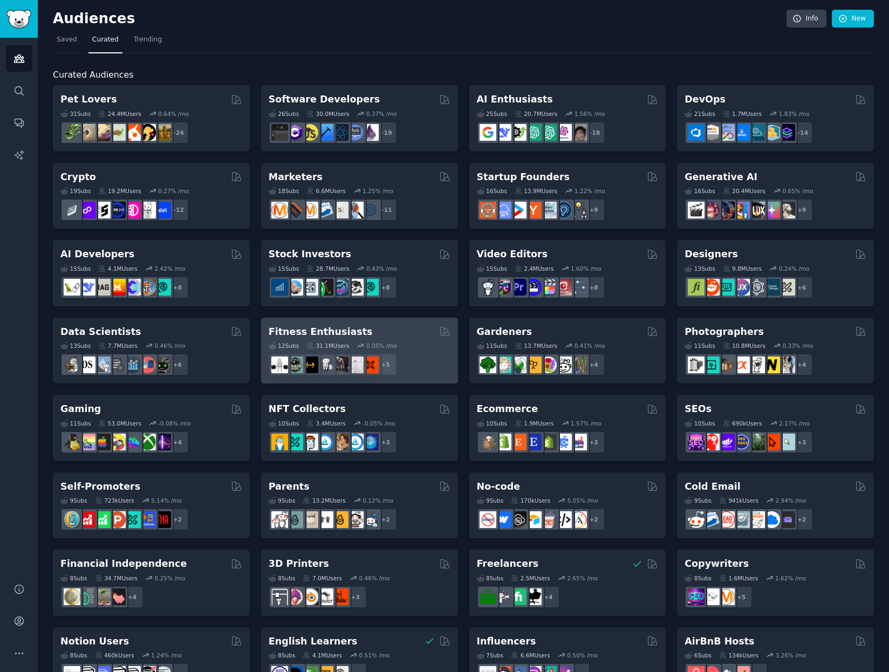
click at [403, 329] on div "Fitness Enthusiasts" at bounding box center [360, 331] width 182 height 13
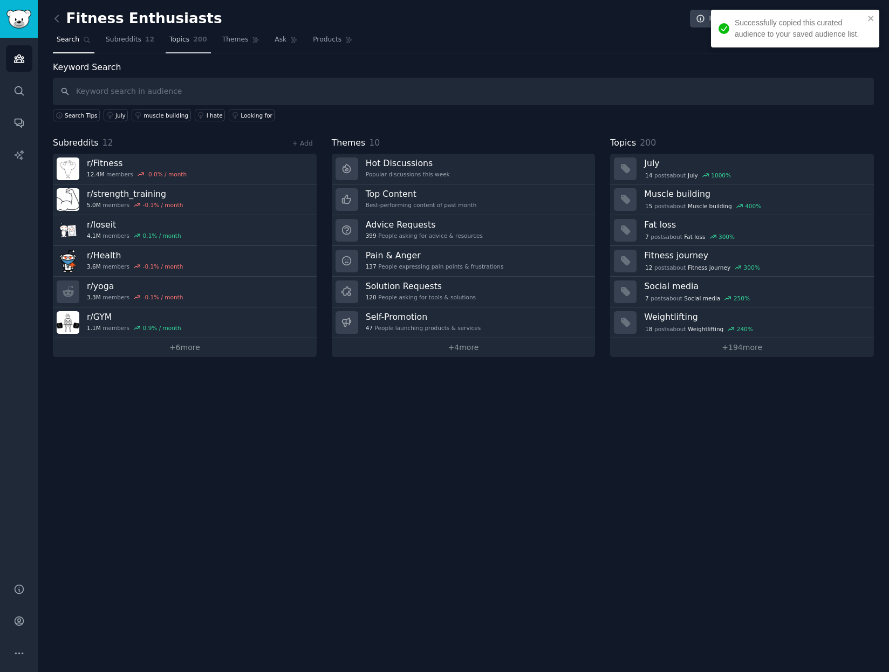
click at [172, 37] on span "Topics" at bounding box center [179, 40] width 20 height 10
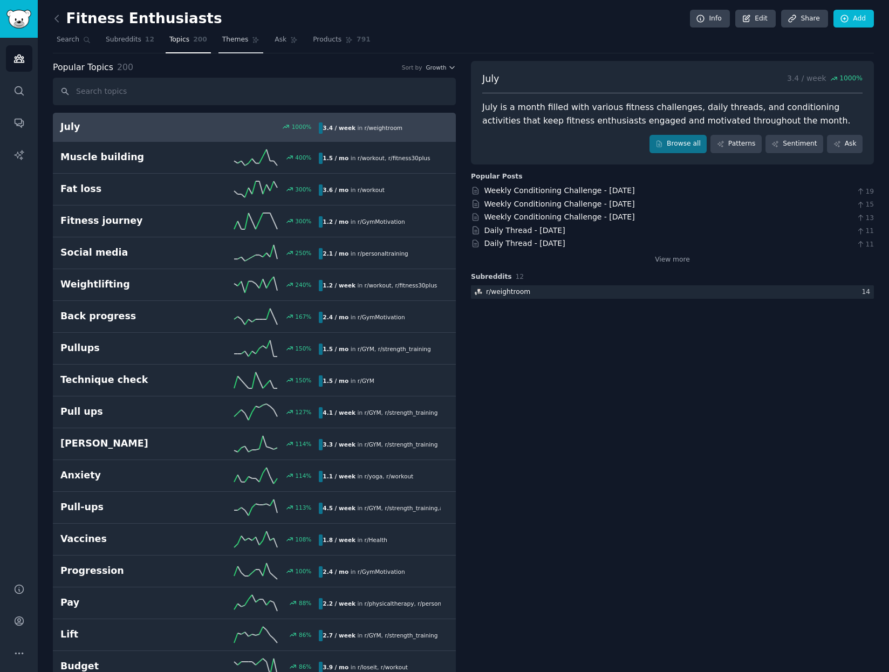
click at [224, 35] on span "Themes" at bounding box center [235, 40] width 26 height 10
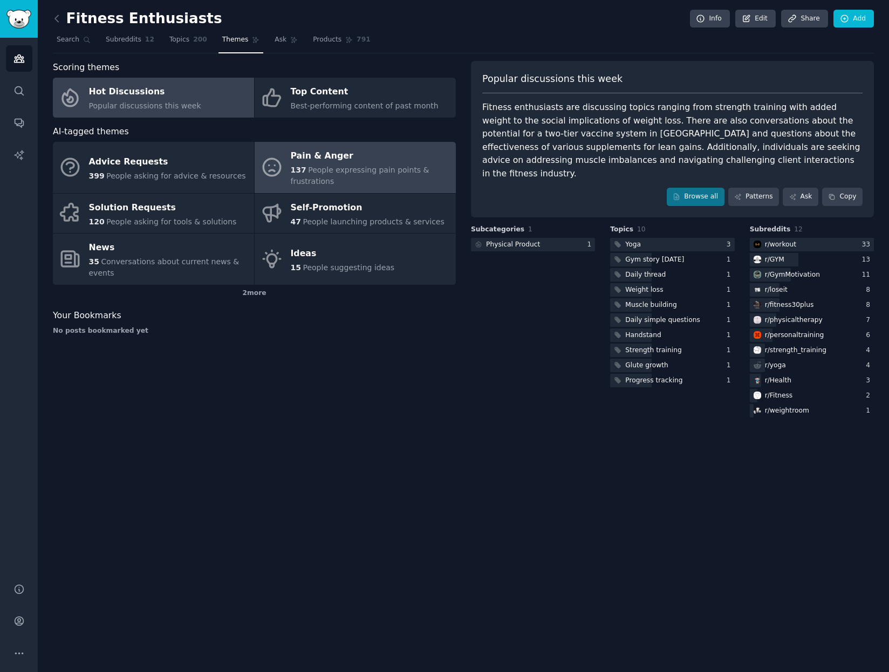
click at [304, 171] on div "137 People expressing pain points & frustrations" at bounding box center [371, 176] width 160 height 23
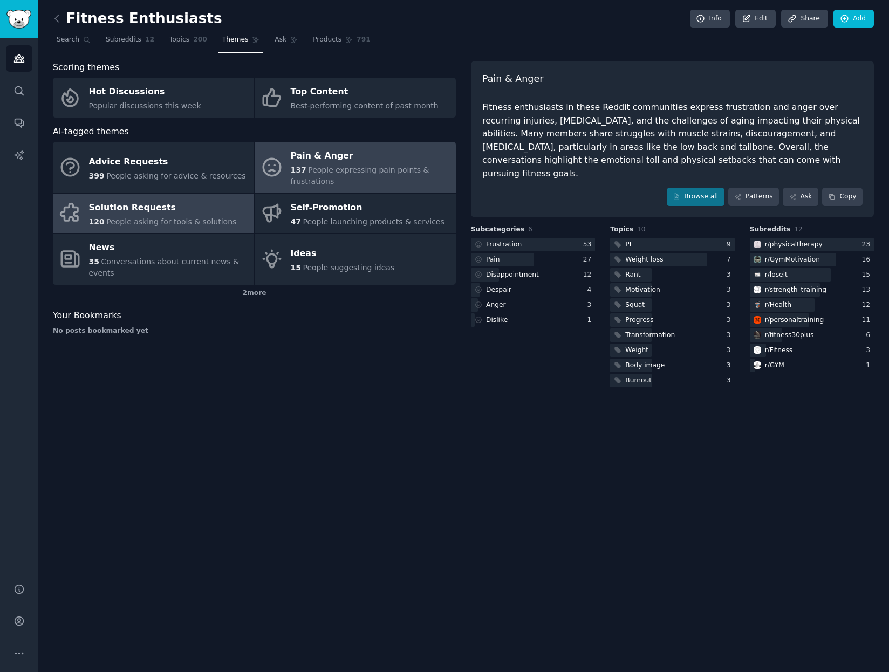
click at [153, 215] on div "Solution Requests" at bounding box center [163, 207] width 148 height 17
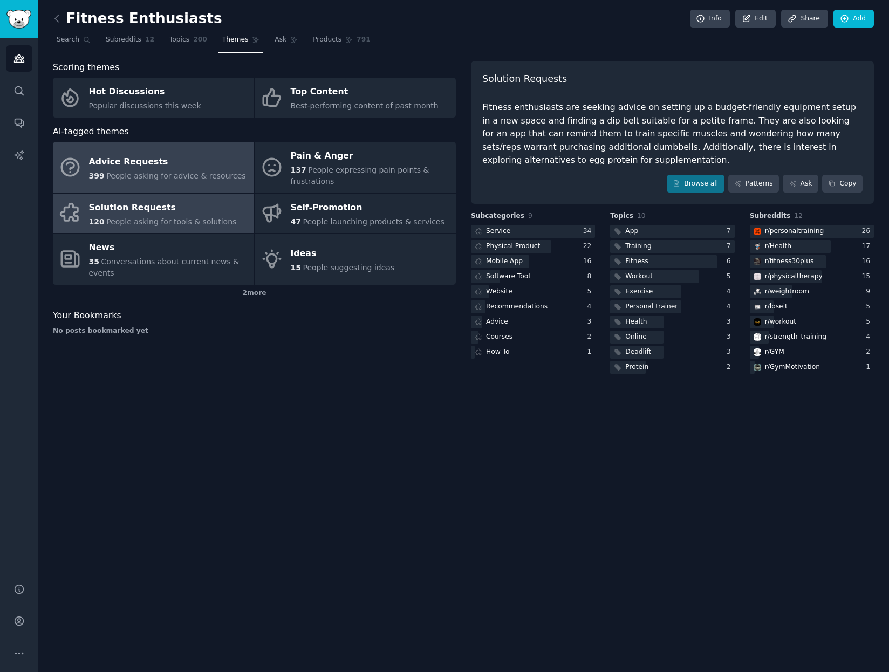
click at [148, 166] on div "Advice Requests" at bounding box center [167, 161] width 157 height 17
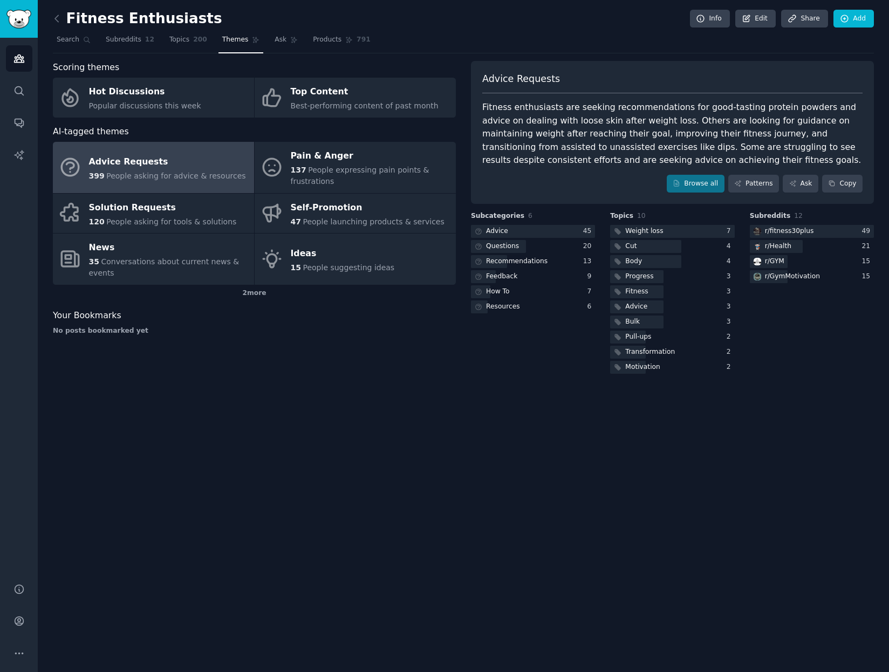
click at [51, 18] on div "Fitness Enthusiasts Info Edit Share Add Search Subreddits 12 Topics 200 Themes …" at bounding box center [464, 336] width 852 height 672
click at [55, 17] on icon at bounding box center [56, 18] width 11 height 11
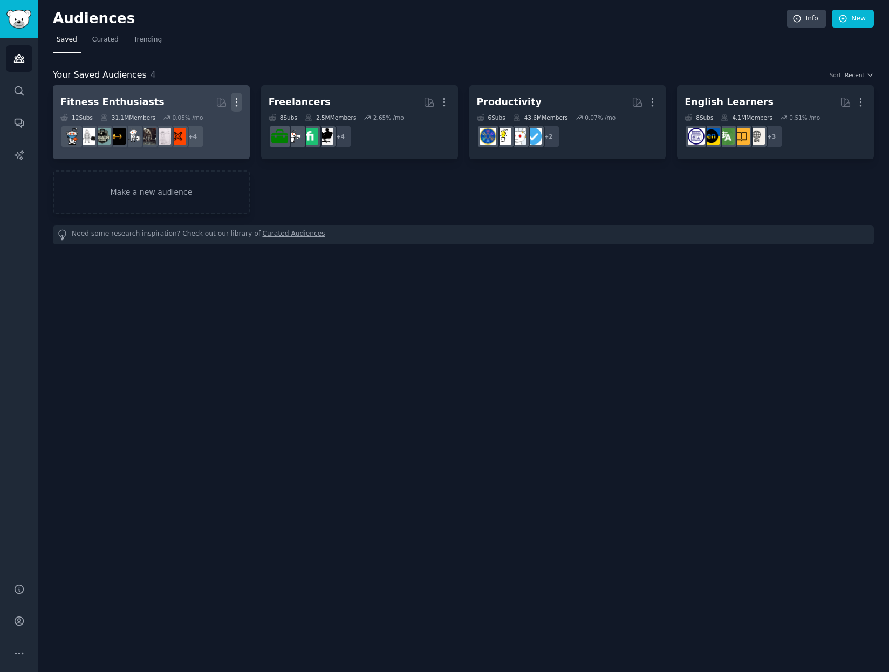
click at [240, 104] on icon "button" at bounding box center [236, 102] width 11 height 11
click at [202, 124] on p "Delete" at bounding box center [207, 124] width 25 height 11
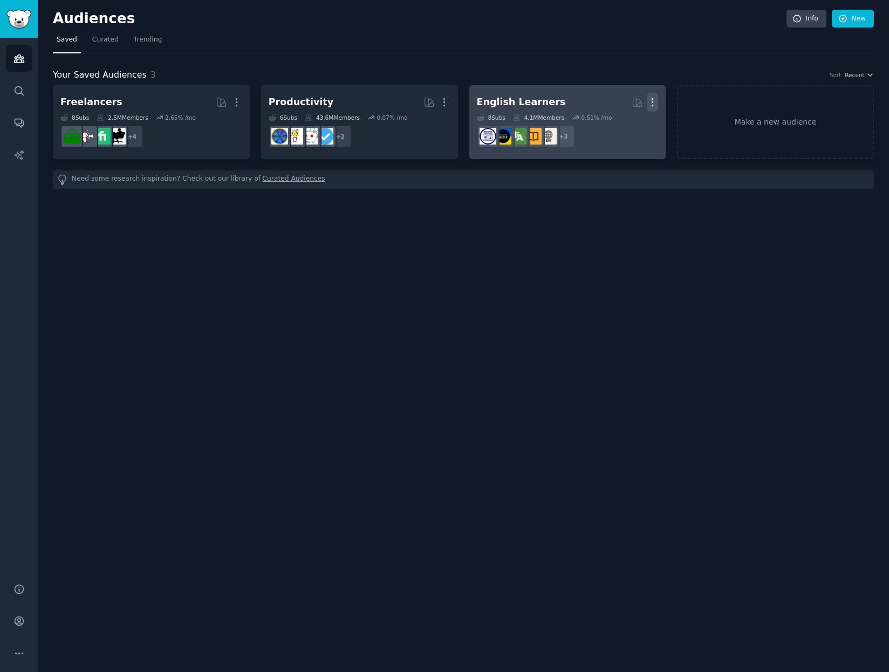
click at [650, 101] on icon "button" at bounding box center [652, 102] width 11 height 11
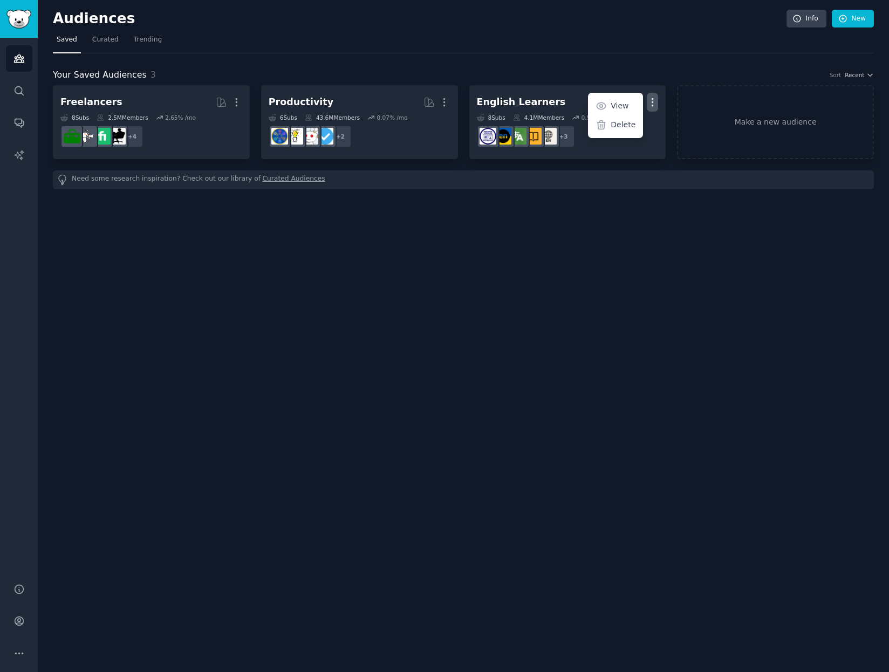
click at [622, 125] on p "Delete" at bounding box center [623, 124] width 25 height 11
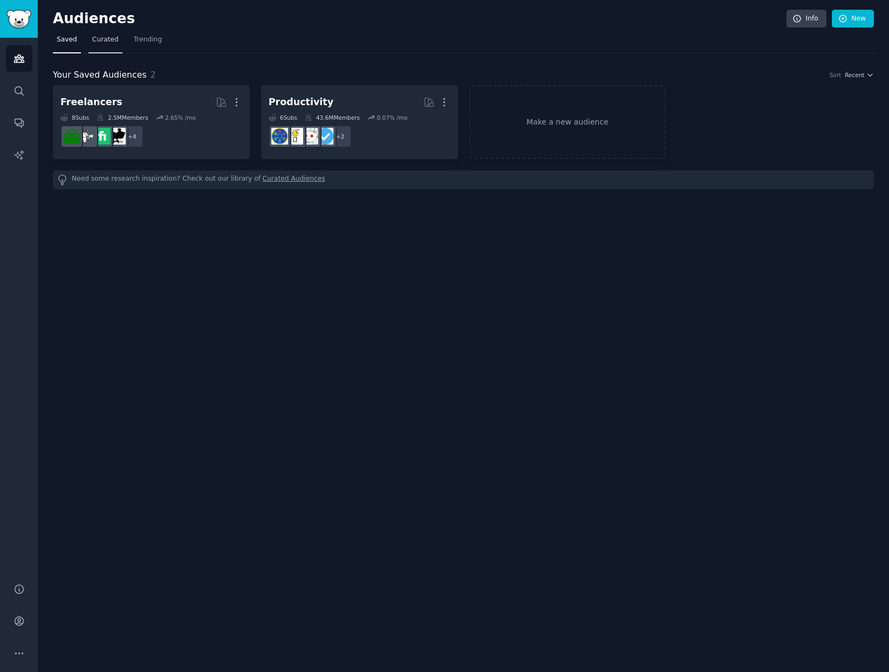
click at [108, 38] on span "Curated" at bounding box center [105, 40] width 26 height 10
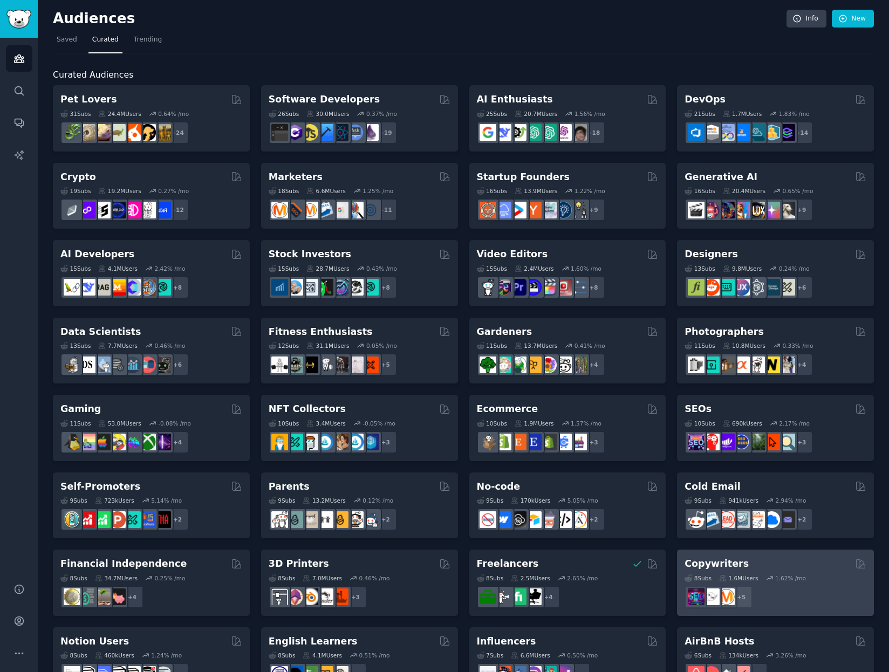
click at [808, 566] on div "Copywriters" at bounding box center [776, 563] width 182 height 13
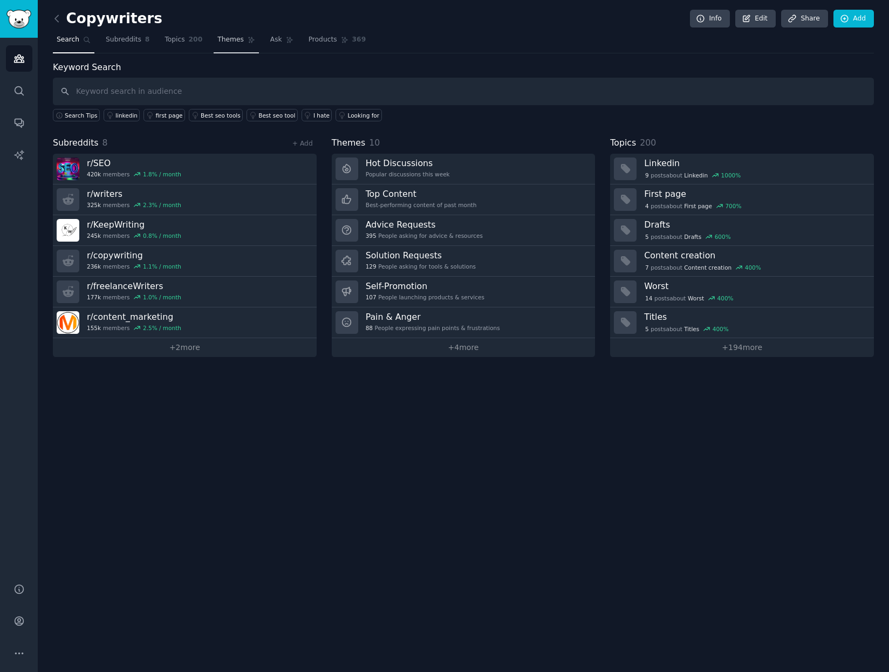
click at [217, 36] on span "Themes" at bounding box center [230, 40] width 26 height 10
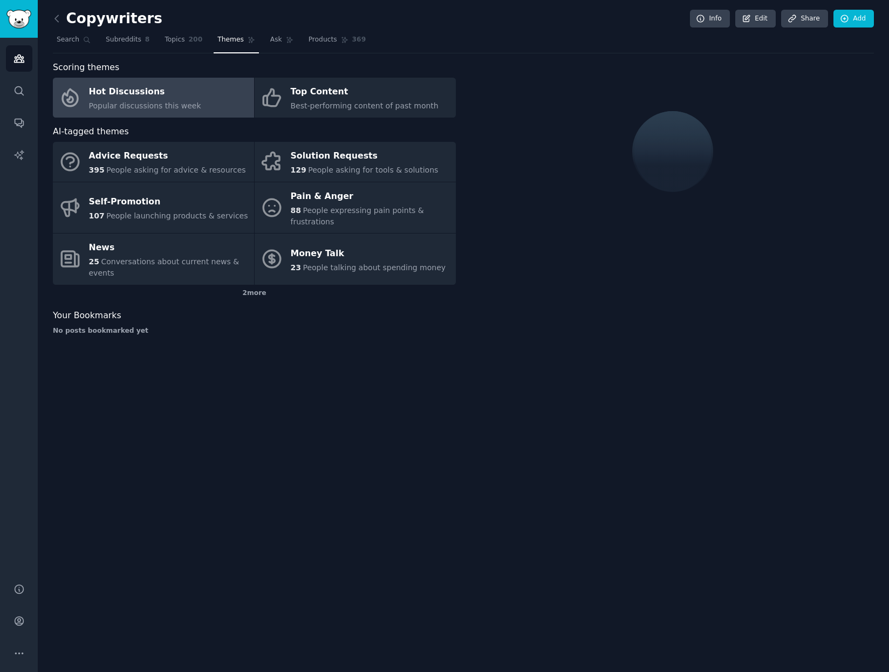
click at [166, 92] on div "Hot Discussions" at bounding box center [145, 92] width 112 height 17
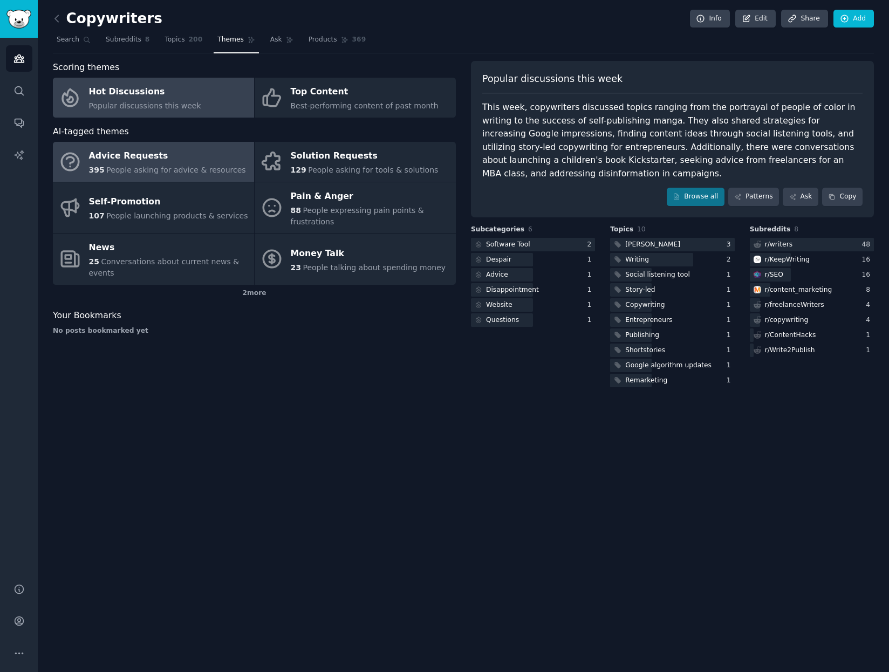
click at [182, 165] on div "395 People asking for advice & resources" at bounding box center [167, 170] width 157 height 11
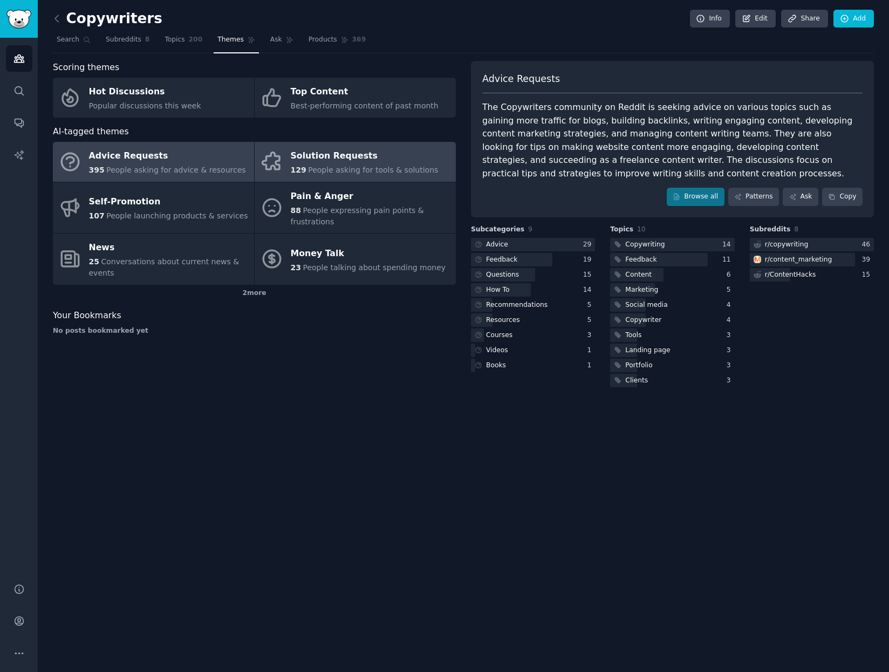
click at [362, 158] on div "Solution Requests" at bounding box center [365, 156] width 148 height 17
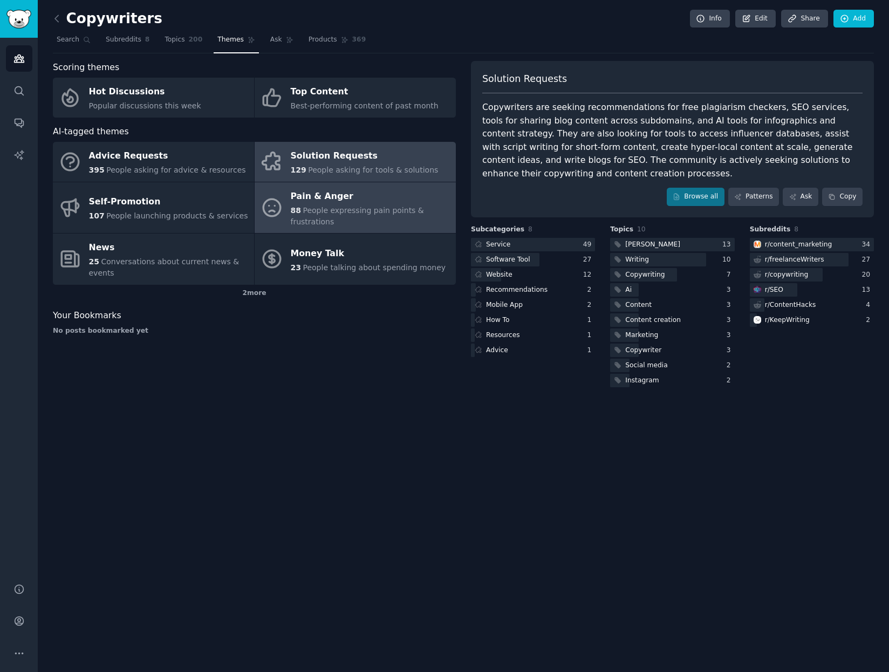
click at [320, 209] on span "People expressing pain points & frustrations" at bounding box center [357, 216] width 133 height 20
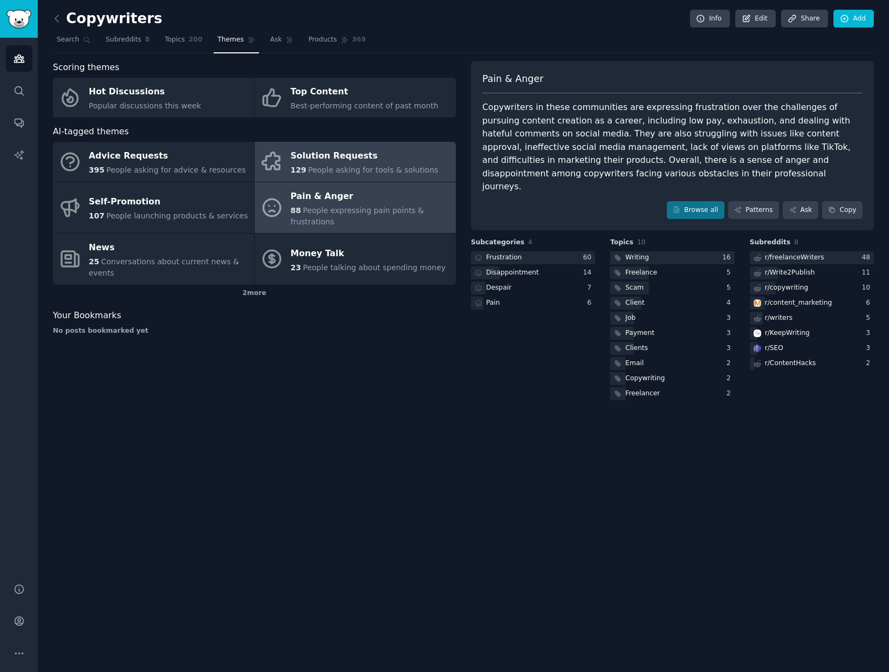
click at [336, 160] on div "Solution Requests" at bounding box center [365, 156] width 148 height 17
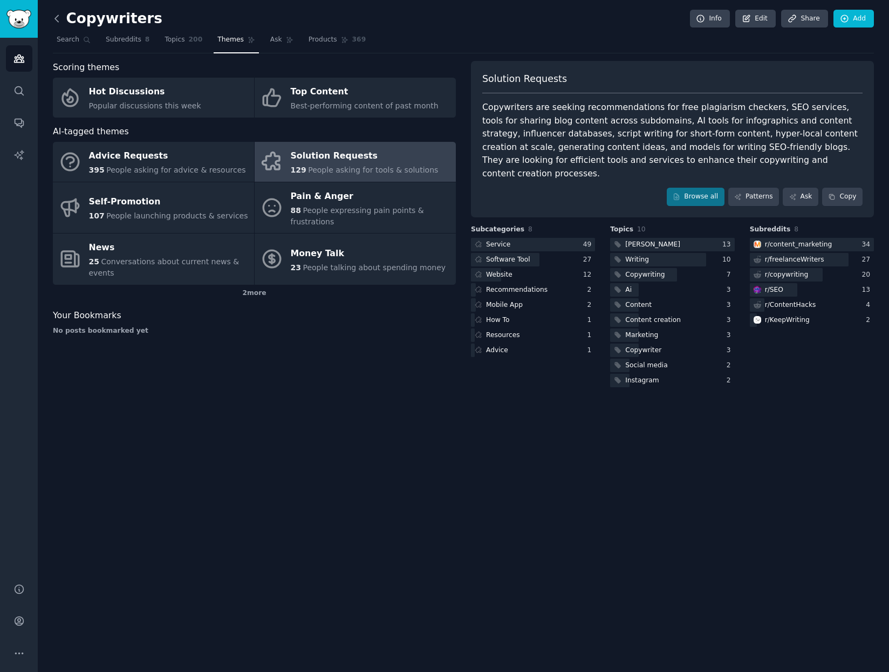
click at [60, 15] on icon at bounding box center [56, 18] width 11 height 11
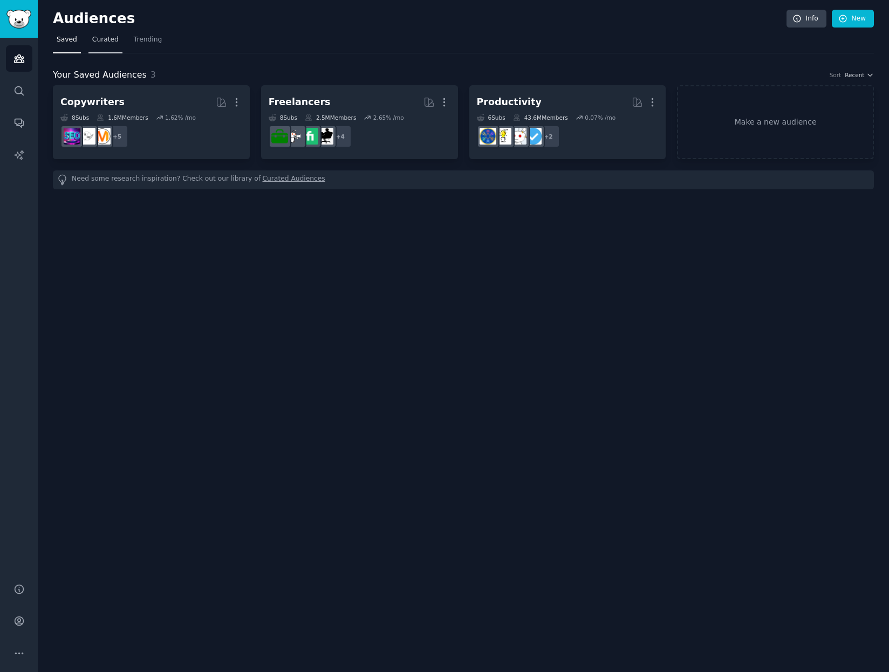
click at [103, 40] on span "Curated" at bounding box center [105, 40] width 26 height 10
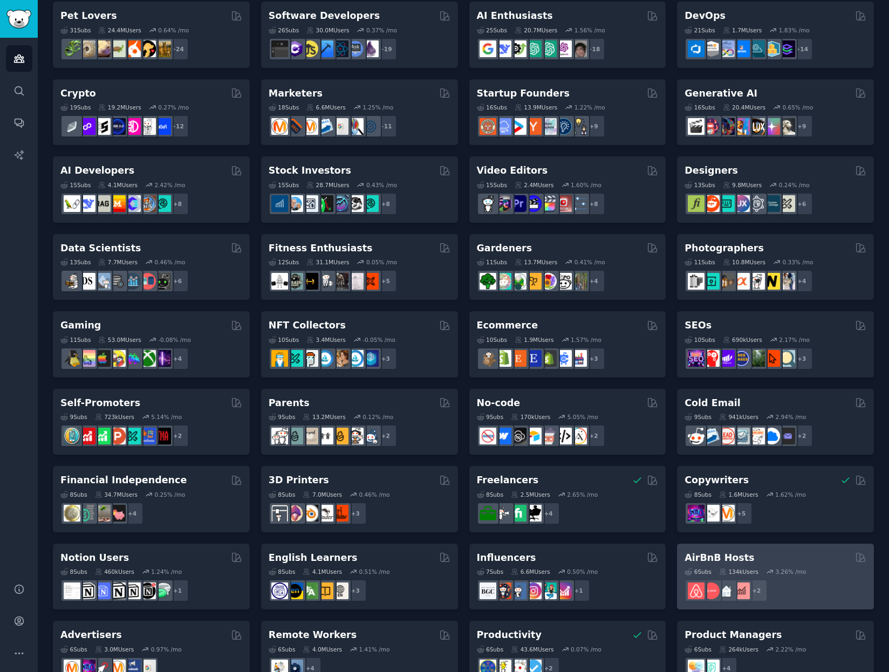
scroll to position [191, 0]
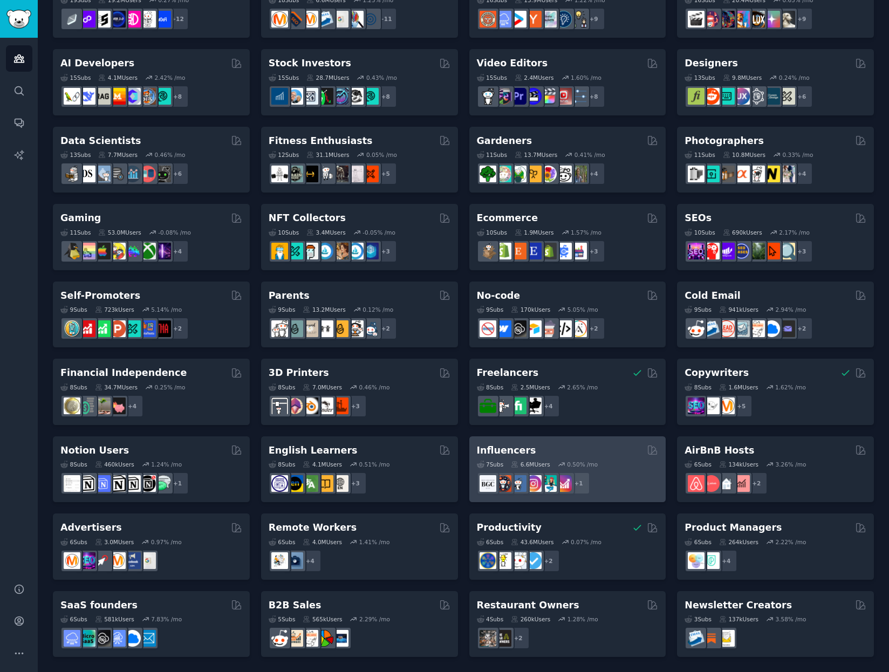
click at [590, 453] on div "Influencers" at bounding box center [568, 450] width 182 height 13
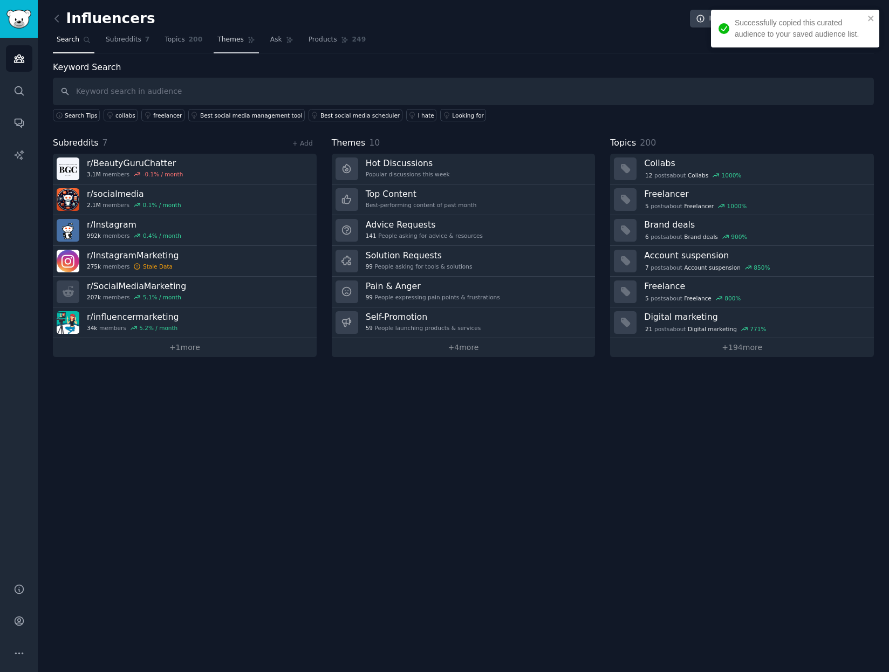
drag, startPoint x: 171, startPoint y: 41, endPoint x: 223, endPoint y: 38, distance: 51.9
click at [171, 41] on span "Topics" at bounding box center [175, 40] width 20 height 10
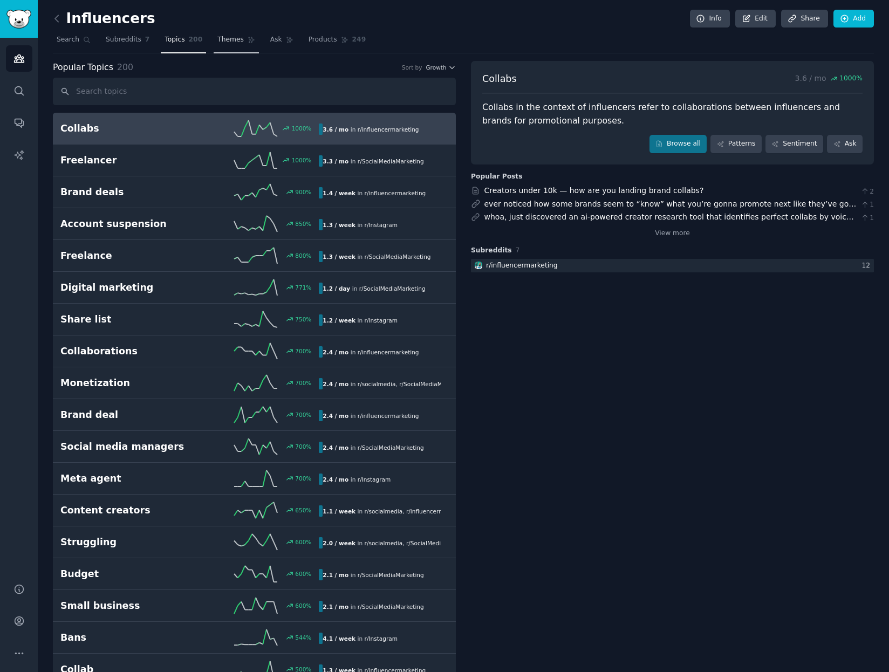
click at [223, 38] on span "Themes" at bounding box center [230, 40] width 26 height 10
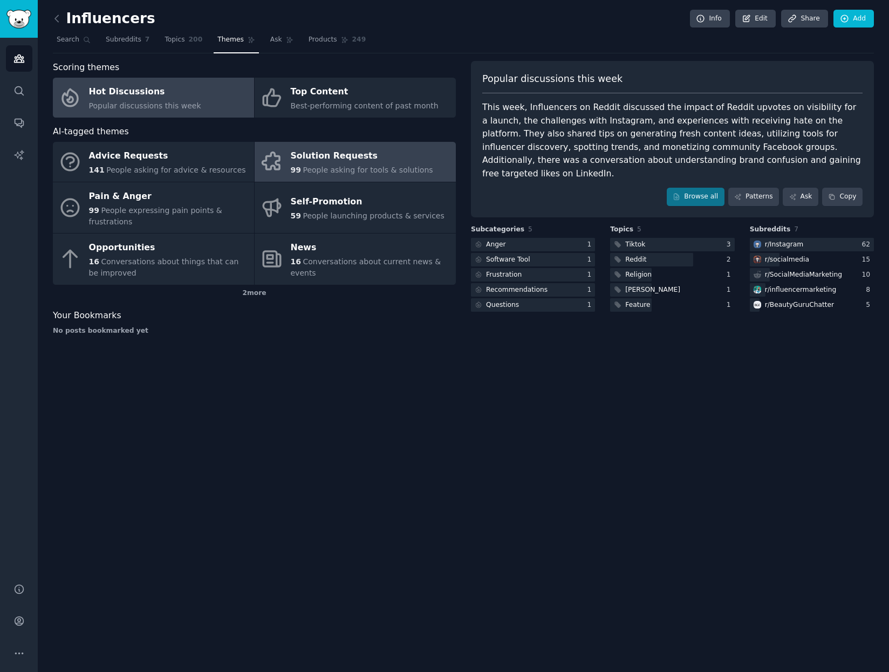
click at [310, 167] on span "People asking for tools & solutions" at bounding box center [368, 170] width 130 height 9
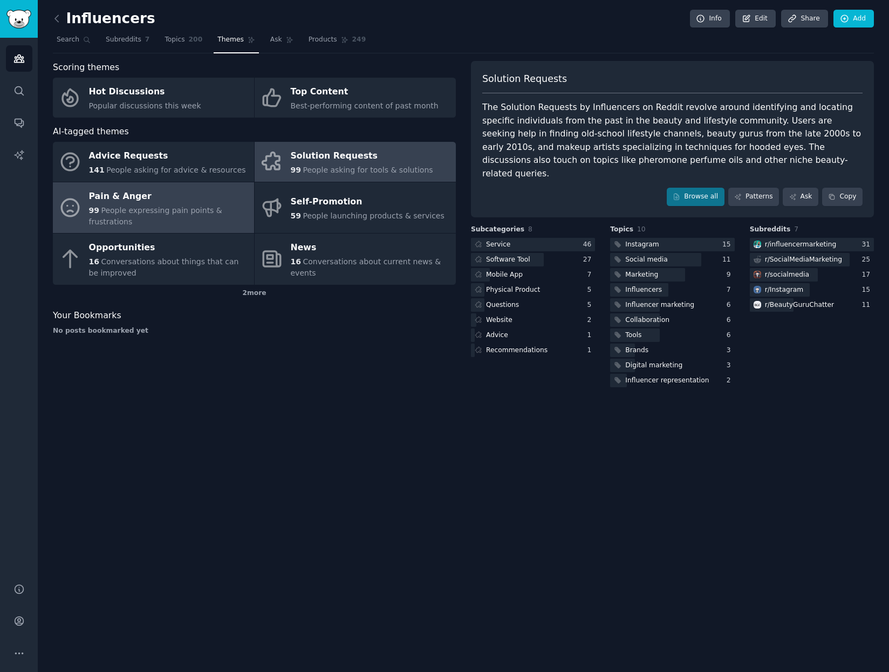
click at [156, 212] on span "People expressing pain points & frustrations" at bounding box center [155, 216] width 133 height 20
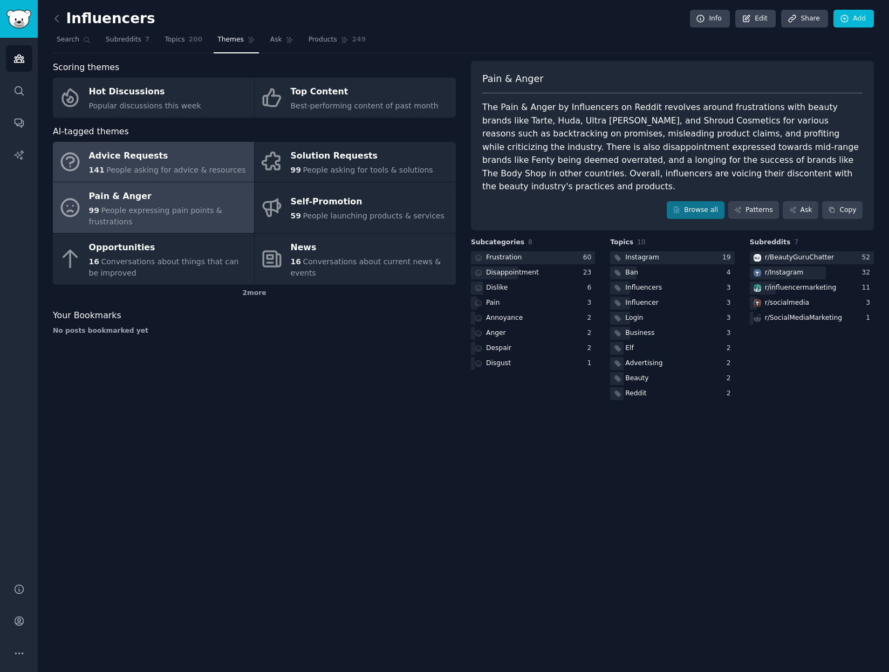
click at [131, 164] on div "Advice Requests" at bounding box center [167, 156] width 157 height 17
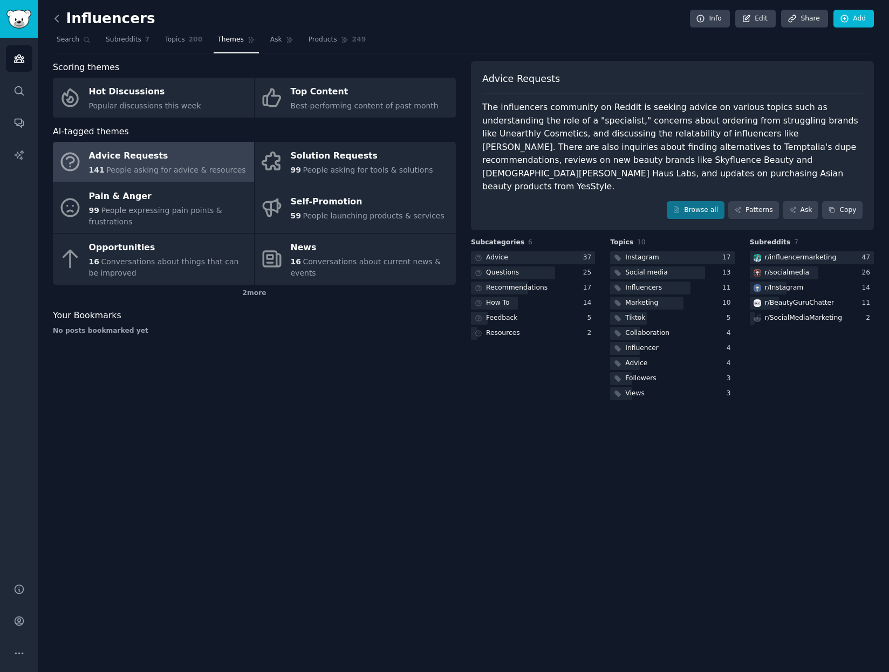
click at [54, 22] on icon at bounding box center [56, 18] width 11 height 11
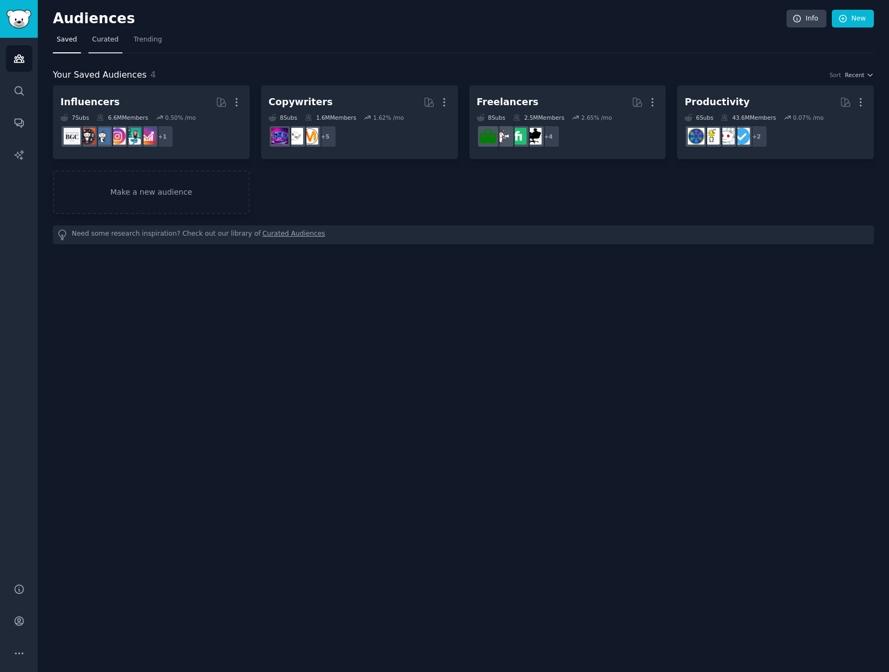
click at [106, 39] on span "Curated" at bounding box center [105, 40] width 26 height 10
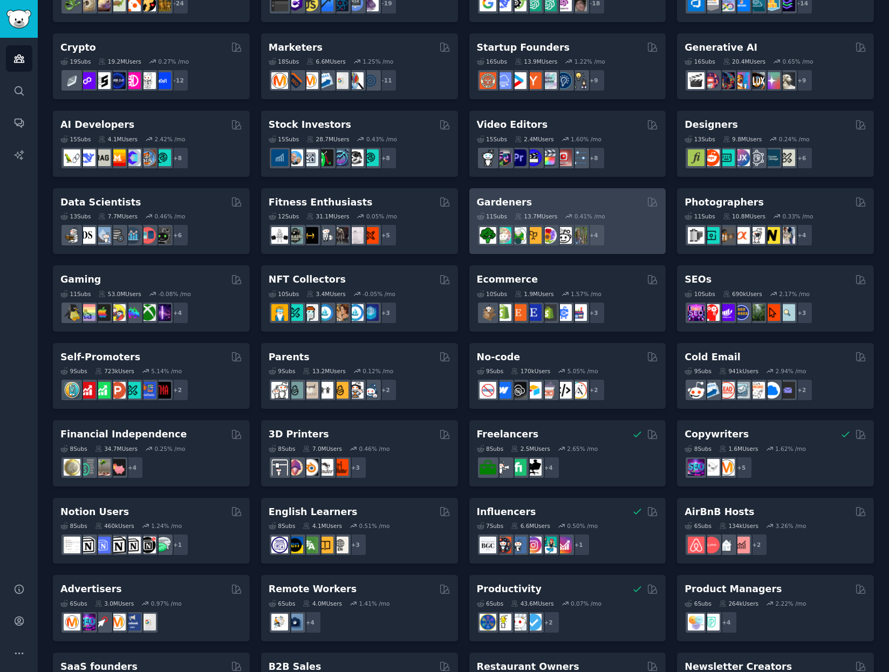
scroll to position [191, 0]
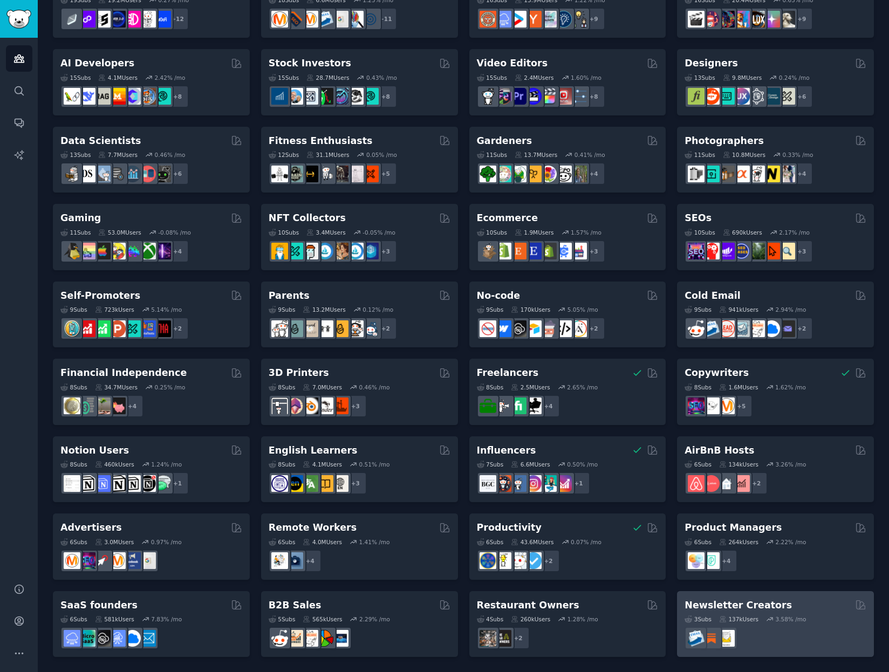
click at [802, 614] on div "3 Sub s 137k Users 3.58 % /mo" at bounding box center [776, 631] width 182 height 38
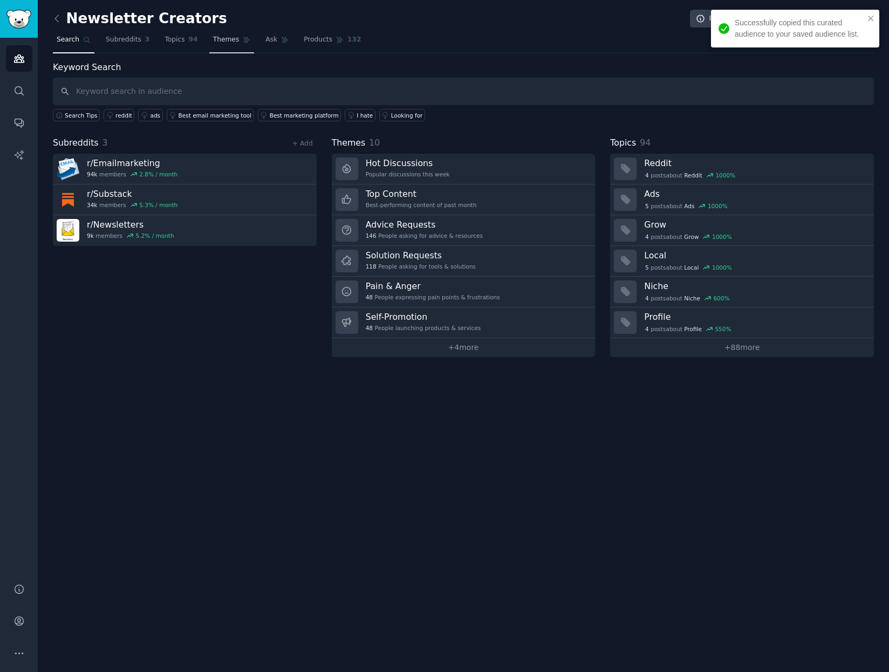
click at [213, 39] on span "Themes" at bounding box center [226, 40] width 26 height 10
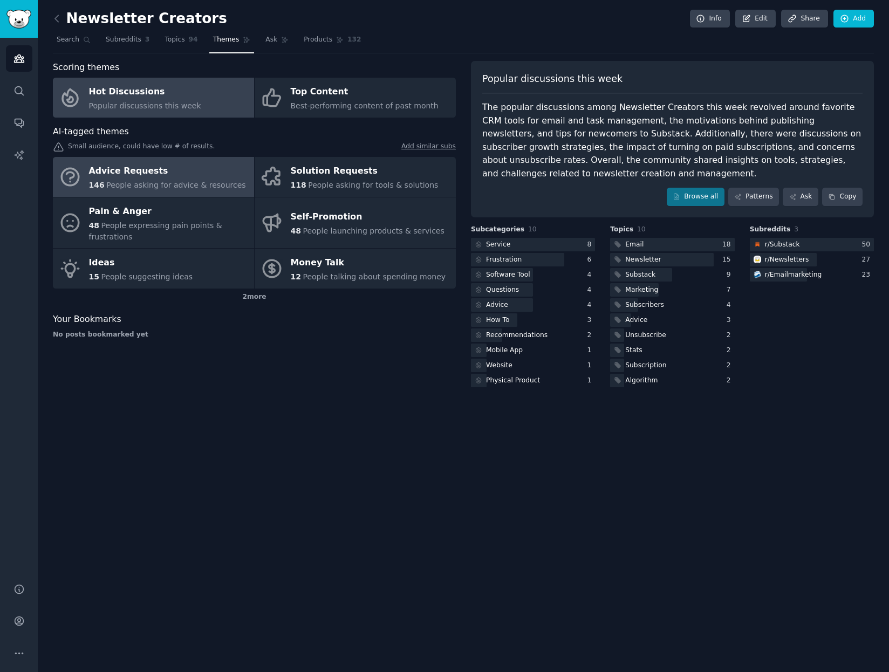
click at [153, 182] on span "People asking for advice & resources" at bounding box center [175, 185] width 139 height 9
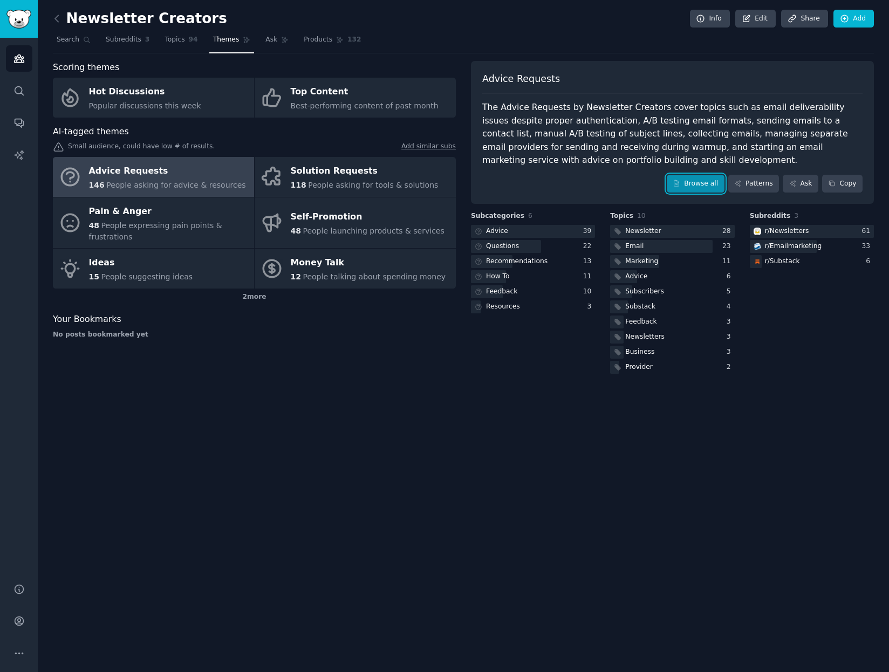
click at [703, 179] on link "Browse all" at bounding box center [696, 184] width 58 height 18
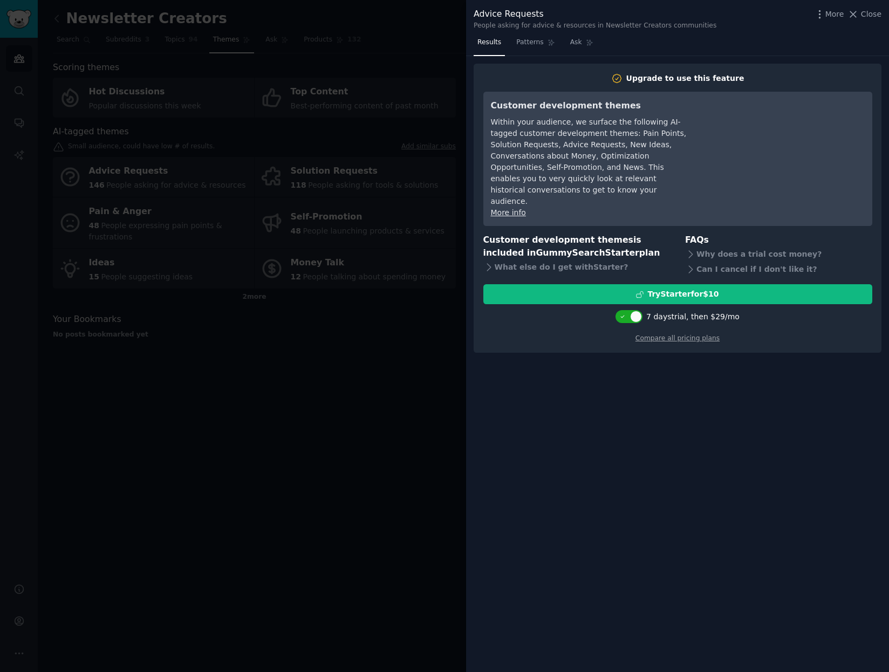
click at [392, 44] on div at bounding box center [444, 336] width 889 height 672
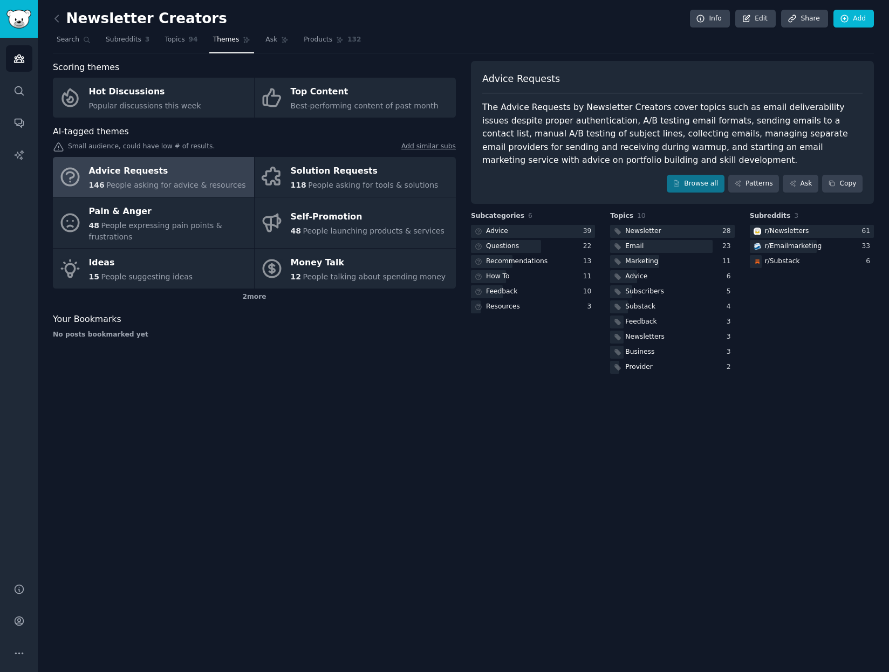
click at [696, 171] on div "Advice Requests The Advice Requests by Newsletter Creators cover topics such as…" at bounding box center [672, 133] width 403 height 144
click at [697, 185] on link "Browse all" at bounding box center [696, 184] width 58 height 18
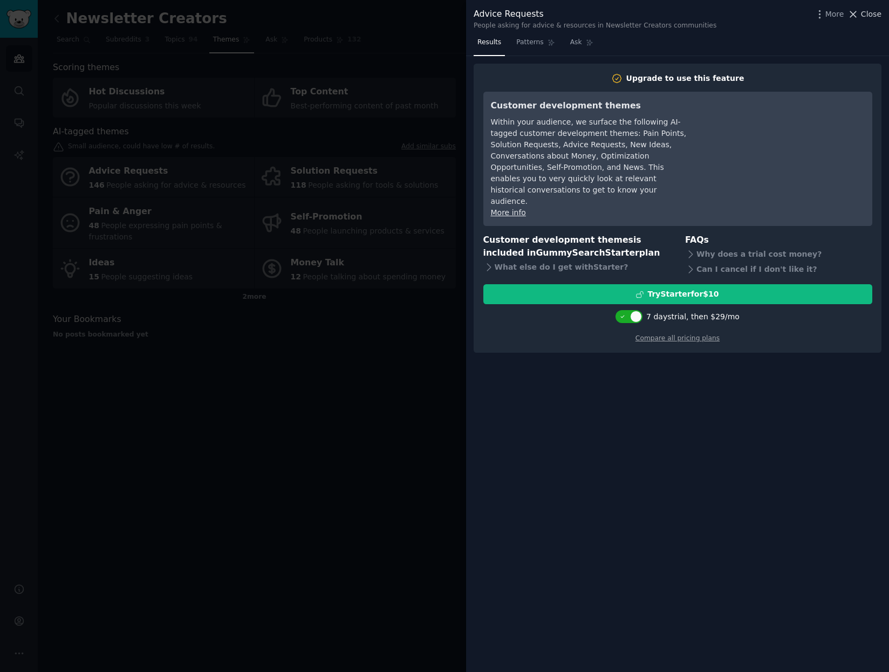
click at [870, 13] on span "Close" at bounding box center [871, 14] width 21 height 11
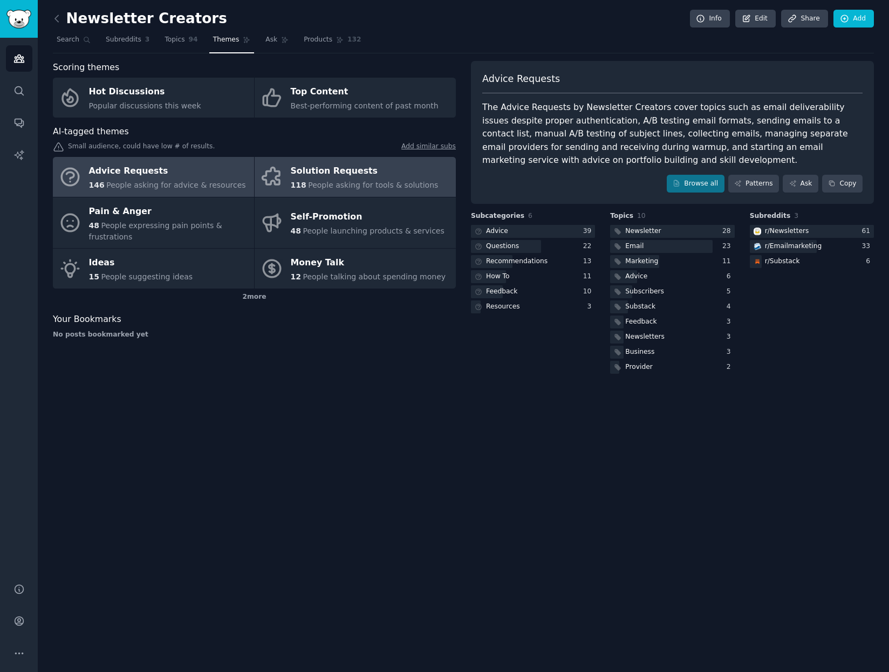
click at [367, 185] on span "People asking for tools & solutions" at bounding box center [373, 185] width 130 height 9
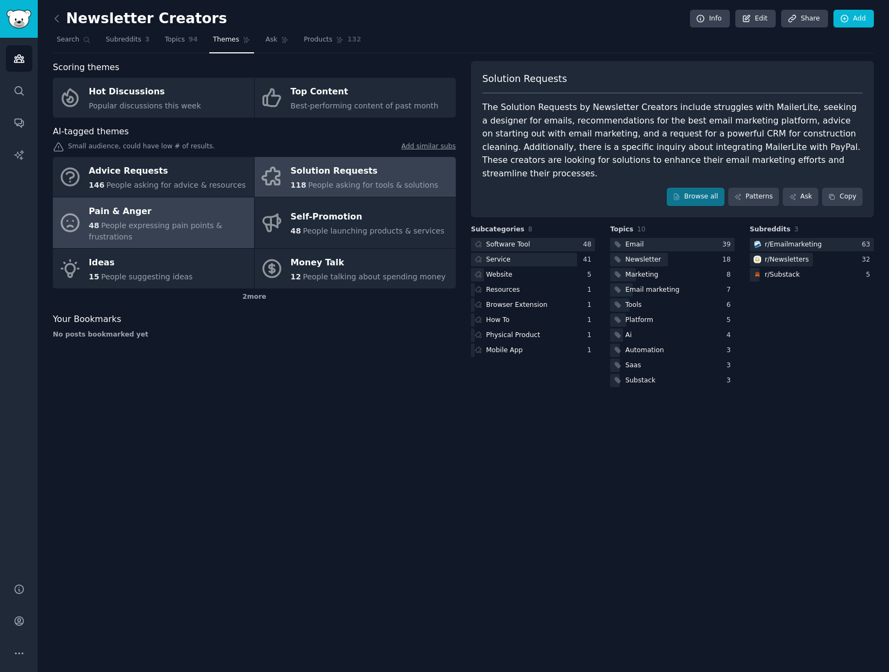
click at [176, 222] on span "People expressing pain points & frustrations" at bounding box center [155, 231] width 133 height 20
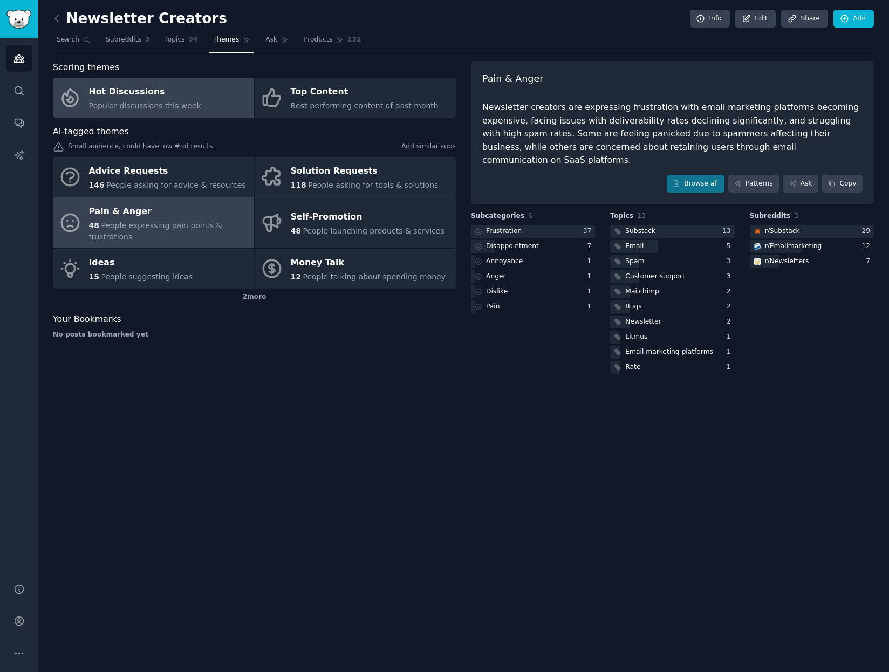
click at [172, 108] on span "Popular discussions this week" at bounding box center [145, 105] width 112 height 9
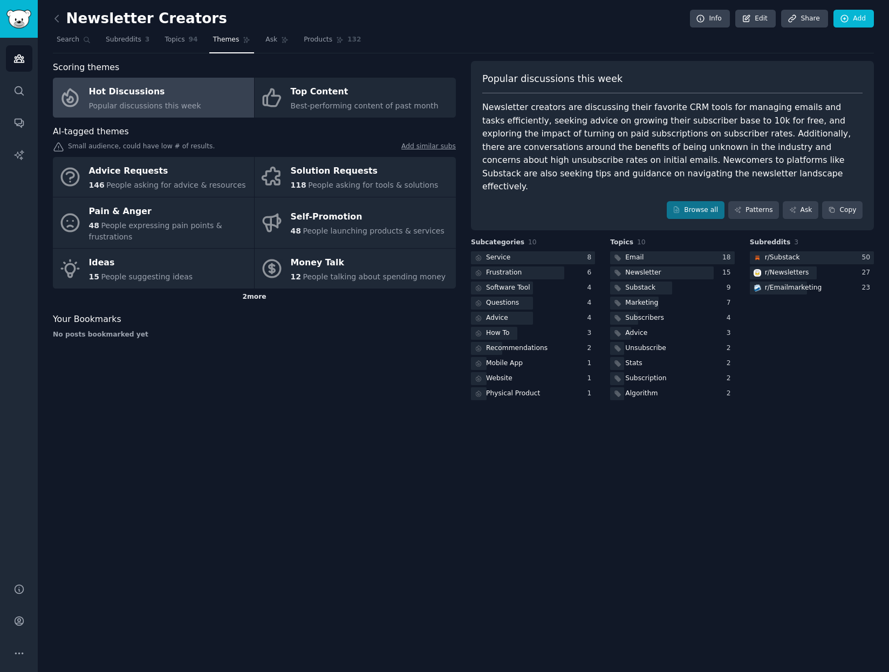
click at [246, 289] on div "2 more" at bounding box center [254, 297] width 403 height 17
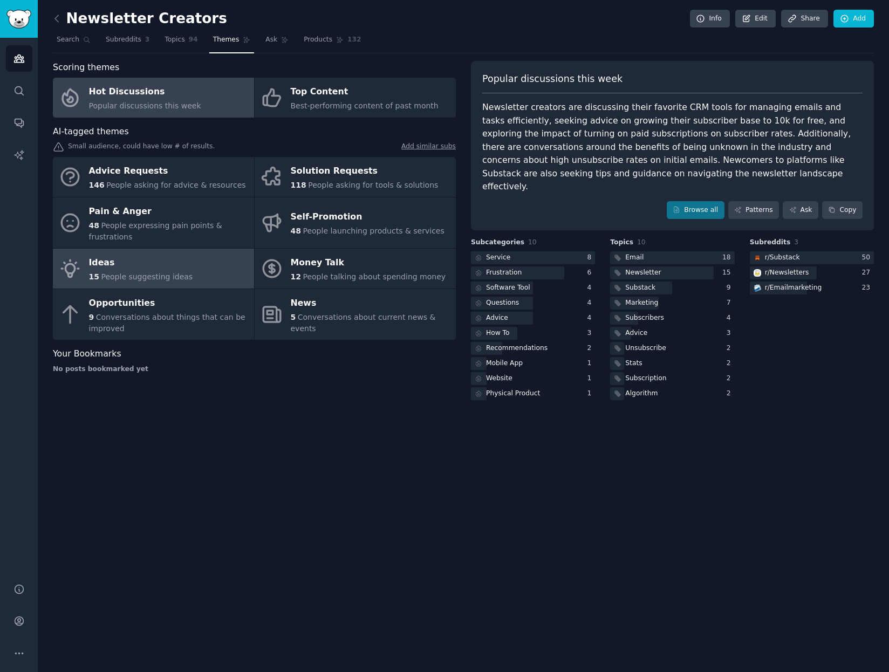
click at [182, 250] on link "Ideas 15 People suggesting ideas" at bounding box center [153, 269] width 201 height 40
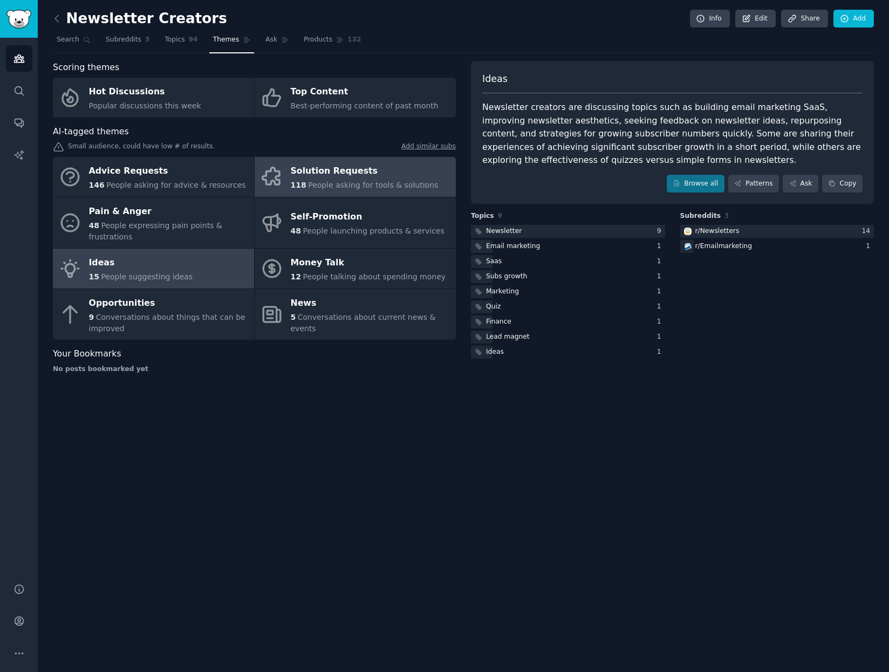
click at [342, 172] on div "Solution Requests" at bounding box center [365, 171] width 148 height 17
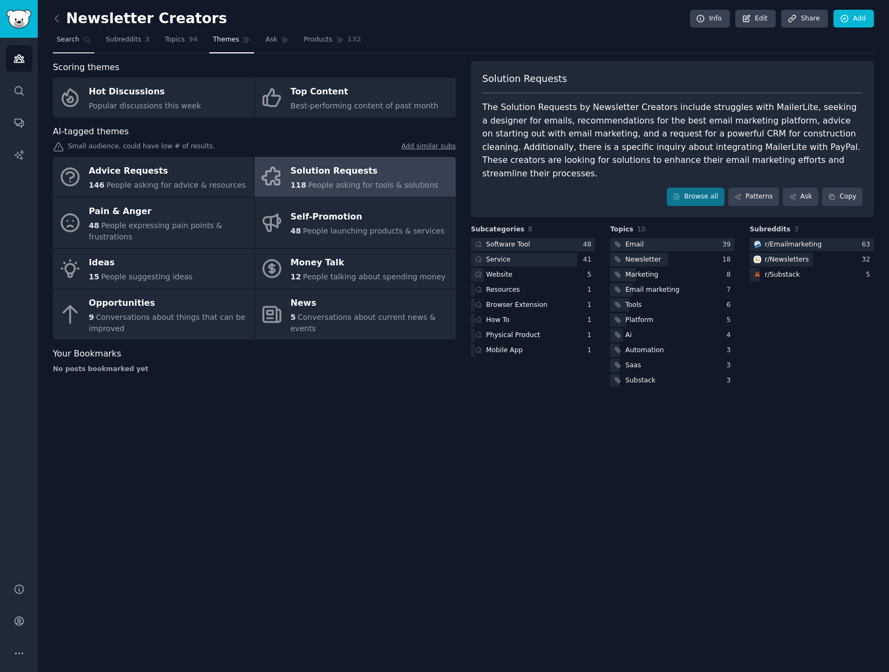
click at [79, 40] on link "Search" at bounding box center [74, 42] width 42 height 22
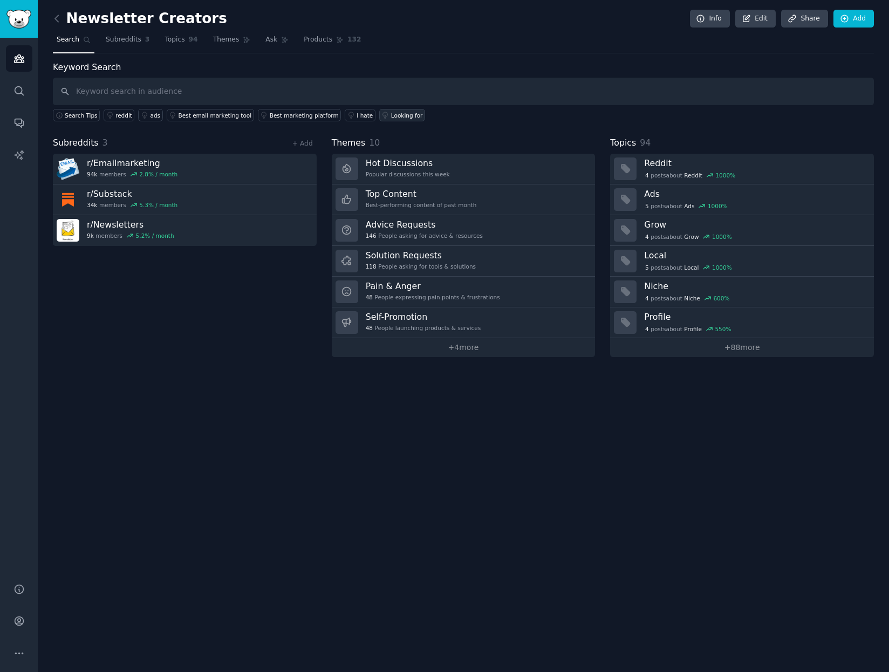
click at [391, 114] on div "Looking for" at bounding box center [407, 116] width 32 height 8
